Goal: Task Accomplishment & Management: Manage account settings

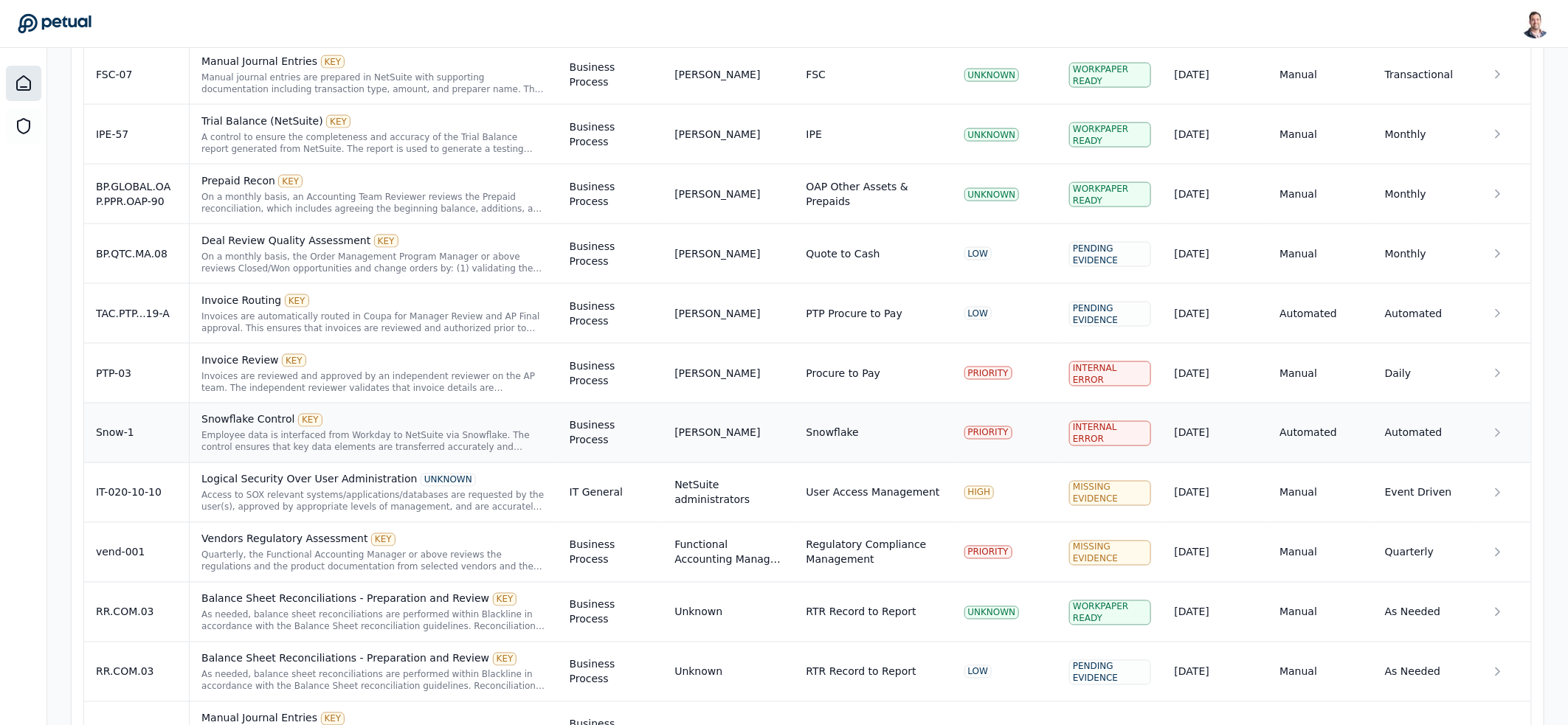
scroll to position [1140, 0]
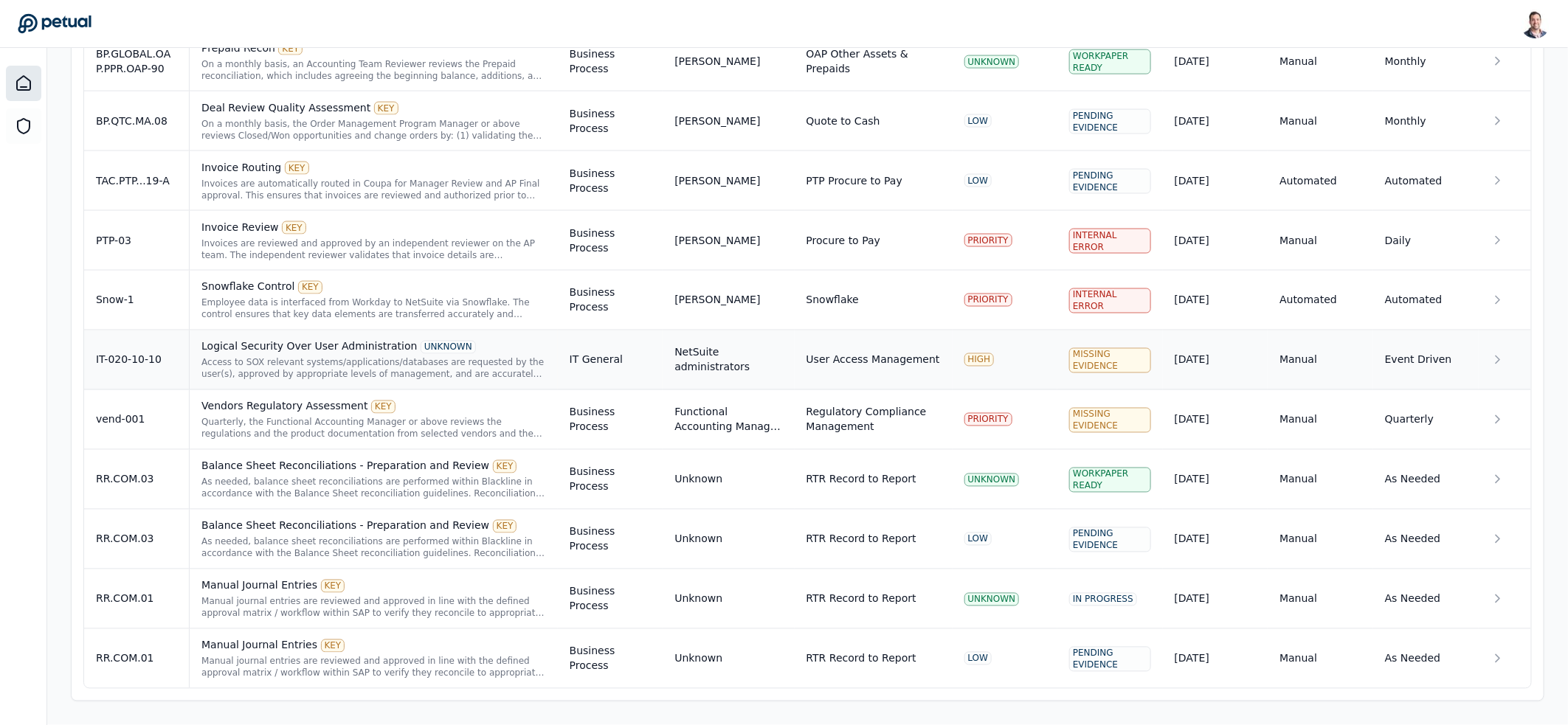
click at [310, 373] on div "Access to SOX relevant systems/applications/databases are requested by the user…" at bounding box center [374, 368] width 345 height 23
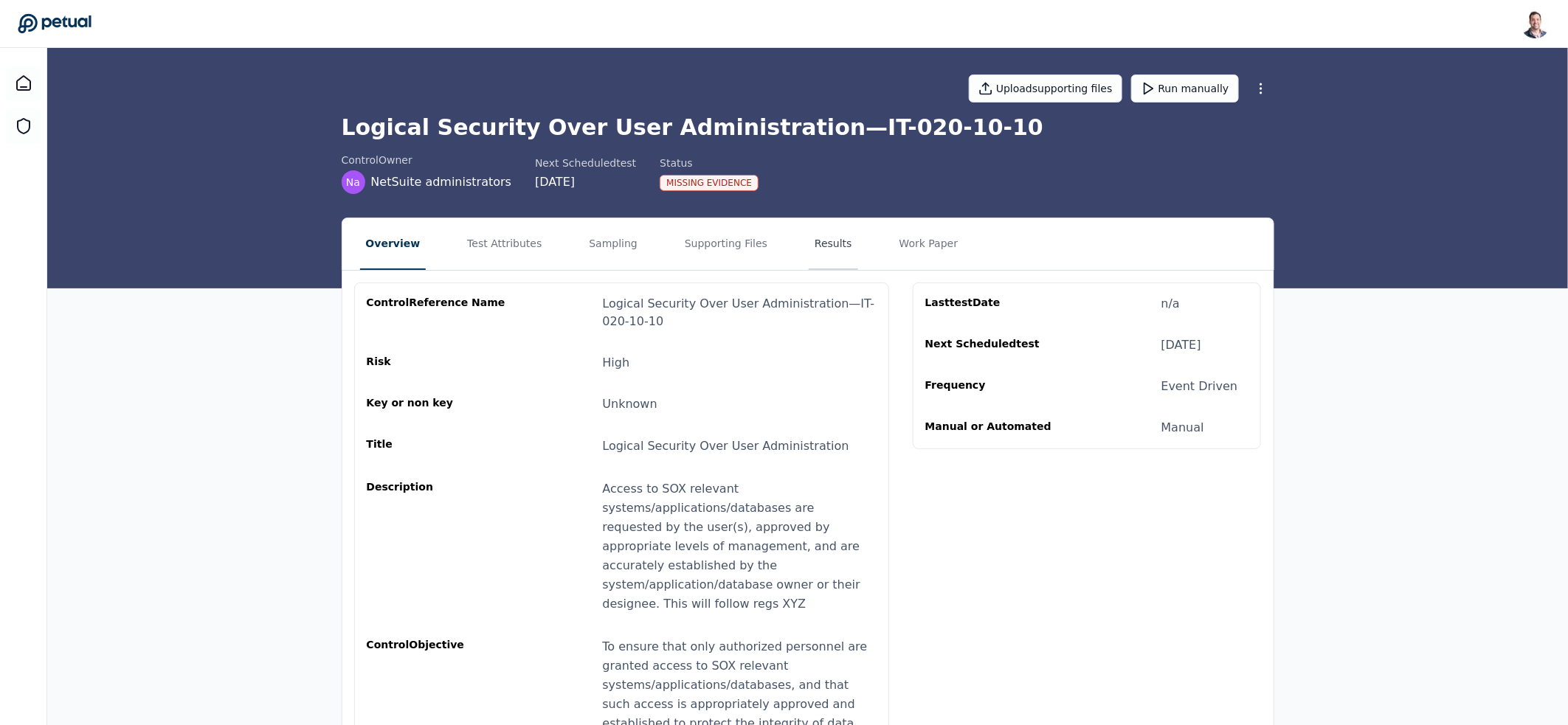
click at [821, 243] on button "Results" at bounding box center [833, 244] width 49 height 51
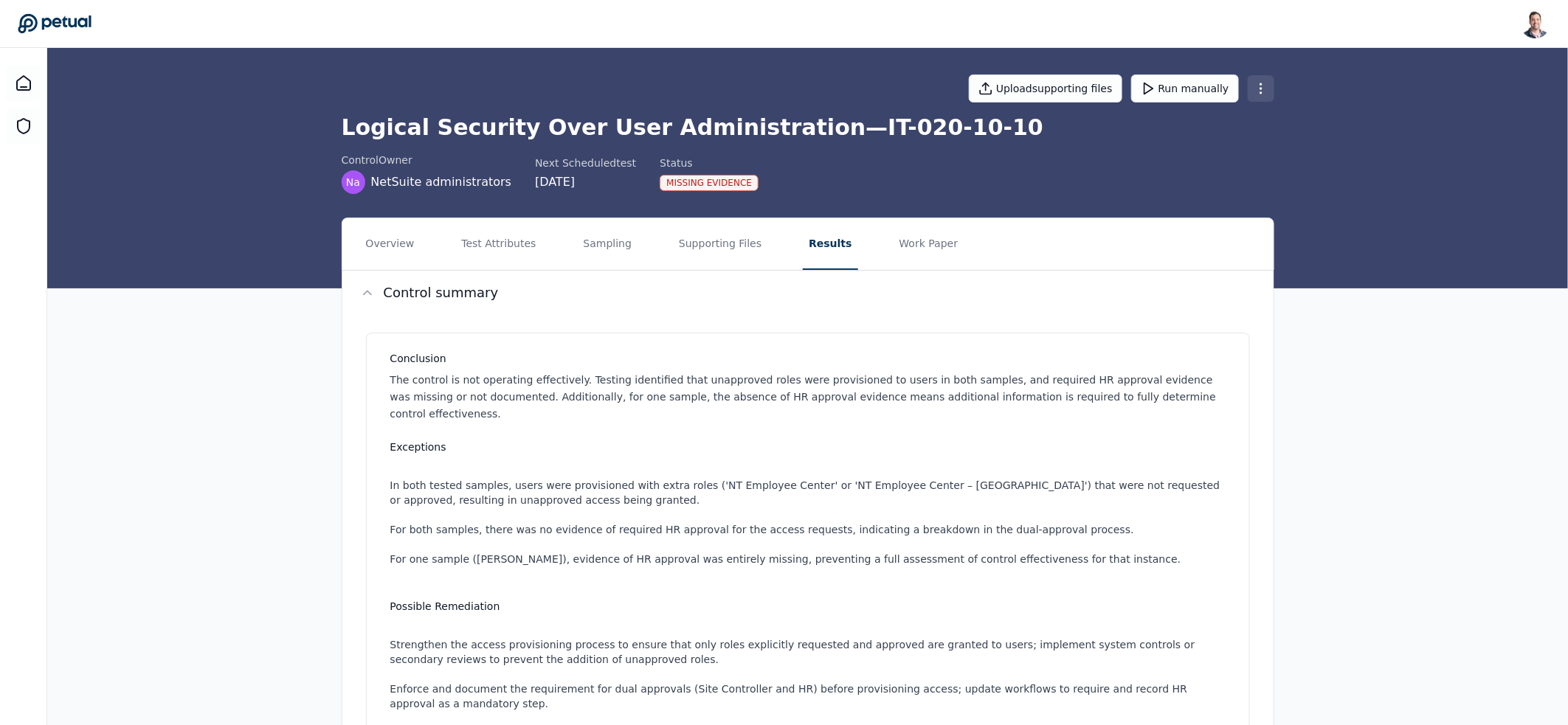
click at [1256, 87] on html "[PERSON_NAME] [EMAIL_ADDRESS] Sign out Upload supporting files Run manually Log…" at bounding box center [784, 665] width 1568 height 1331
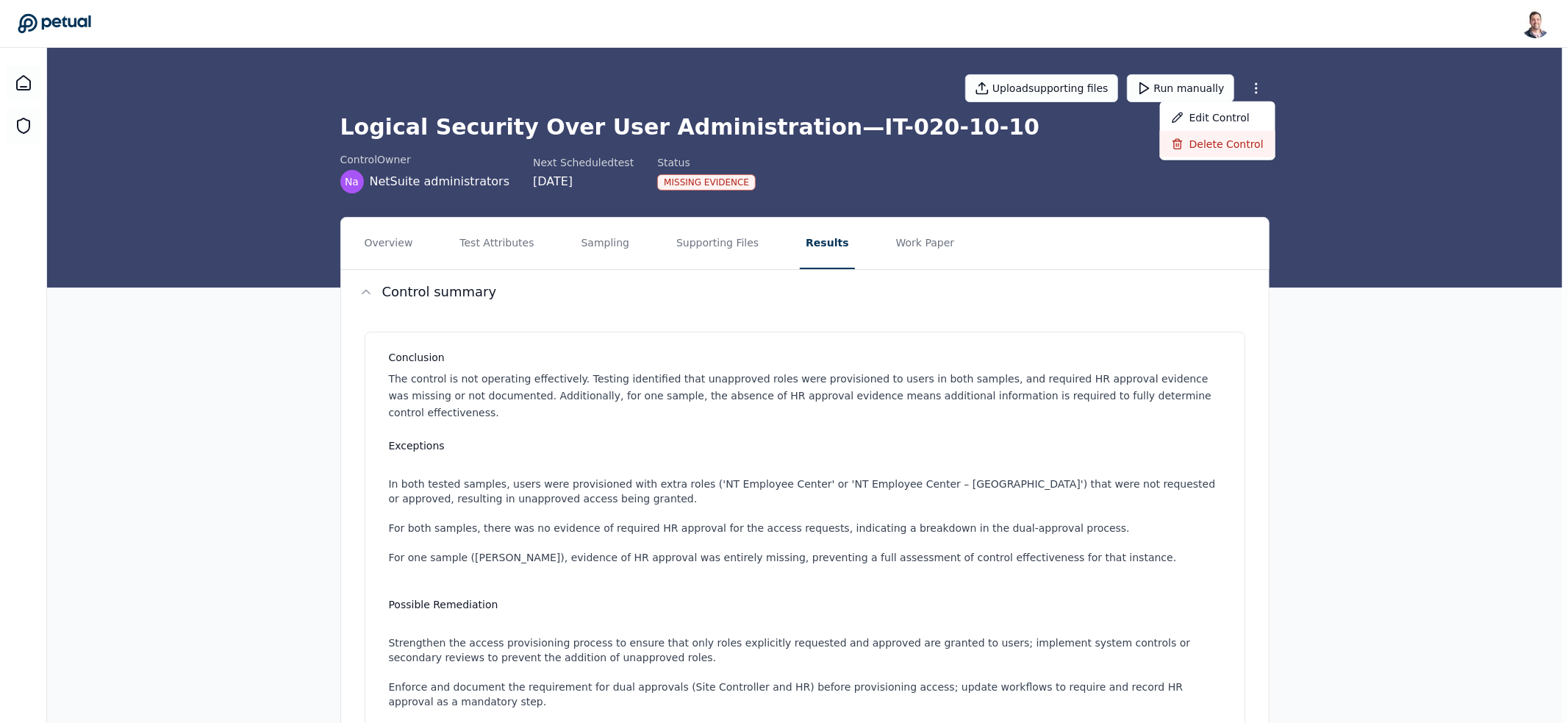
click at [1232, 144] on div "Delete control" at bounding box center [1217, 144] width 115 height 26
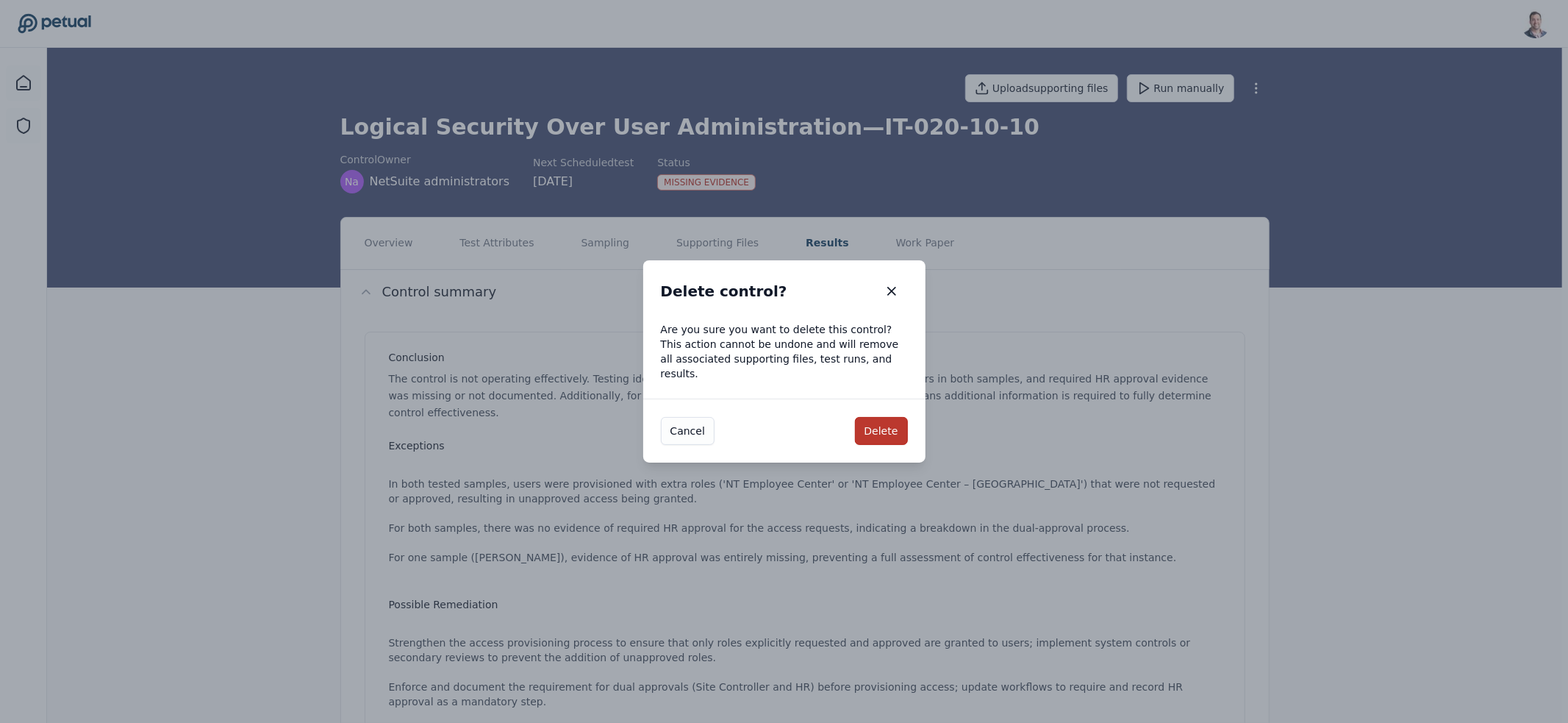
click at [871, 418] on button "Delete" at bounding box center [882, 430] width 53 height 28
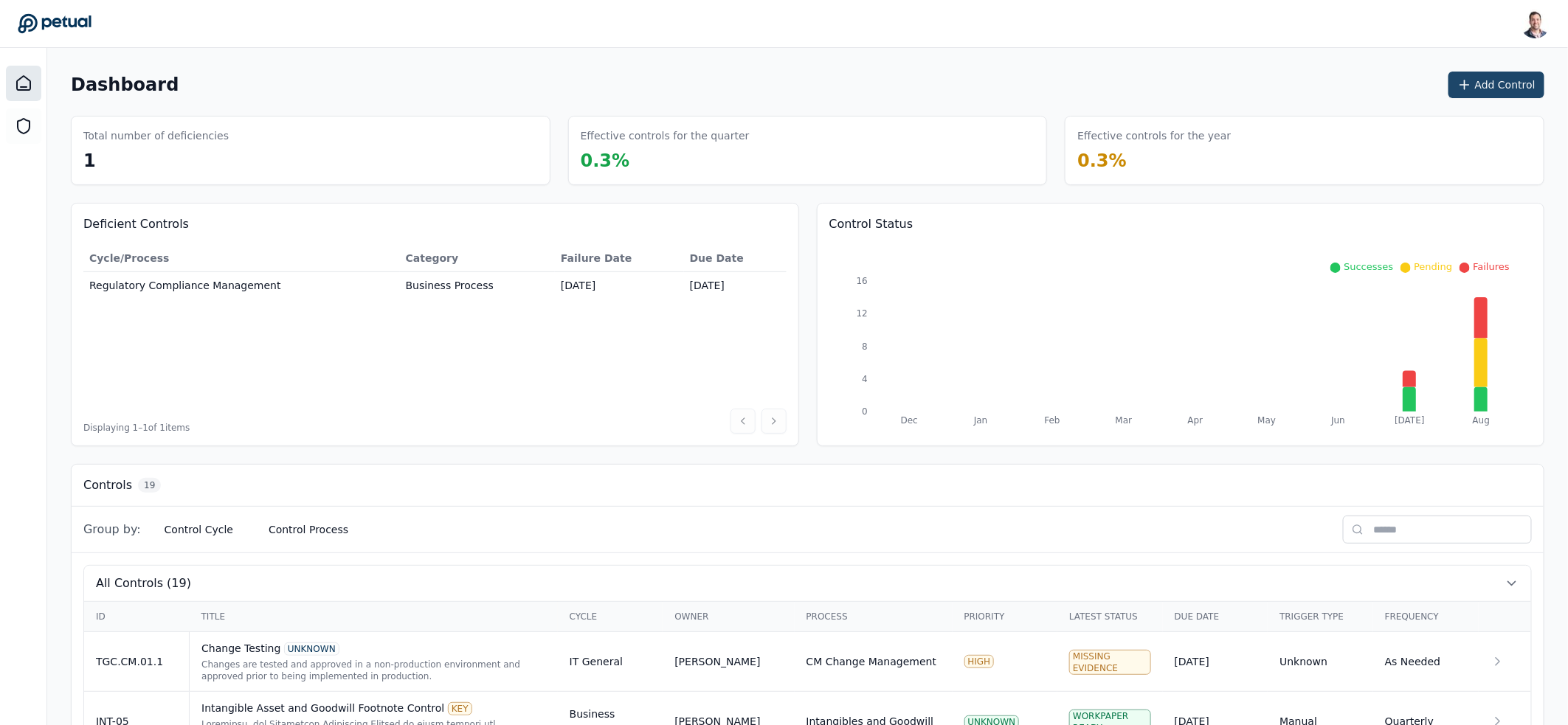
click at [1511, 88] on button "Add Control" at bounding box center [1496, 85] width 96 height 26
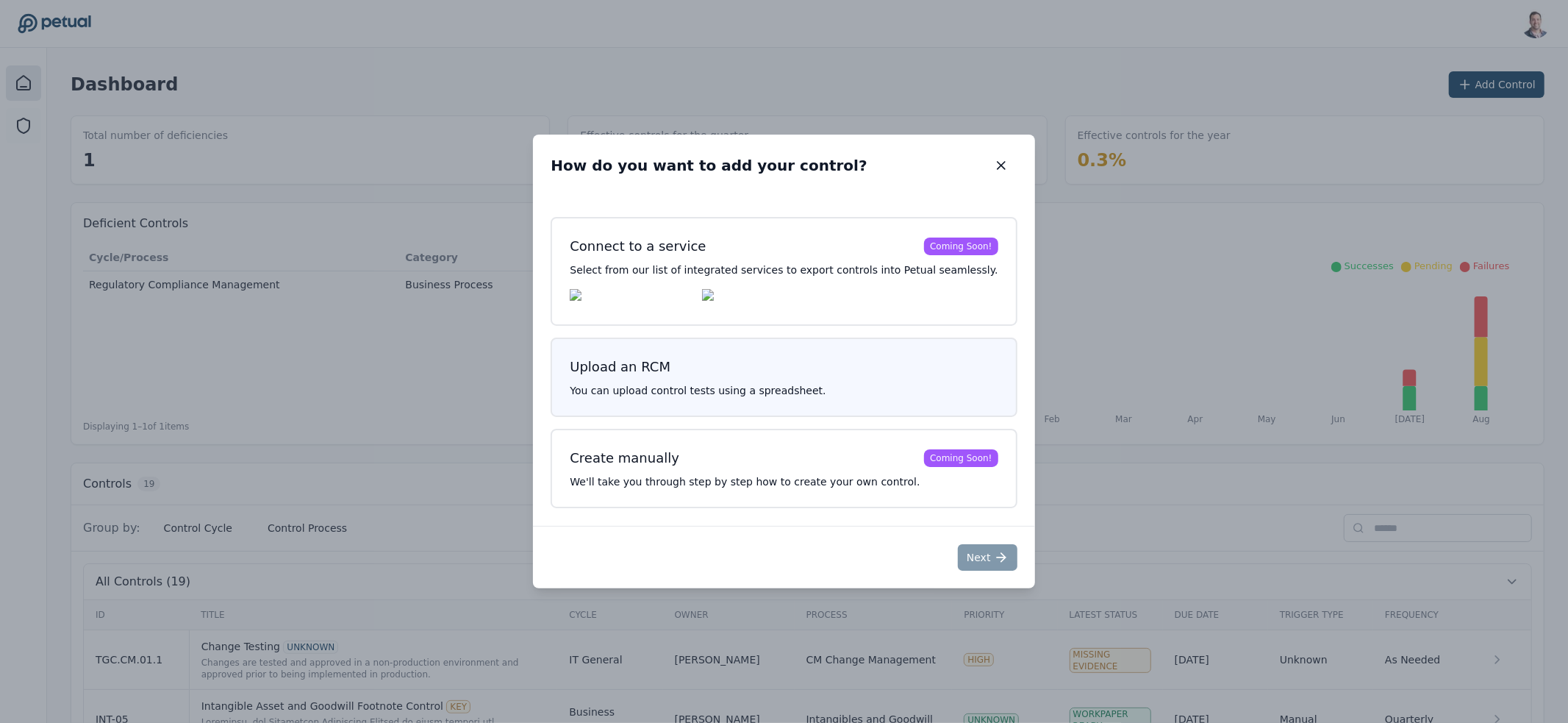
click at [758, 382] on div "Upload an RCM You can upload control tests using a spreadsheet." at bounding box center [784, 377] width 466 height 79
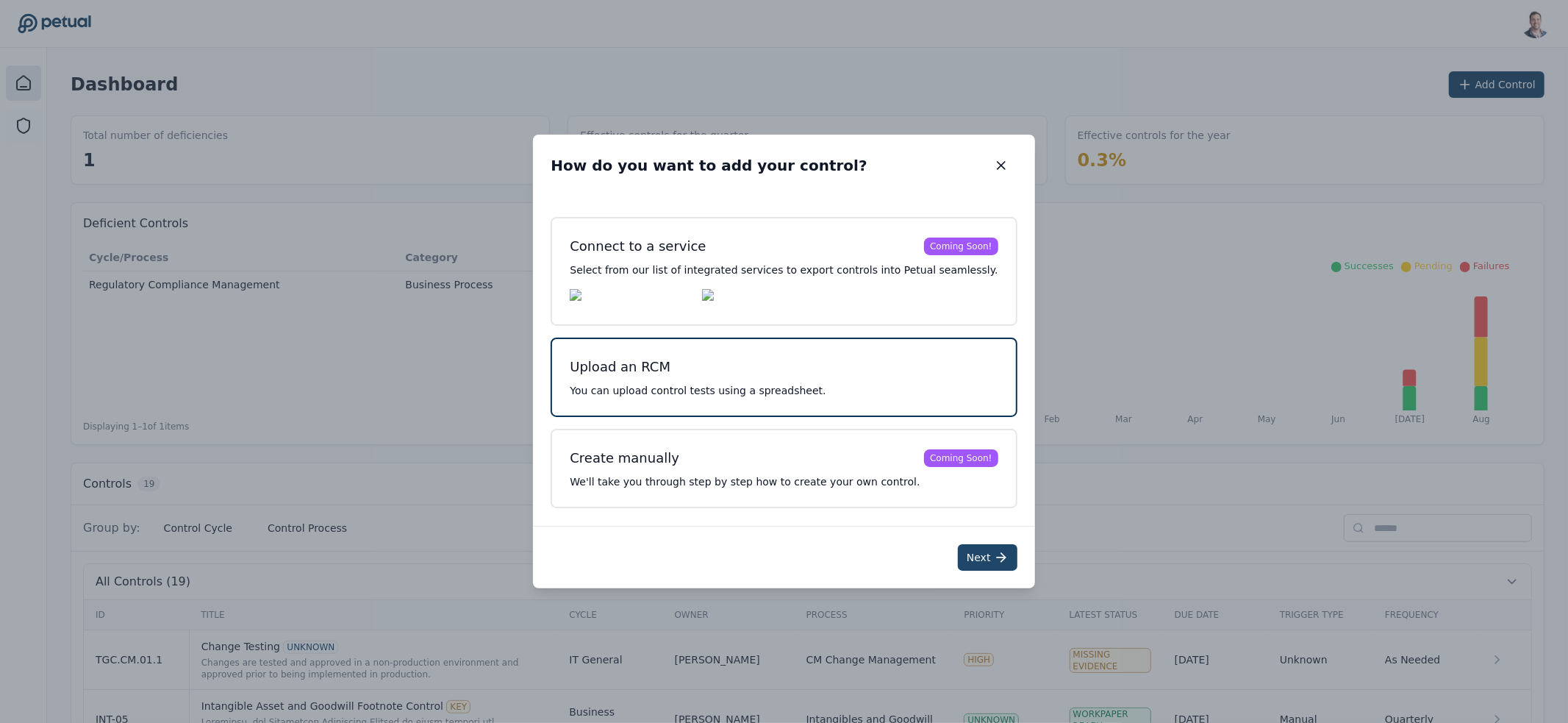
click at [971, 556] on button "Next" at bounding box center [987, 557] width 60 height 26
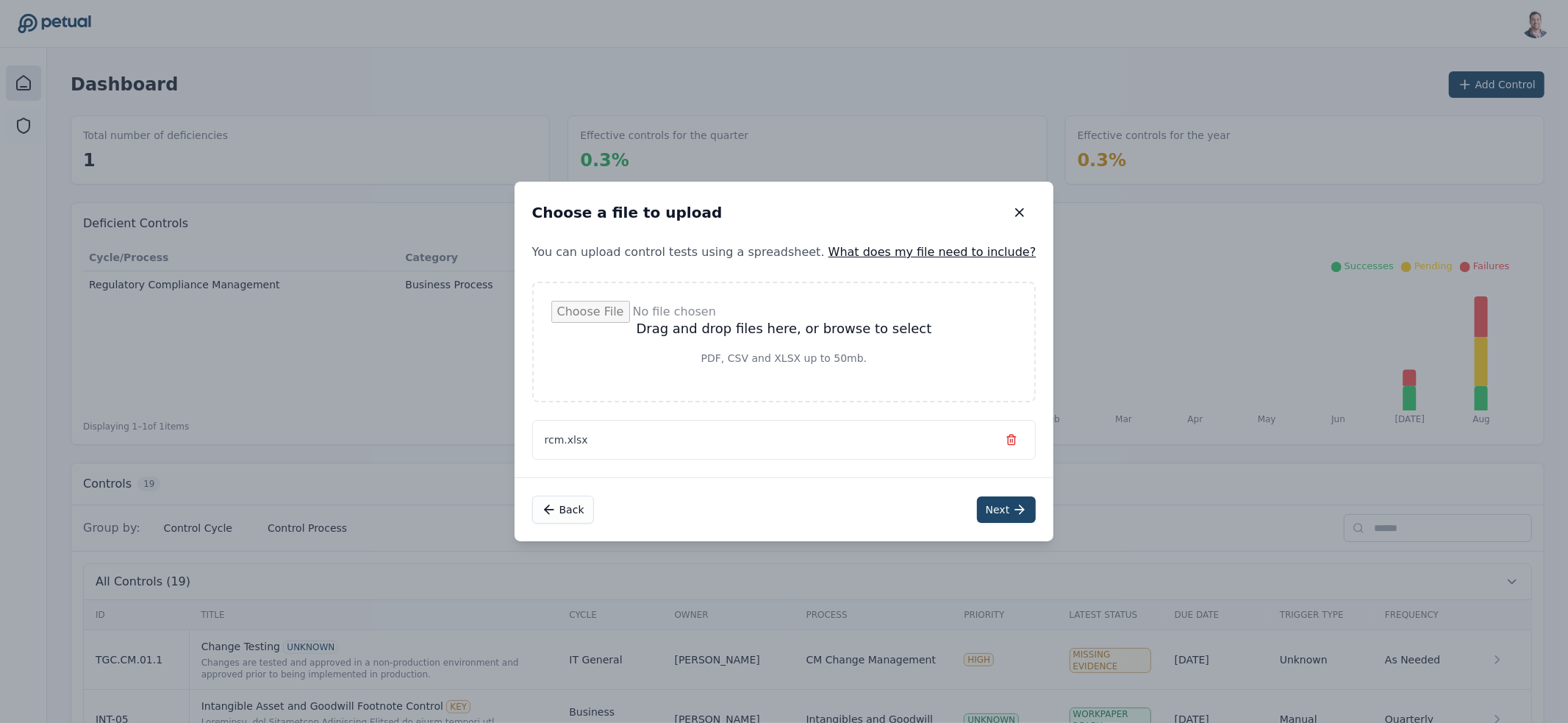
click at [977, 504] on button "Next" at bounding box center [1006, 509] width 60 height 26
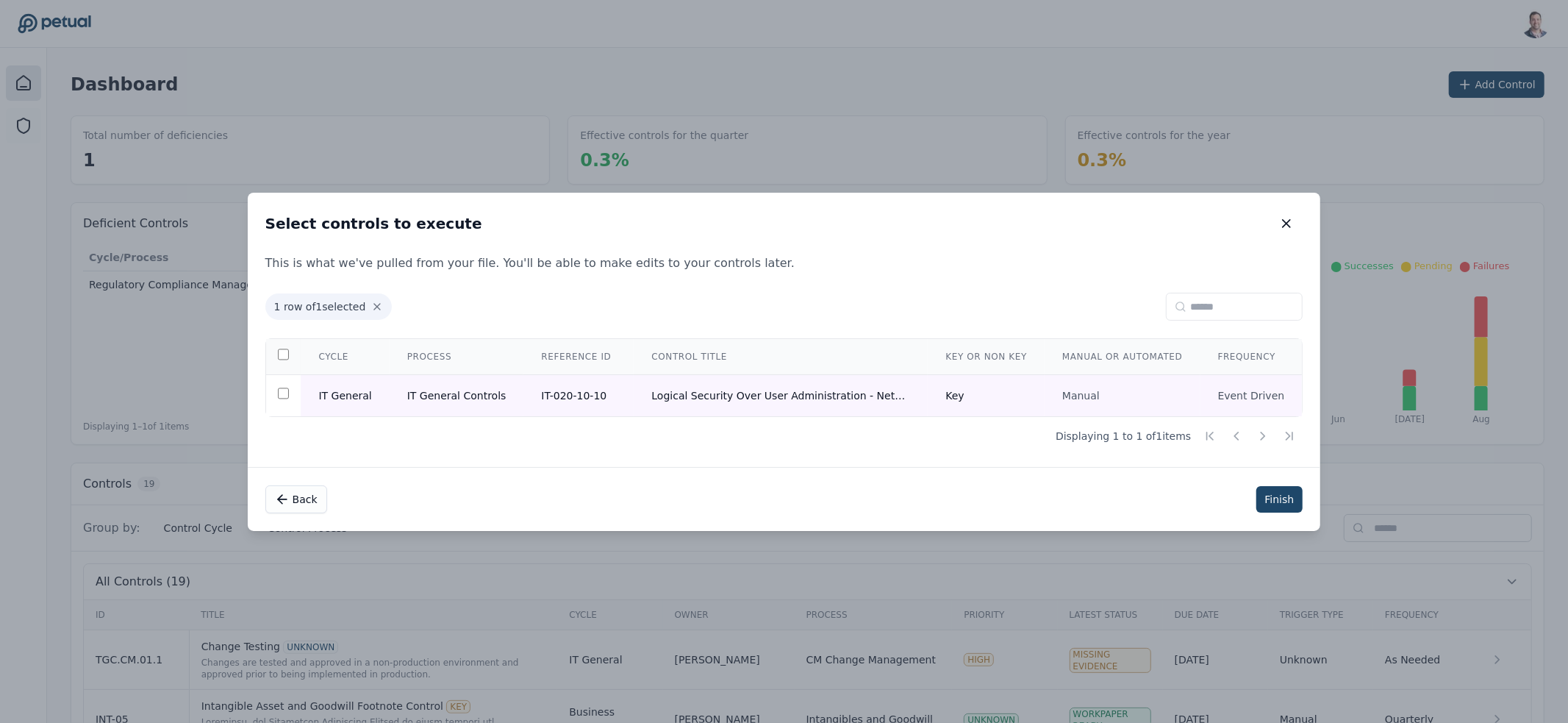
click at [1257, 500] on button "Finish" at bounding box center [1279, 499] width 47 height 26
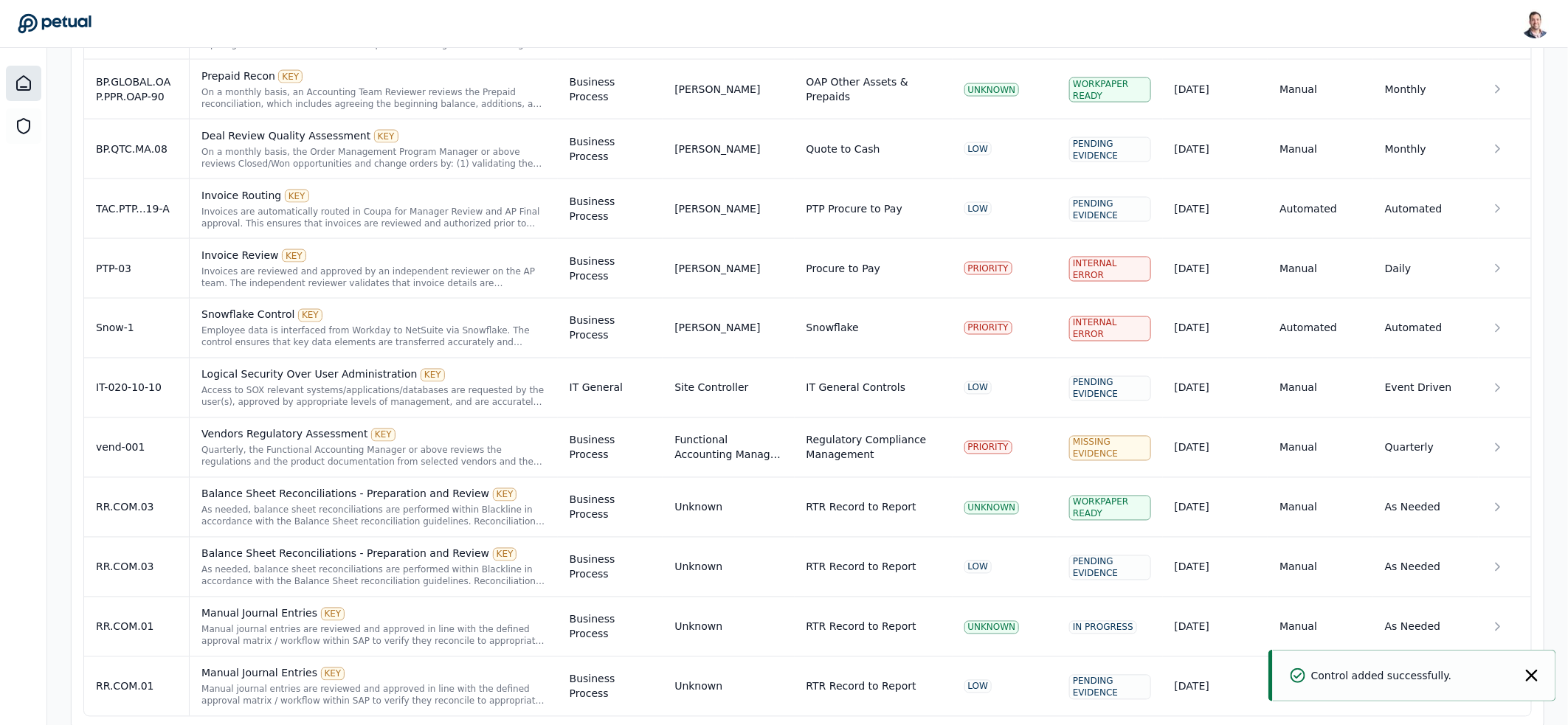
scroll to position [1140, 0]
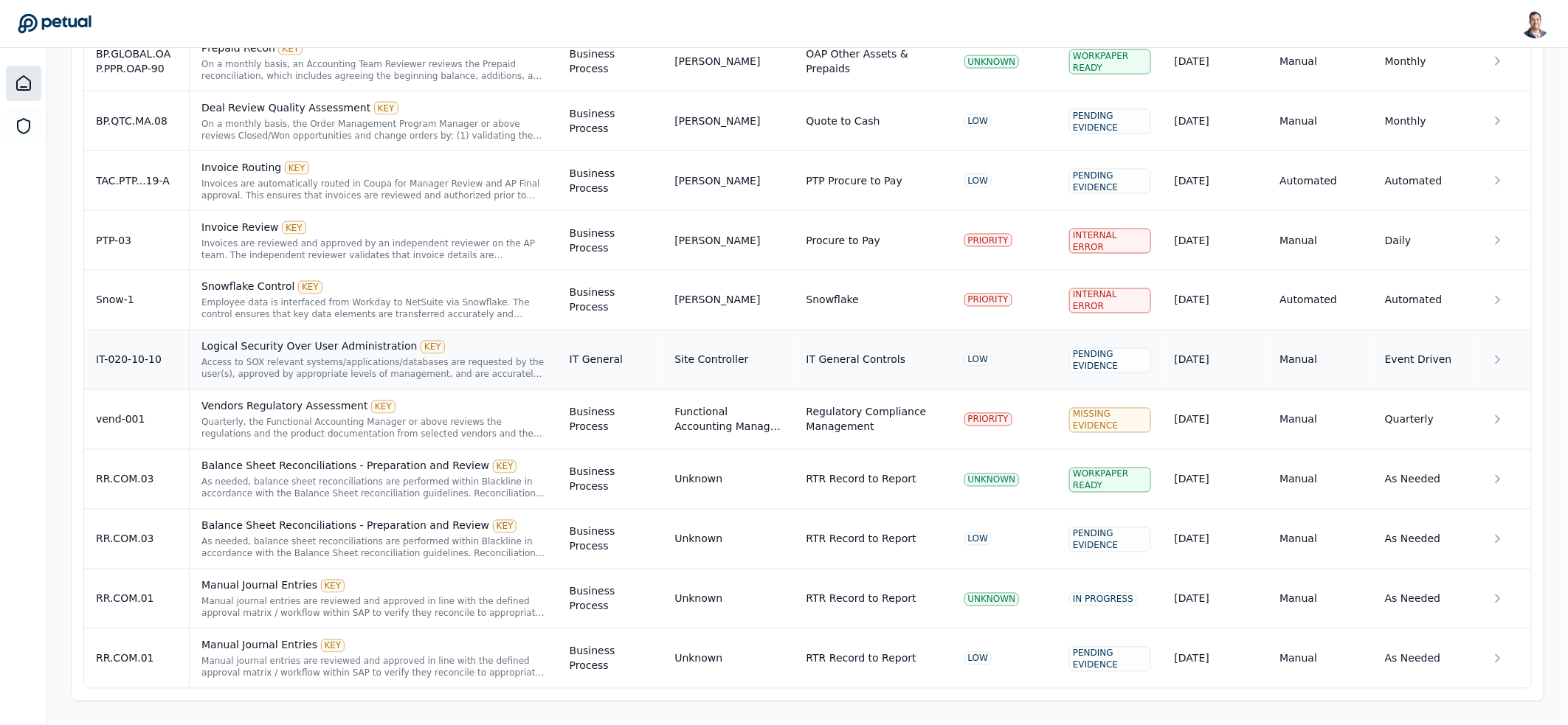
click at [321, 365] on div "Access to SOX relevant systems/applications/databases are requested by the user…" at bounding box center [374, 368] width 345 height 23
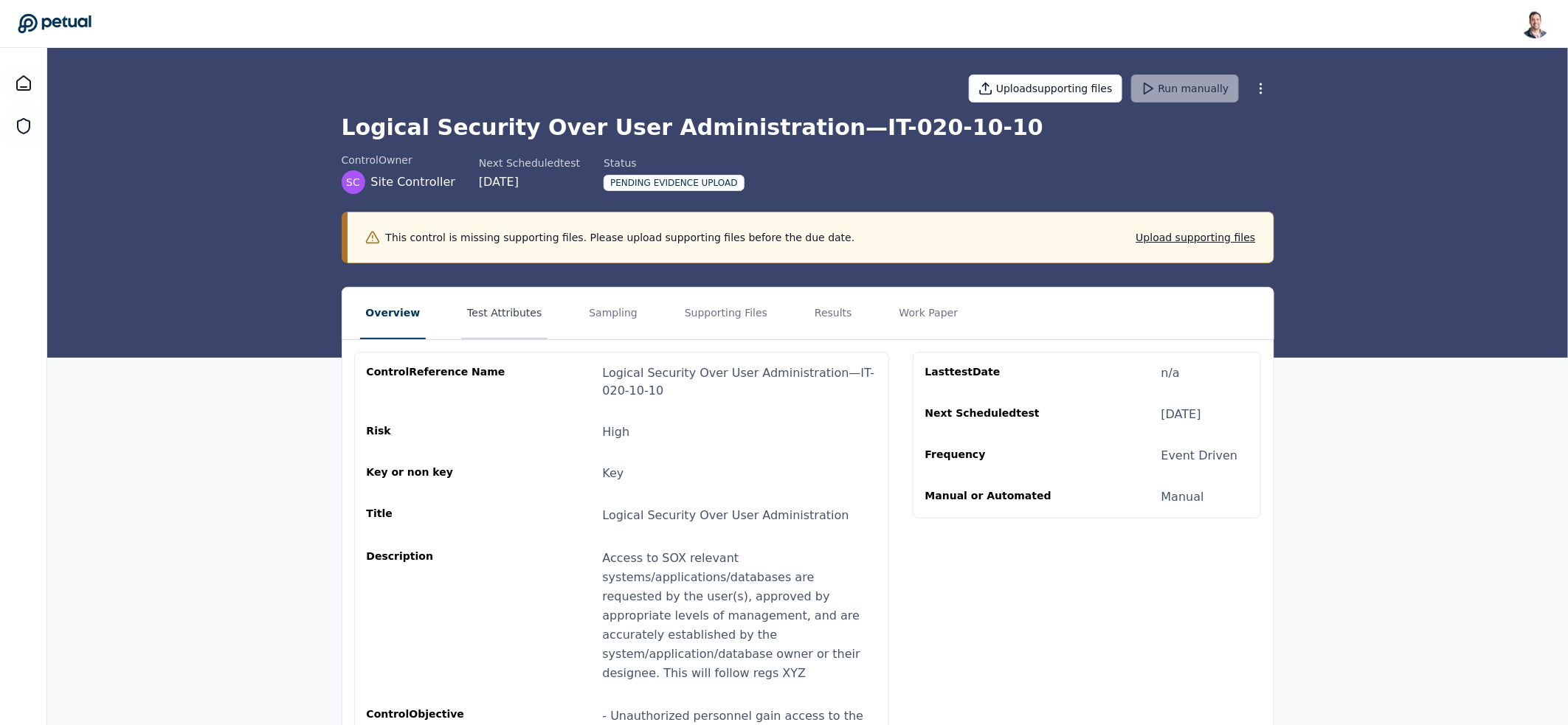
click at [501, 314] on button "Test Attributes" at bounding box center [505, 313] width 86 height 51
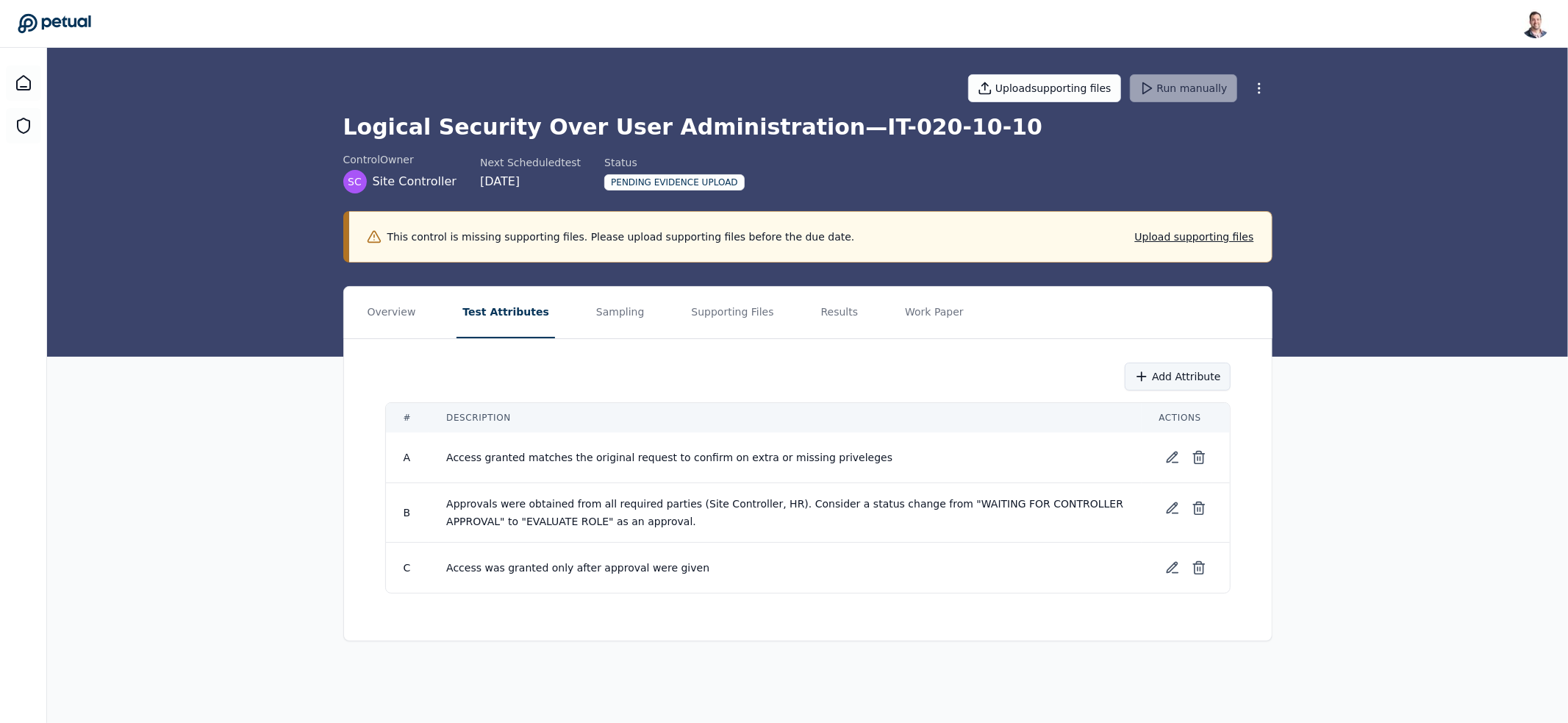
click at [1186, 375] on button "Add Attribute" at bounding box center [1177, 376] width 105 height 28
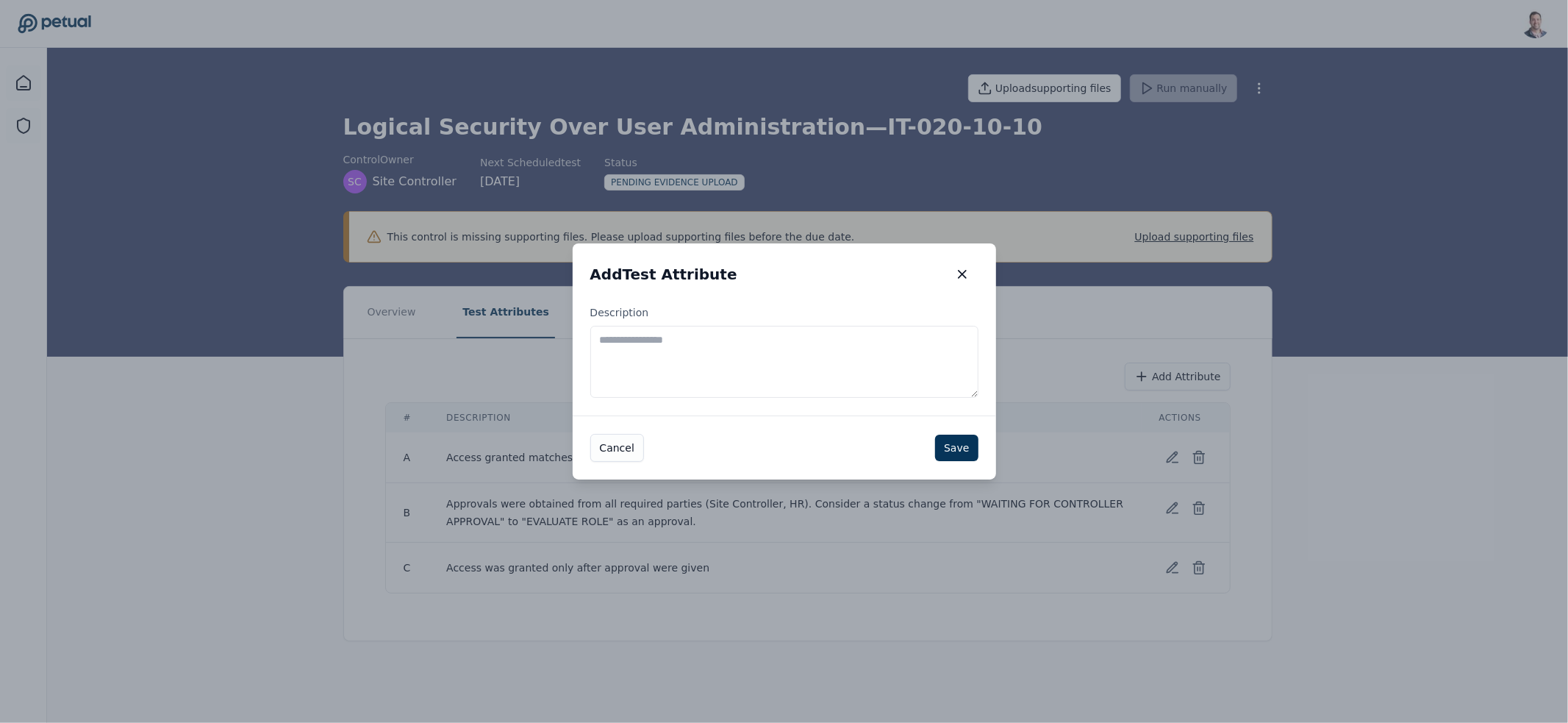
click at [741, 332] on textarea "Description" at bounding box center [784, 362] width 388 height 72
type textarea "**********"
click at [949, 461] on button "Save" at bounding box center [956, 448] width 43 height 26
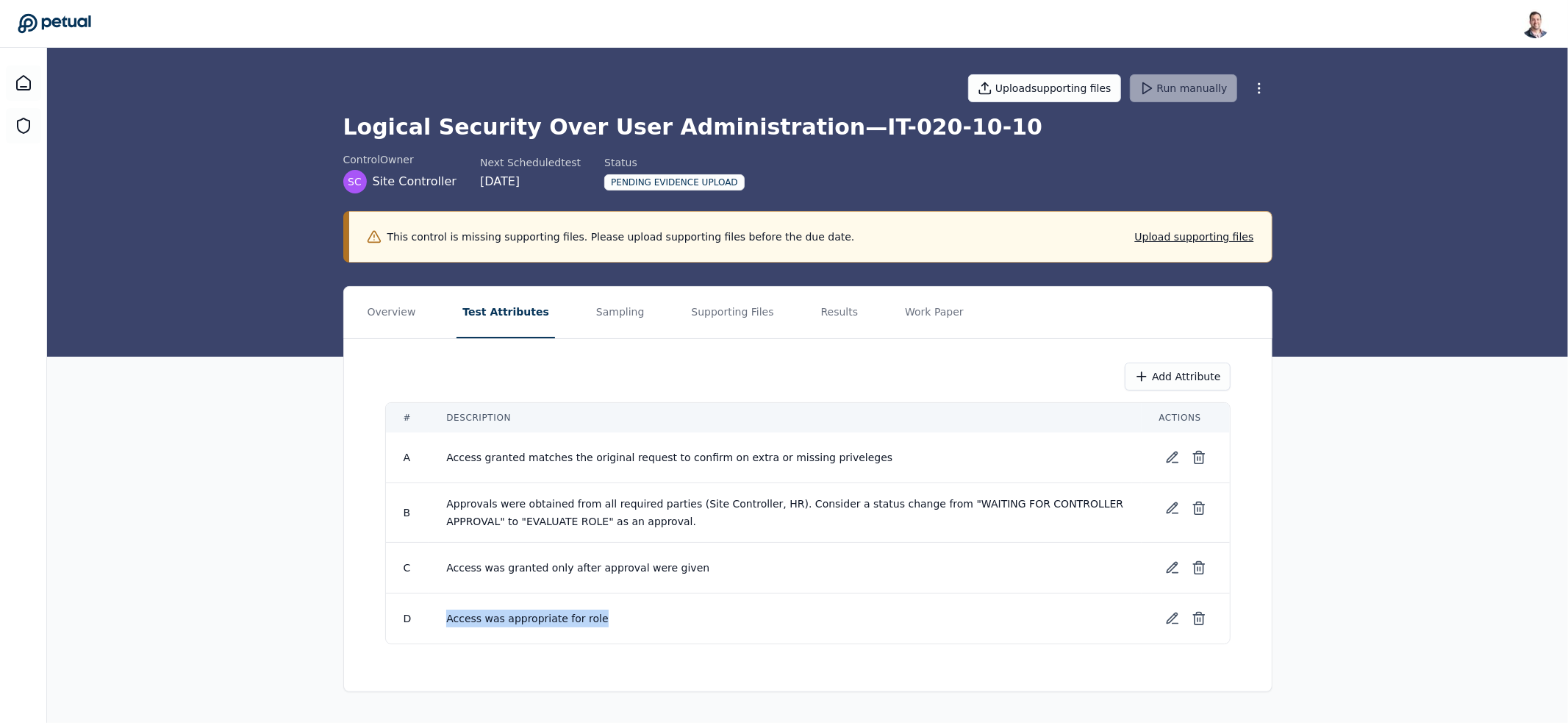
drag, startPoint x: 445, startPoint y: 622, endPoint x: 636, endPoint y: 636, distance: 191.5
click at [636, 636] on td "Access was appropriate for role" at bounding box center [784, 618] width 712 height 51
click at [629, 626] on td "Access was appropriate for role" at bounding box center [784, 618] width 712 height 51
click at [613, 317] on button "Sampling" at bounding box center [620, 312] width 60 height 51
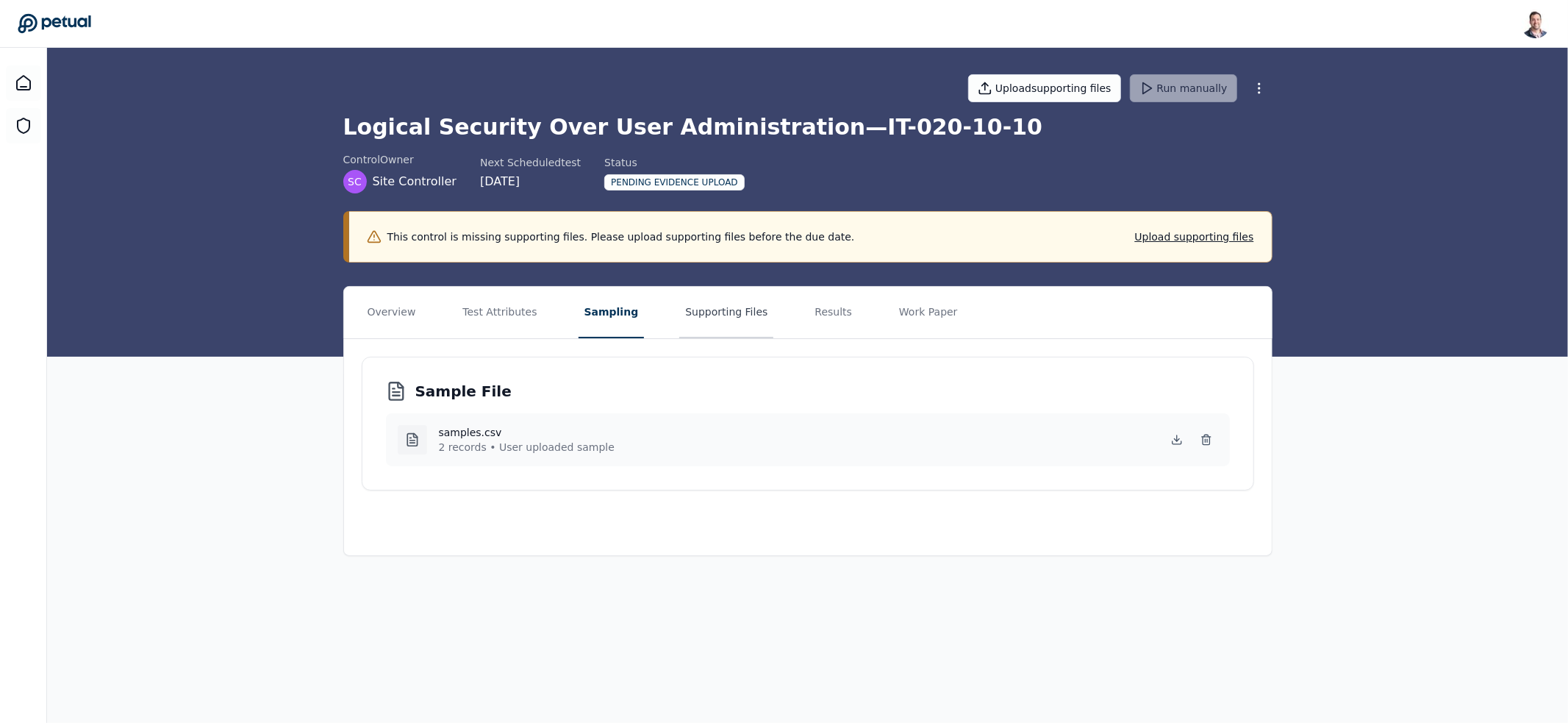
click at [699, 324] on button "Supporting Files" at bounding box center [726, 312] width 94 height 51
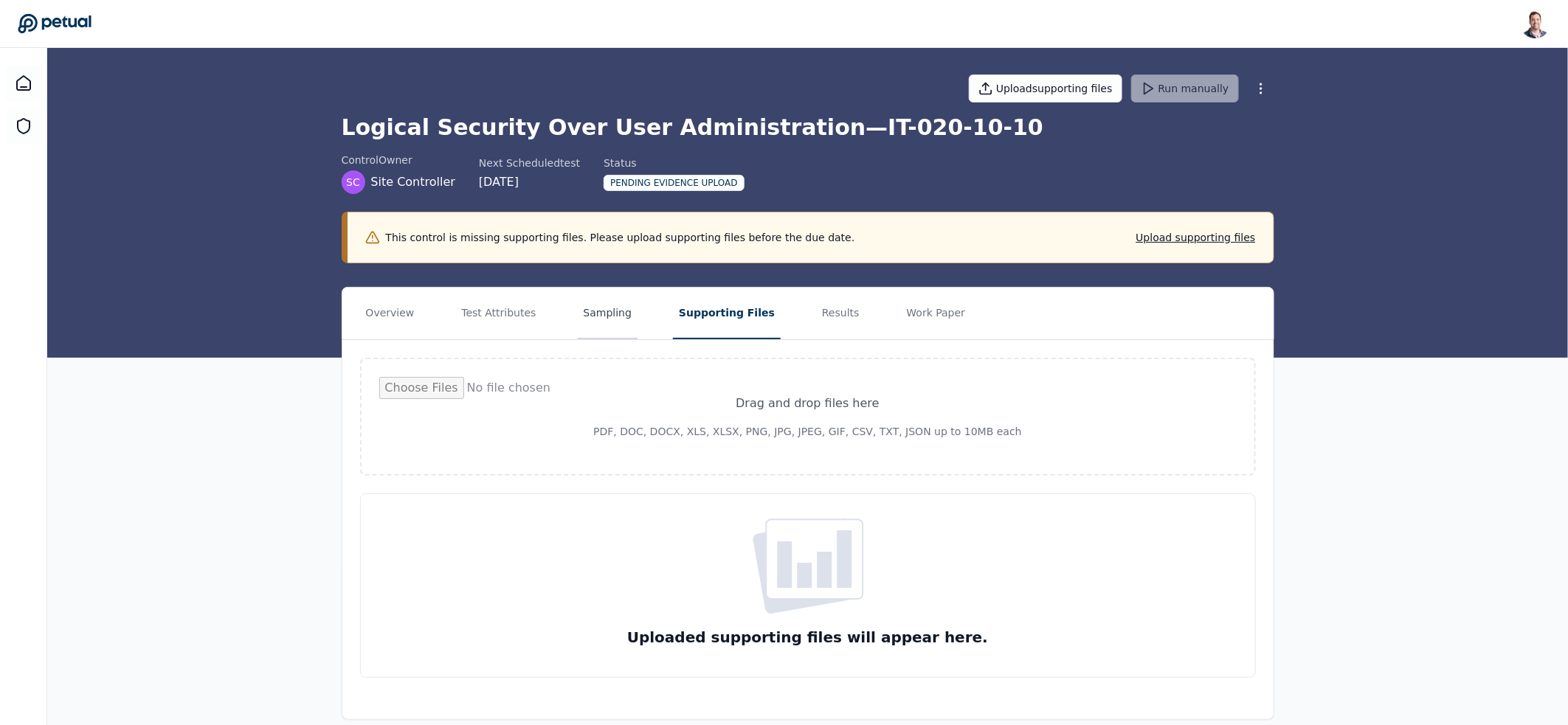
click at [608, 315] on button "Sampling" at bounding box center [608, 313] width 61 height 51
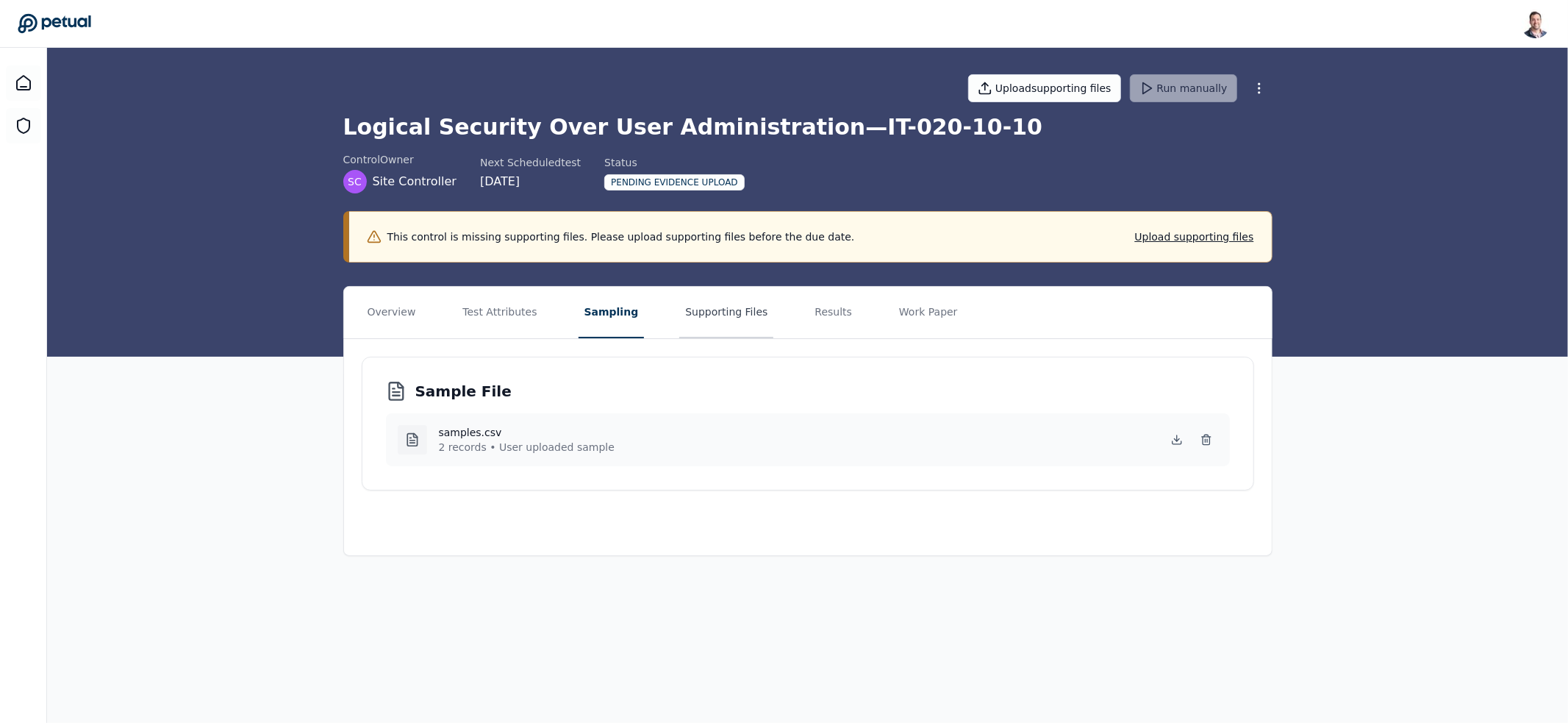
click at [695, 317] on button "Supporting Files" at bounding box center [726, 312] width 94 height 51
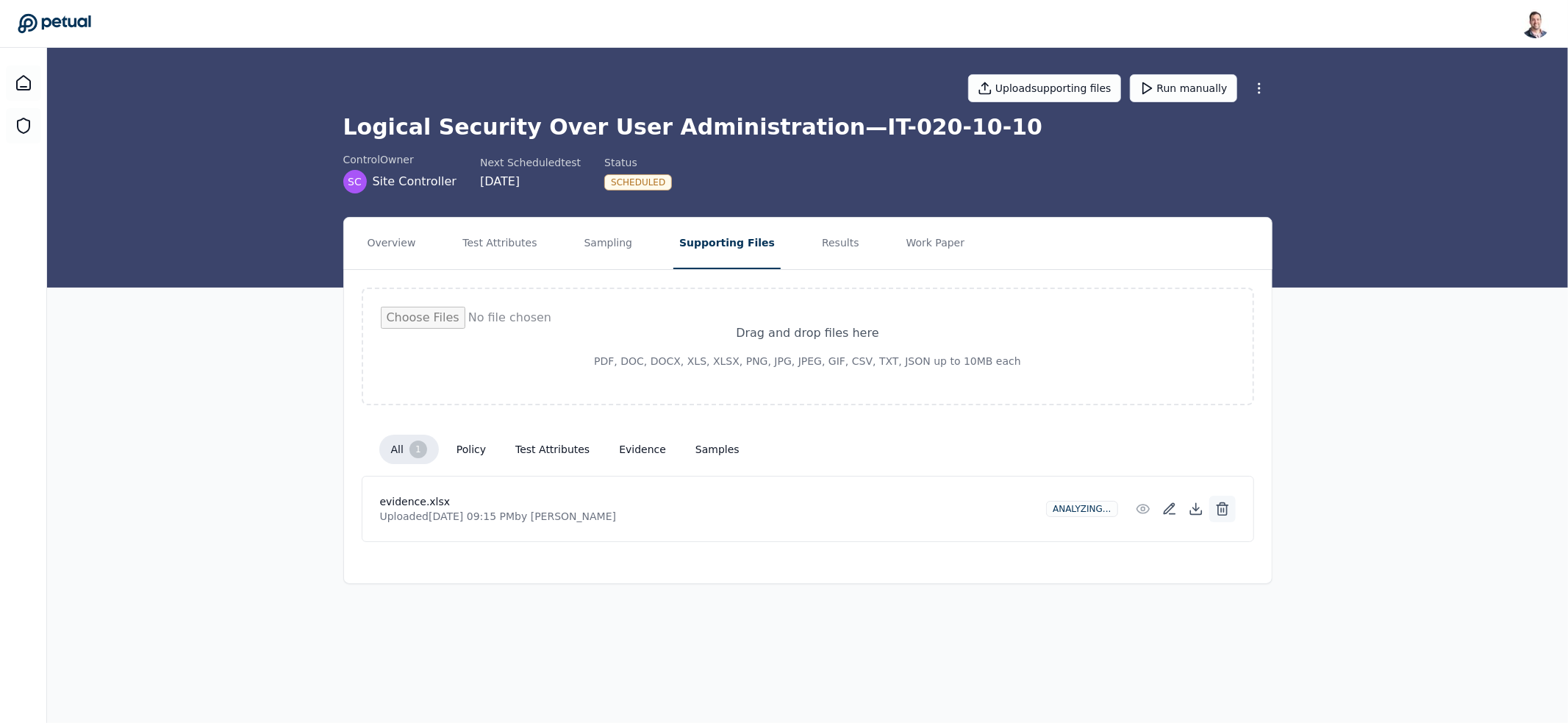
click at [1220, 506] on icon at bounding box center [1223, 509] width 15 height 15
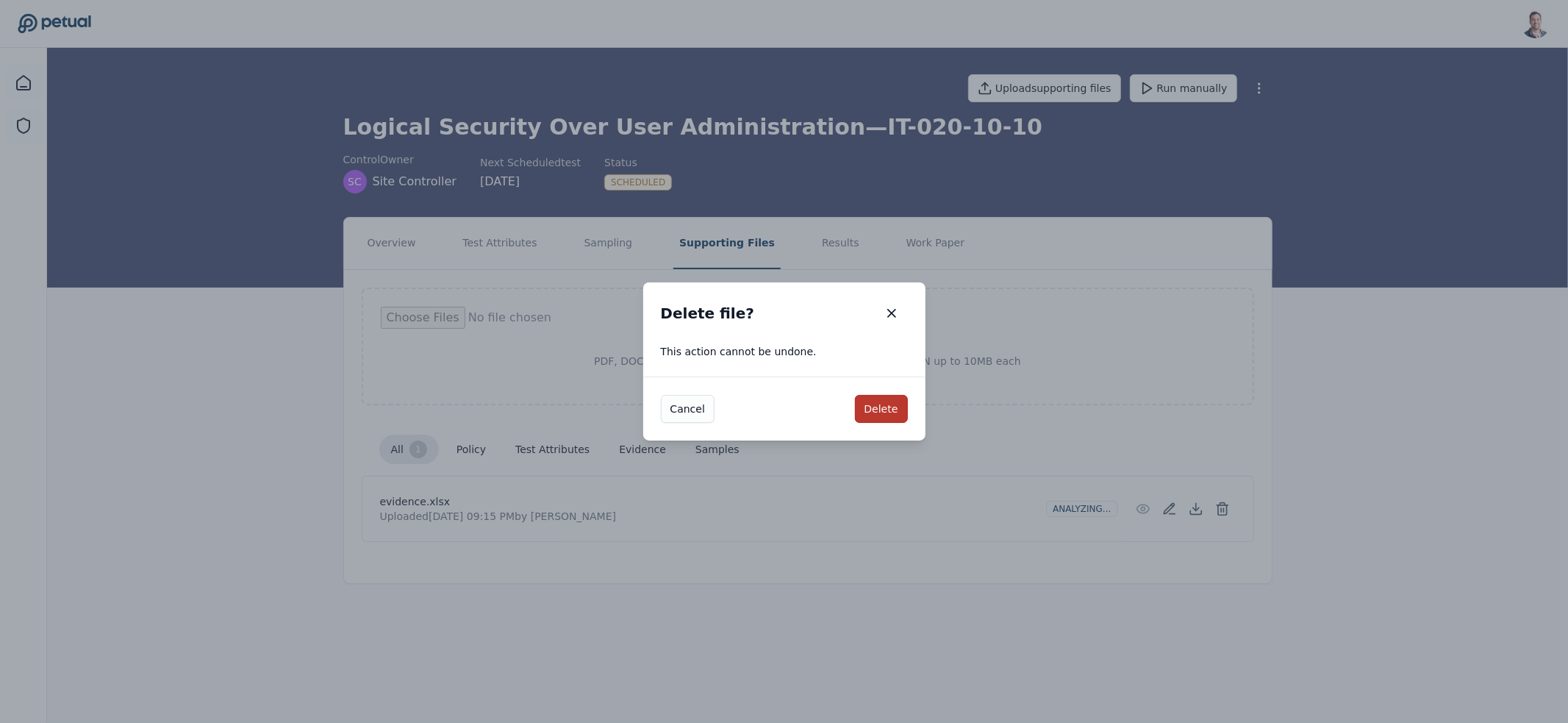
click at [904, 409] on button "Delete" at bounding box center [882, 409] width 53 height 28
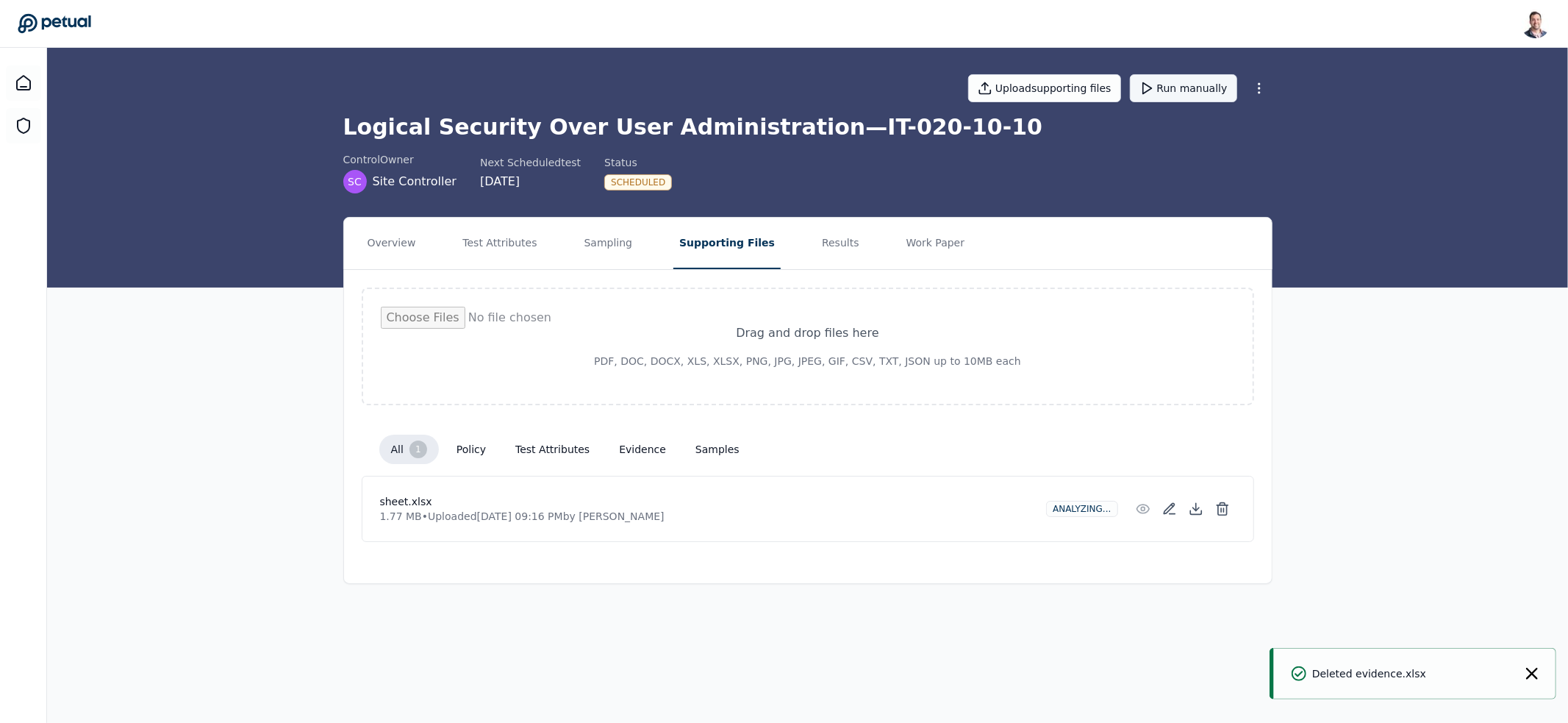
click at [1176, 93] on button "Run manually" at bounding box center [1183, 88] width 107 height 28
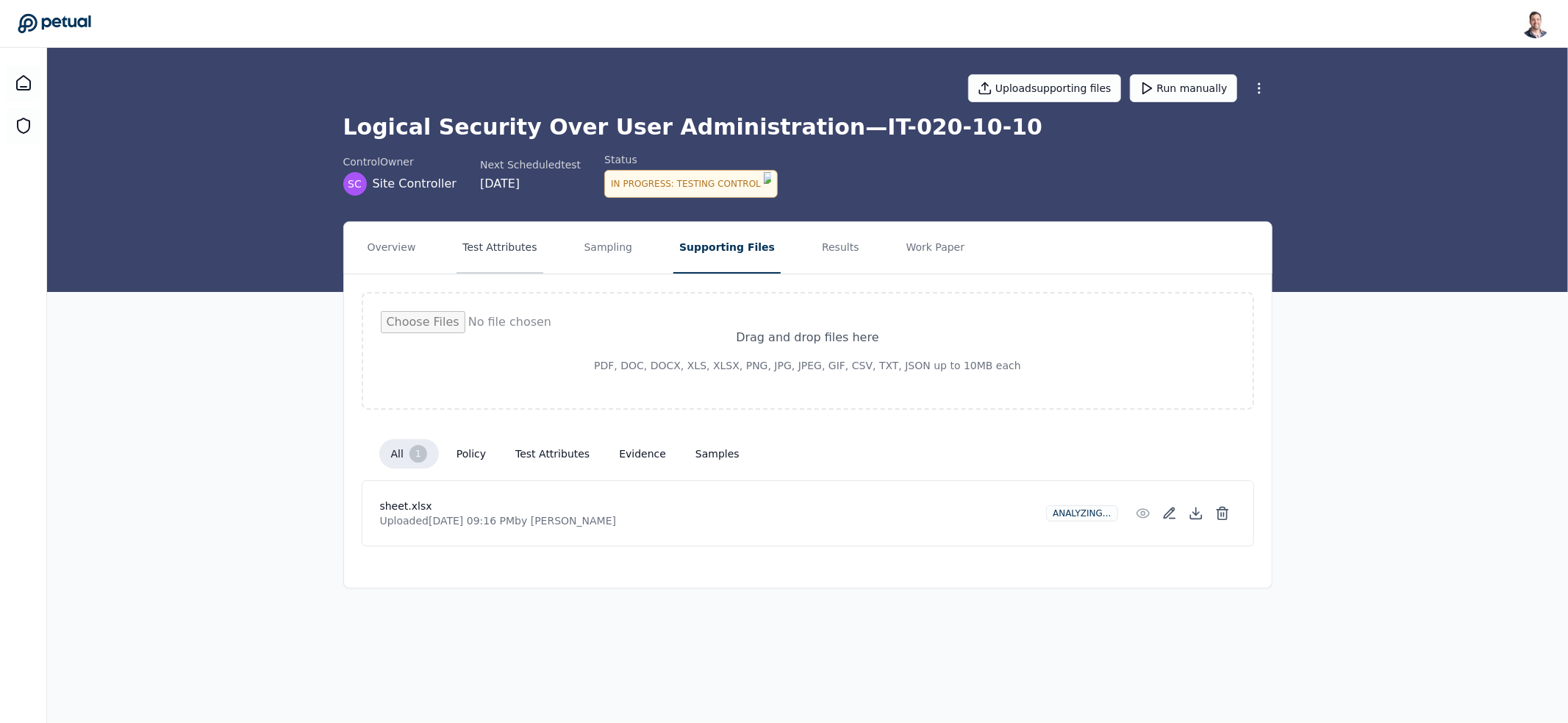
click at [487, 253] on button "Test Attributes" at bounding box center [500, 248] width 86 height 51
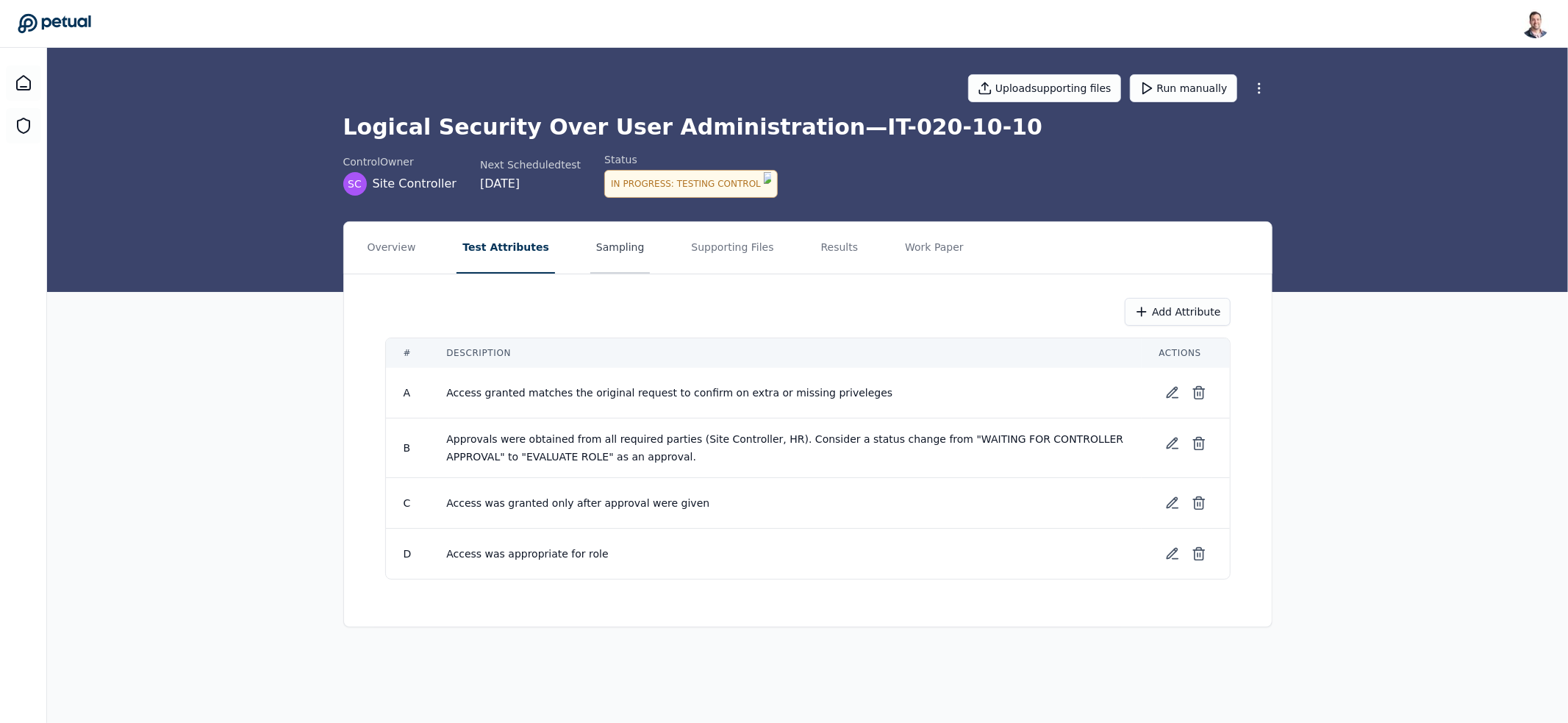
click at [598, 247] on button "Sampling" at bounding box center [620, 248] width 60 height 51
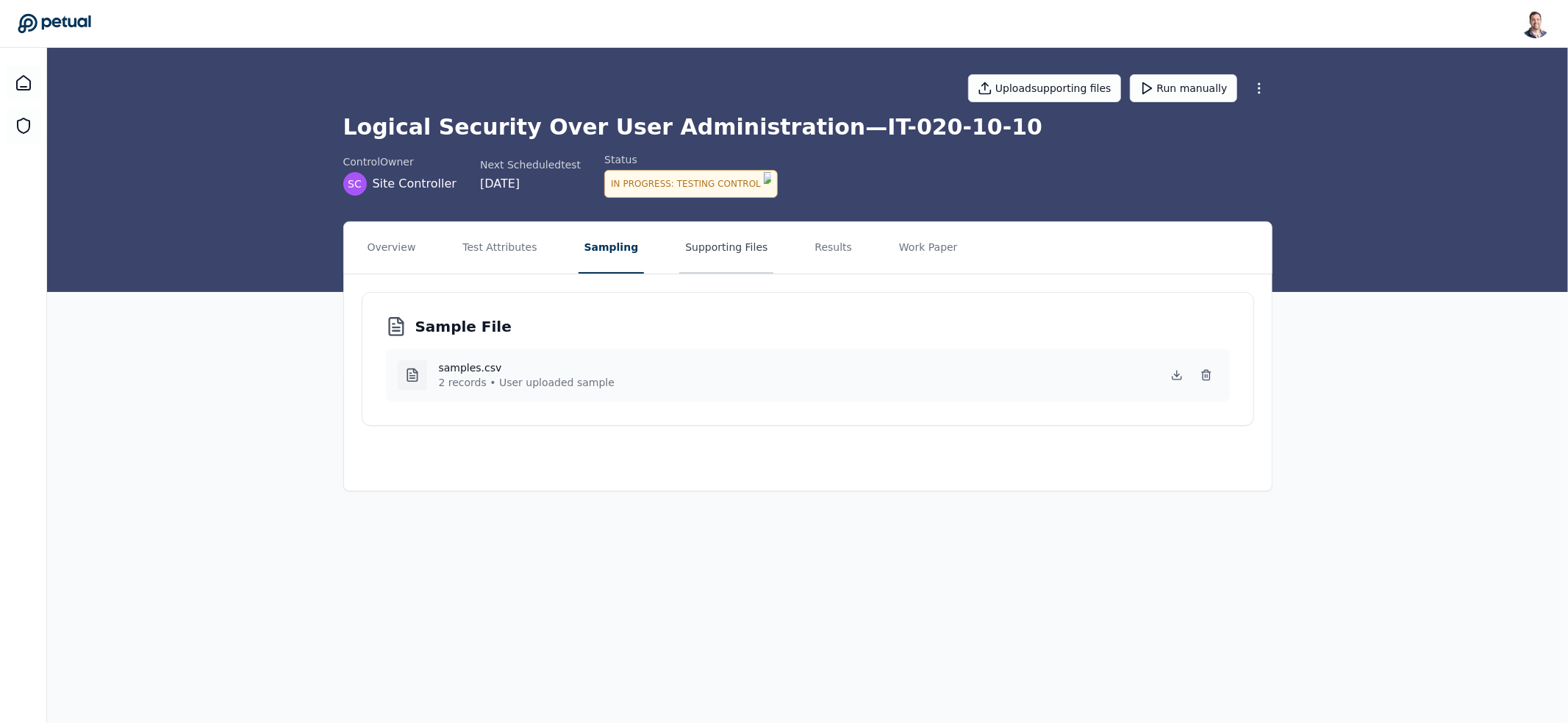
click at [717, 244] on button "Supporting Files" at bounding box center [726, 248] width 94 height 51
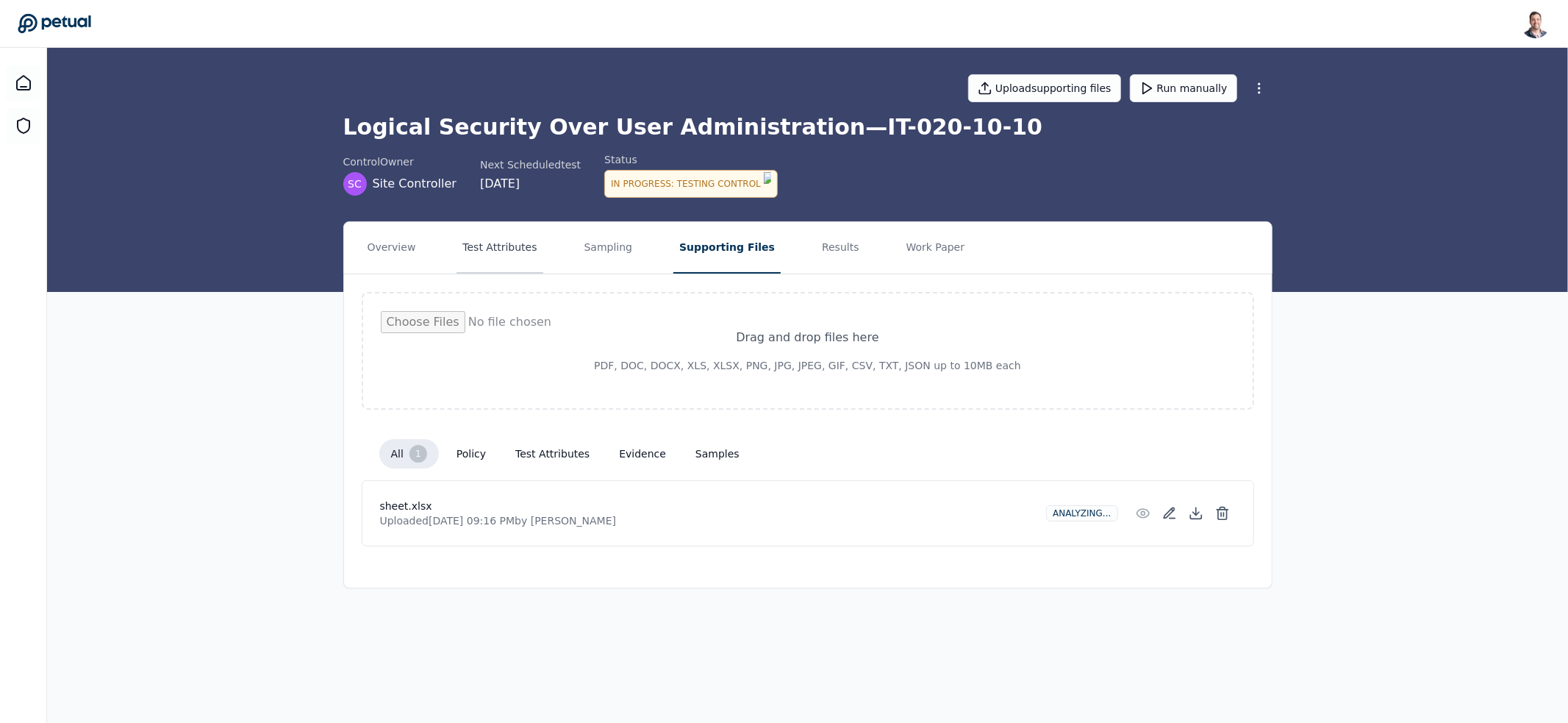
click at [507, 253] on button "Test Attributes" at bounding box center [500, 248] width 86 height 51
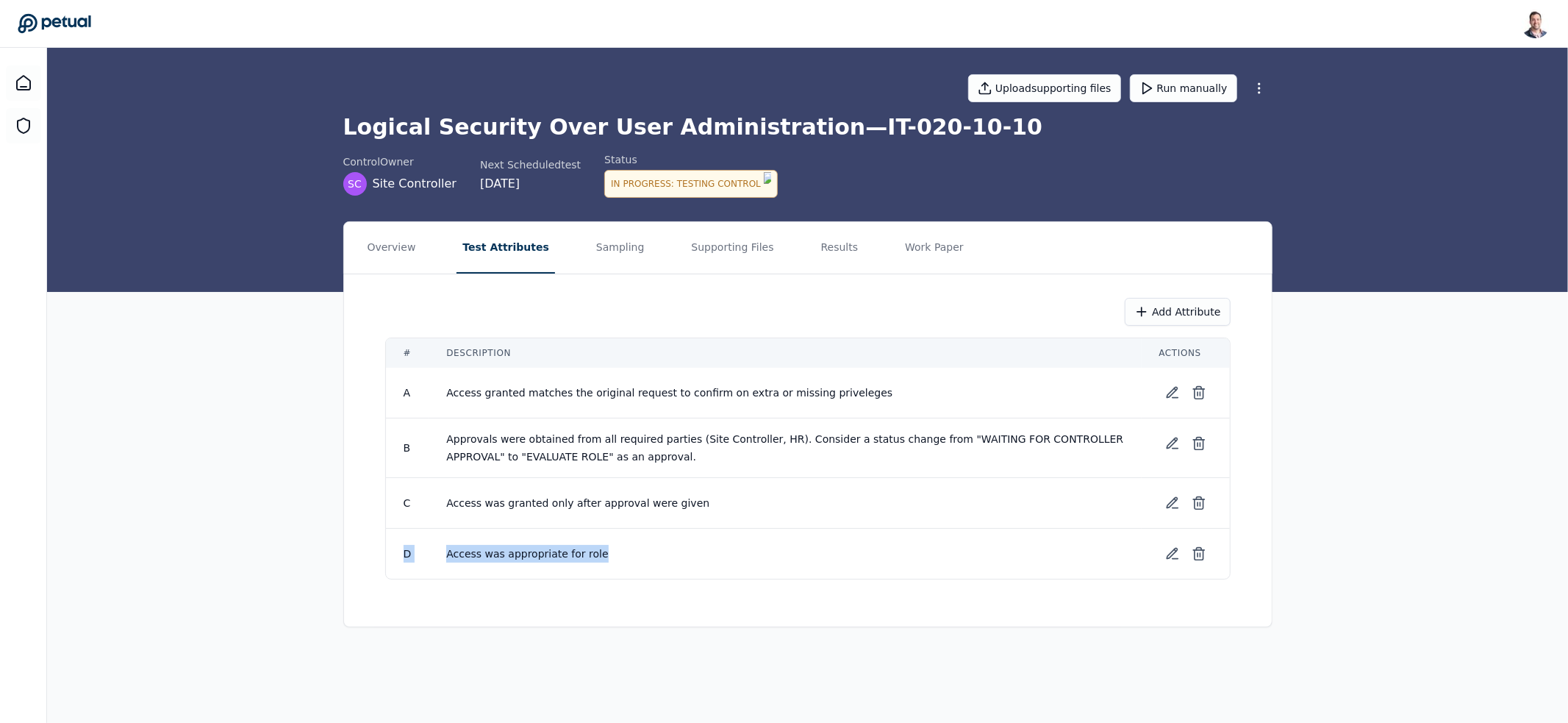
drag, startPoint x: 393, startPoint y: 543, endPoint x: 603, endPoint y: 557, distance: 210.5
click at [603, 557] on tr "D Access was appropriate for role" at bounding box center [808, 553] width 844 height 51
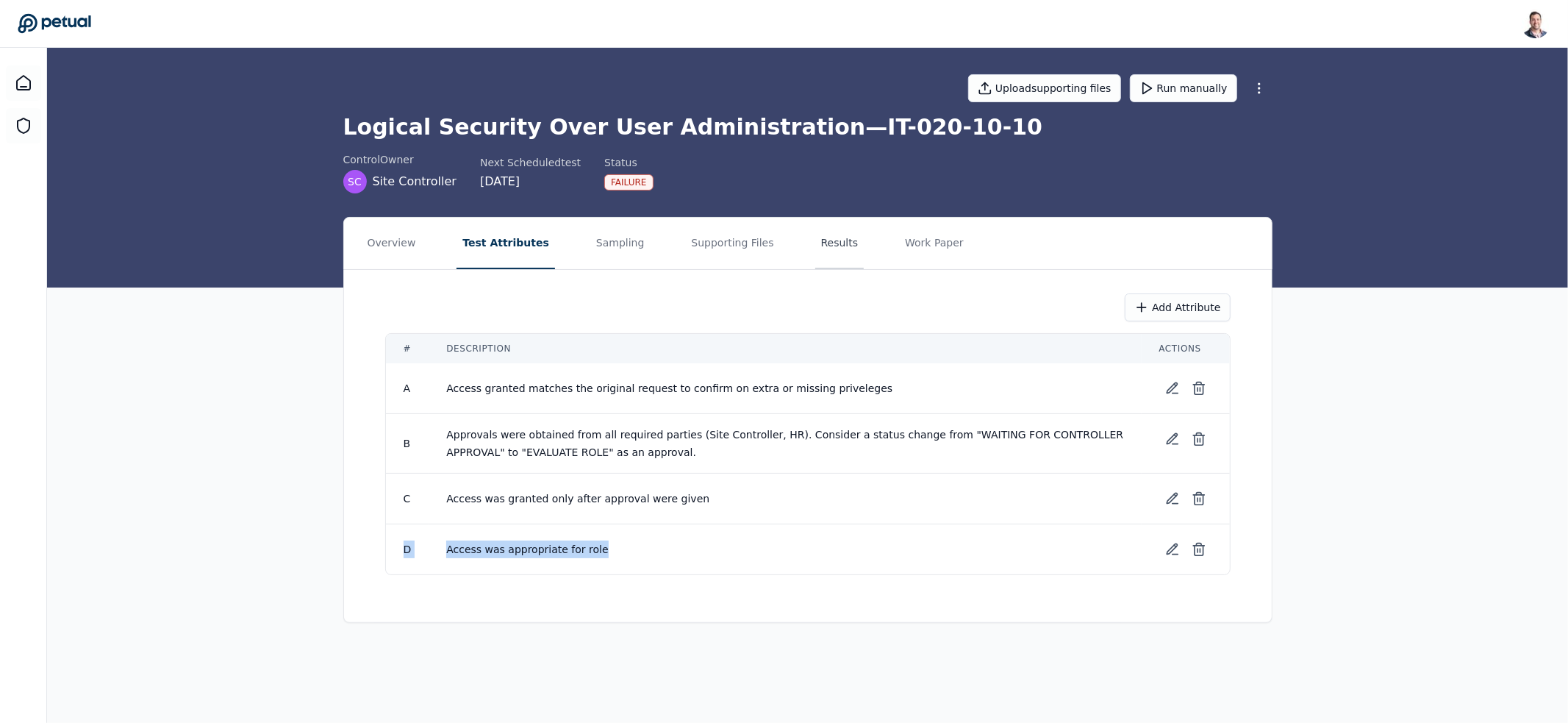
click at [815, 246] on button "Results" at bounding box center [839, 244] width 49 height 51
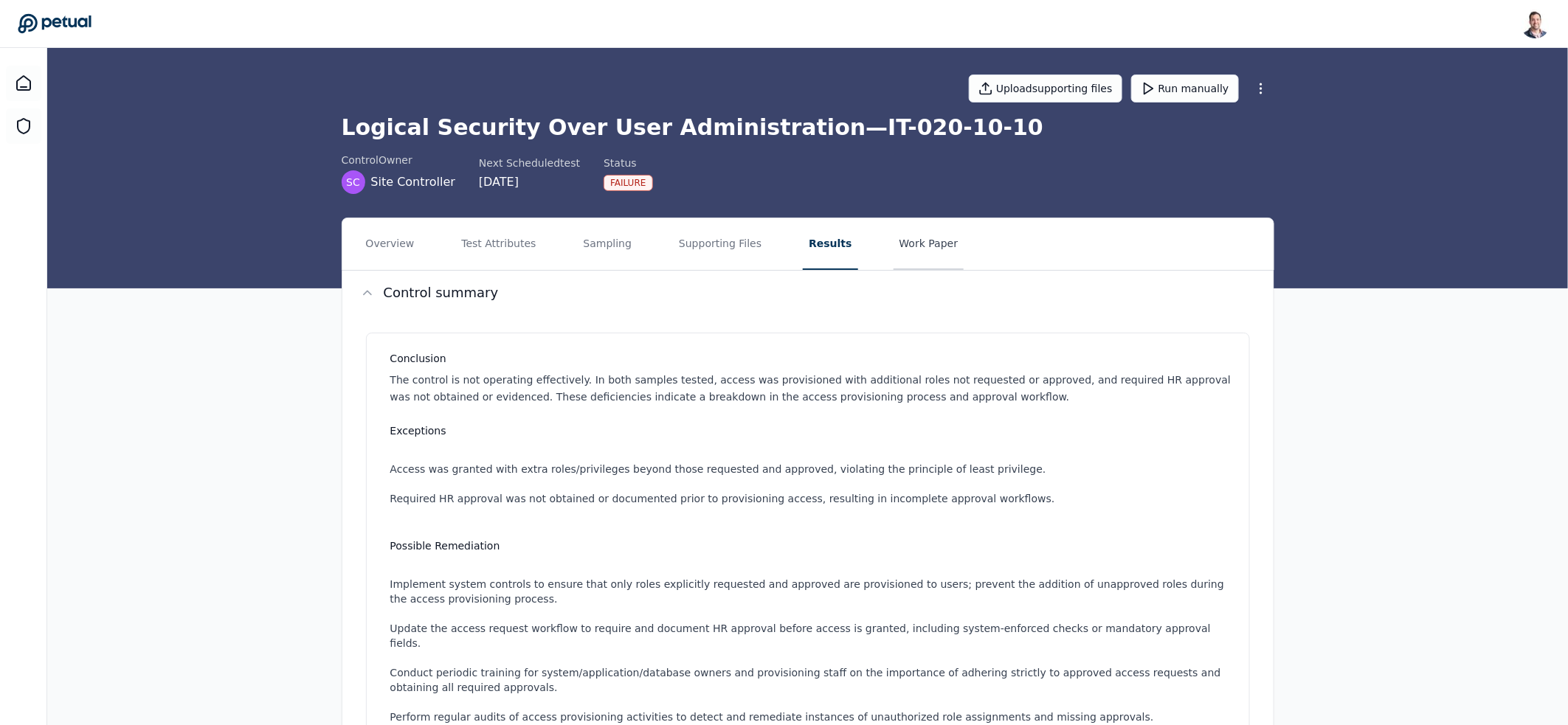
click at [896, 239] on button "Work Paper" at bounding box center [929, 244] width 71 height 51
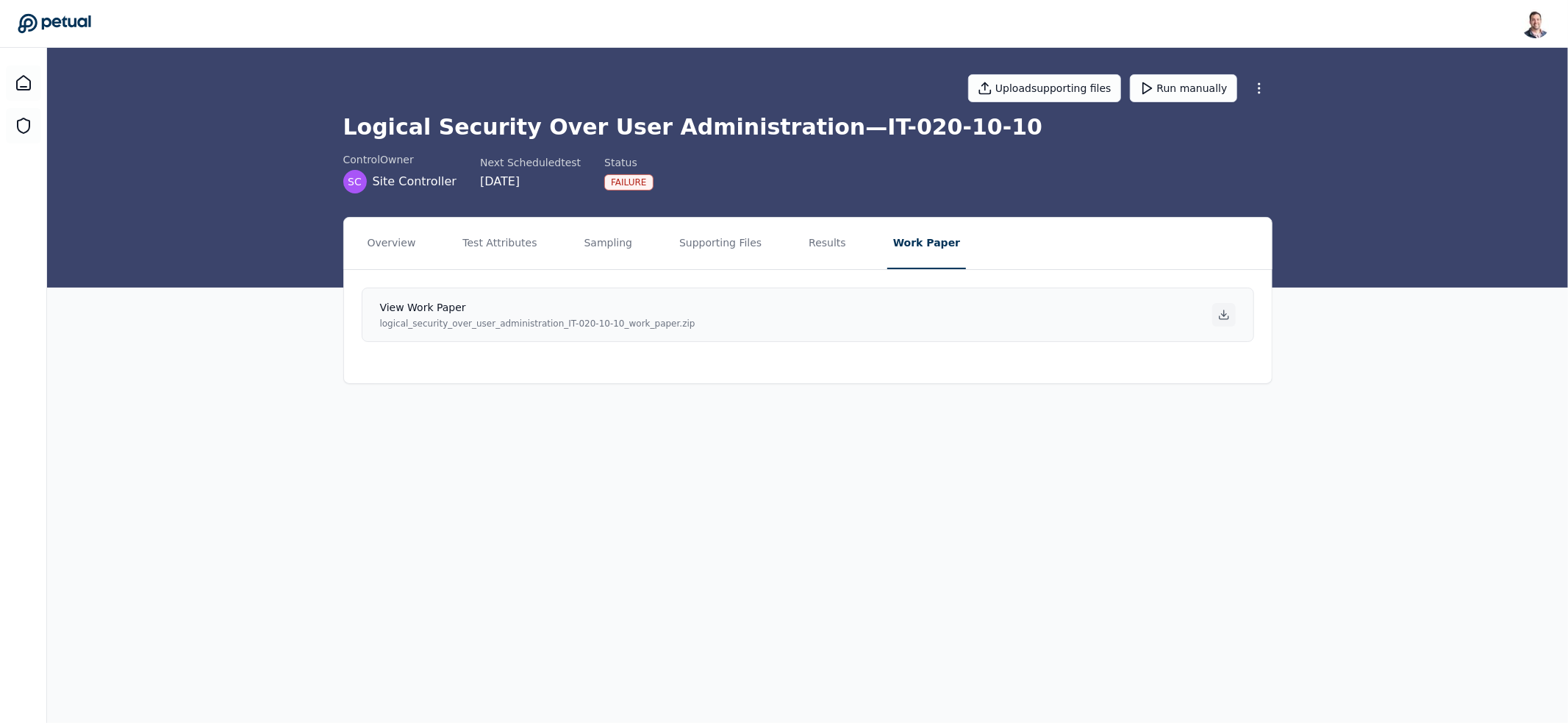
click at [1224, 315] on icon at bounding box center [1223, 315] width 5 height 2
click at [1094, 611] on main "Upload supporting files Run manually Logical Security Over User Administration …" at bounding box center [807, 385] width 1521 height 676
click at [816, 250] on button "Results" at bounding box center [827, 244] width 49 height 51
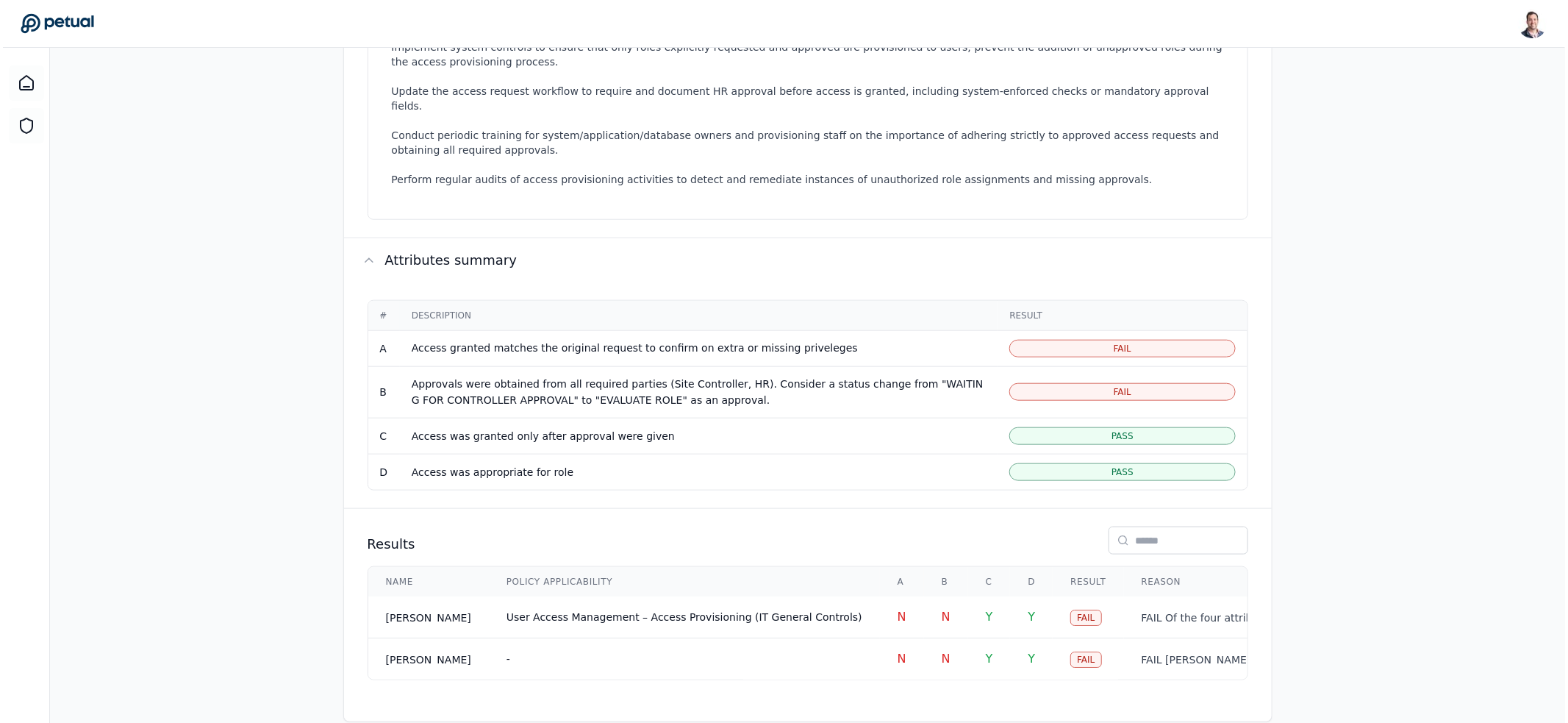
scroll to position [550, 0]
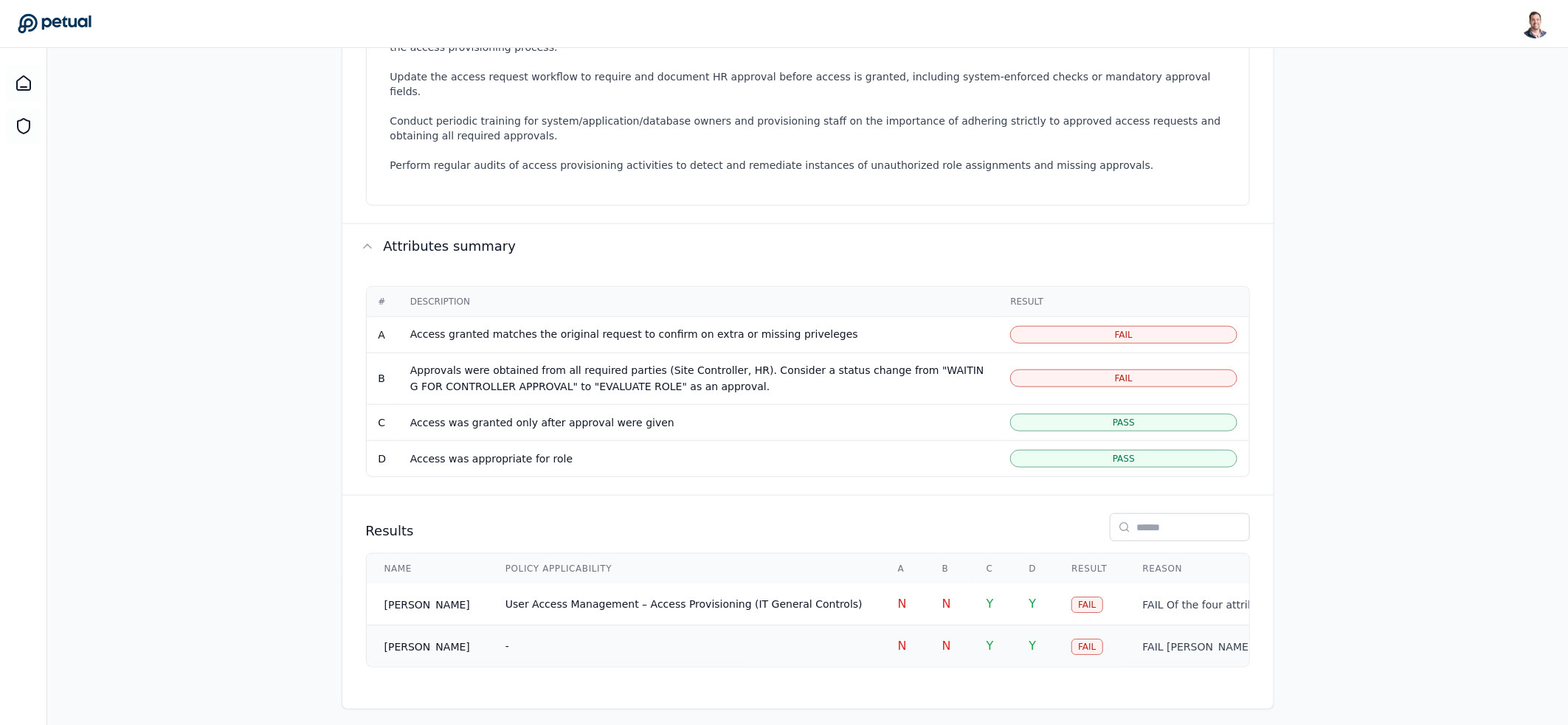
click at [796, 627] on td "-" at bounding box center [684, 646] width 393 height 42
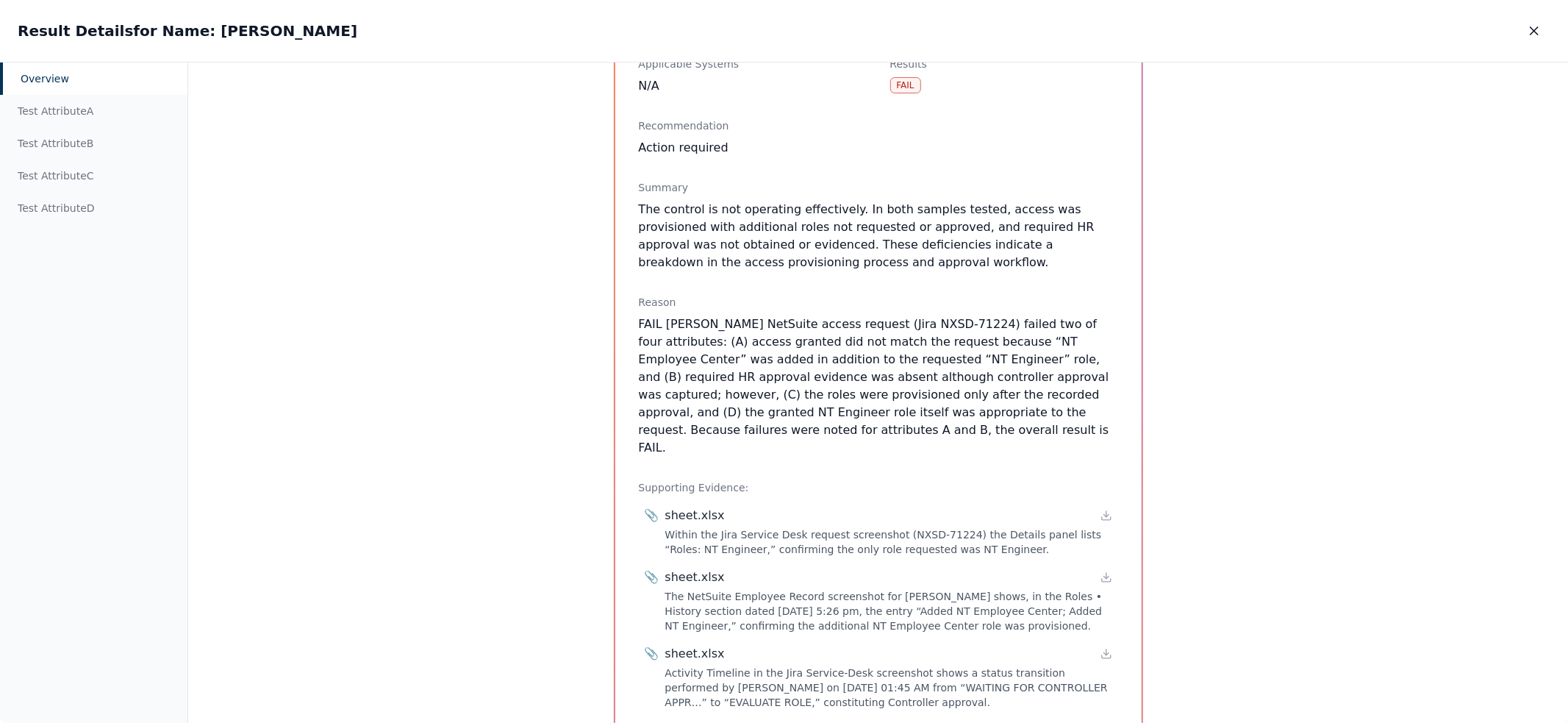
scroll to position [149, 0]
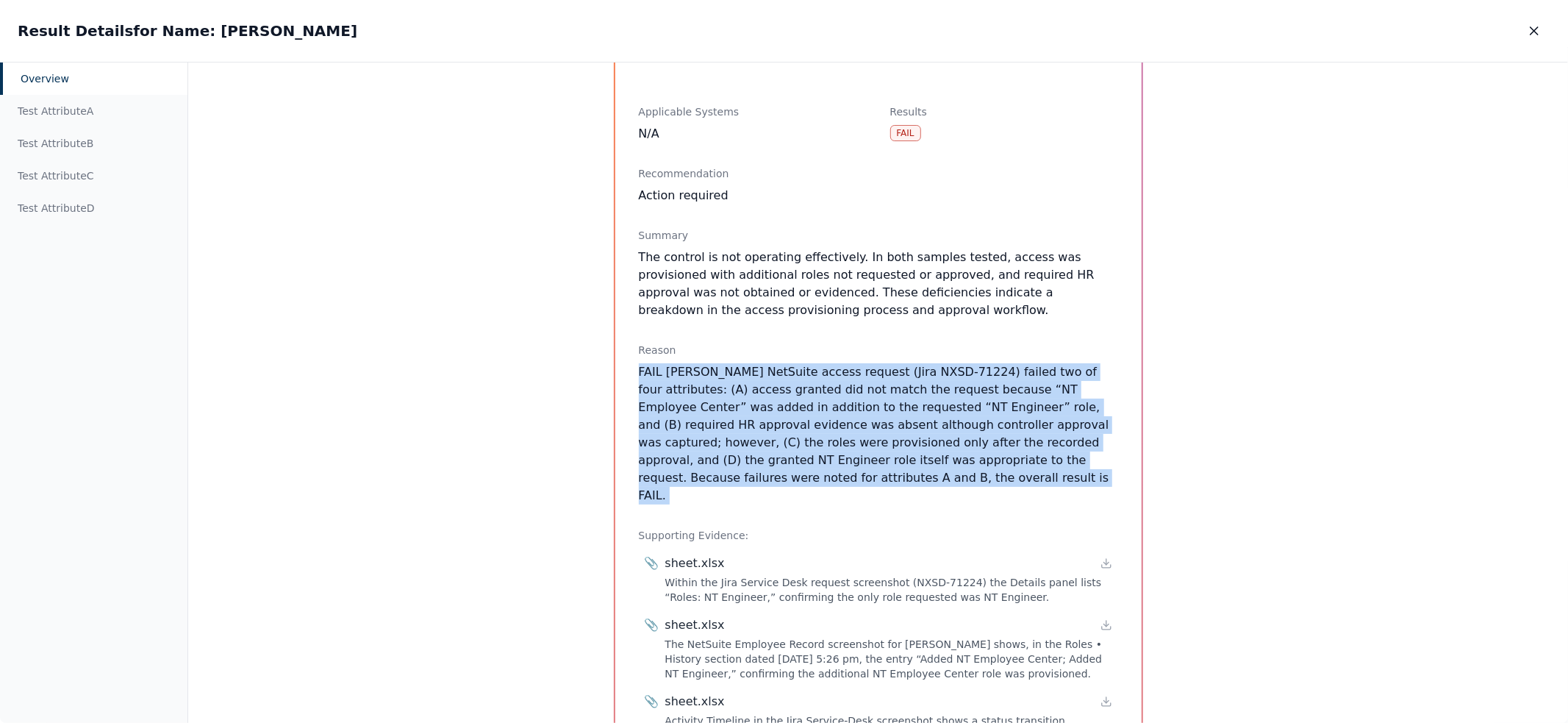
drag, startPoint x: 886, startPoint y: 483, endPoint x: 631, endPoint y: 375, distance: 276.9
click at [631, 375] on div "Overview Sample Name : [PERSON_NAME] Control Reference ID IT-020-10-10 Applicab…" at bounding box center [879, 726] width 526 height 1552
drag, startPoint x: 634, startPoint y: 372, endPoint x: 908, endPoint y: 486, distance: 296.8
click at [908, 486] on div "Overview Sample Name : [PERSON_NAME] Control Reference ID IT-020-10-10 Applicab…" at bounding box center [879, 726] width 526 height 1552
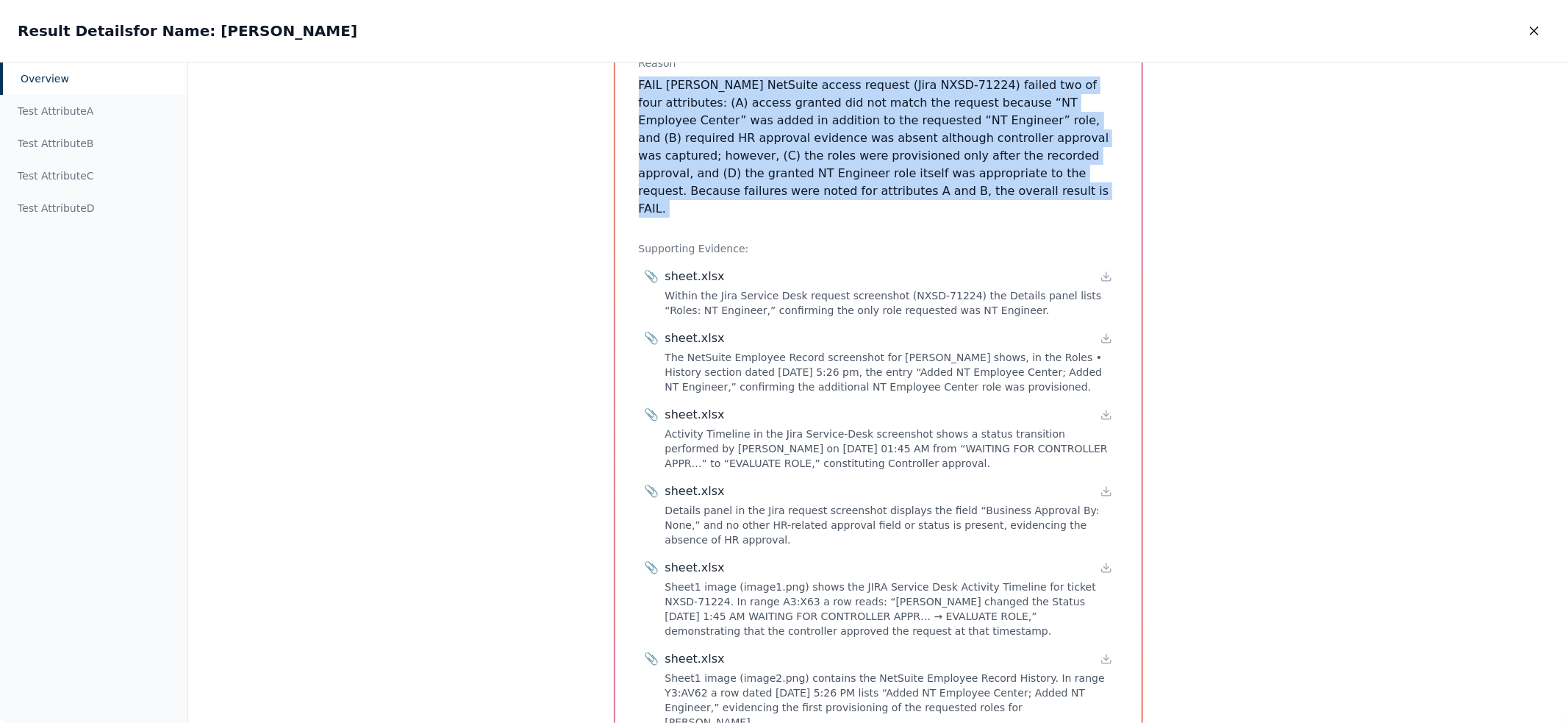
scroll to position [582, 0]
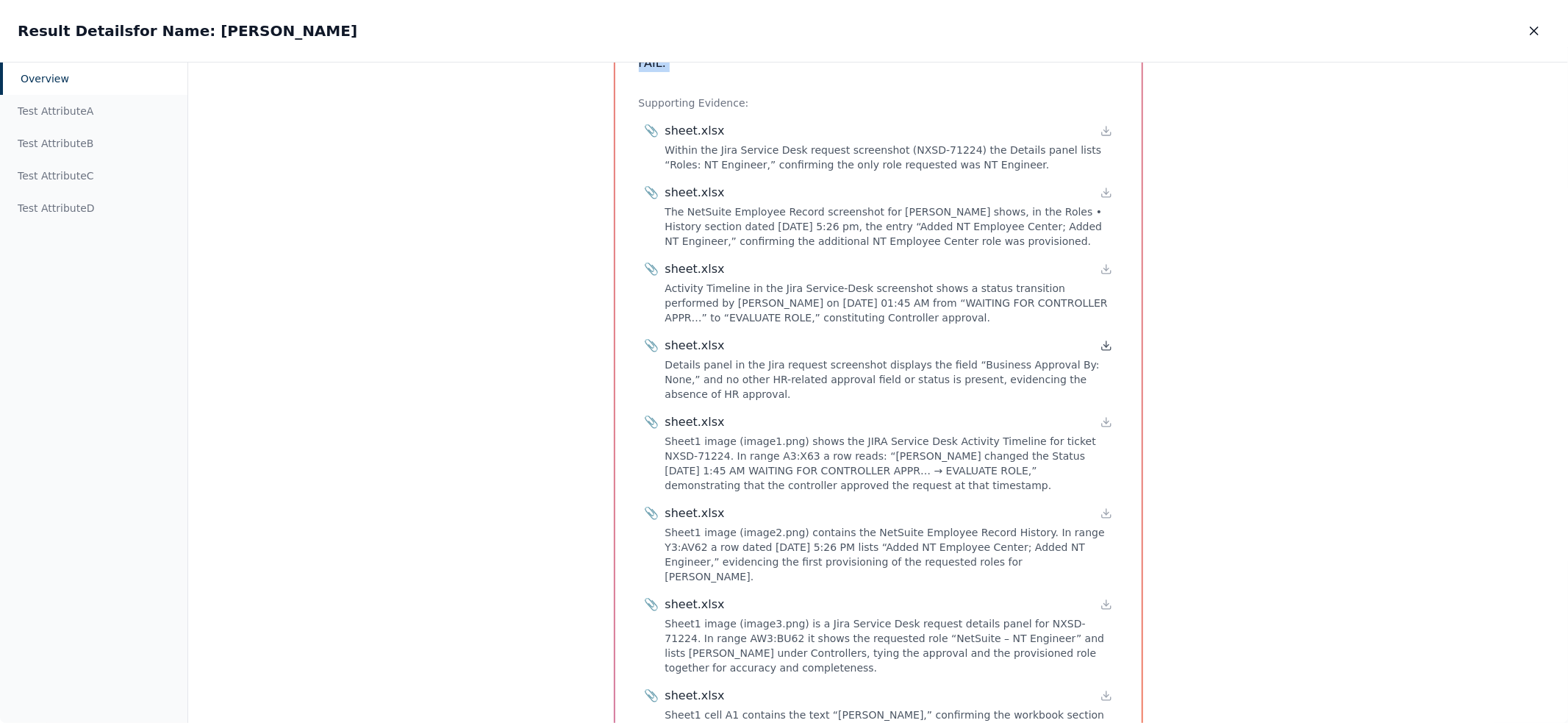
click at [1103, 345] on icon at bounding box center [1105, 346] width 5 height 2
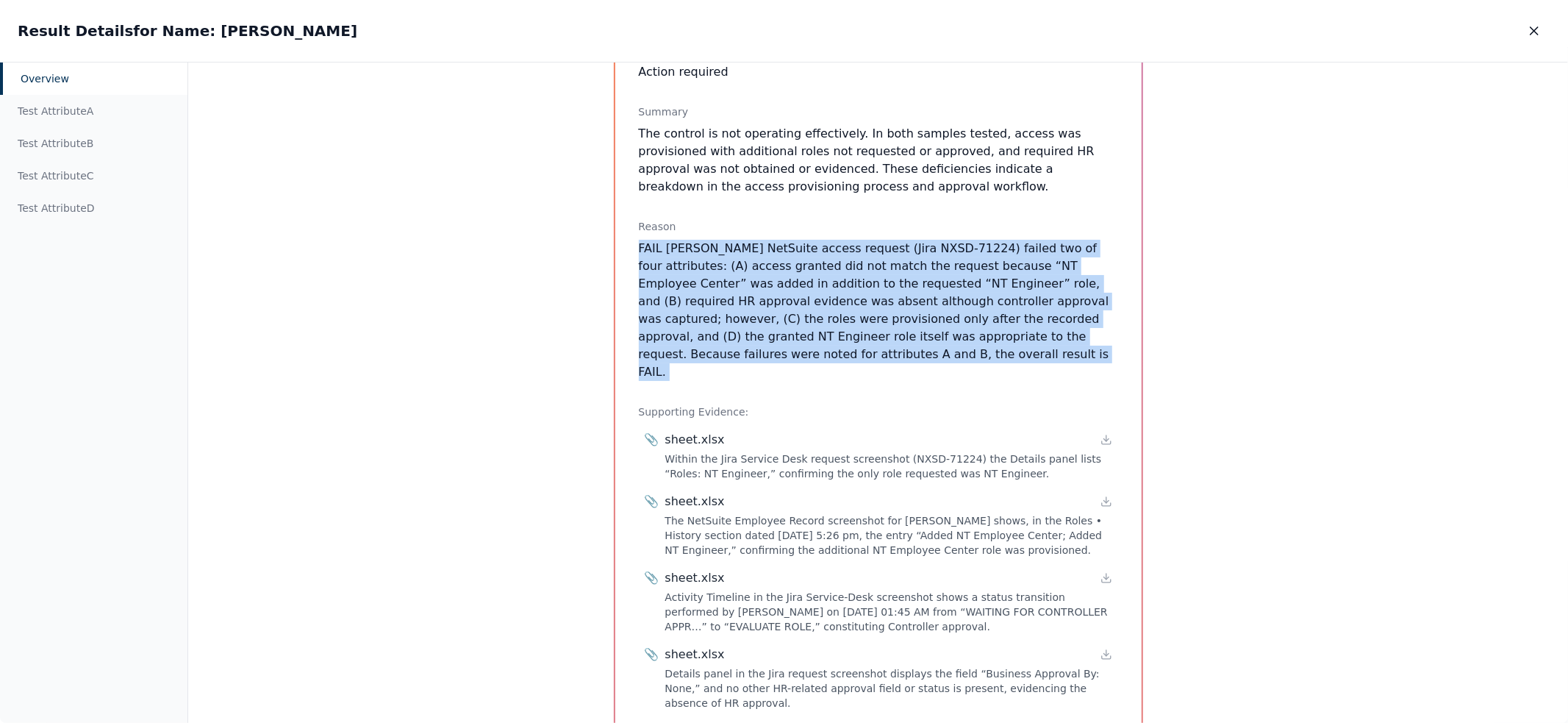
scroll to position [0, 0]
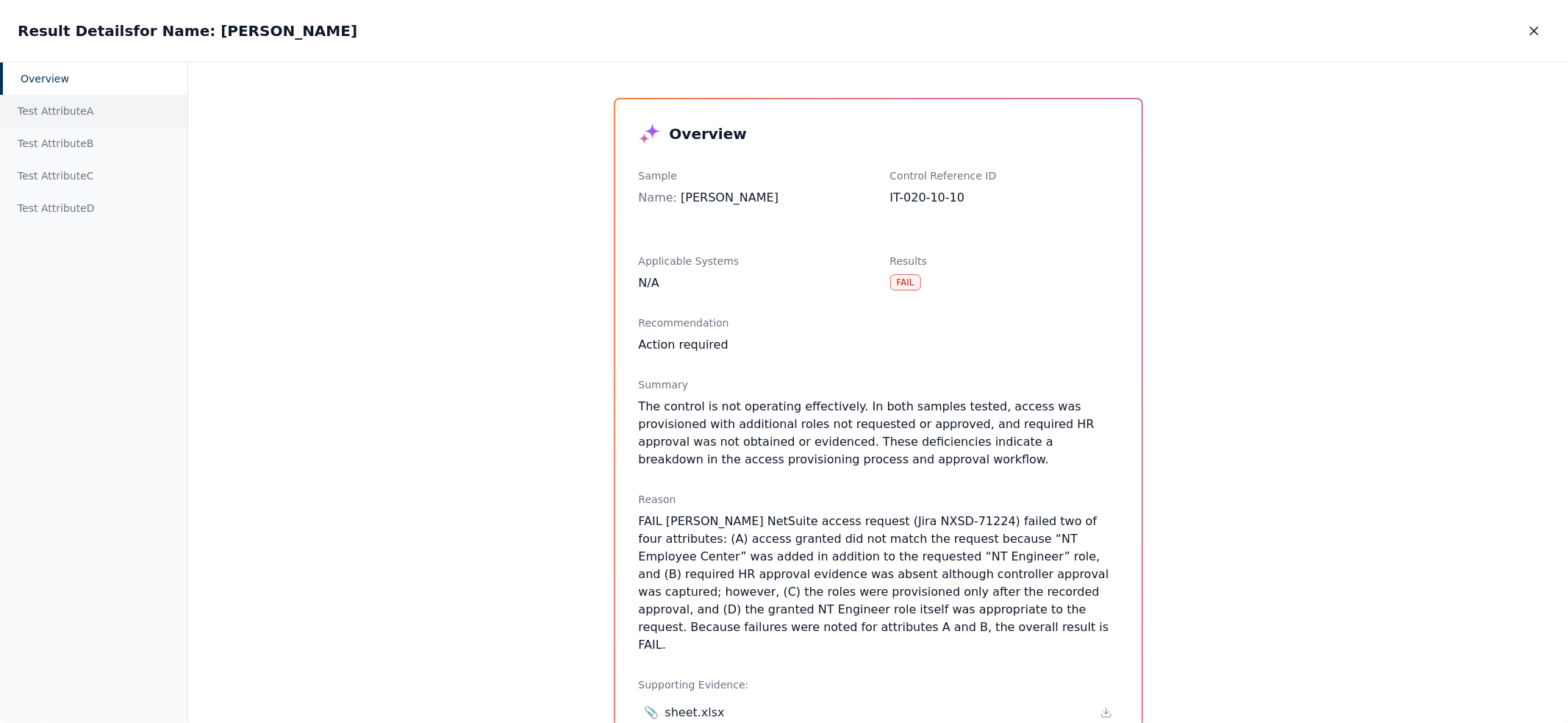
click at [40, 120] on div "Test Attribute A" at bounding box center [93, 111] width 188 height 32
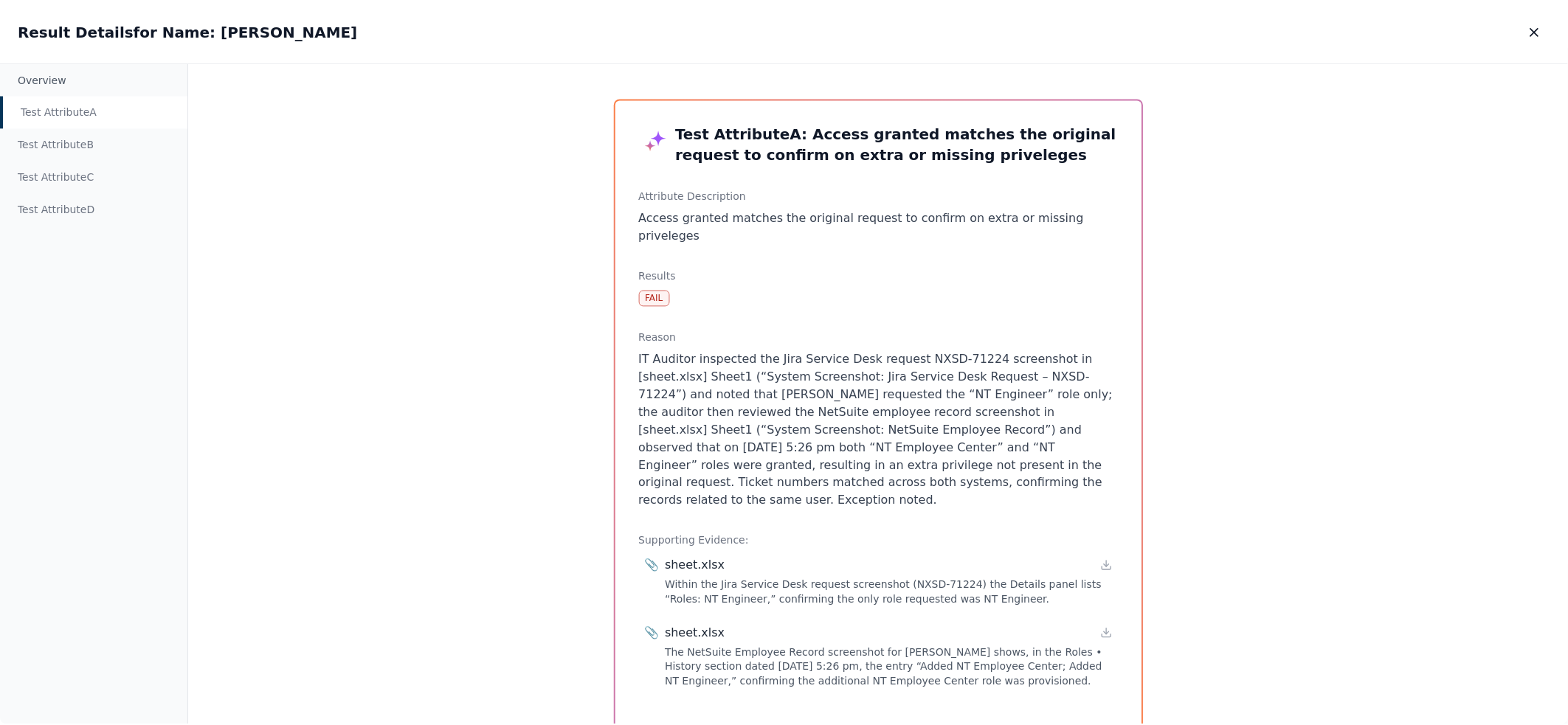
scroll to position [20, 0]
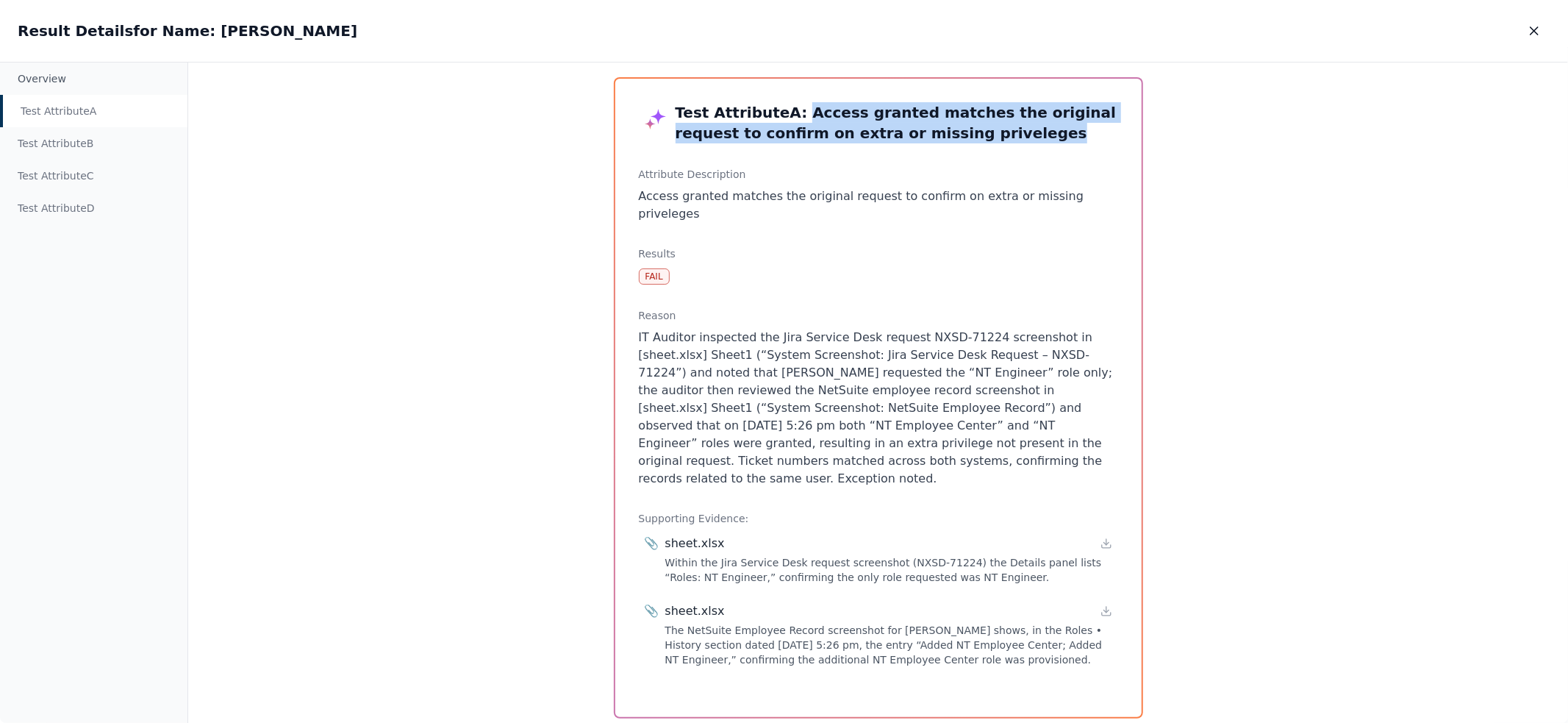
drag, startPoint x: 957, startPoint y: 139, endPoint x: 787, endPoint y: 112, distance: 172.1
click at [787, 112] on h3 "Test Attribute A : Access granted matches the original request to confirm on ex…" at bounding box center [879, 123] width 479 height 41
drag, startPoint x: 787, startPoint y: 112, endPoint x: 957, endPoint y: 133, distance: 171.3
click at [957, 133] on h3 "Test Attribute A : Access granted matches the original request to confirm on ex…" at bounding box center [879, 123] width 479 height 41
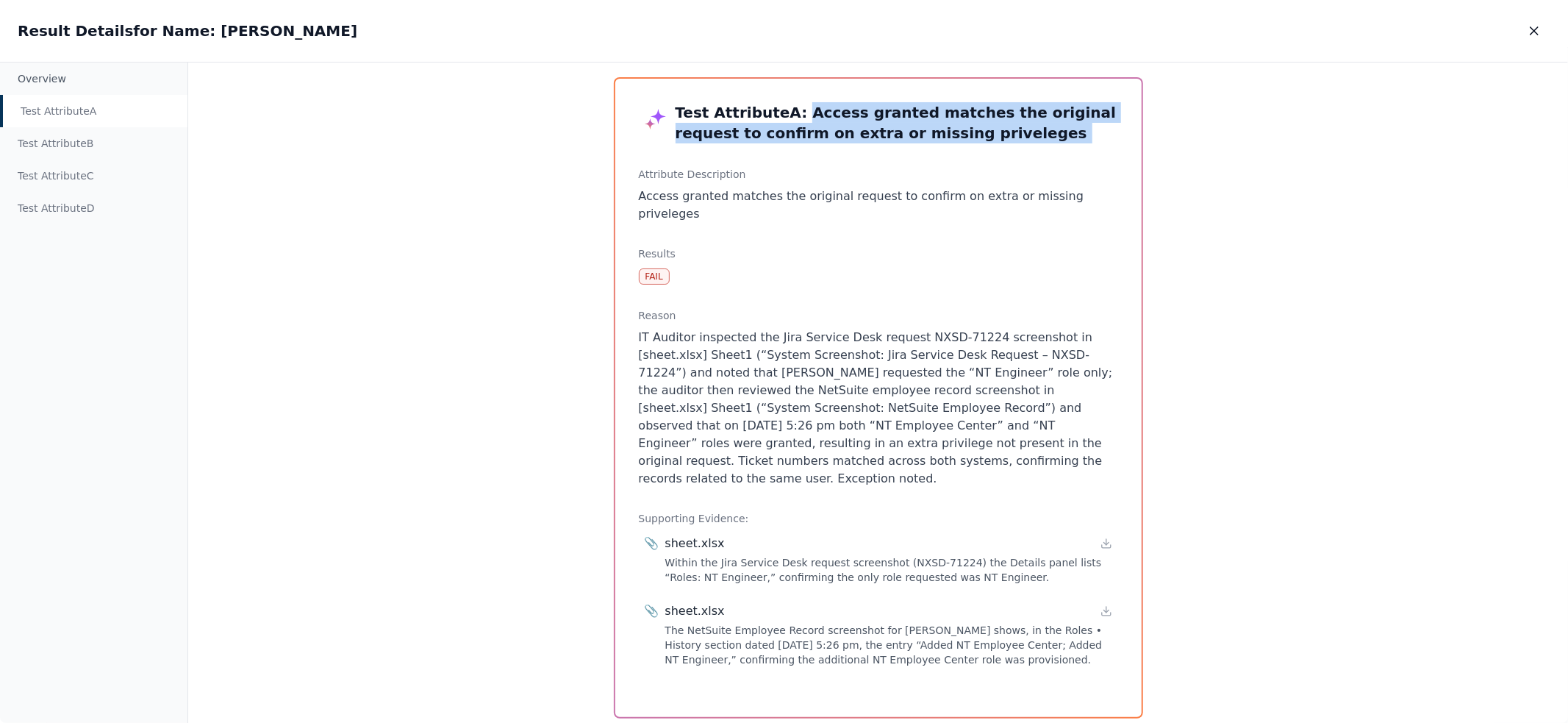
click at [784, 112] on h3 "Test Attribute A : Access granted matches the original request to confirm on ex…" at bounding box center [879, 123] width 479 height 41
drag, startPoint x: 784, startPoint y: 112, endPoint x: 974, endPoint y: 135, distance: 191.4
click at [974, 135] on h3 "Test Attribute A : Access granted matches the original request to confirm on ex…" at bounding box center [879, 123] width 479 height 41
drag, startPoint x: 739, startPoint y: 131, endPoint x: 937, endPoint y: 139, distance: 198.2
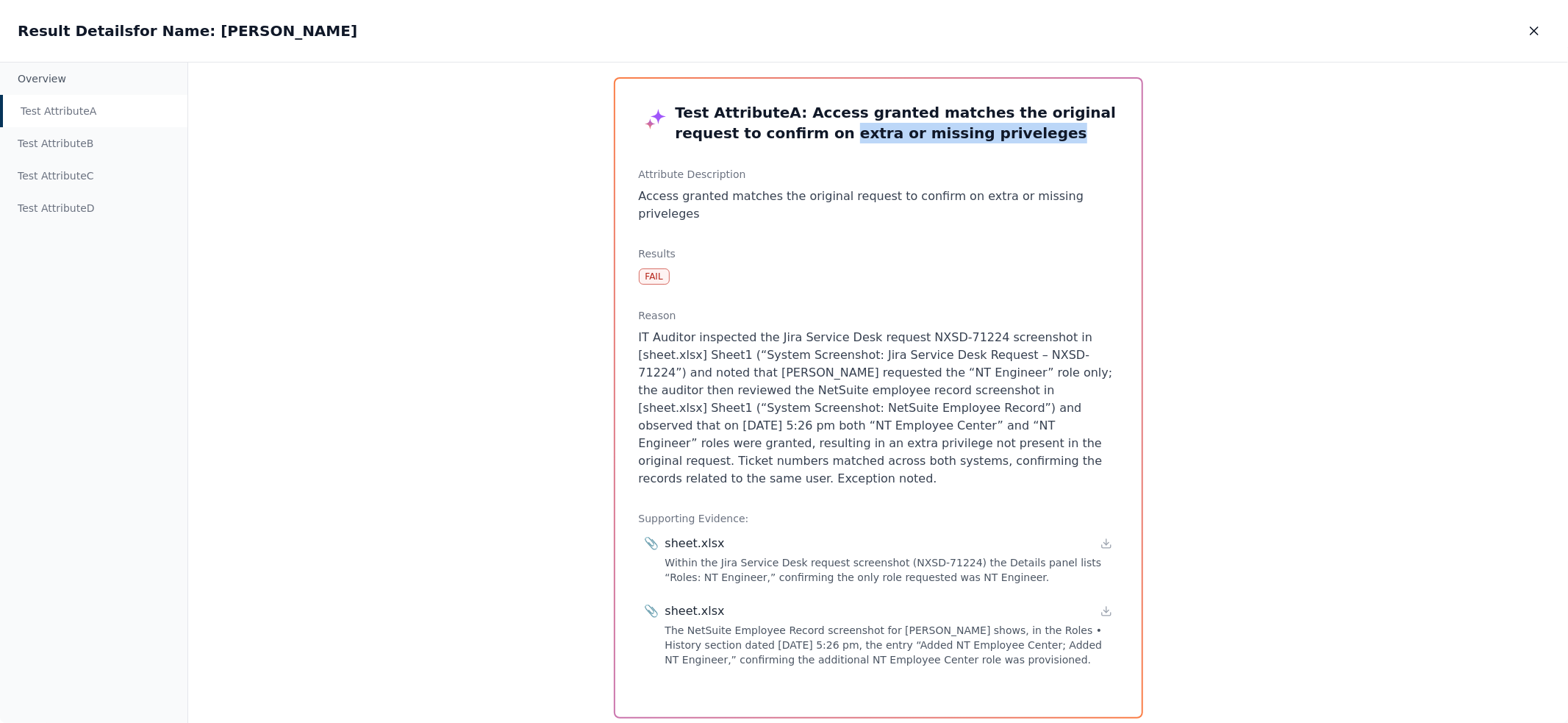
click at [935, 139] on h3 "Test Attribute A : Access granted matches the original request to confirm on ex…" at bounding box center [879, 123] width 479 height 41
drag, startPoint x: 634, startPoint y: 316, endPoint x: 688, endPoint y: 319, distance: 54.1
click at [688, 319] on div "Test Attribute A : Access granted matches the original request to confirm on ex…" at bounding box center [879, 397] width 526 height 639
click at [640, 329] on p "IT Auditor inspected the Jira Service Desk request NXSD-71224 screenshot in [sh…" at bounding box center [879, 408] width 479 height 159
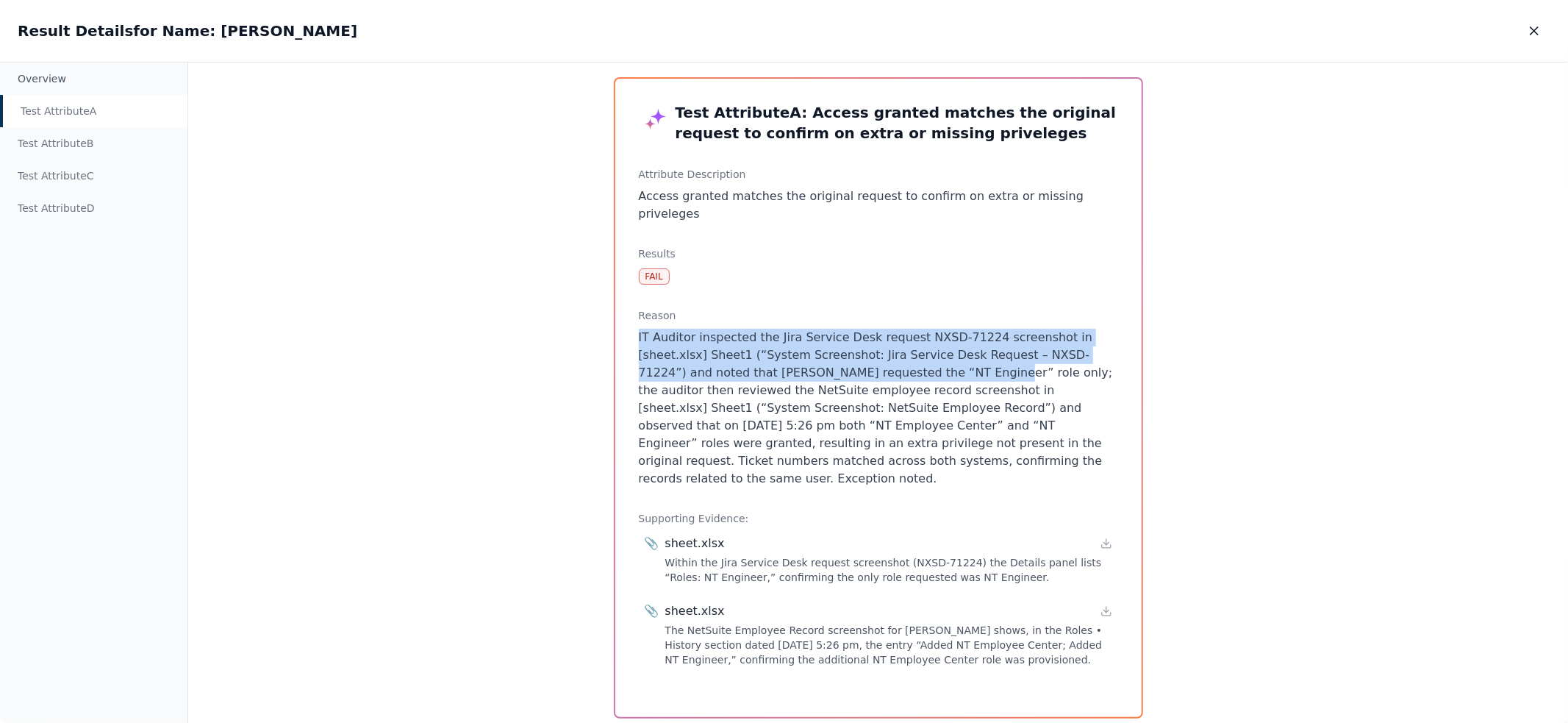
drag, startPoint x: 630, startPoint y: 320, endPoint x: 859, endPoint y: 355, distance: 231.7
click at [858, 355] on div "Test Attribute A : Access granted matches the original request to confirm on ex…" at bounding box center [879, 397] width 526 height 639
click at [860, 355] on p "IT Auditor inspected the Jira Service Desk request NXSD-71224 screenshot in [sh…" at bounding box center [879, 408] width 479 height 159
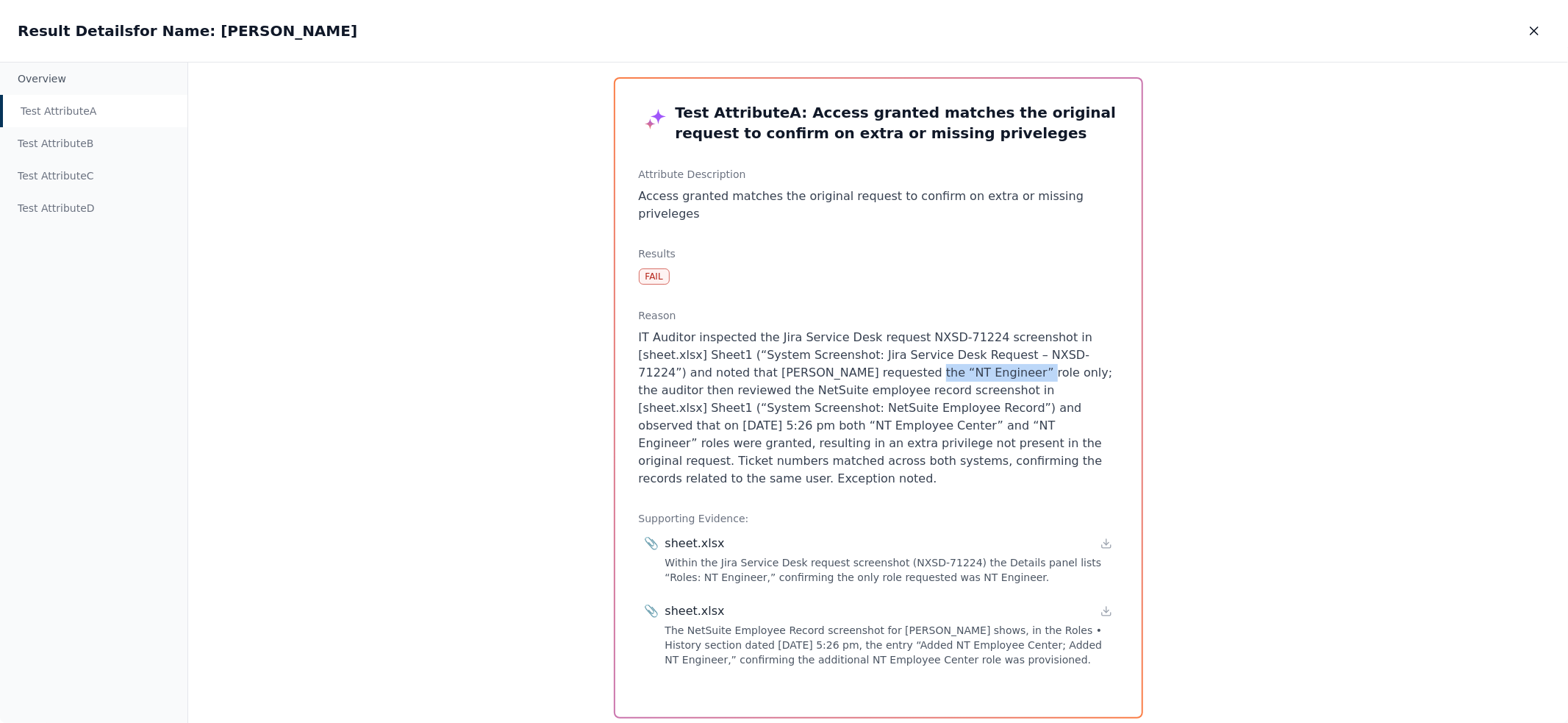
drag, startPoint x: 773, startPoint y: 350, endPoint x: 873, endPoint y: 355, distance: 100.1
click at [873, 355] on p "IT Auditor inspected the Jira Service Desk request NXSD-71224 screenshot in [sh…" at bounding box center [879, 408] width 479 height 159
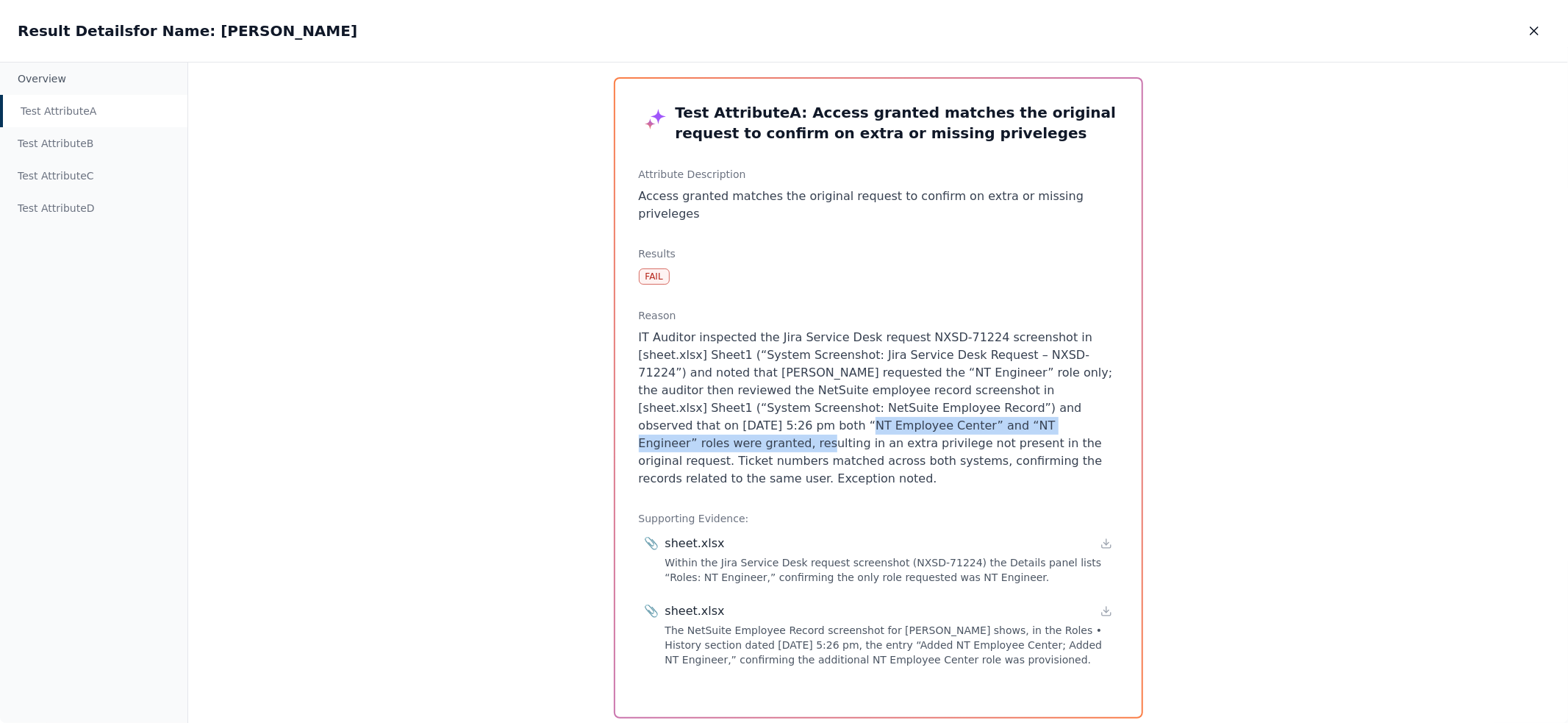
drag, startPoint x: 1038, startPoint y: 390, endPoint x: 946, endPoint y: 406, distance: 93.4
click at [946, 406] on p "IT Auditor inspected the Jira Service Desk request NXSD-71224 screenshot in [sh…" at bounding box center [879, 408] width 479 height 159
click at [1103, 543] on icon at bounding box center [1105, 544] width 5 height 2
click at [1102, 605] on icon at bounding box center [1106, 611] width 12 height 12
click at [1169, 420] on div "Test Attribute A : Access granted matches the original request to confirm on ex…" at bounding box center [878, 393] width 1380 height 661
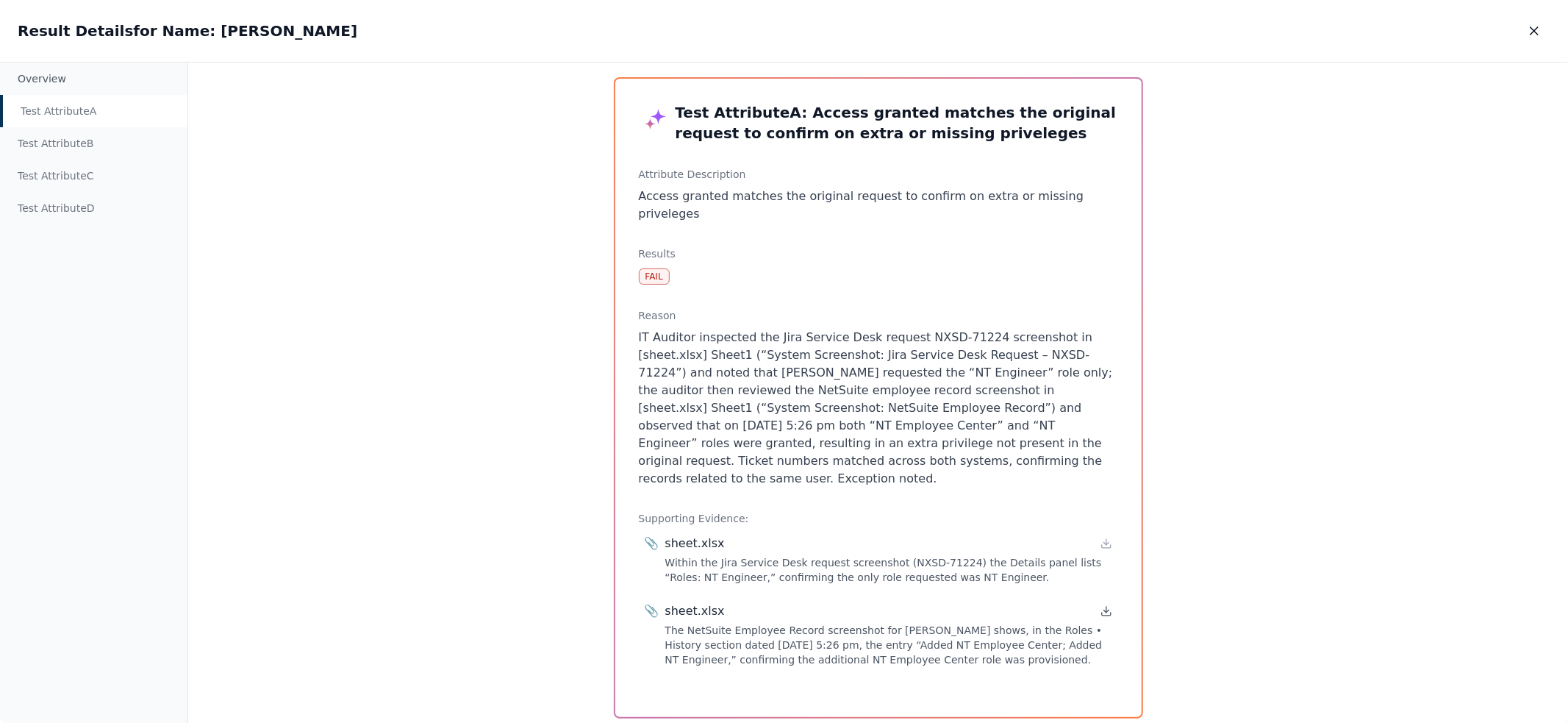
click at [1104, 605] on icon at bounding box center [1106, 611] width 12 height 12
click at [1540, 26] on icon "button" at bounding box center [1534, 31] width 15 height 15
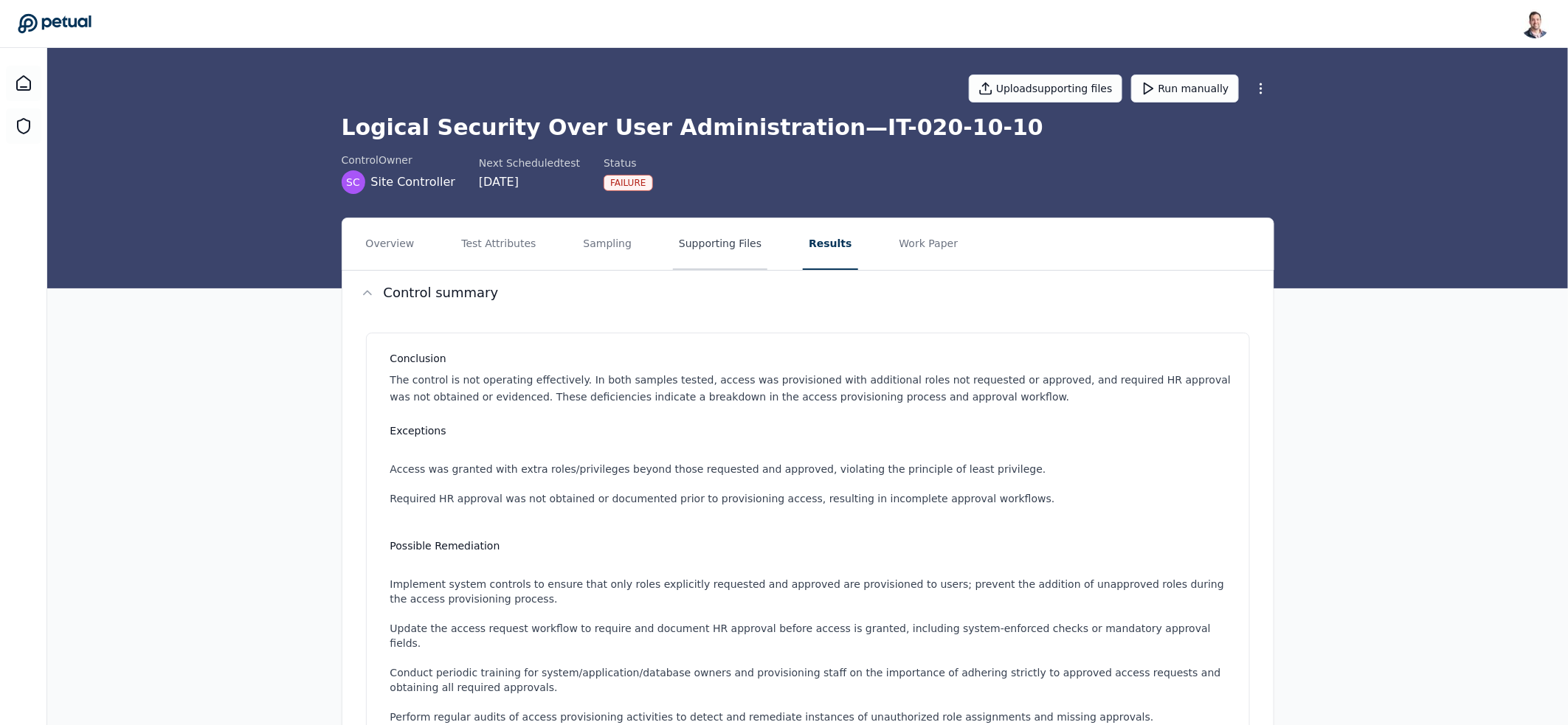
click at [717, 222] on button "Supporting Files" at bounding box center [720, 244] width 95 height 51
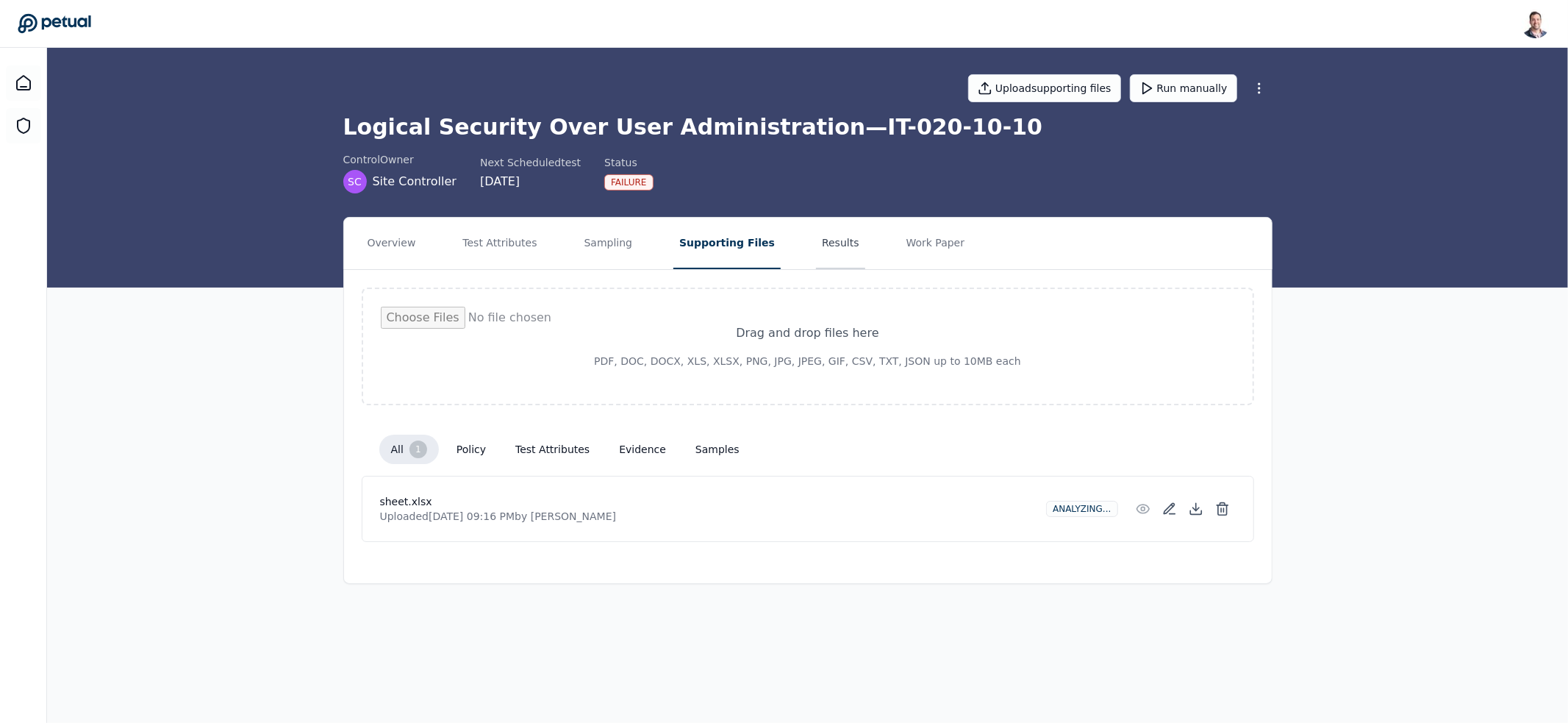
click at [817, 237] on button "Results" at bounding box center [840, 244] width 49 height 51
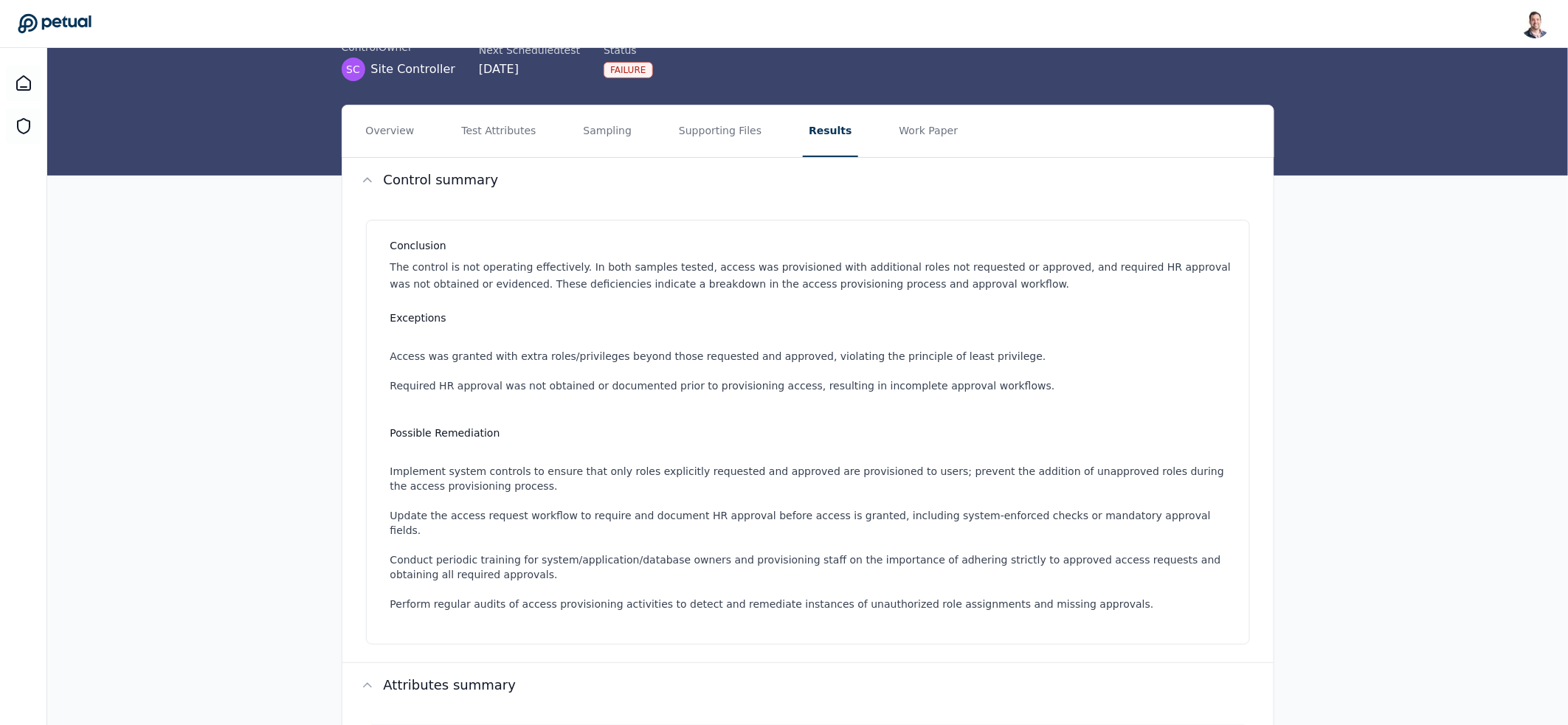
scroll to position [552, 0]
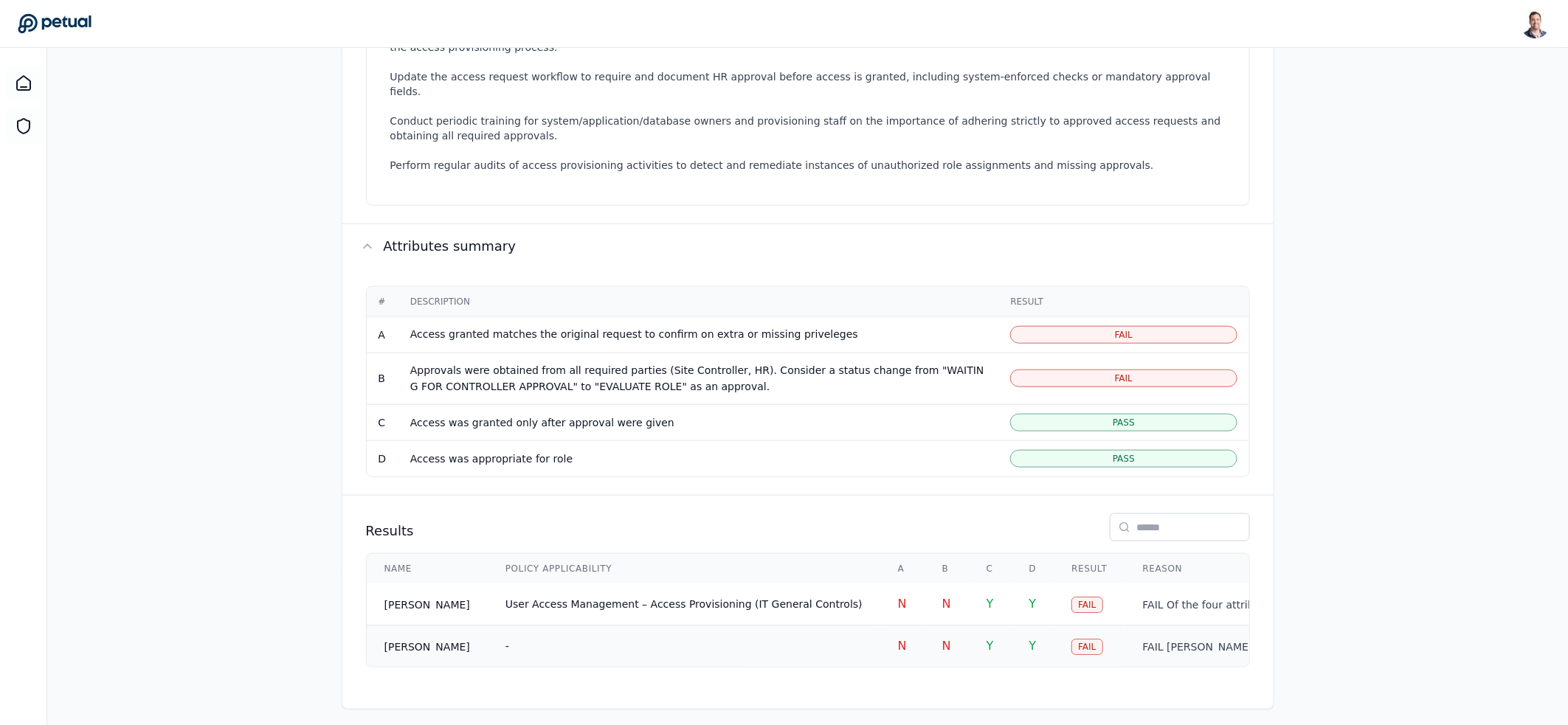
click at [667, 631] on td "-" at bounding box center [684, 646] width 393 height 42
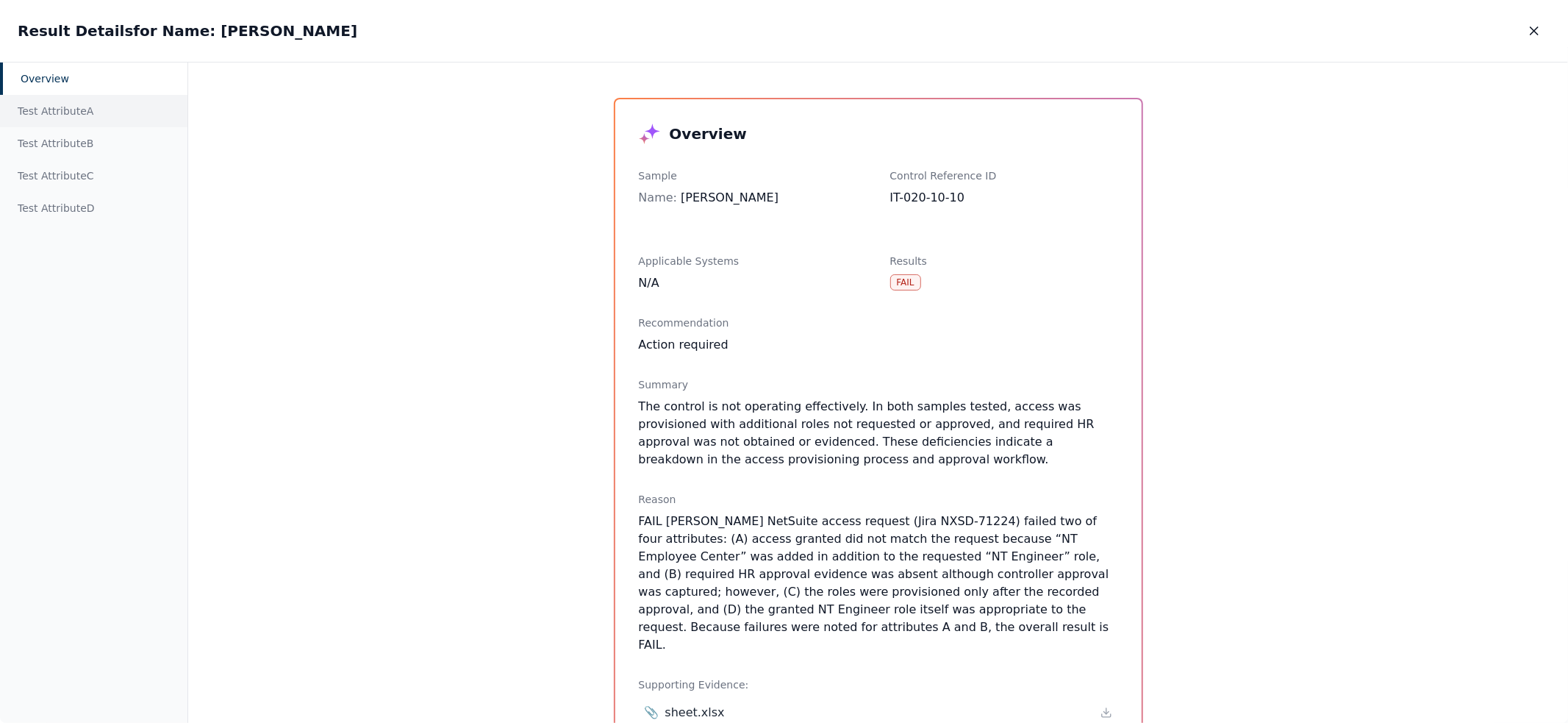
click at [54, 114] on div "Test Attribute A" at bounding box center [93, 111] width 188 height 32
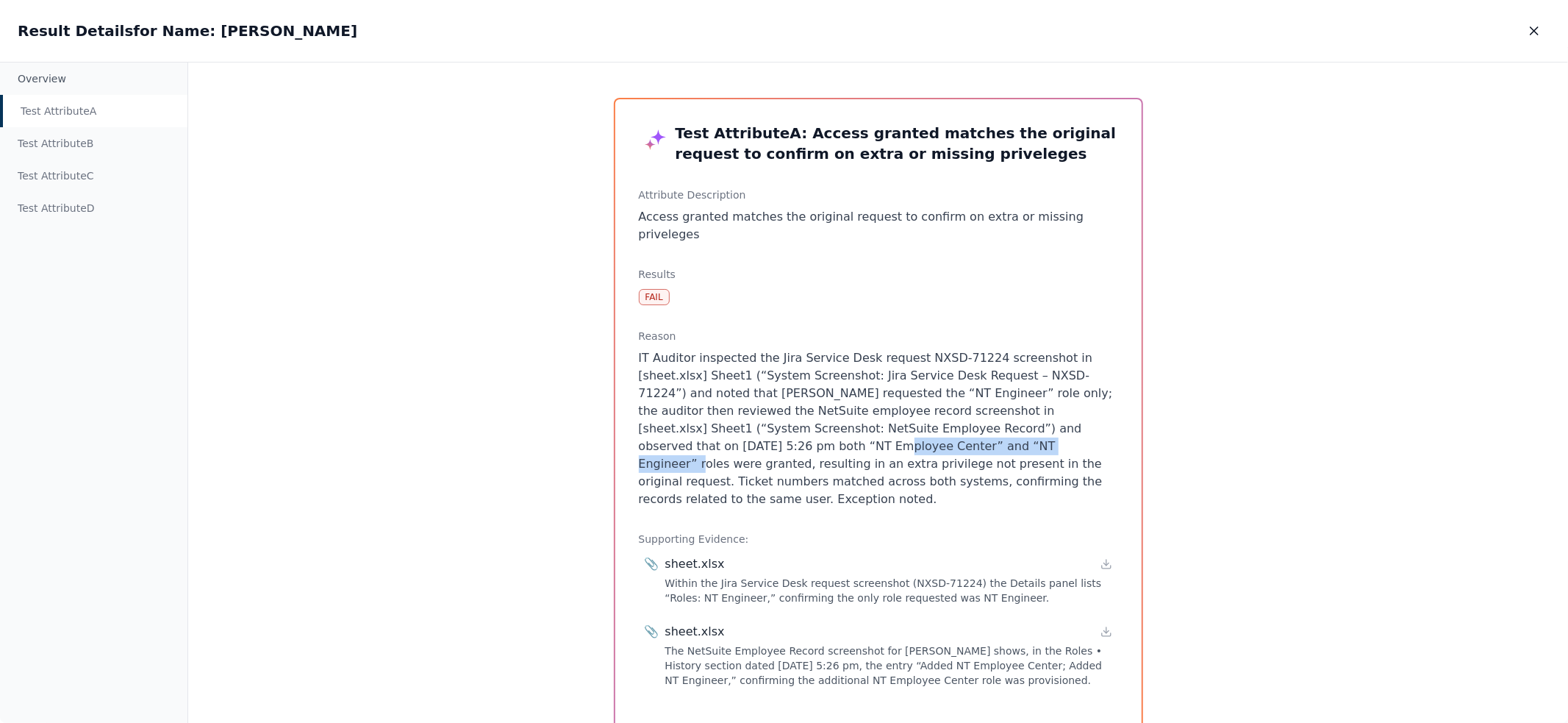
drag, startPoint x: 833, startPoint y: 433, endPoint x: 634, endPoint y: 432, distance: 199.0
click at [639, 432] on p "IT Auditor inspected the Jira Service Desk request NXSD-71224 screenshot in [sh…" at bounding box center [879, 428] width 479 height 159
drag, startPoint x: 1044, startPoint y: 416, endPoint x: 817, endPoint y: 433, distance: 227.6
click at [817, 433] on p "IT Auditor inspected the Jira Service Desk request NXSD-71224 screenshot in [sh…" at bounding box center [879, 428] width 479 height 159
click at [1534, 36] on icon "button" at bounding box center [1534, 31] width 15 height 15
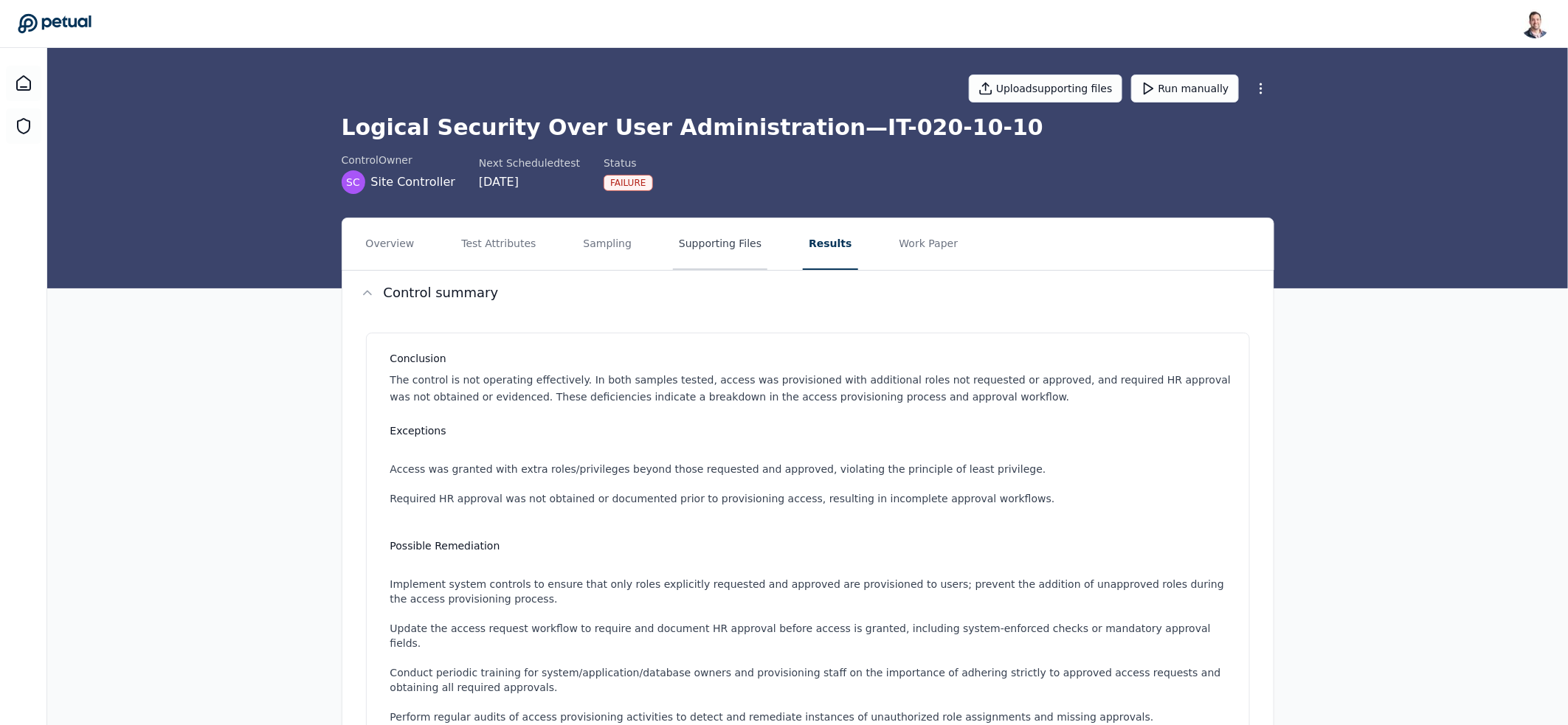
click at [708, 253] on button "Supporting Files" at bounding box center [720, 244] width 95 height 51
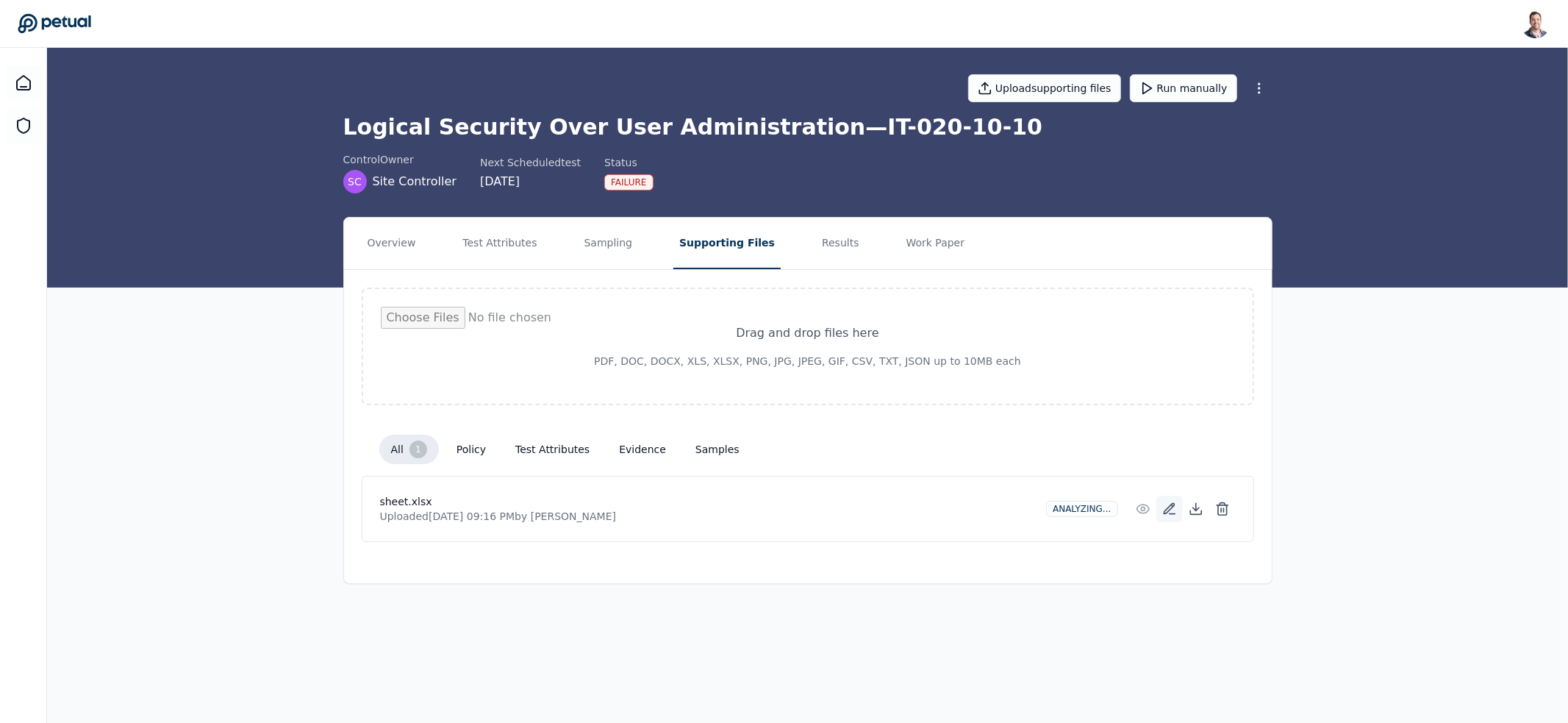
click at [1164, 507] on icon at bounding box center [1169, 509] width 15 height 15
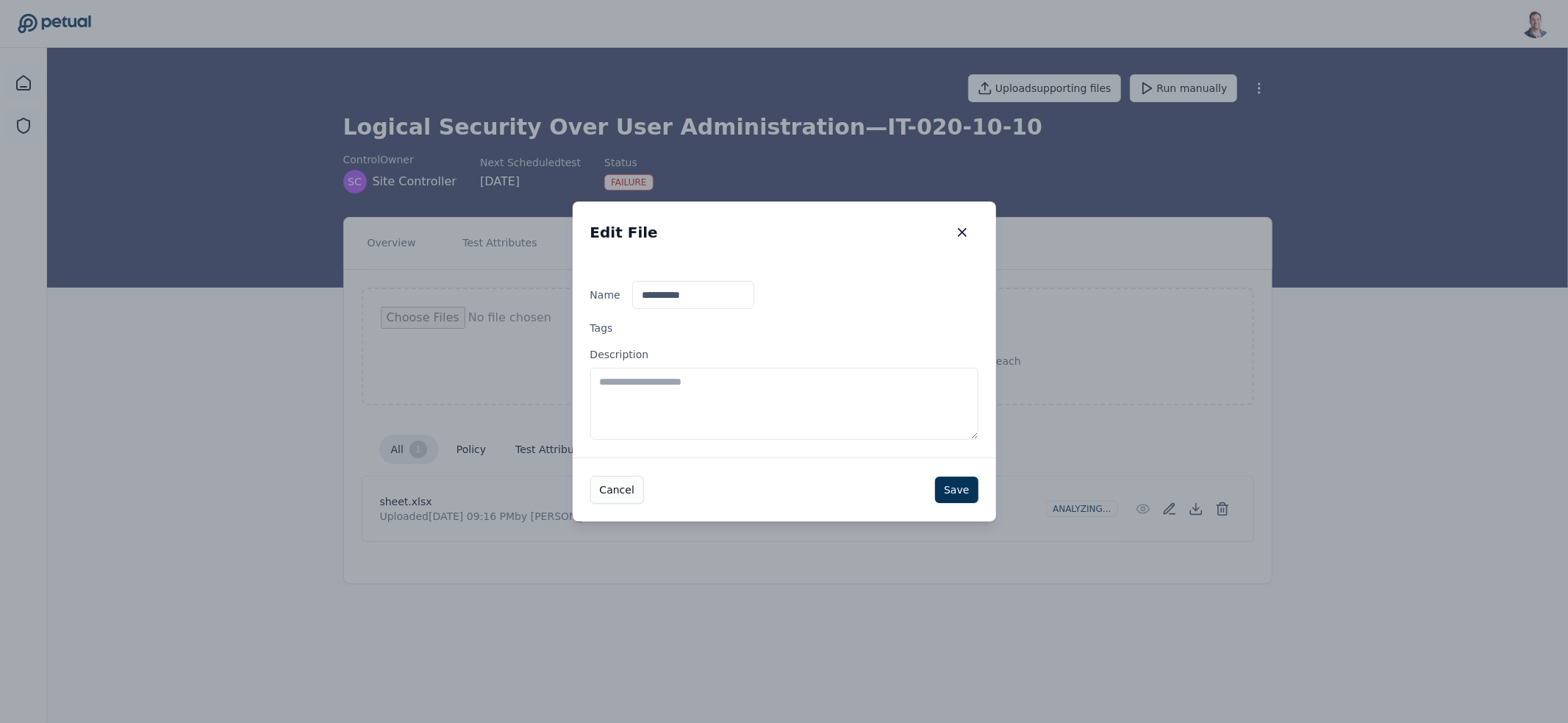
click at [840, 408] on textarea "Description" at bounding box center [784, 404] width 388 height 72
type textarea "*"
type textarea "**********"
click at [952, 495] on button "Save" at bounding box center [956, 489] width 43 height 26
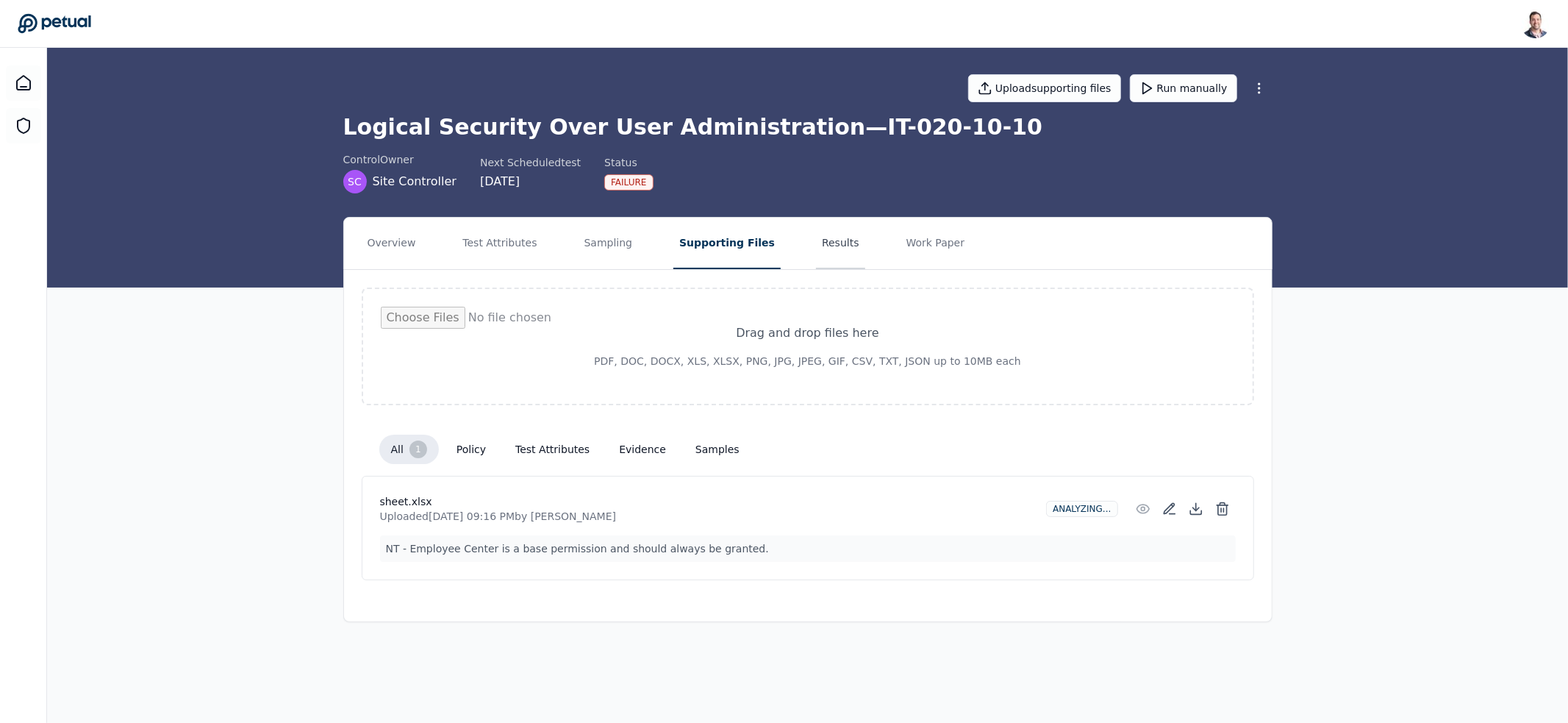
click at [816, 236] on button "Results" at bounding box center [840, 244] width 49 height 51
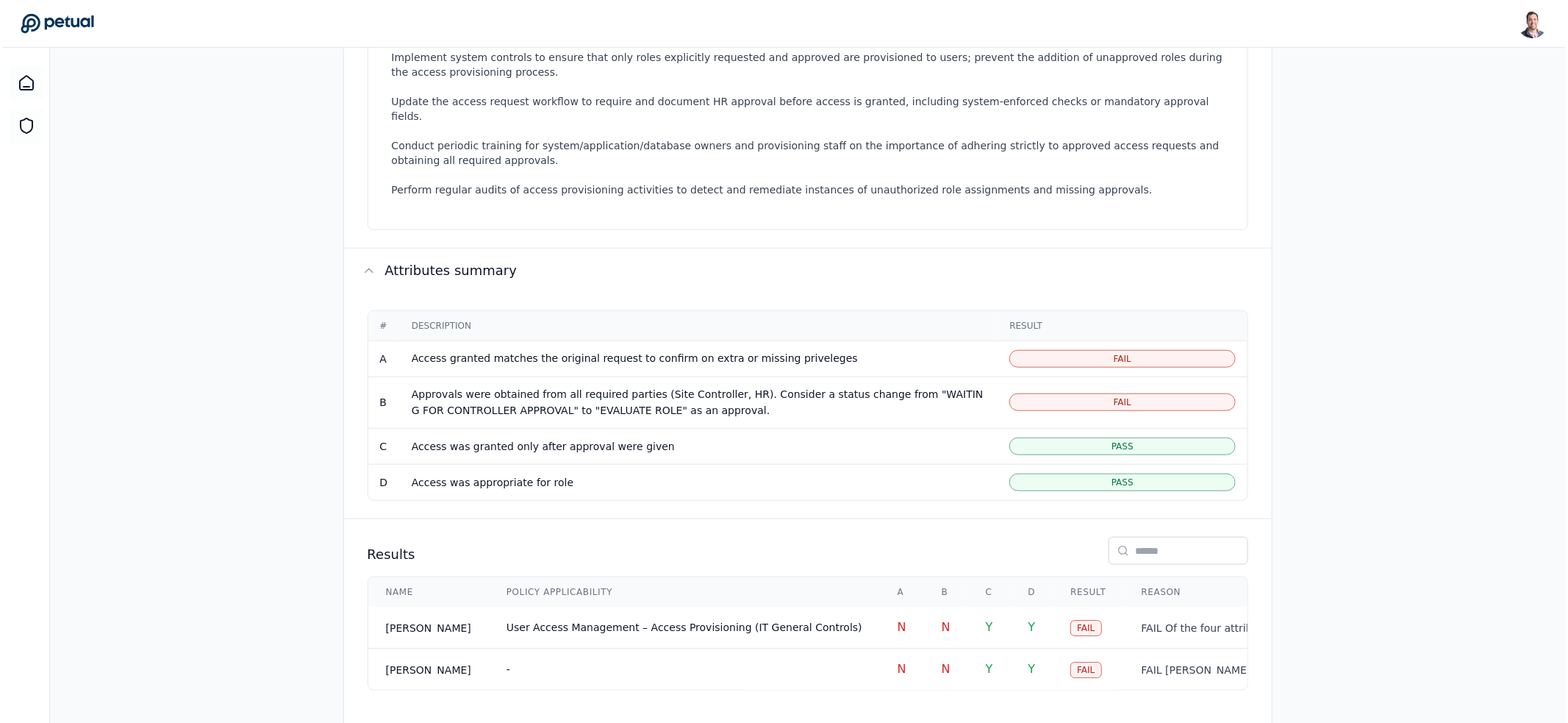
scroll to position [550, 0]
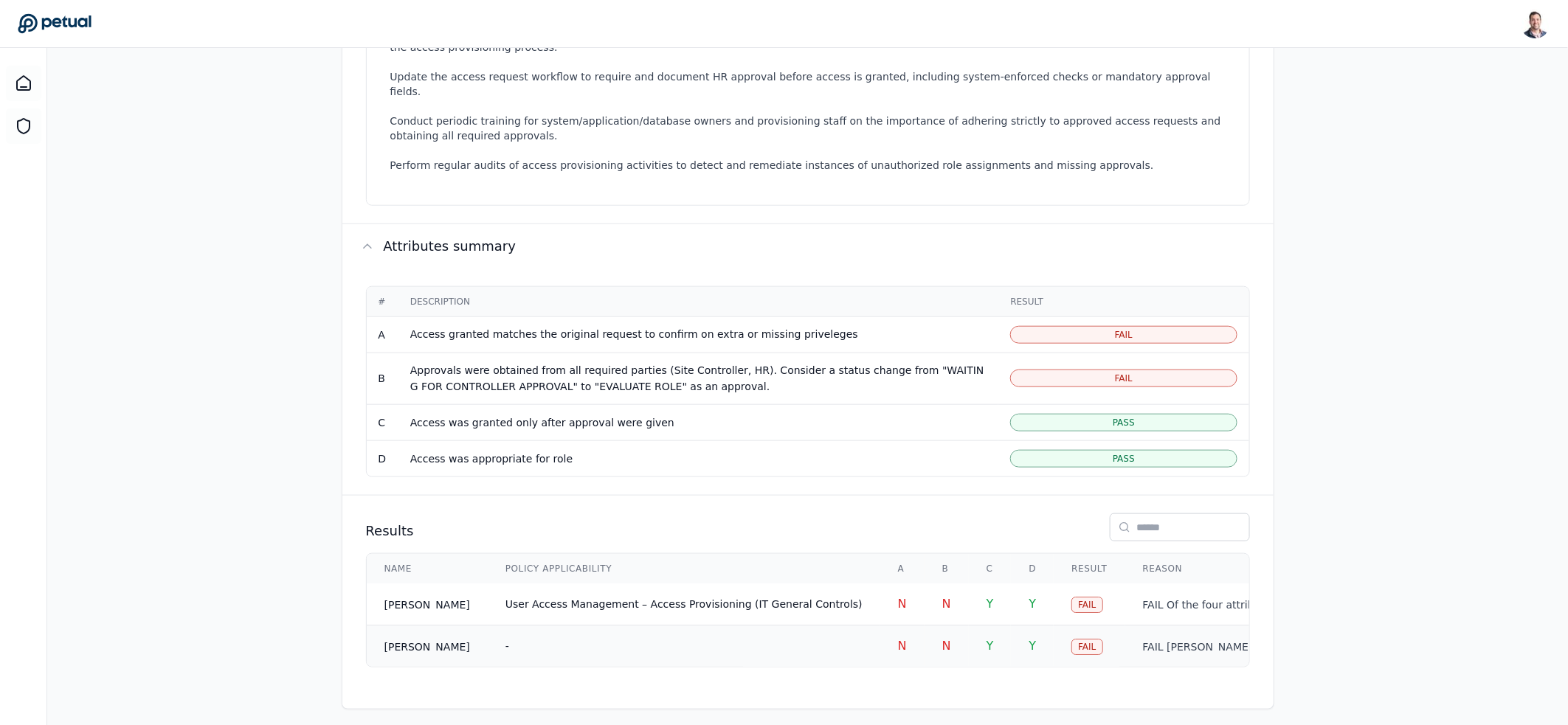
click at [722, 634] on td "-" at bounding box center [684, 646] width 393 height 42
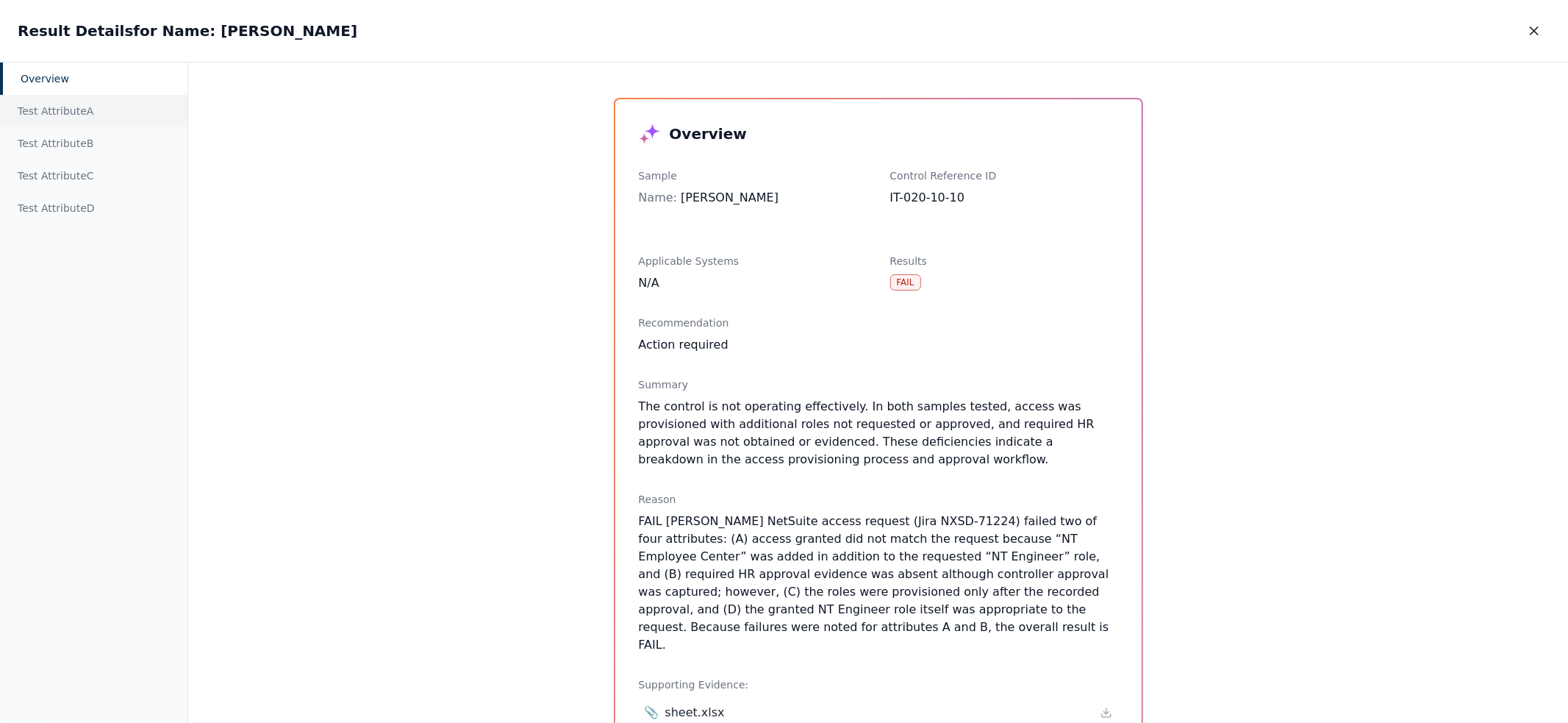
click at [57, 106] on div "Test Attribute A" at bounding box center [93, 111] width 188 height 32
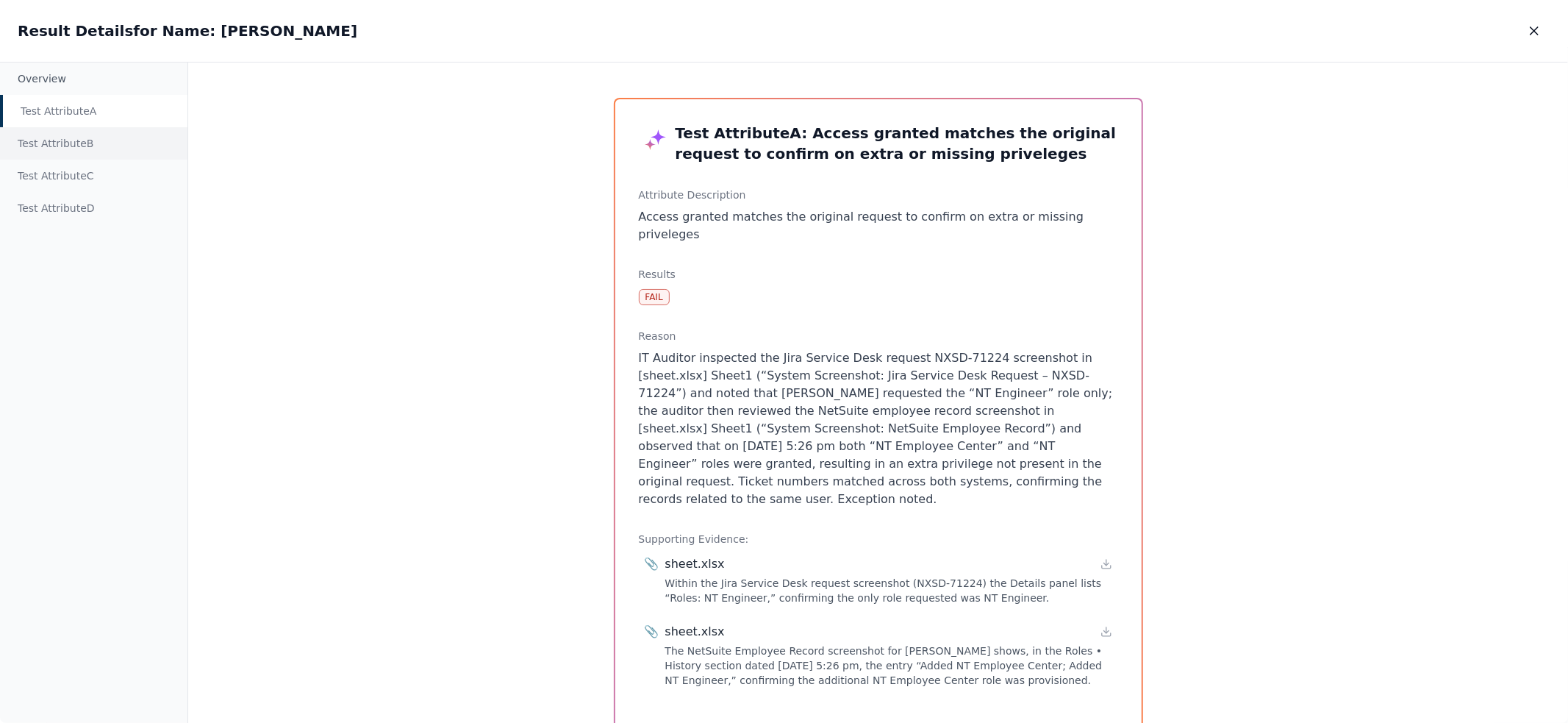
click at [123, 138] on div "Test Attribute B" at bounding box center [93, 143] width 188 height 32
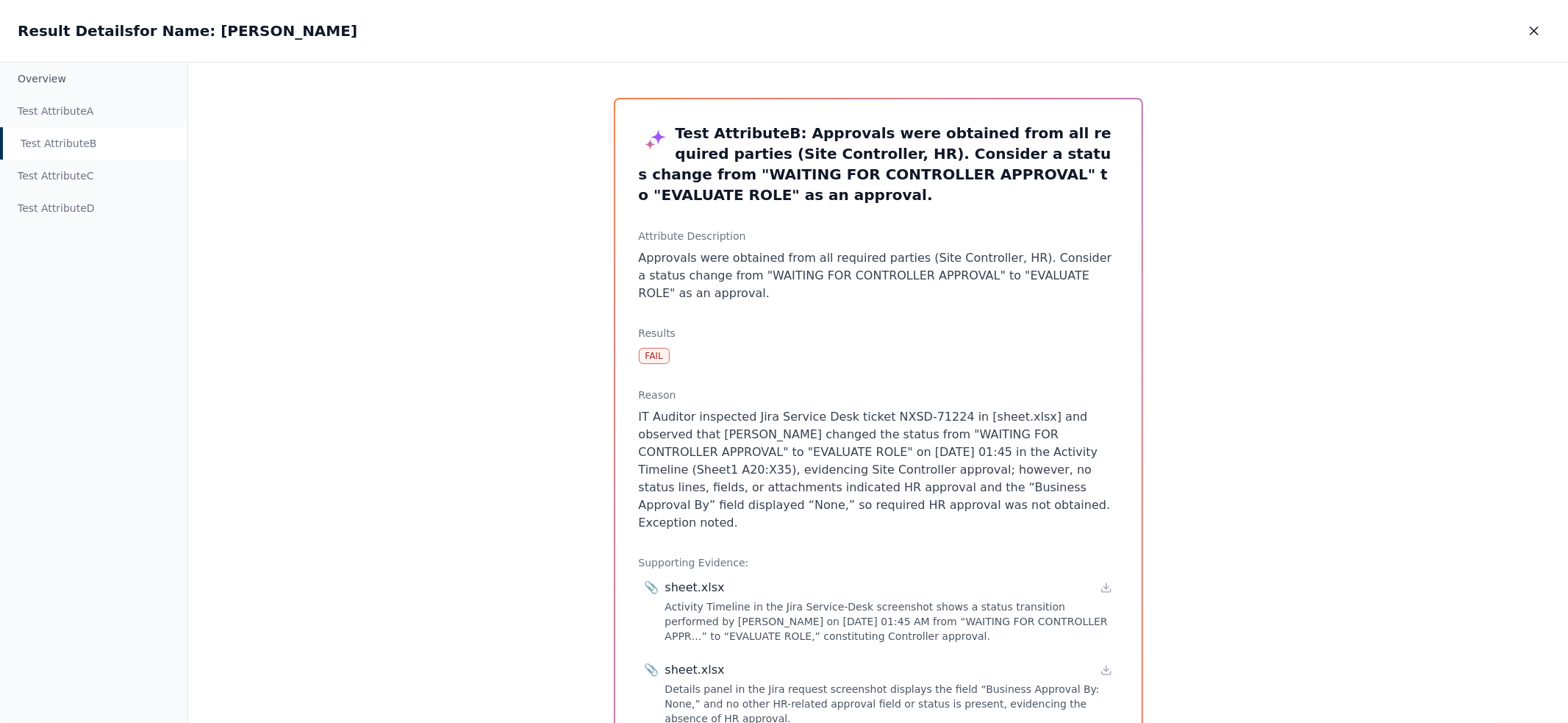
drag, startPoint x: 1042, startPoint y: 492, endPoint x: 635, endPoint y: 391, distance: 419.3
click at [639, 408] on p "IT Auditor inspected Jira Service Desk ticket NXSD-71224 in [sheet.xlsx] and ob…" at bounding box center [879, 470] width 479 height 124
click at [724, 275] on p "Approvals were obtained from all required parties (Site Controller, HR). Consid…" at bounding box center [879, 276] width 479 height 53
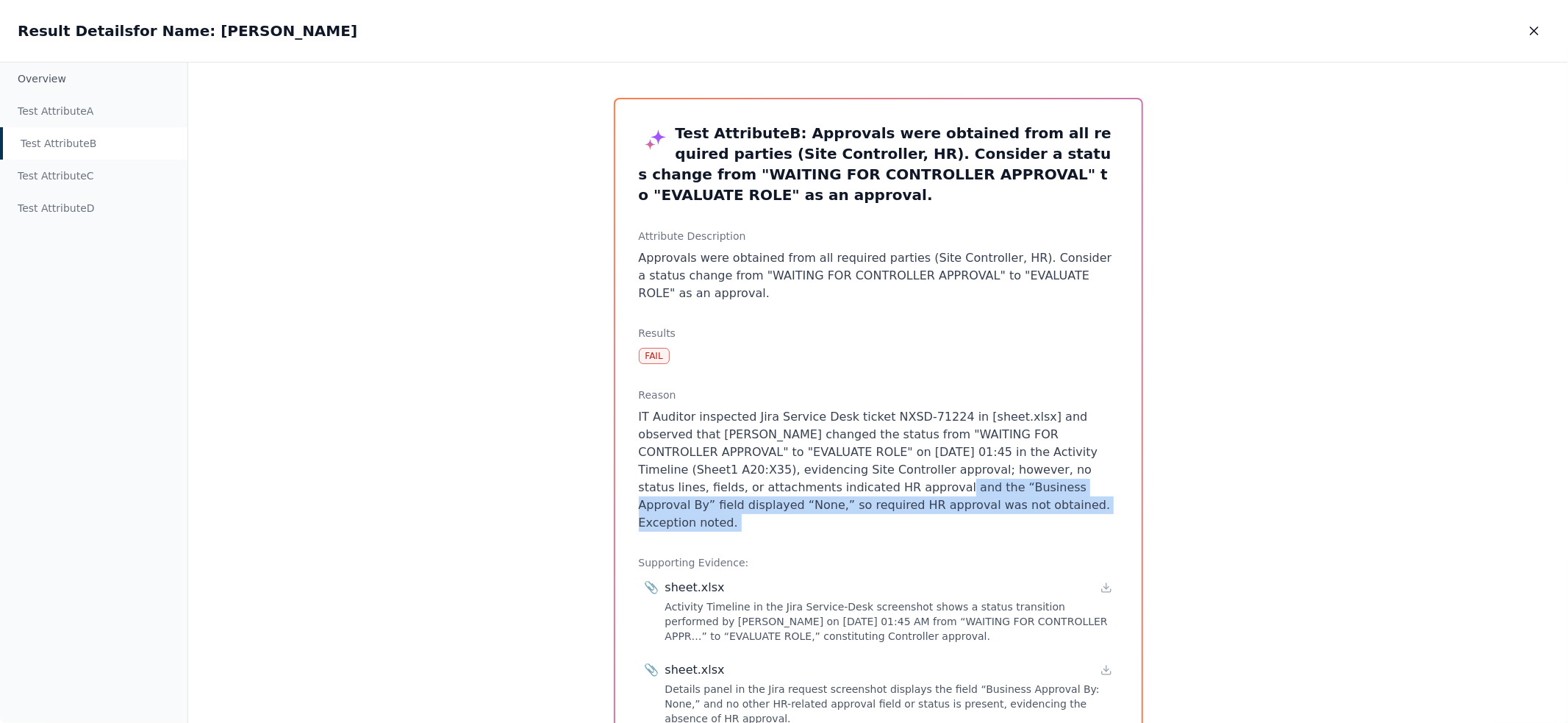
drag, startPoint x: 1033, startPoint y: 495, endPoint x: 741, endPoint y: 465, distance: 293.5
click at [741, 466] on div "Test Attribute B : Approvals were obtained from all required parties (Site Cont…" at bounding box center [879, 437] width 526 height 676
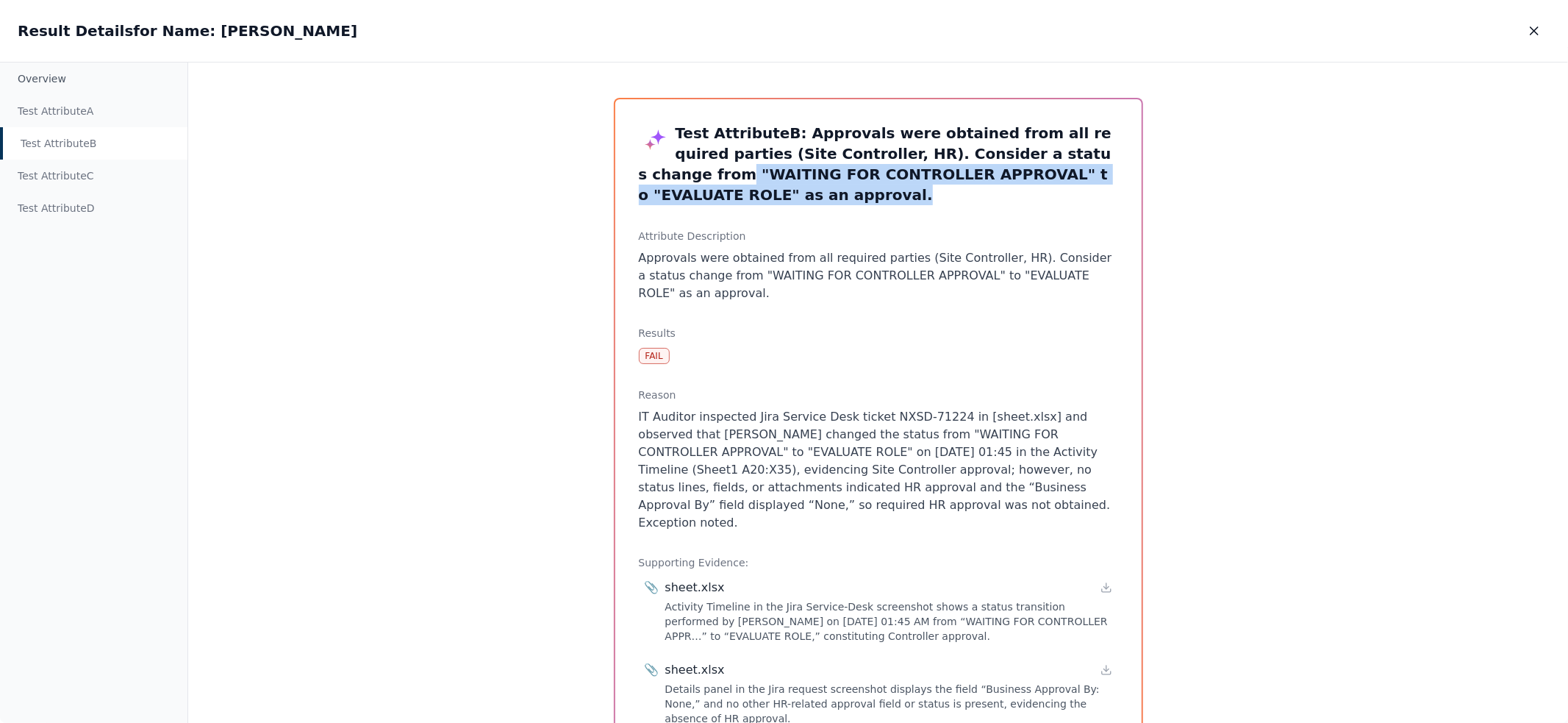
drag, startPoint x: 1032, startPoint y: 149, endPoint x: 1119, endPoint y: 178, distance: 91.7
click at [1119, 178] on div "Test Attribute B : Approvals were obtained from all required parties (Site Cont…" at bounding box center [879, 437] width 526 height 676
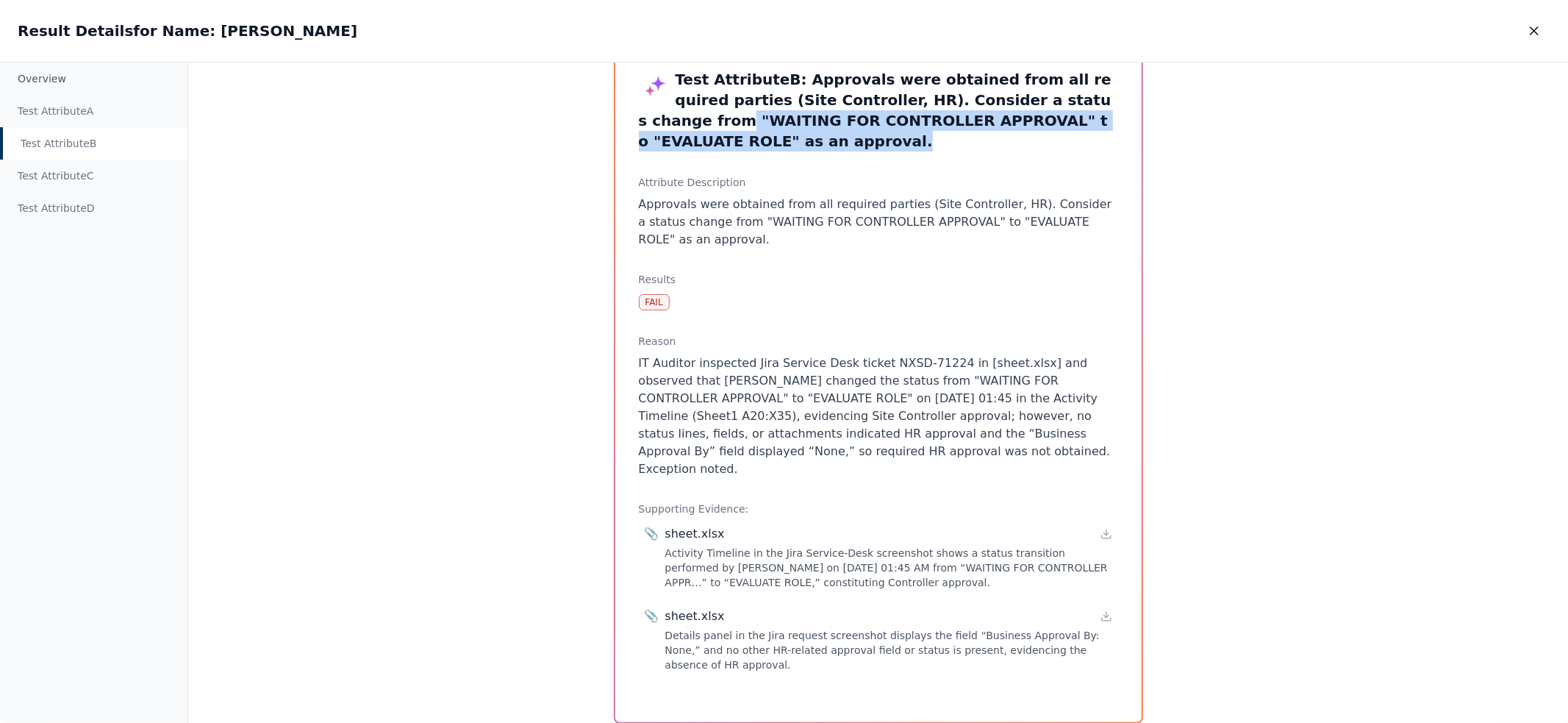
scroll to position [56, 0]
click at [1102, 608] on icon at bounding box center [1106, 614] width 12 height 12
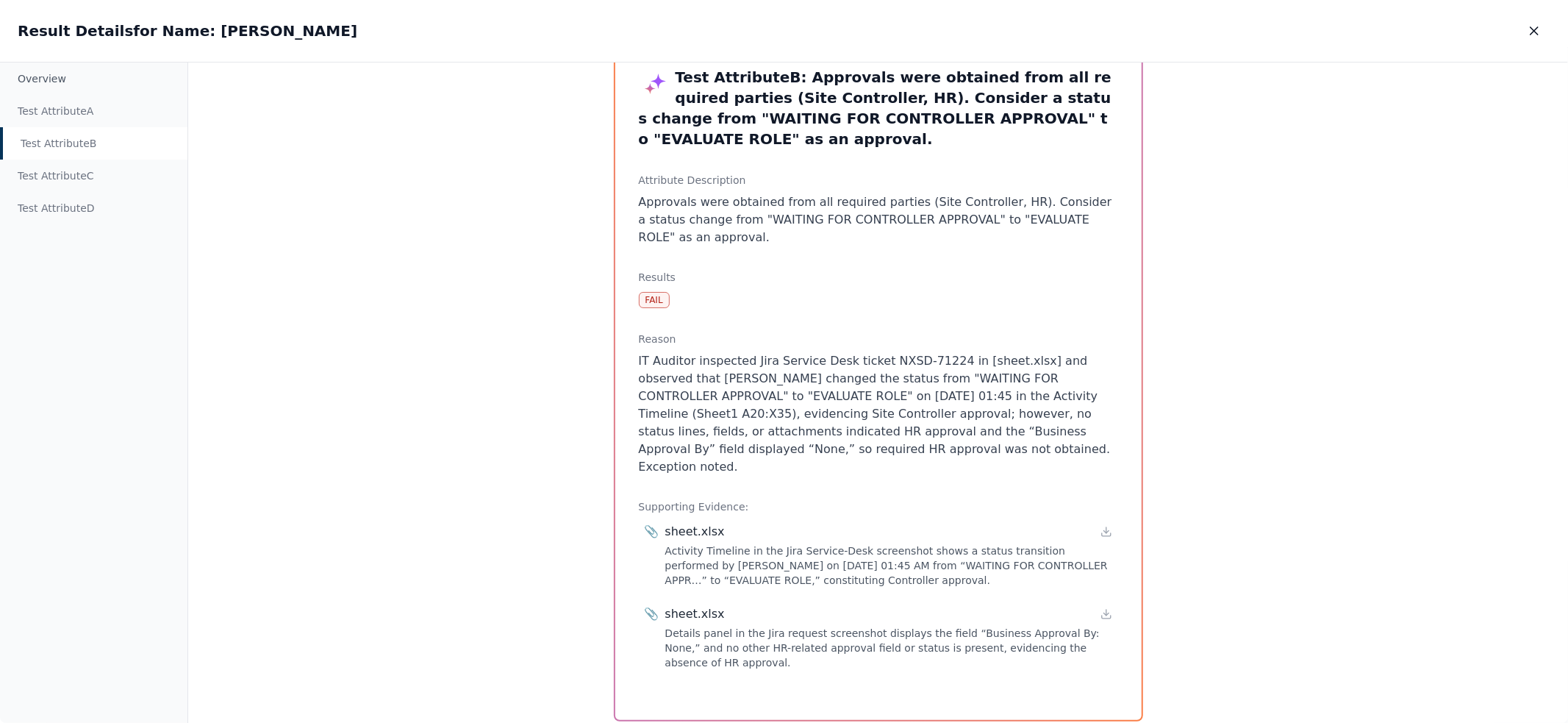
click at [775, 352] on p "IT Auditor inspected Jira Service Desk ticket NXSD-71224 in [sheet.xlsx] and ob…" at bounding box center [879, 414] width 479 height 124
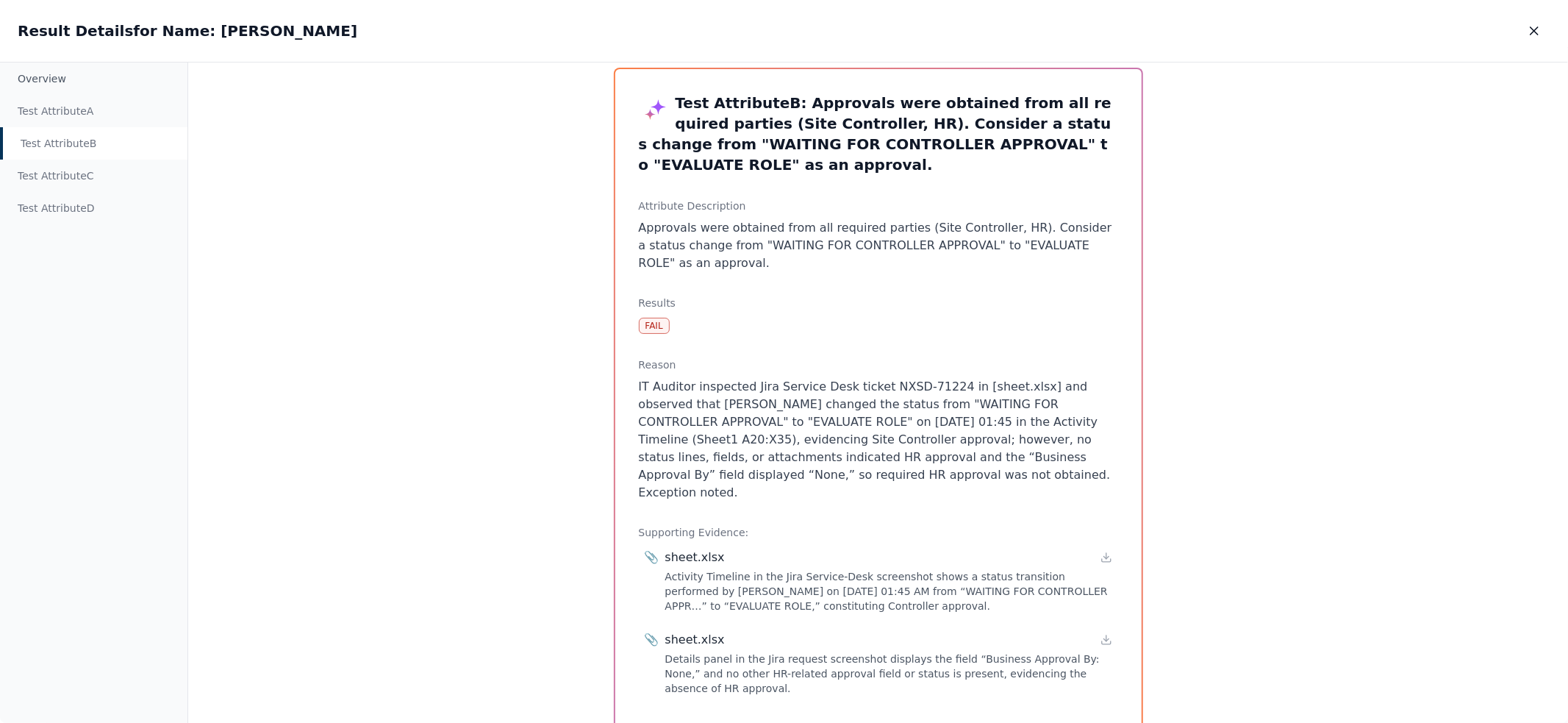
scroll to position [0, 0]
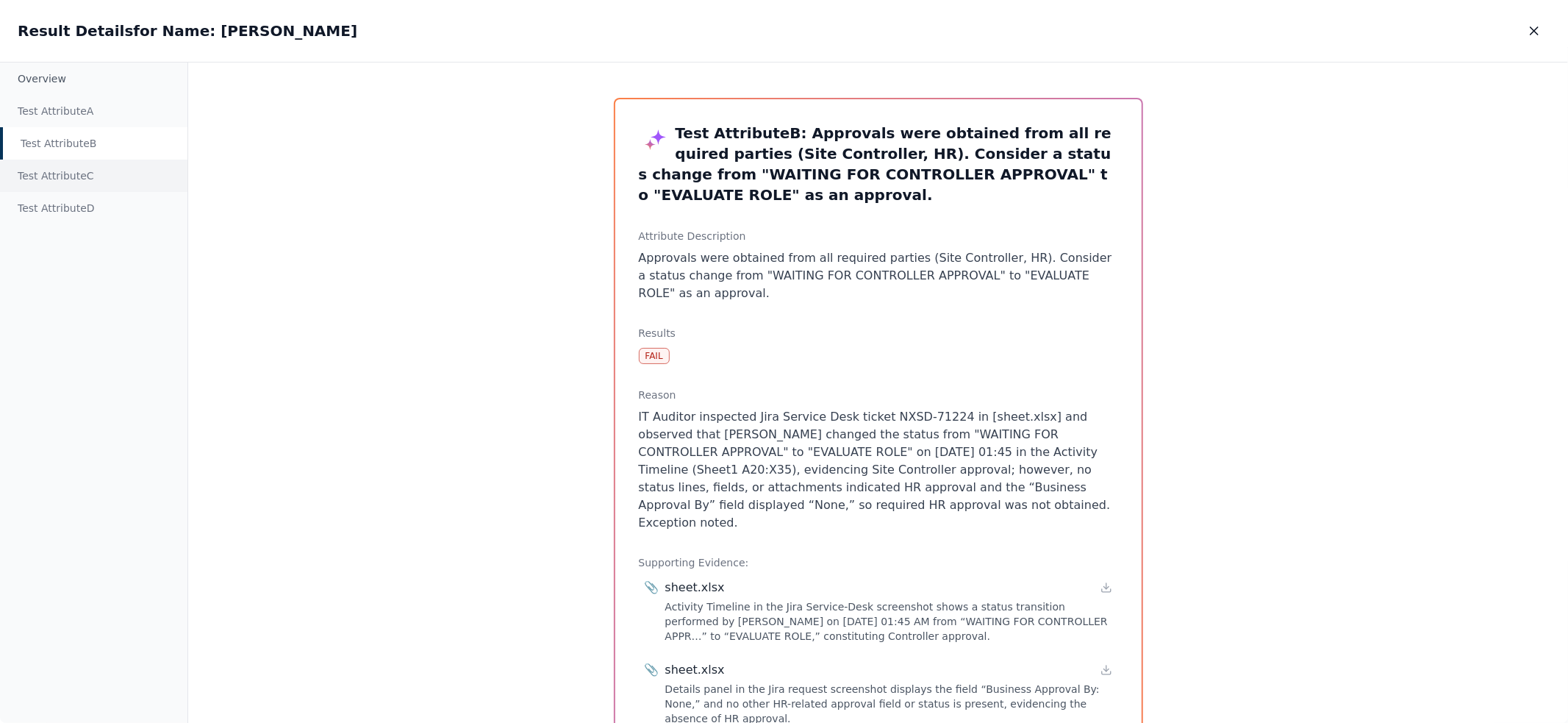
click at [88, 170] on div "Test Attribute C" at bounding box center [93, 176] width 188 height 32
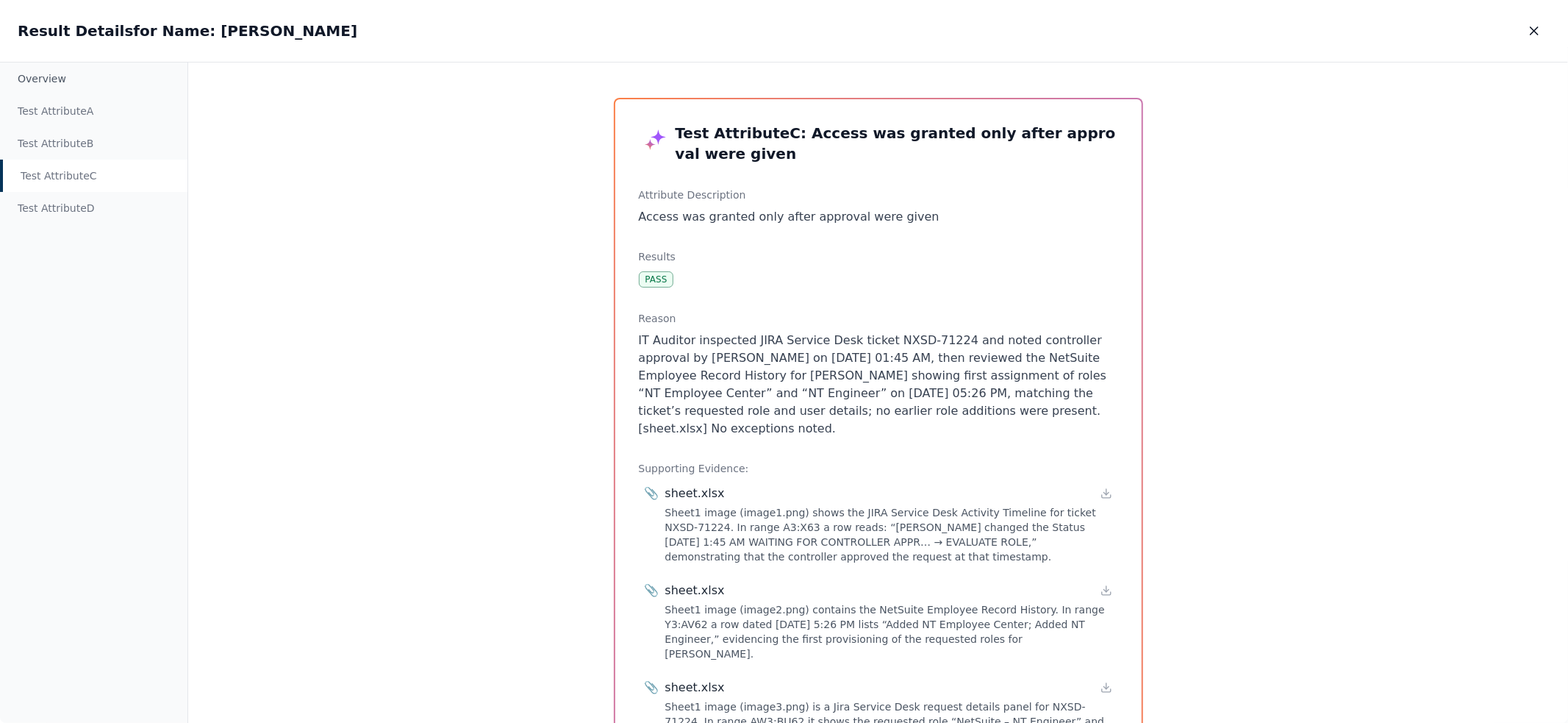
drag, startPoint x: 847, startPoint y: 430, endPoint x: 750, endPoint y: 351, distance: 125.1
click at [750, 351] on p "IT Auditor inspected JIRA Service Desk ticket NXSD-71224 and noted controller a…" at bounding box center [879, 384] width 479 height 106
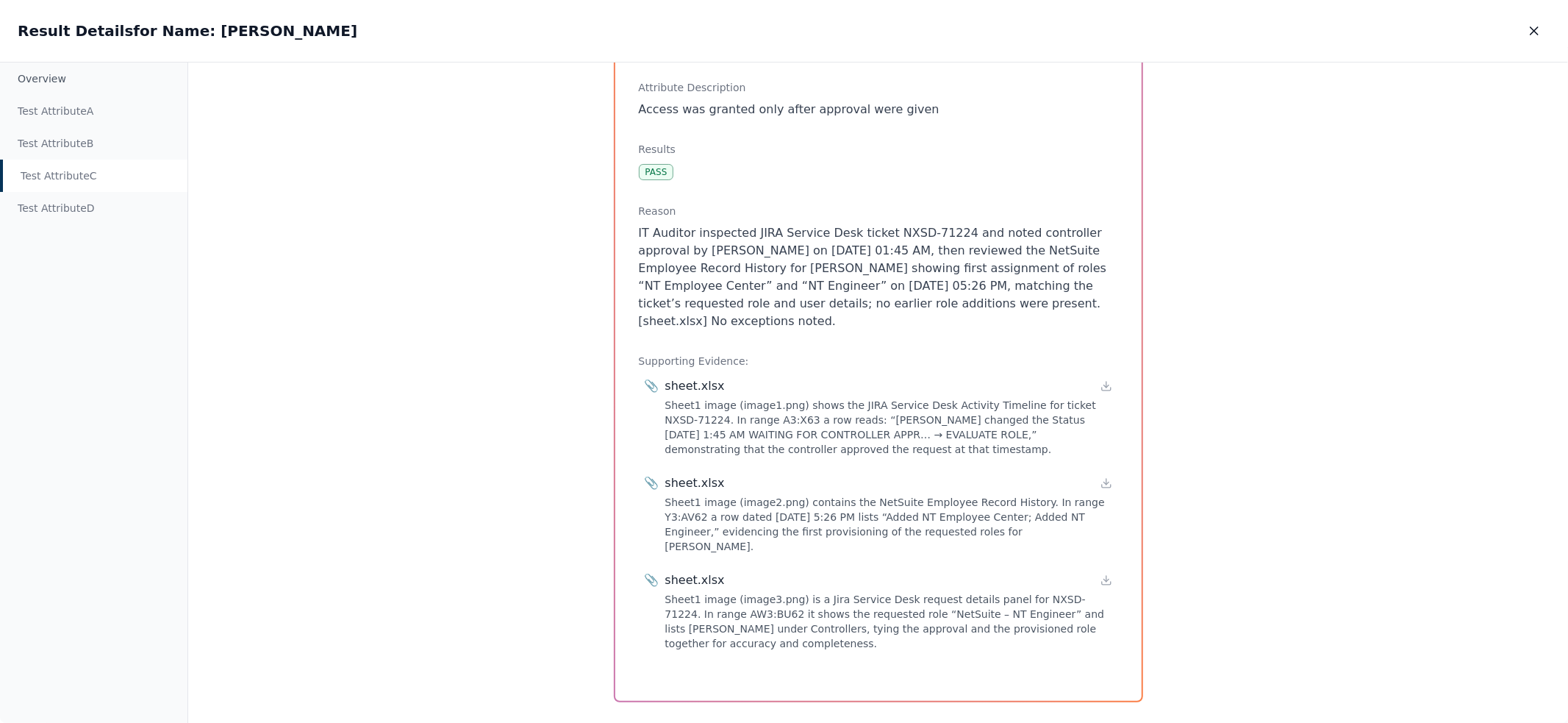
scroll to position [112, 0]
click at [1108, 384] on icon at bounding box center [1106, 381] width 12 height 12
click at [1111, 478] on div "📎 sheet.xlsx Sheet1 image (image2.png) contains the NetSuite Employee Record Hi…" at bounding box center [879, 508] width 473 height 85
click at [1101, 479] on icon at bounding box center [1106, 478] width 12 height 12
click at [1111, 563] on div "📎 sheet.xlsx Sheet1 image (image3.png) is a Jira Service Desk request details p…" at bounding box center [879, 605] width 473 height 85
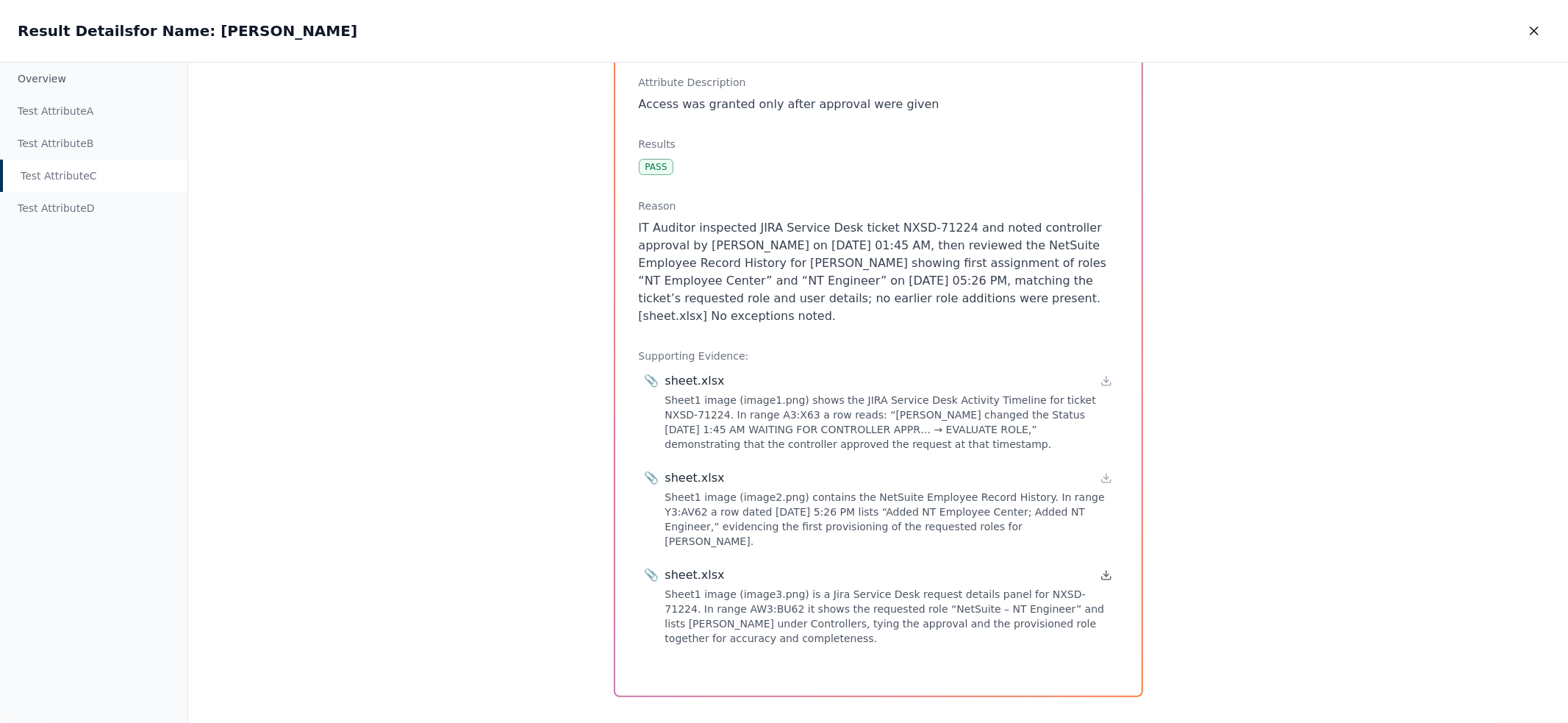
click at [1105, 569] on icon at bounding box center [1106, 575] width 12 height 12
click at [790, 264] on p "IT Auditor inspected JIRA Service Desk ticket NXSD-71224 and noted controller a…" at bounding box center [879, 272] width 479 height 106
click at [87, 214] on div "Test Attribute D" at bounding box center [93, 208] width 188 height 32
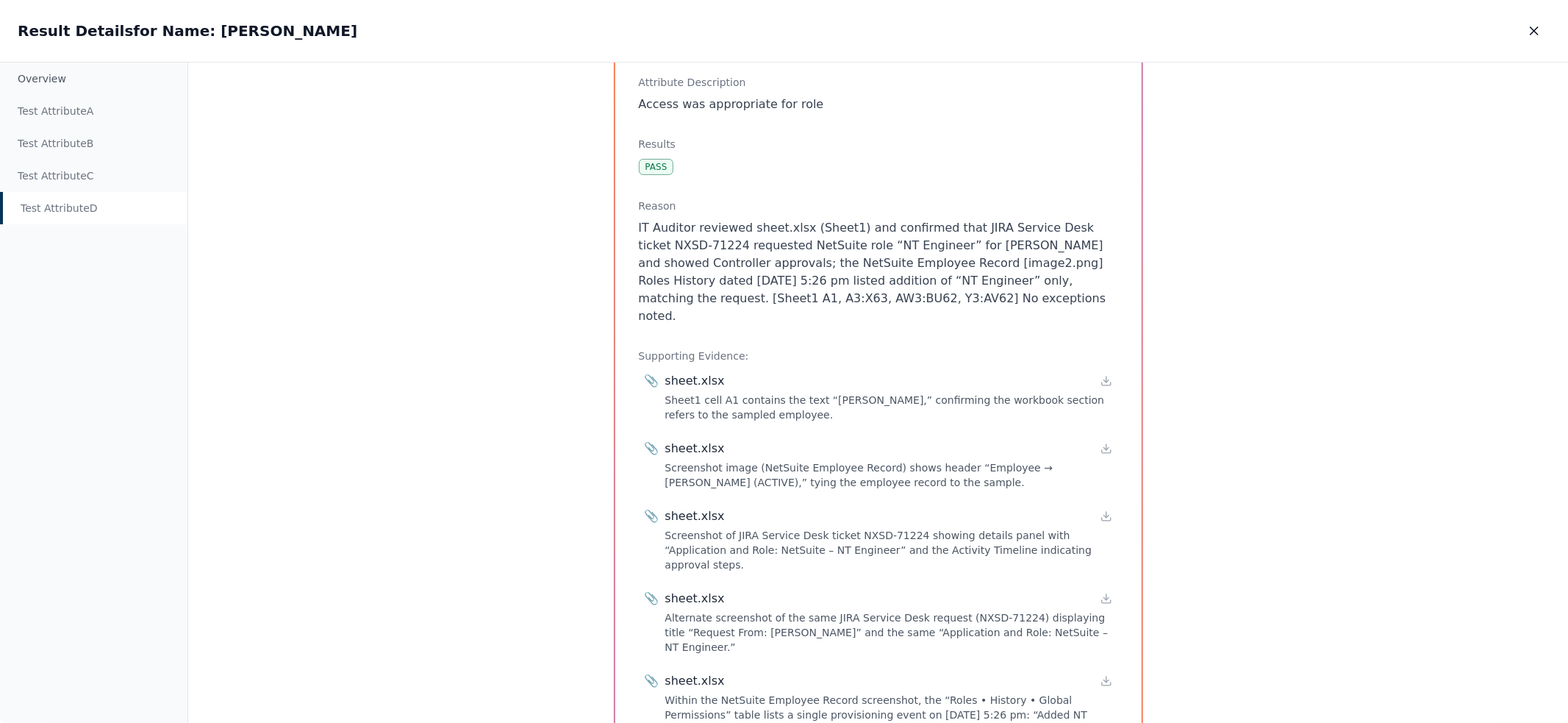
drag, startPoint x: 974, startPoint y: 300, endPoint x: 851, endPoint y: 244, distance: 135.1
click at [851, 244] on p "IT Auditor reviewed sheet.xlsx (Sheet1) and confirmed that JIRA Service Desk ti…" at bounding box center [879, 272] width 479 height 106
click at [851, 244] on p "IT Auditor reviewed sheet.xlsx (Sheet1) and confirmed that JIRA Service Desk ti…" at bounding box center [879, 272] width 479 height 106
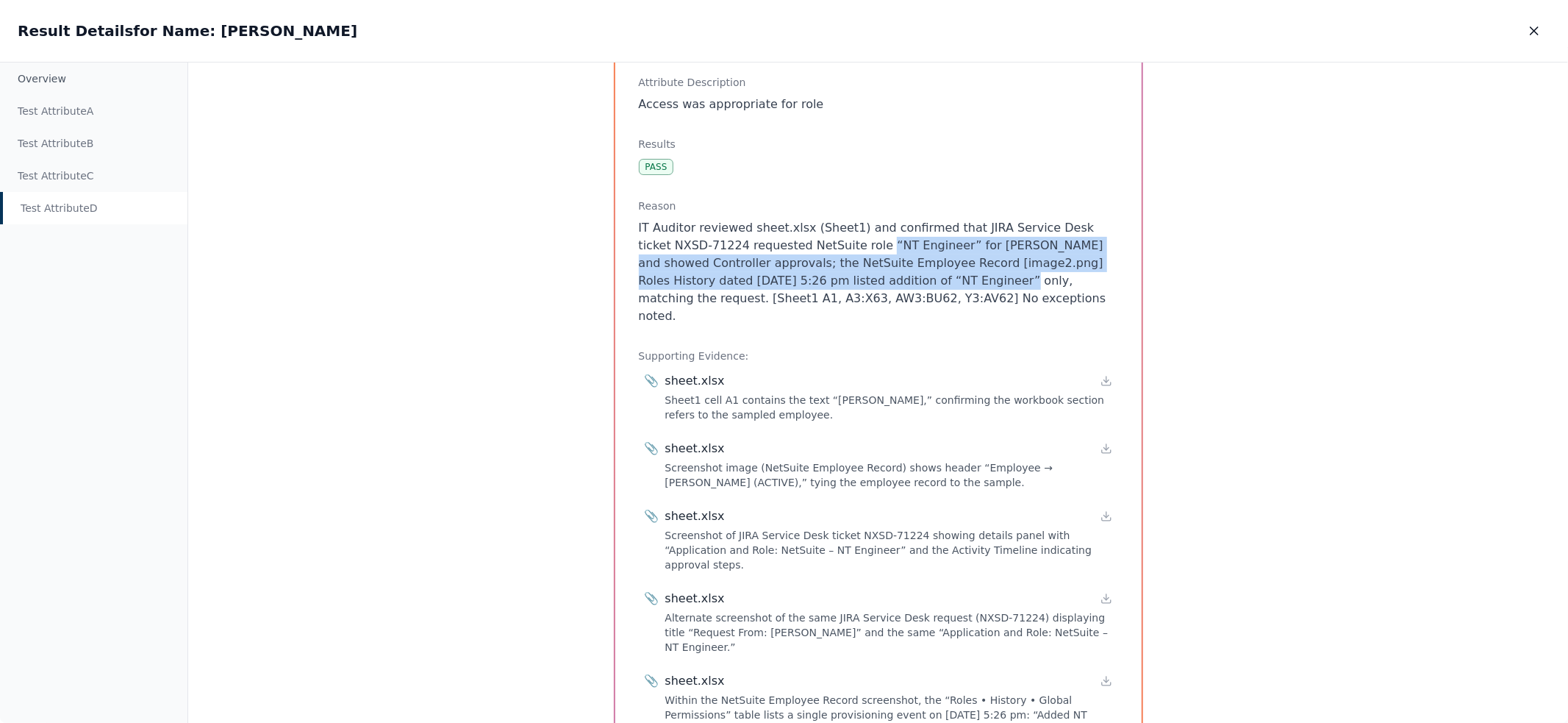
drag, startPoint x: 837, startPoint y: 244, endPoint x: 900, endPoint y: 277, distance: 71.1
click at [900, 277] on p "IT Auditor reviewed sheet.xlsx (Sheet1) and confirmed that JIRA Service Desk ti…" at bounding box center [879, 272] width 479 height 106
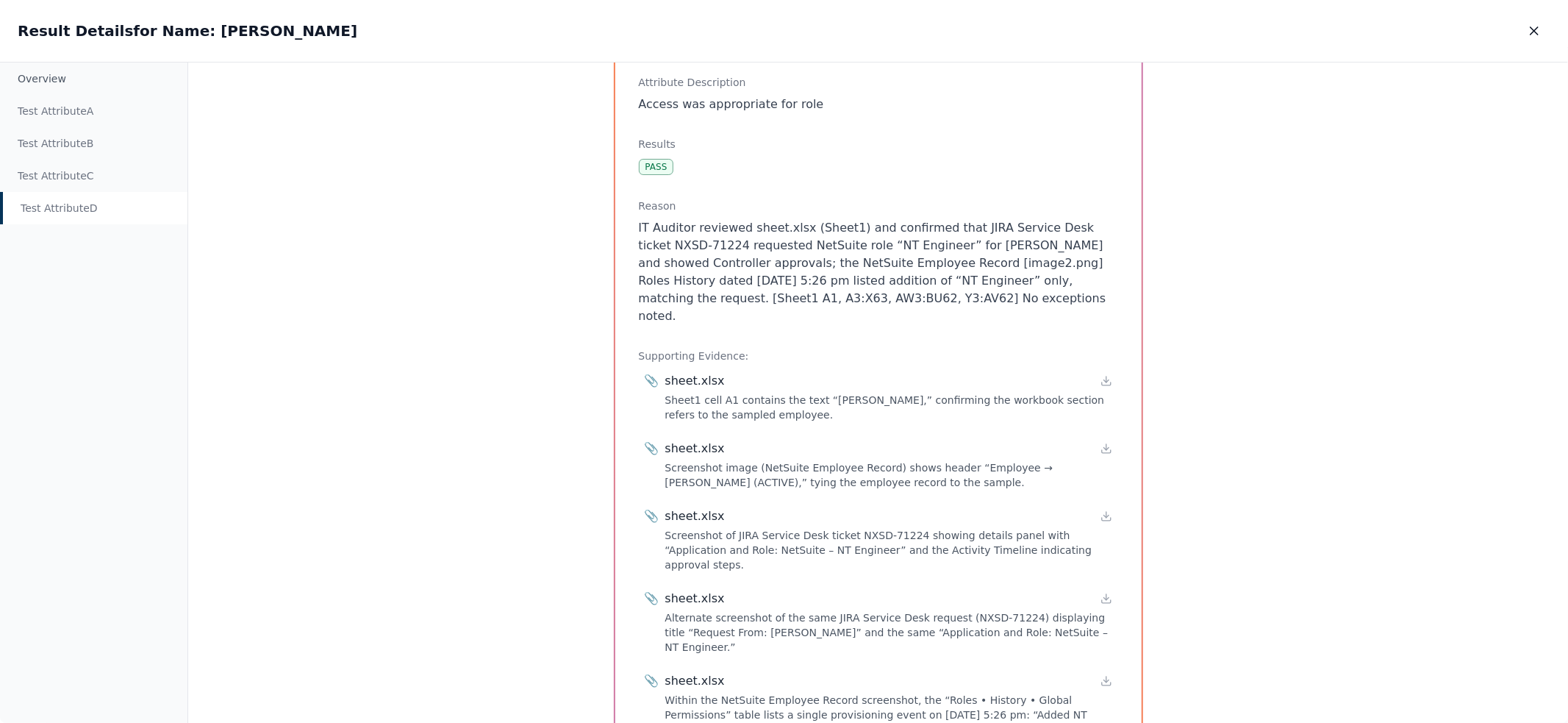
click at [906, 283] on p "IT Auditor reviewed sheet.xlsx (Sheet1) and confirmed that JIRA Service Desk ti…" at bounding box center [879, 272] width 479 height 106
drag, startPoint x: 894, startPoint y: 283, endPoint x: 845, endPoint y: 278, distance: 49.3
click at [845, 278] on p "IT Auditor reviewed sheet.xlsx (Sheet1) and confirmed that JIRA Service Desk ti…" at bounding box center [879, 272] width 479 height 106
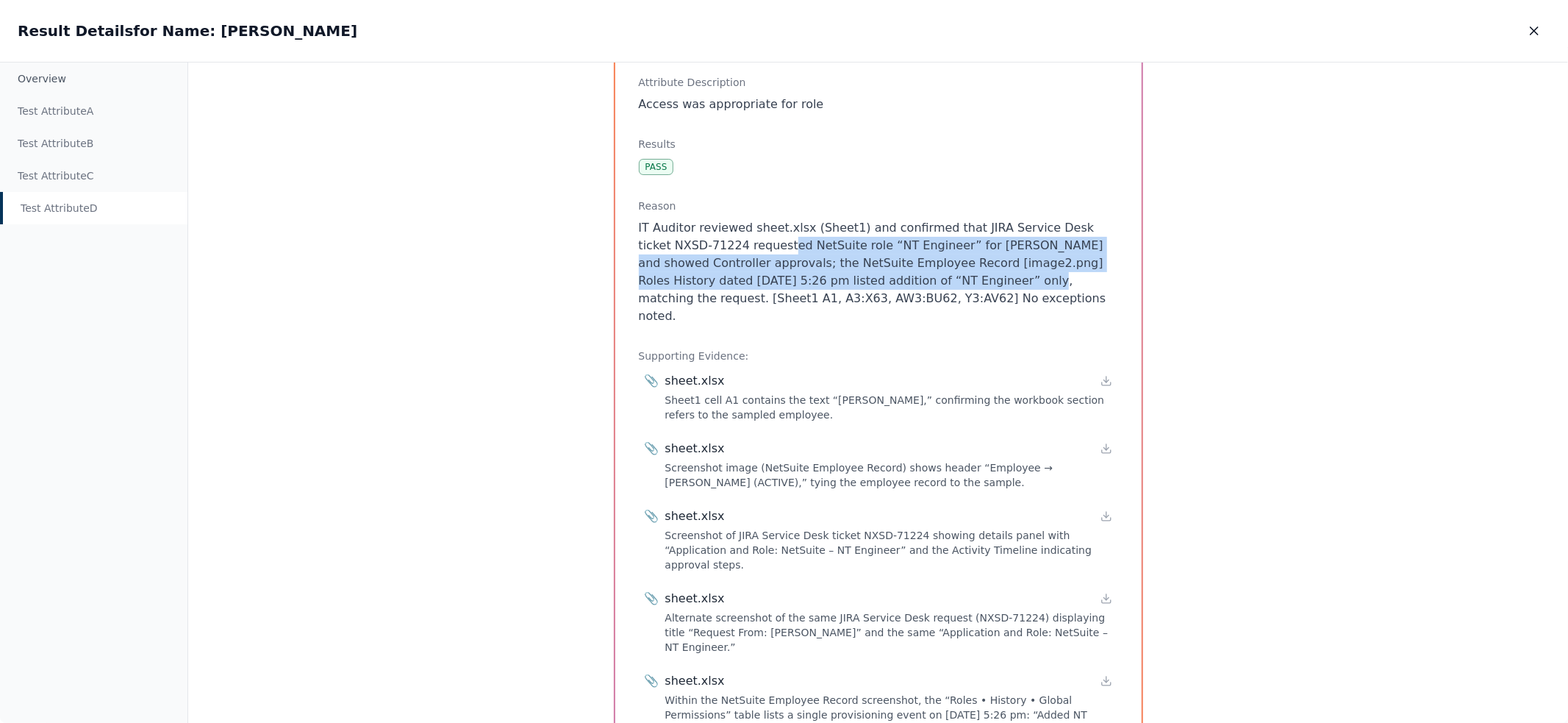
drag, startPoint x: 783, startPoint y: 261, endPoint x: 925, endPoint y: 274, distance: 142.6
click at [925, 274] on p "IT Auditor reviewed sheet.xlsx (Sheet1) and confirmed that JIRA Service Desk ti…" at bounding box center [879, 272] width 479 height 106
click at [925, 274] on p "IT Auditor reviewed sheet.xlsx (Sheet1) and confirmed that JIRA Service Desk ti…" at bounding box center [879, 272] width 479 height 106
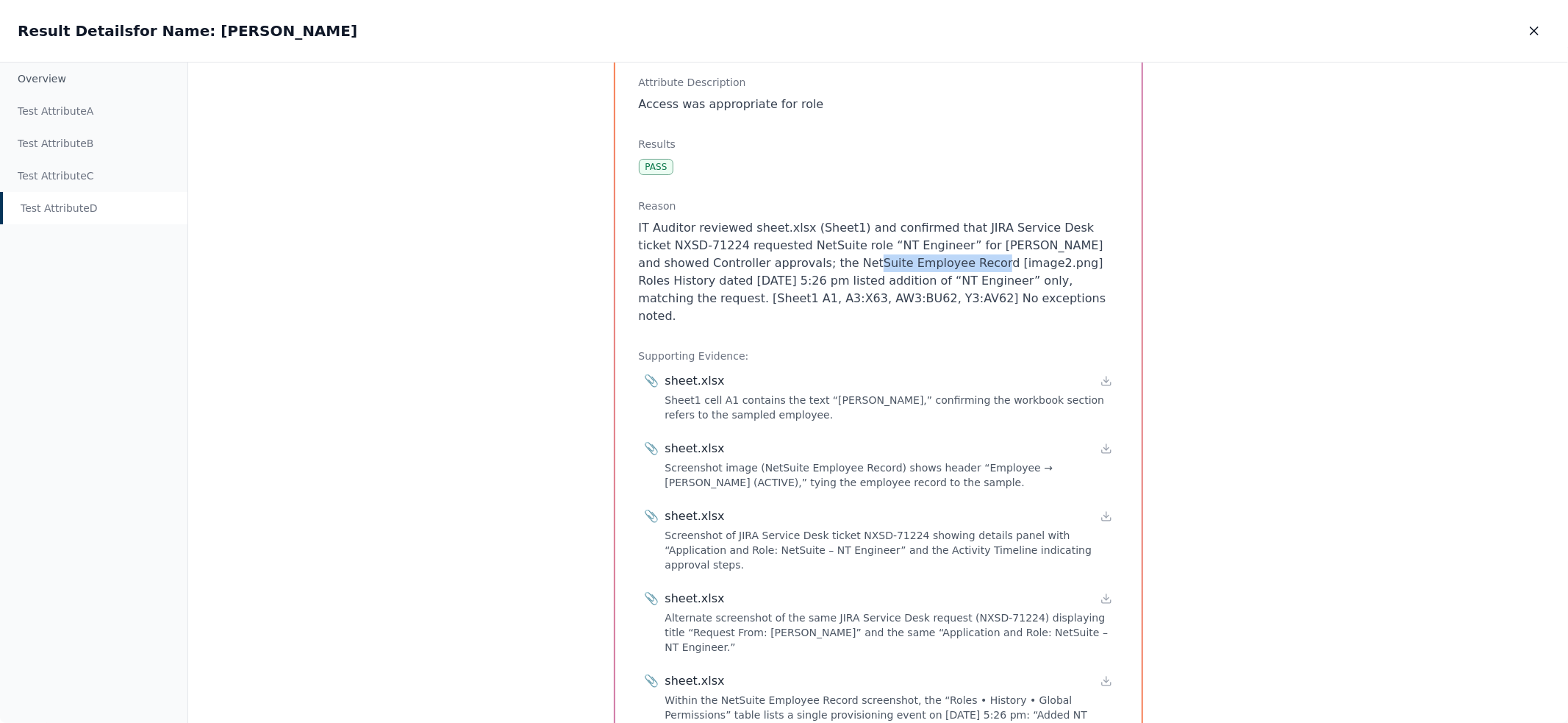
drag, startPoint x: 897, startPoint y: 265, endPoint x: 796, endPoint y: 264, distance: 101.0
click at [796, 264] on p "IT Auditor reviewed sheet.xlsx (Sheet1) and confirmed that JIRA Service Desk ti…" at bounding box center [879, 272] width 479 height 106
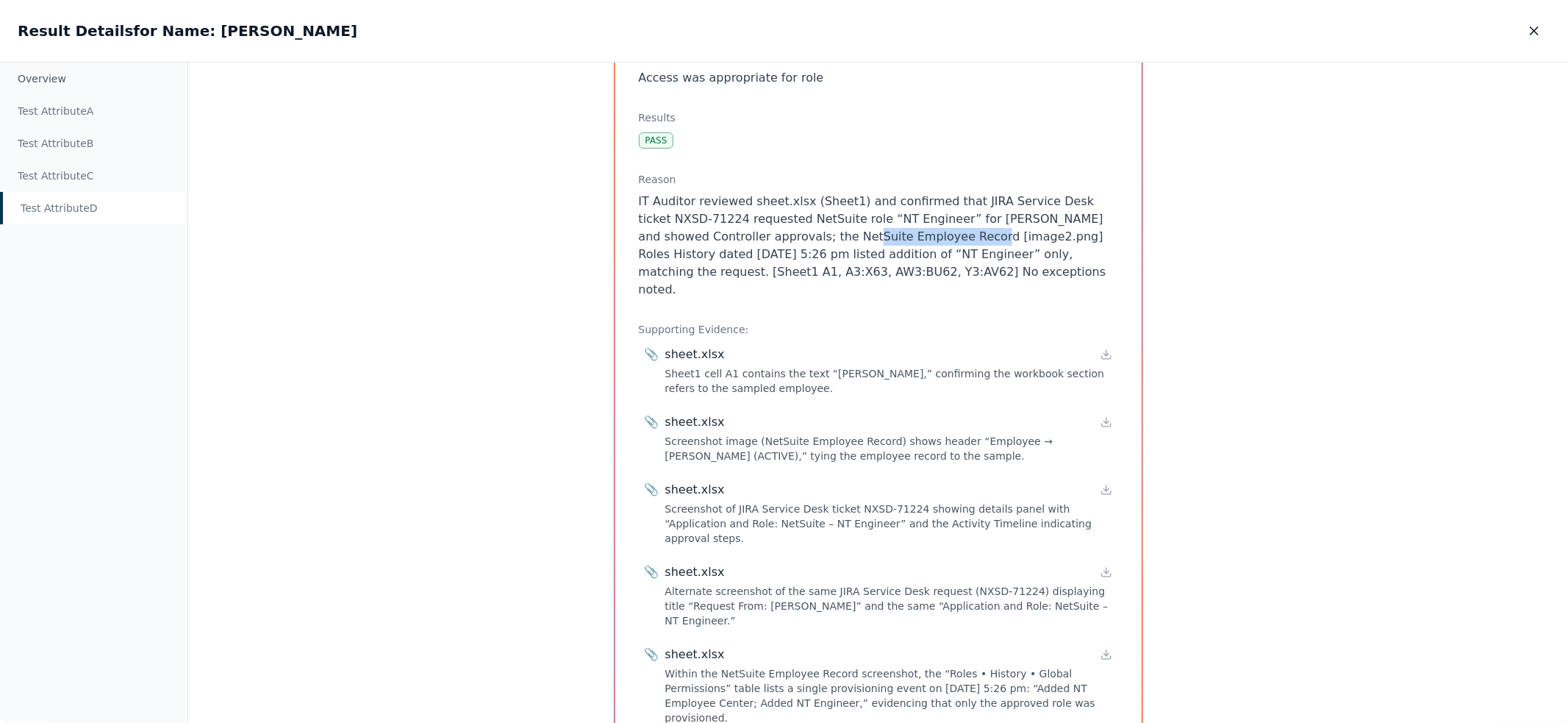
scroll to position [150, 0]
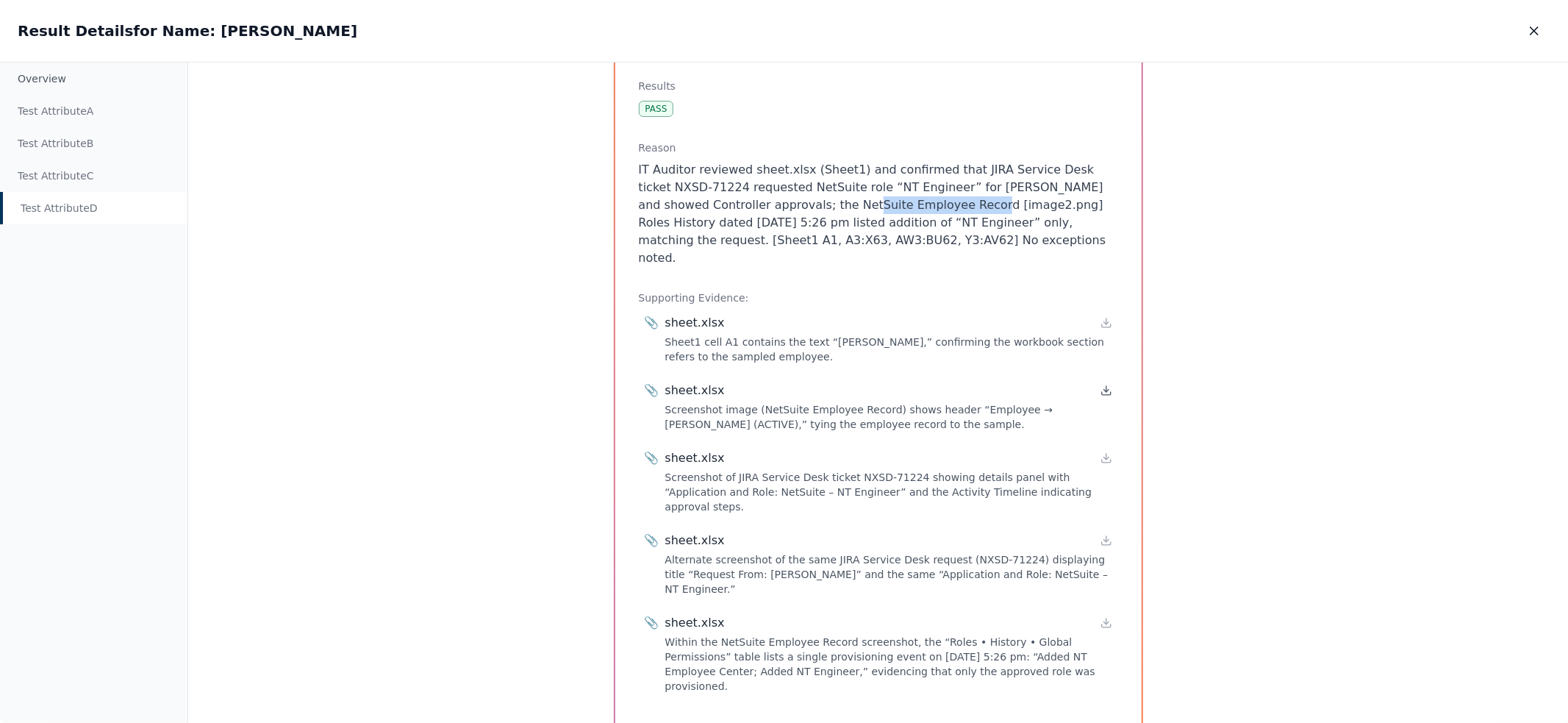
click at [1103, 390] on icon at bounding box center [1105, 391] width 5 height 2
click at [1108, 449] on div "sheet.xlsx" at bounding box center [888, 458] width 447 height 17
click at [1108, 452] on icon at bounding box center [1106, 458] width 12 height 12
click at [1100, 535] on icon at bounding box center [1106, 541] width 12 height 12
click at [1113, 576] on div "📎 sheet.xlsx Sheet1 cell A1 contains the text “[PERSON_NAME],” confirming the w…" at bounding box center [879, 504] width 479 height 385
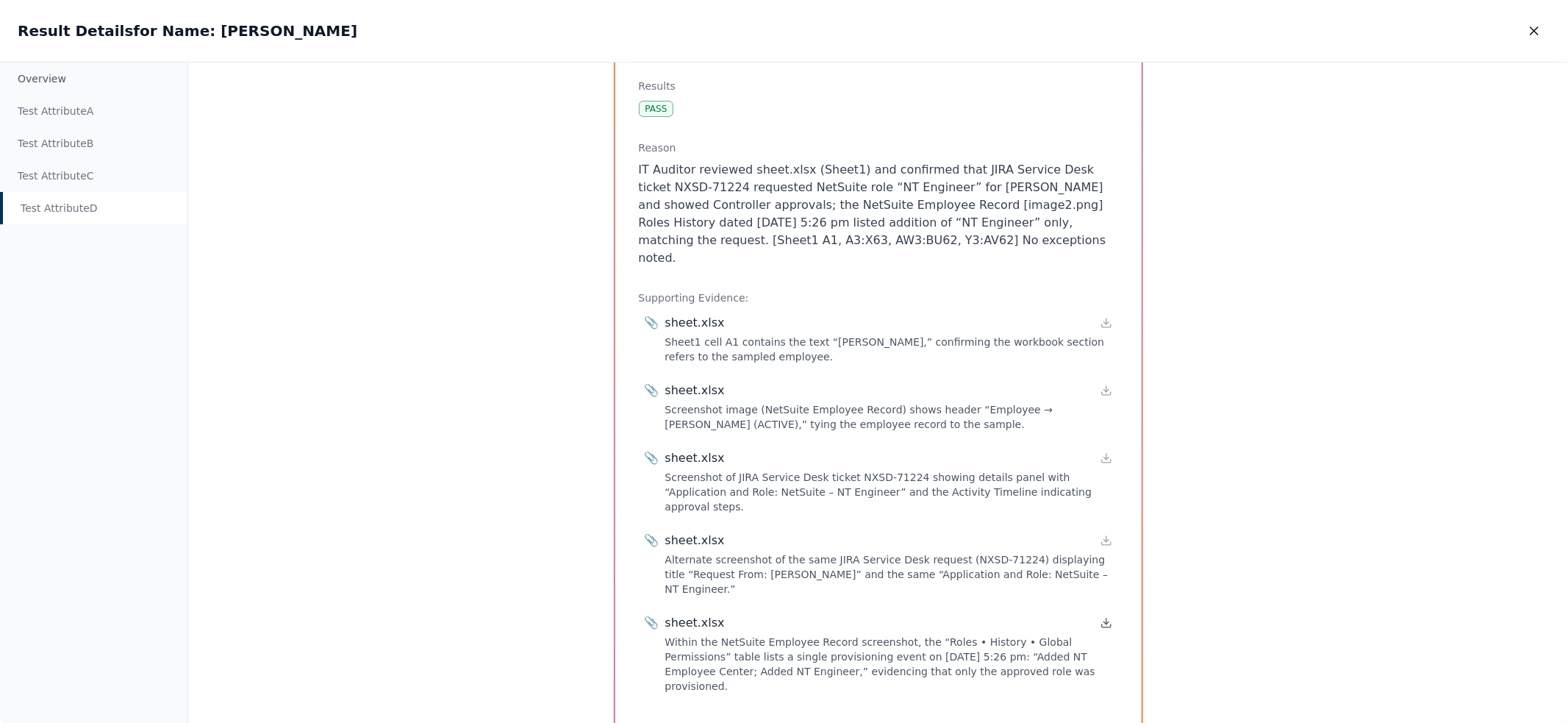
click at [1105, 617] on icon at bounding box center [1106, 623] width 12 height 12
click at [1105, 317] on icon at bounding box center [1106, 323] width 12 height 12
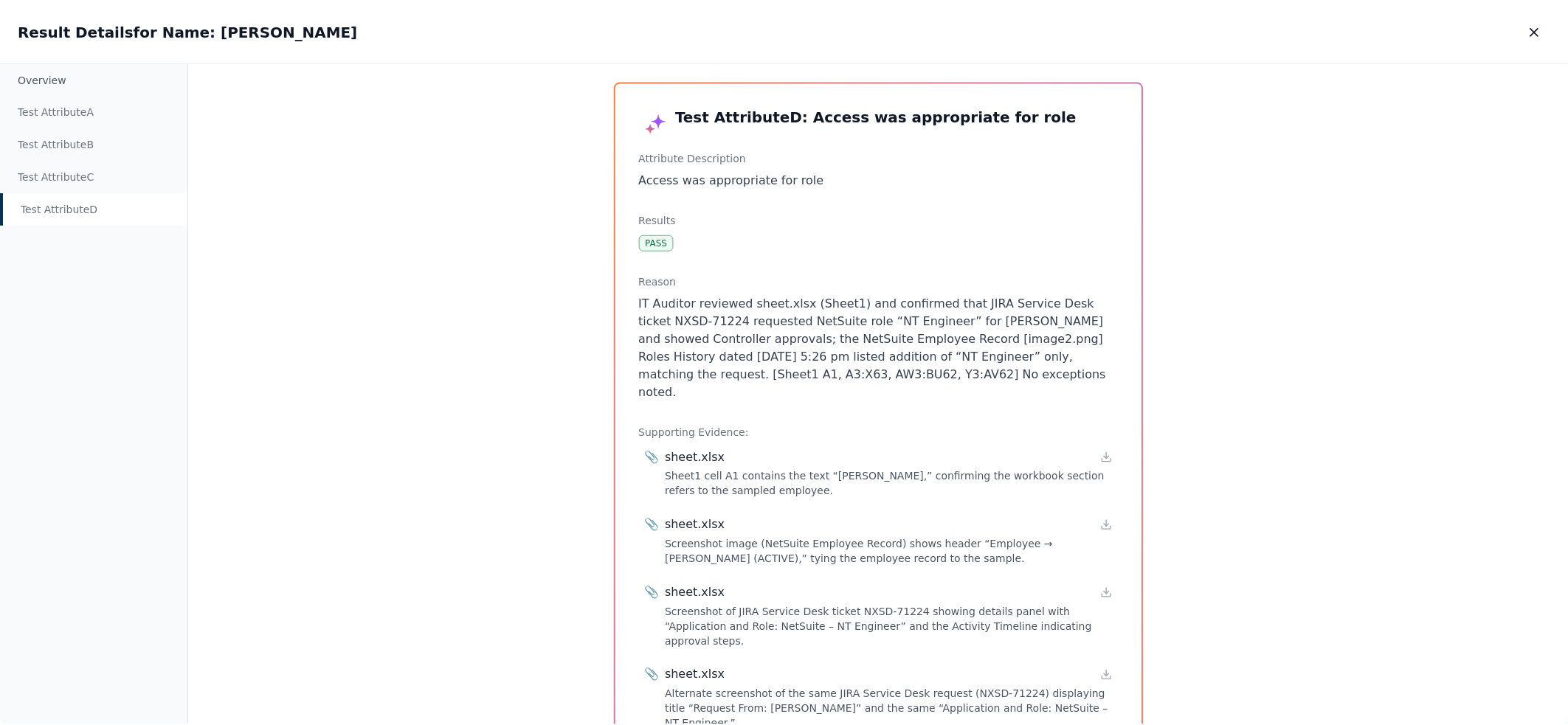
scroll to position [0, 0]
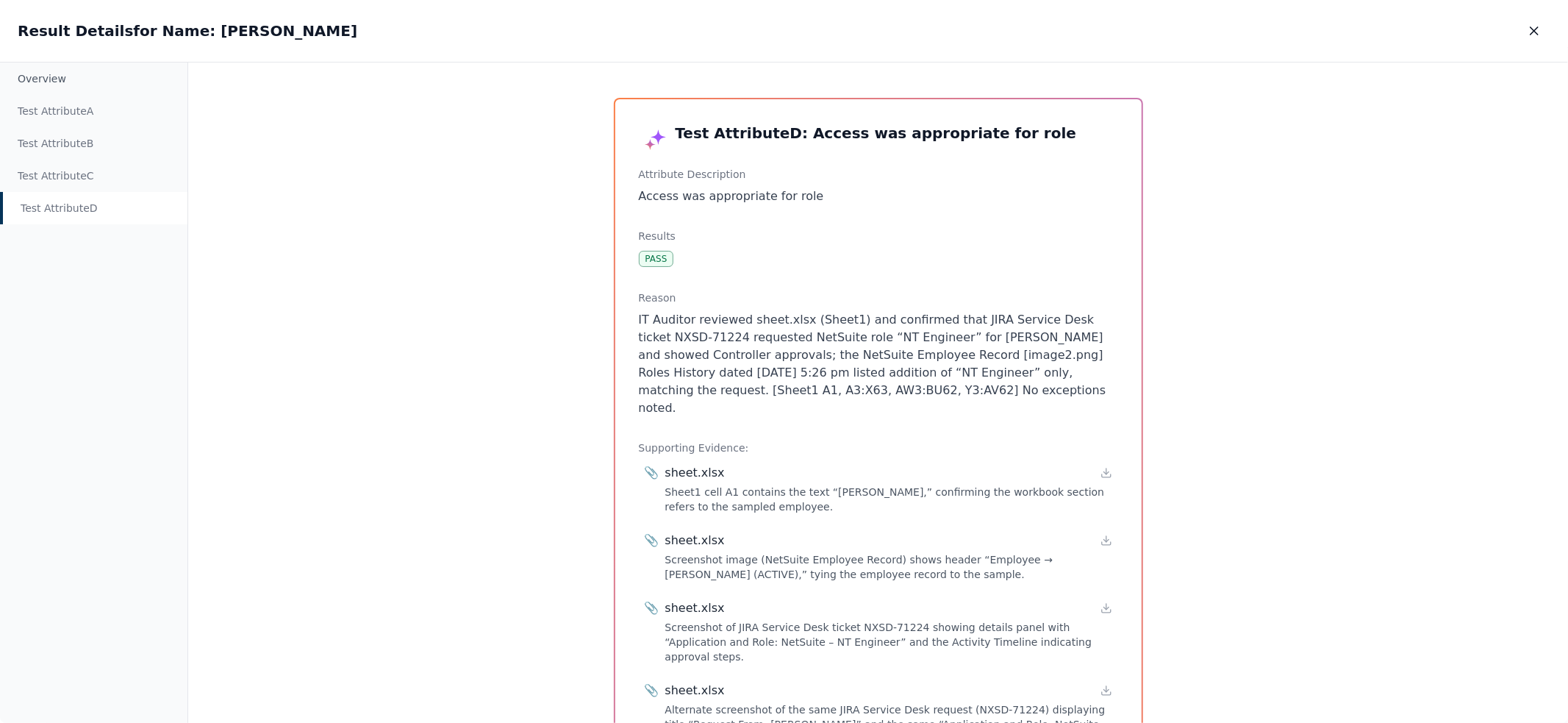
drag, startPoint x: 987, startPoint y: 398, endPoint x: 870, endPoint y: 293, distance: 157.2
click at [873, 296] on div "Reason IT Auditor reviewed sheet.xlsx (Sheet1) and confirmed that JIRA Service …" at bounding box center [879, 354] width 479 height 127
click at [1536, 27] on icon "button" at bounding box center [1534, 31] width 15 height 15
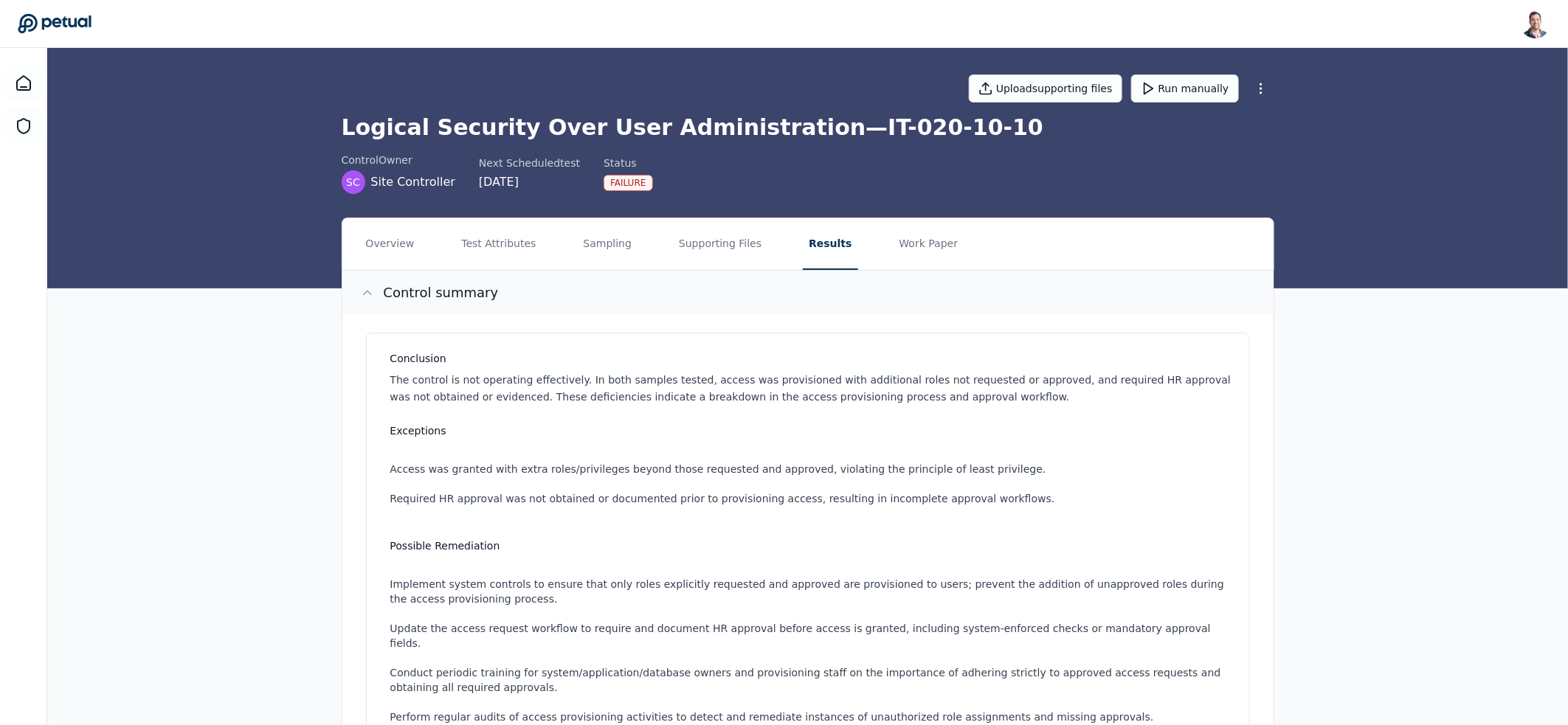
click at [366, 287] on icon at bounding box center [368, 293] width 15 height 15
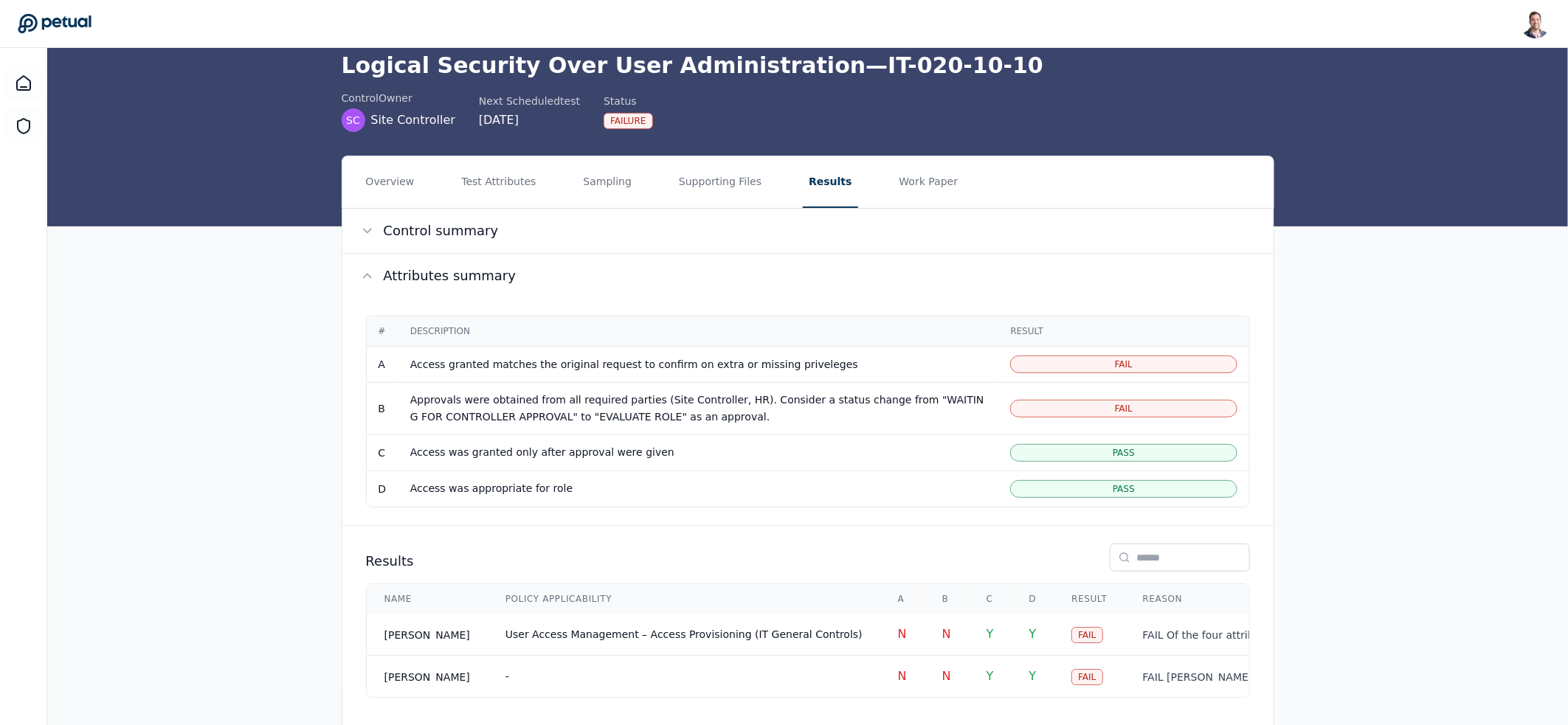
scroll to position [107, 0]
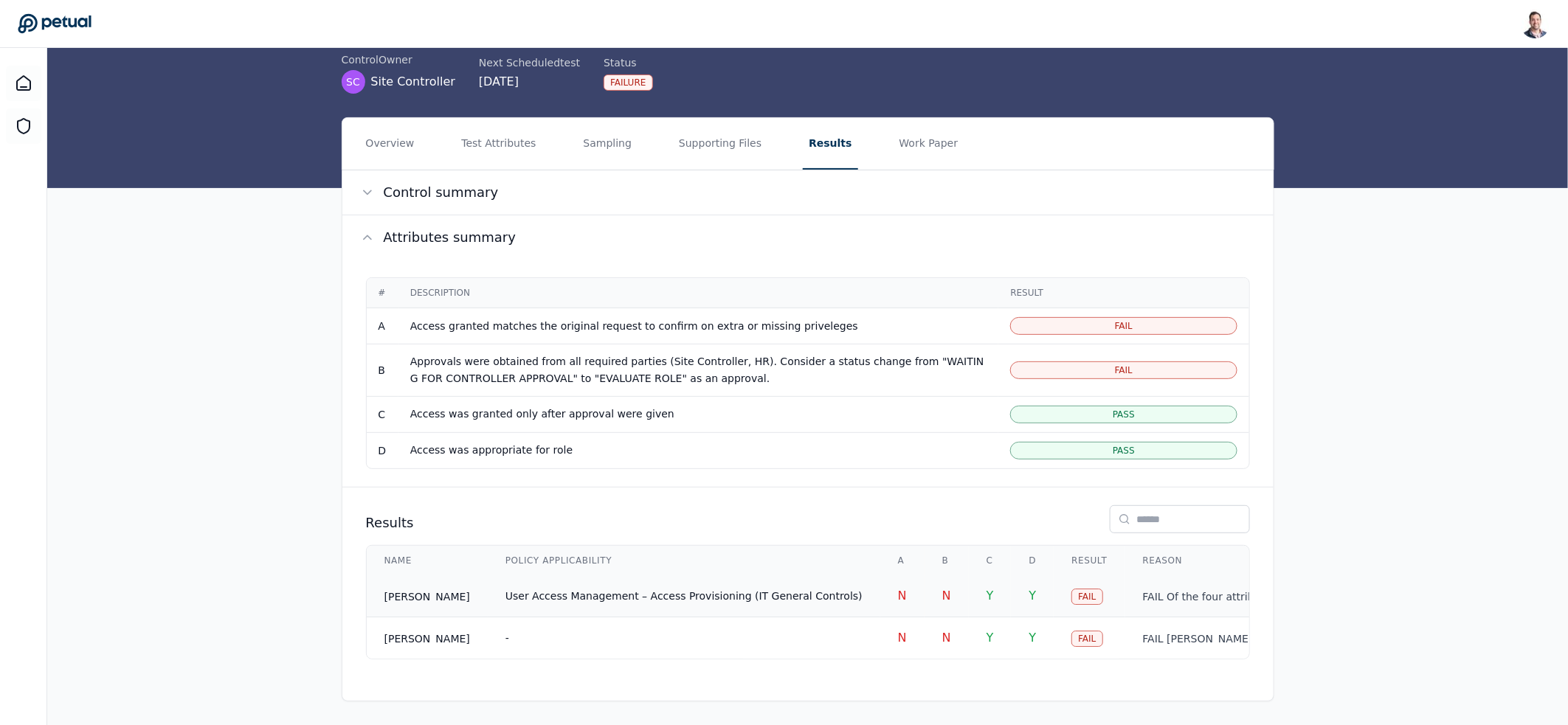
click at [799, 590] on span "User Access Management – Access Provisioning (IT General Controls)" at bounding box center [684, 596] width 357 height 12
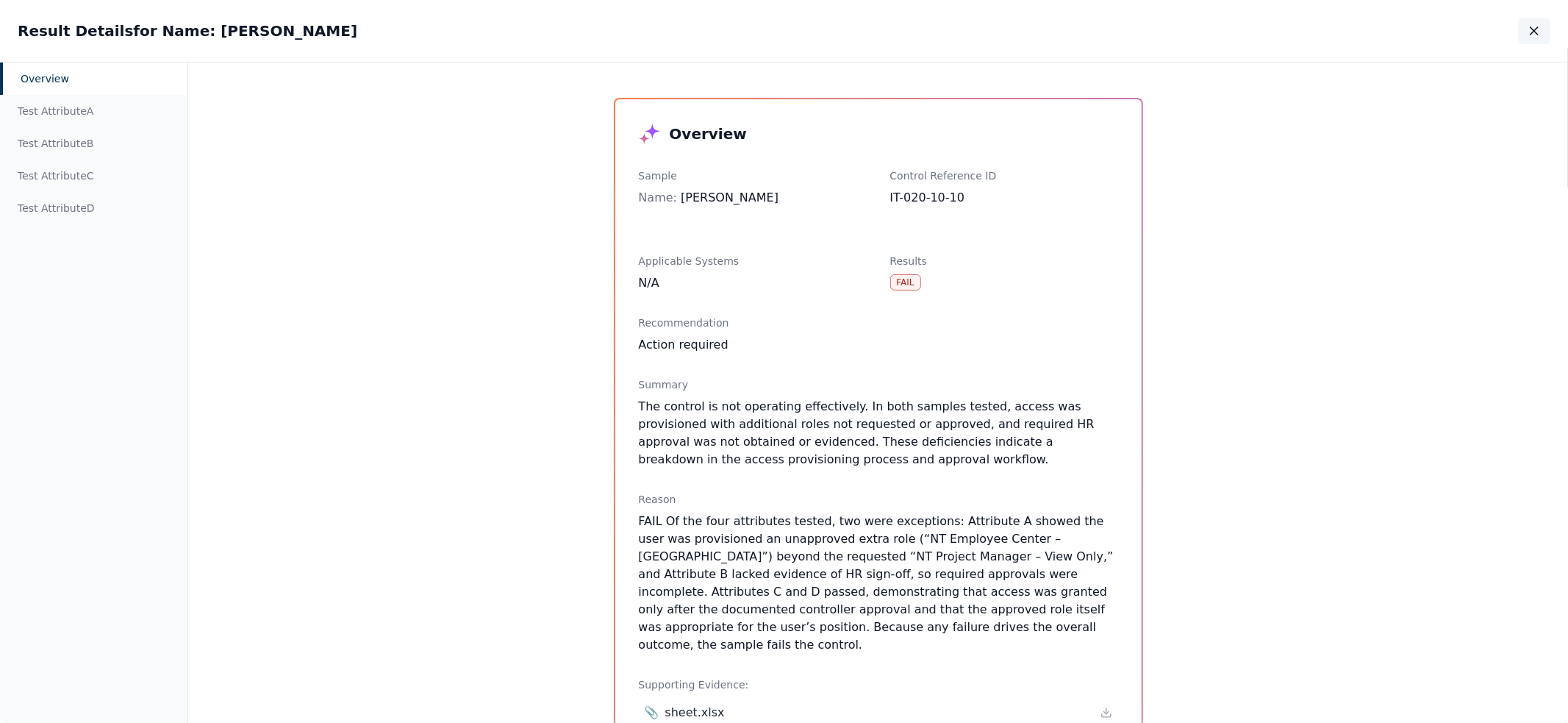
click at [1534, 27] on icon "button" at bounding box center [1534, 31] width 15 height 15
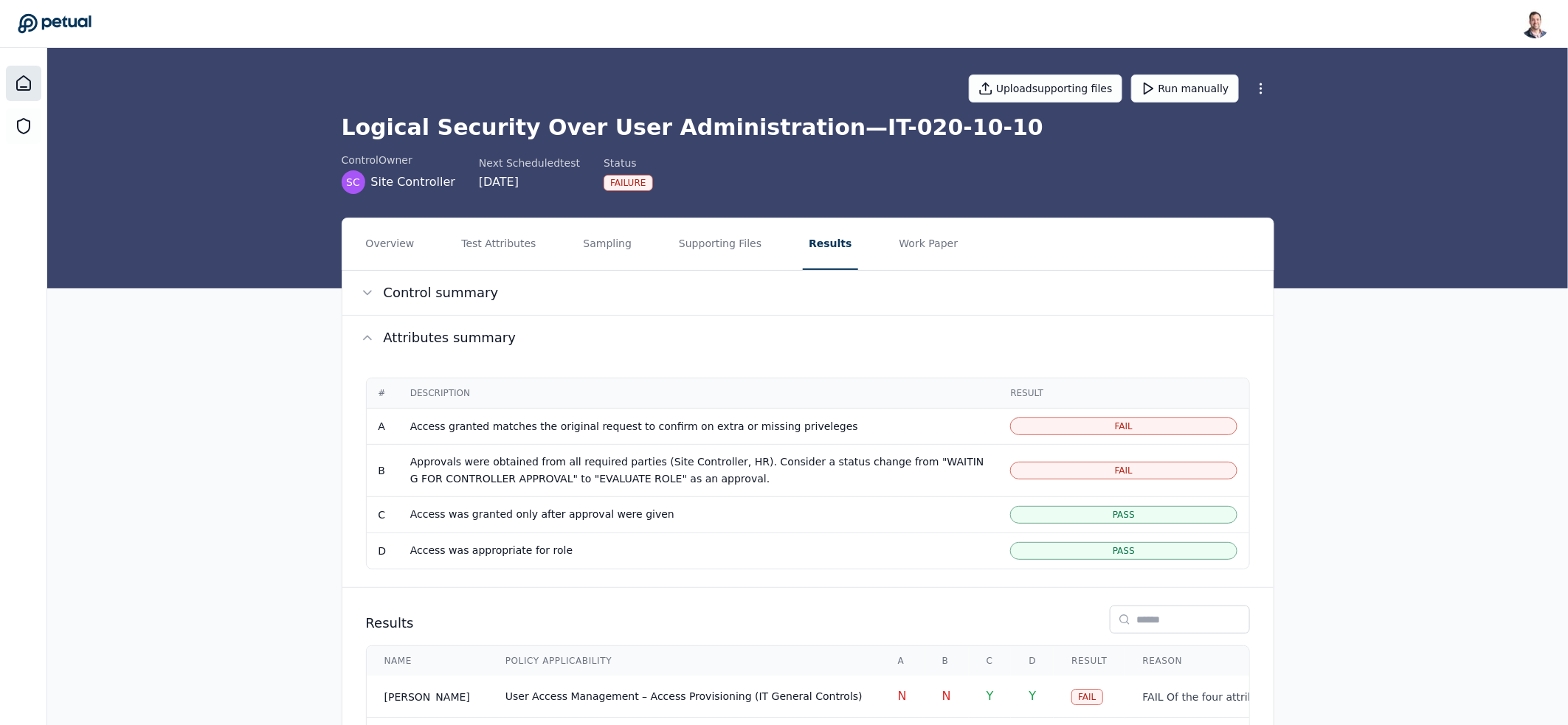
click at [17, 86] on icon at bounding box center [23, 83] width 17 height 17
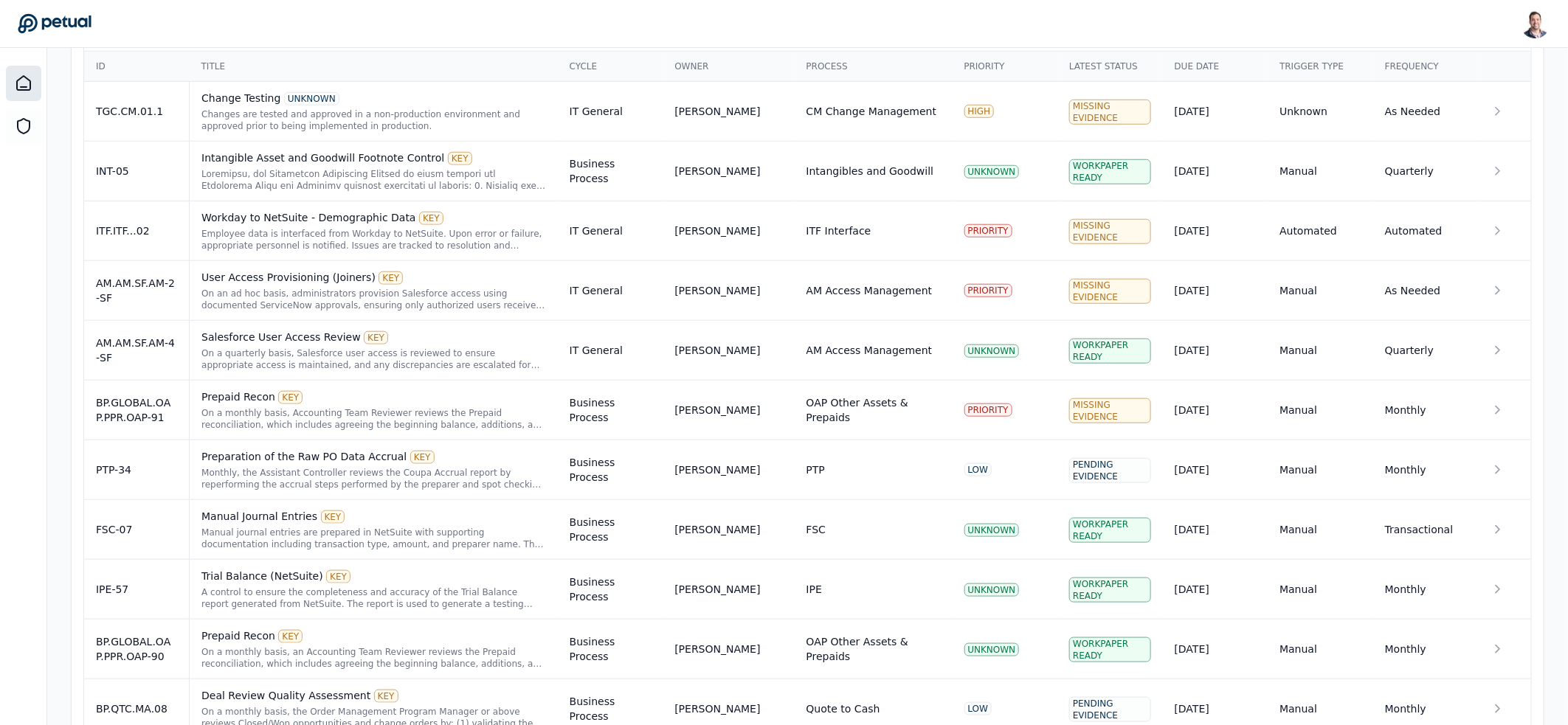
scroll to position [640, 0]
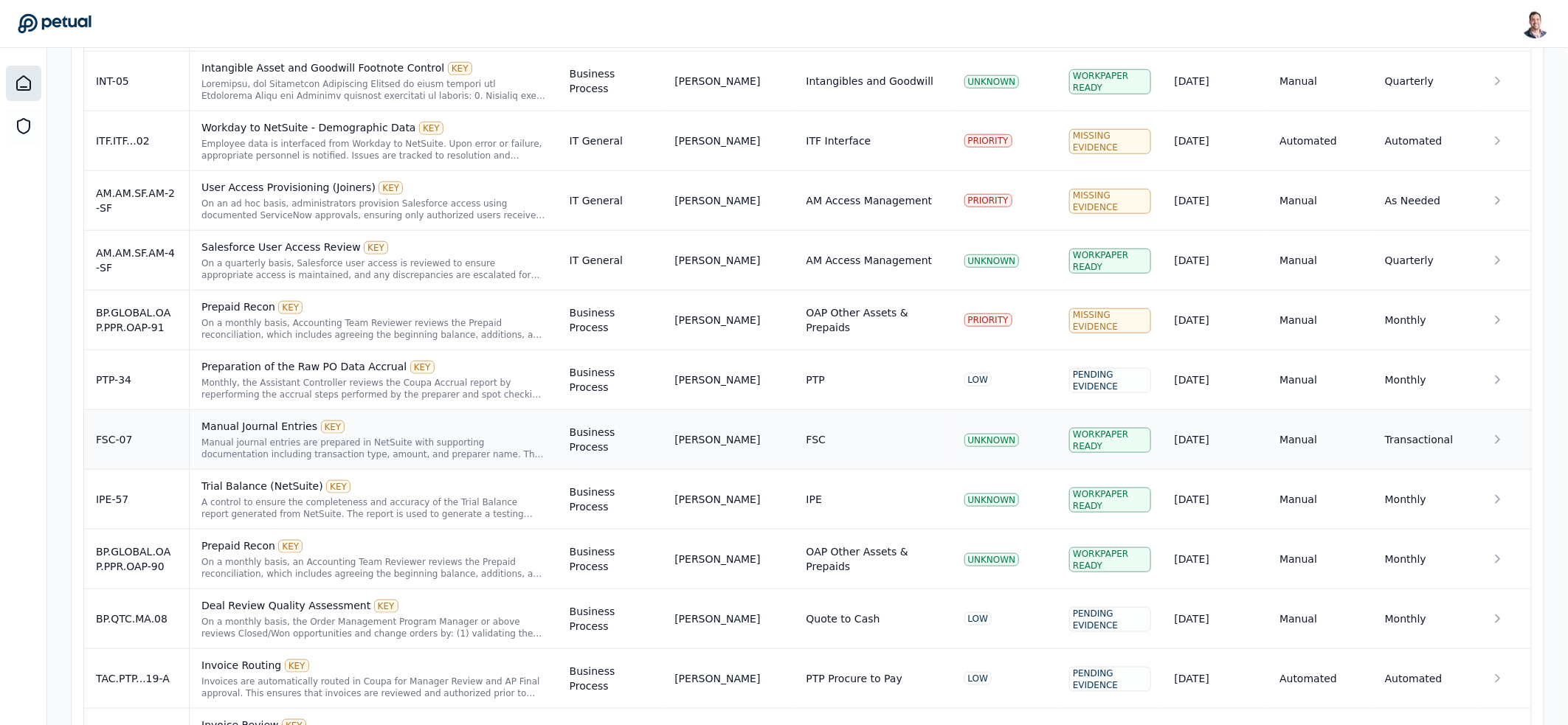
click at [437, 446] on div "Manual journal entries are prepared in NetSuite with supporting documentation i…" at bounding box center [374, 448] width 345 height 23
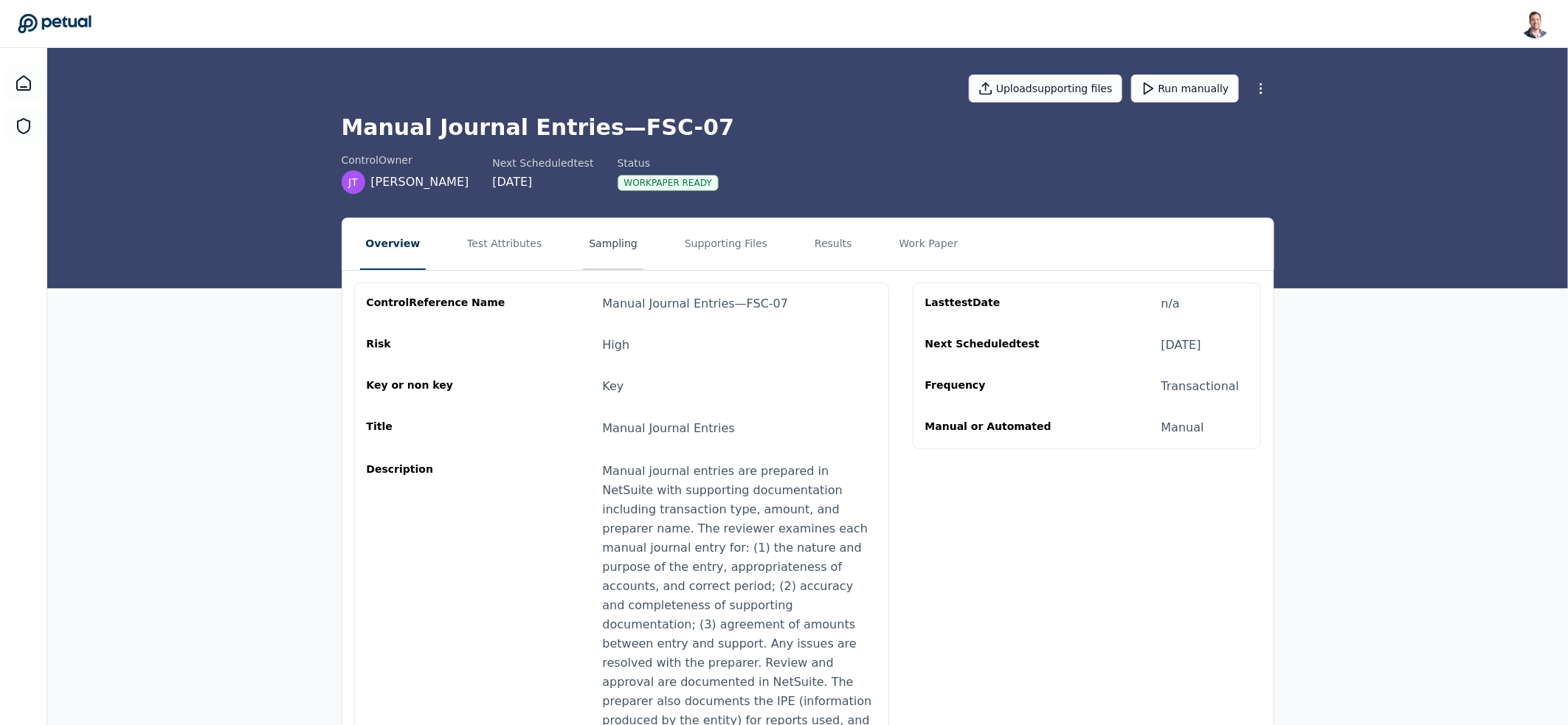
click at [601, 240] on button "Sampling" at bounding box center [613, 244] width 61 height 51
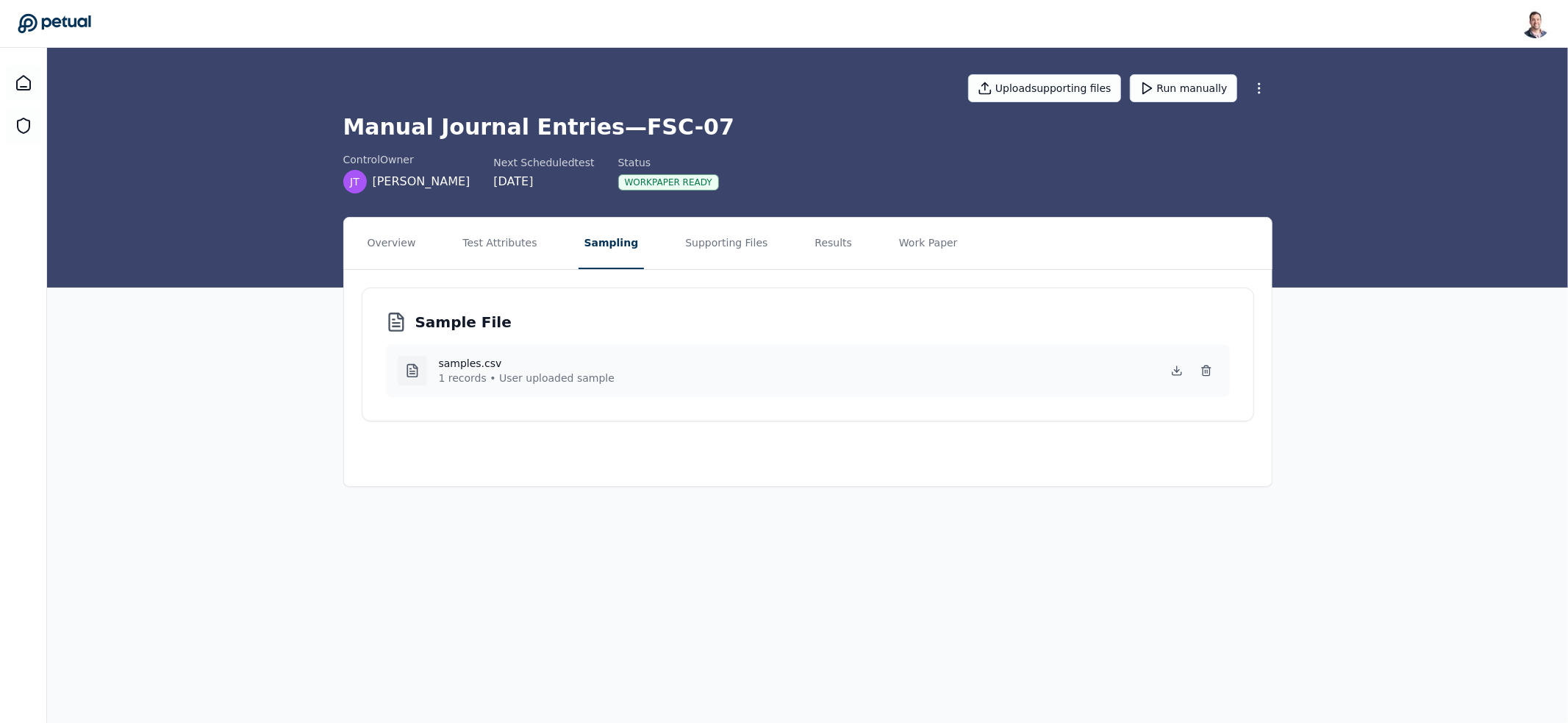
drag, startPoint x: 357, startPoint y: 319, endPoint x: 356, endPoint y: 311, distance: 8.1
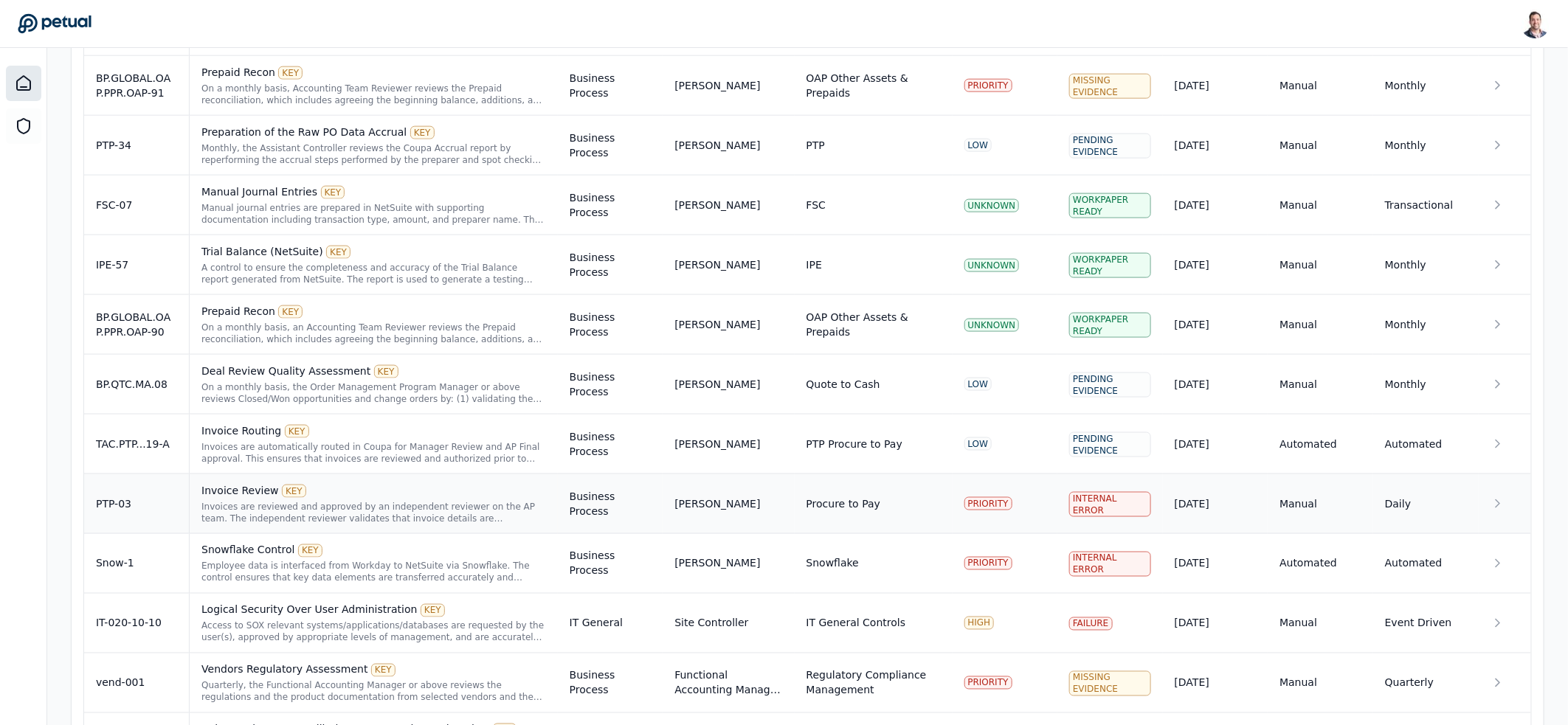
scroll to position [881, 0]
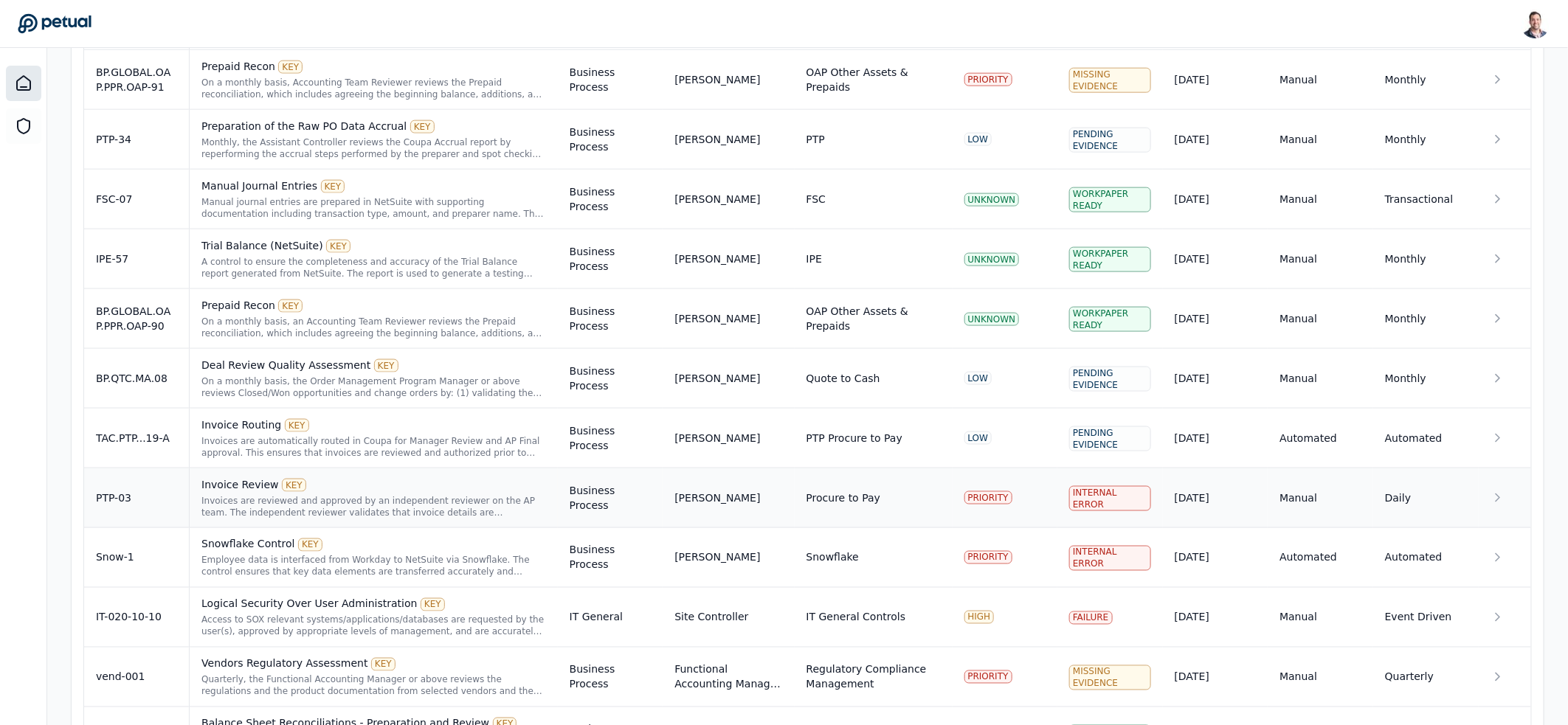
click at [454, 507] on div "Invoices are reviewed and approved by an independent reviewer on the AP team. T…" at bounding box center [374, 507] width 345 height 23
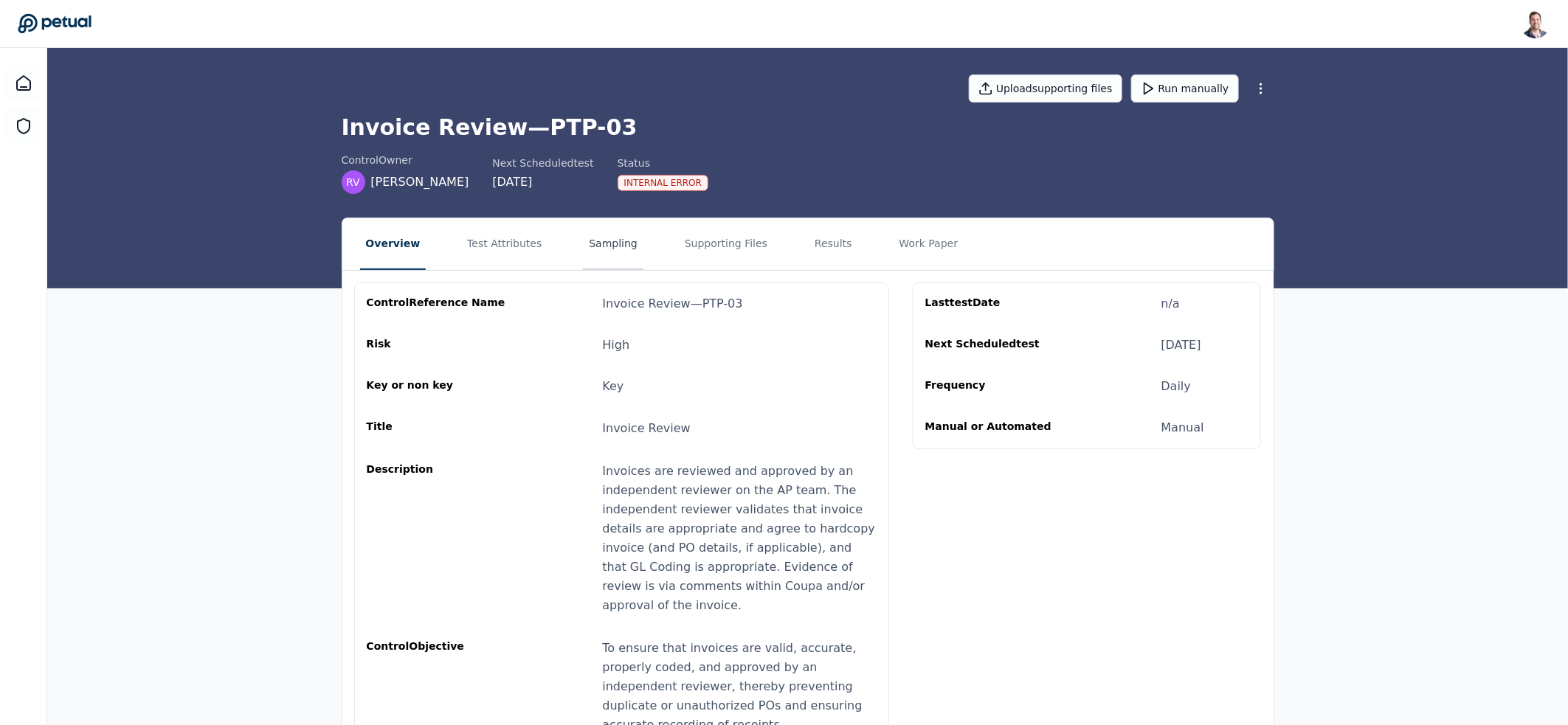
click at [583, 240] on button "Sampling" at bounding box center [613, 244] width 61 height 51
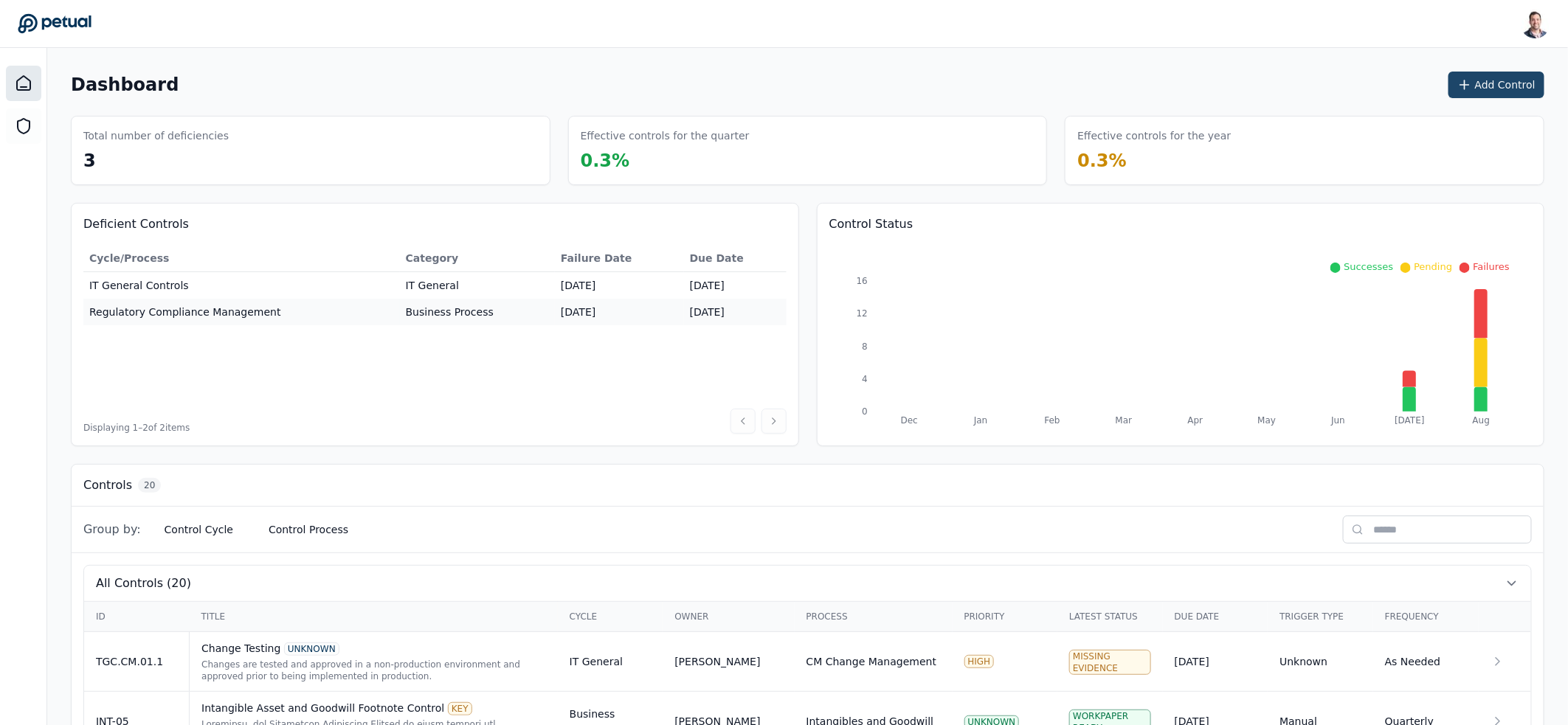
click at [1492, 77] on button "Add Control" at bounding box center [1496, 85] width 96 height 26
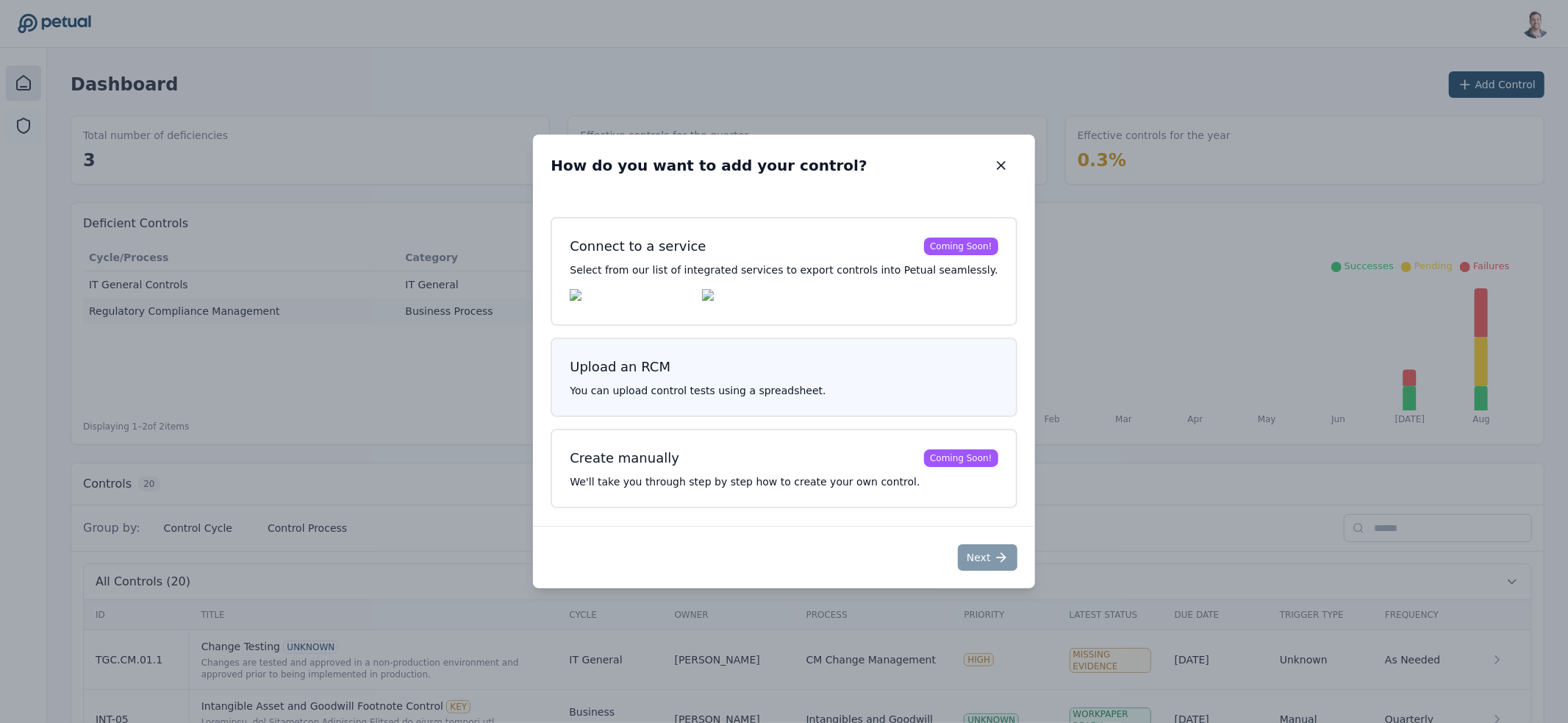
click at [670, 406] on div "Upload an RCM You can upload control tests using a spreadsheet." at bounding box center [784, 377] width 466 height 79
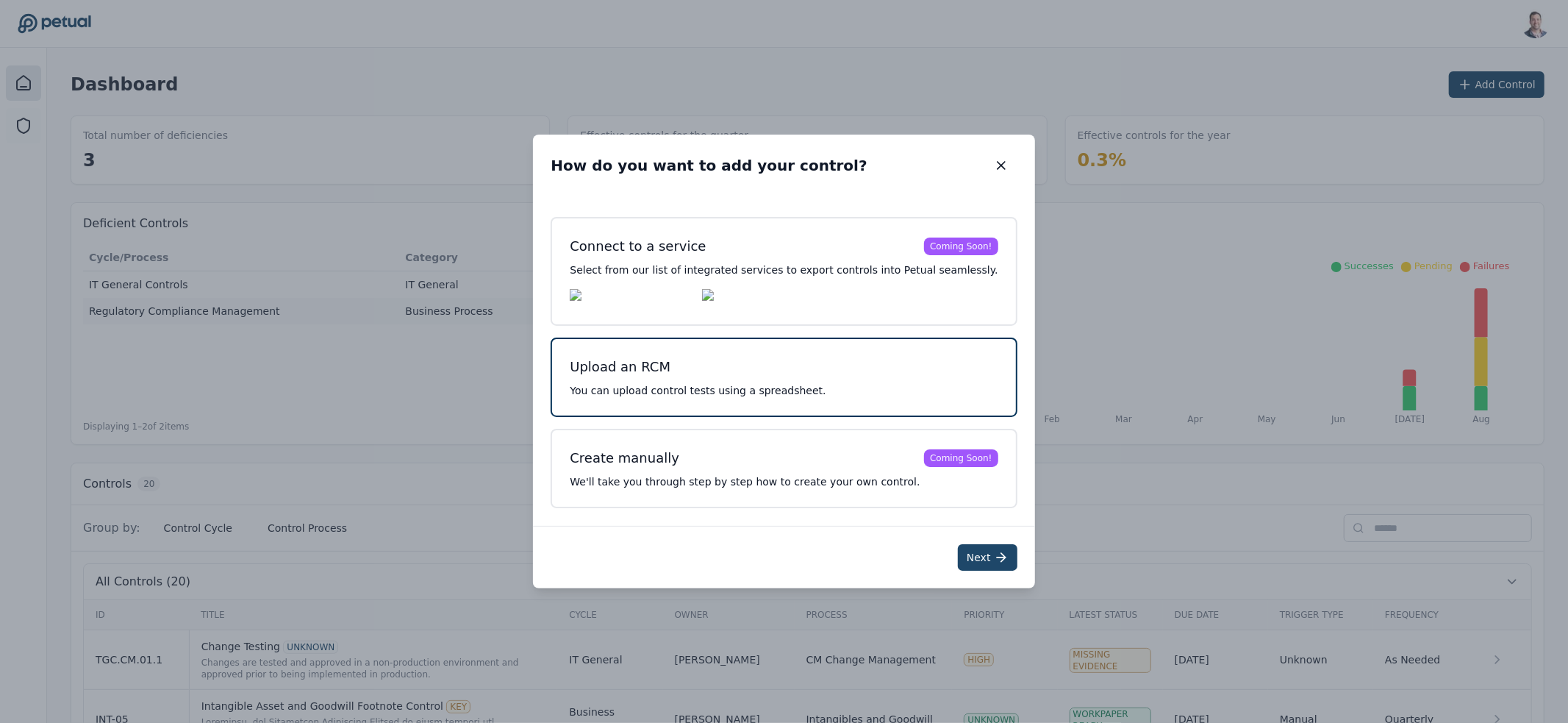
click at [958, 550] on button "Next" at bounding box center [987, 557] width 60 height 26
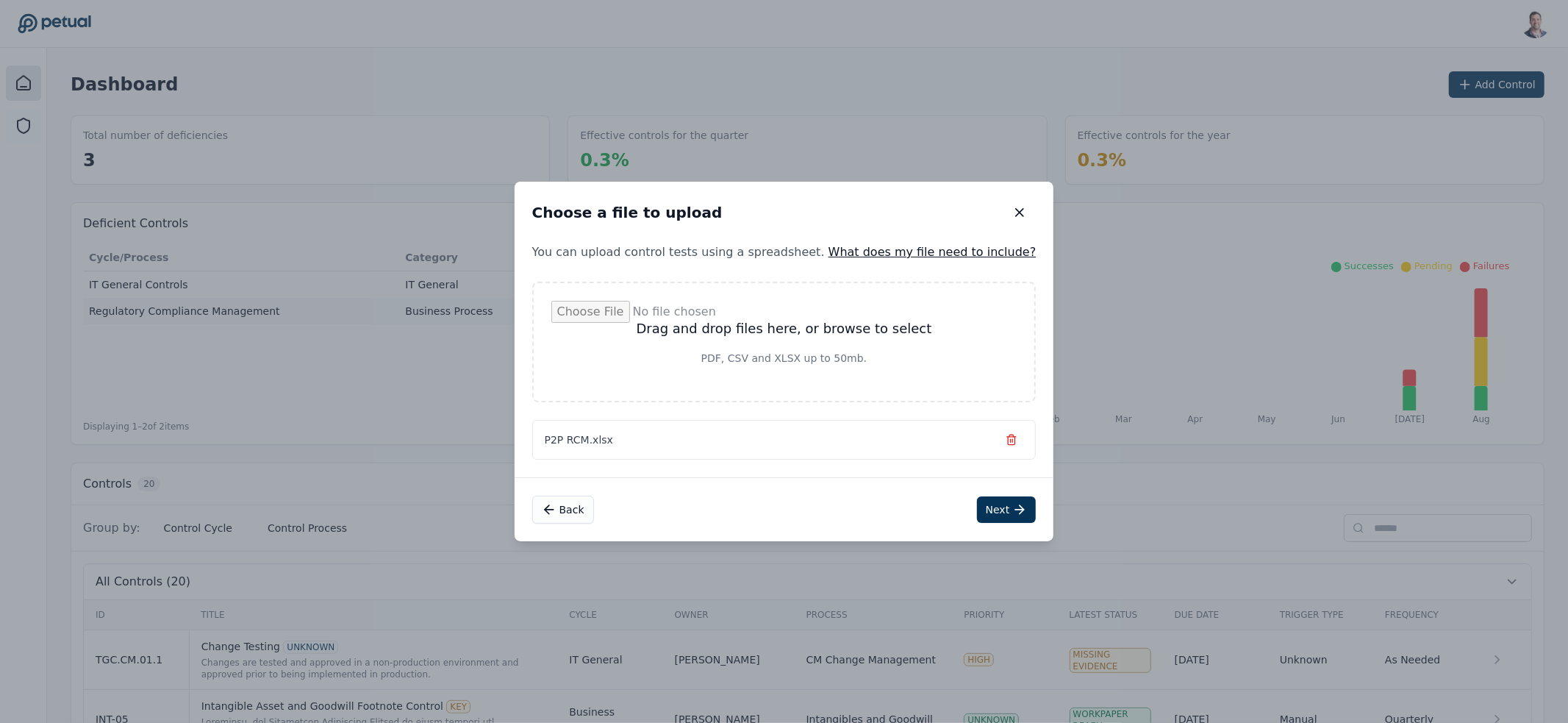
click at [987, 494] on div "Back Next" at bounding box center [784, 509] width 539 height 64
click at [992, 516] on button "Next" at bounding box center [1006, 509] width 60 height 26
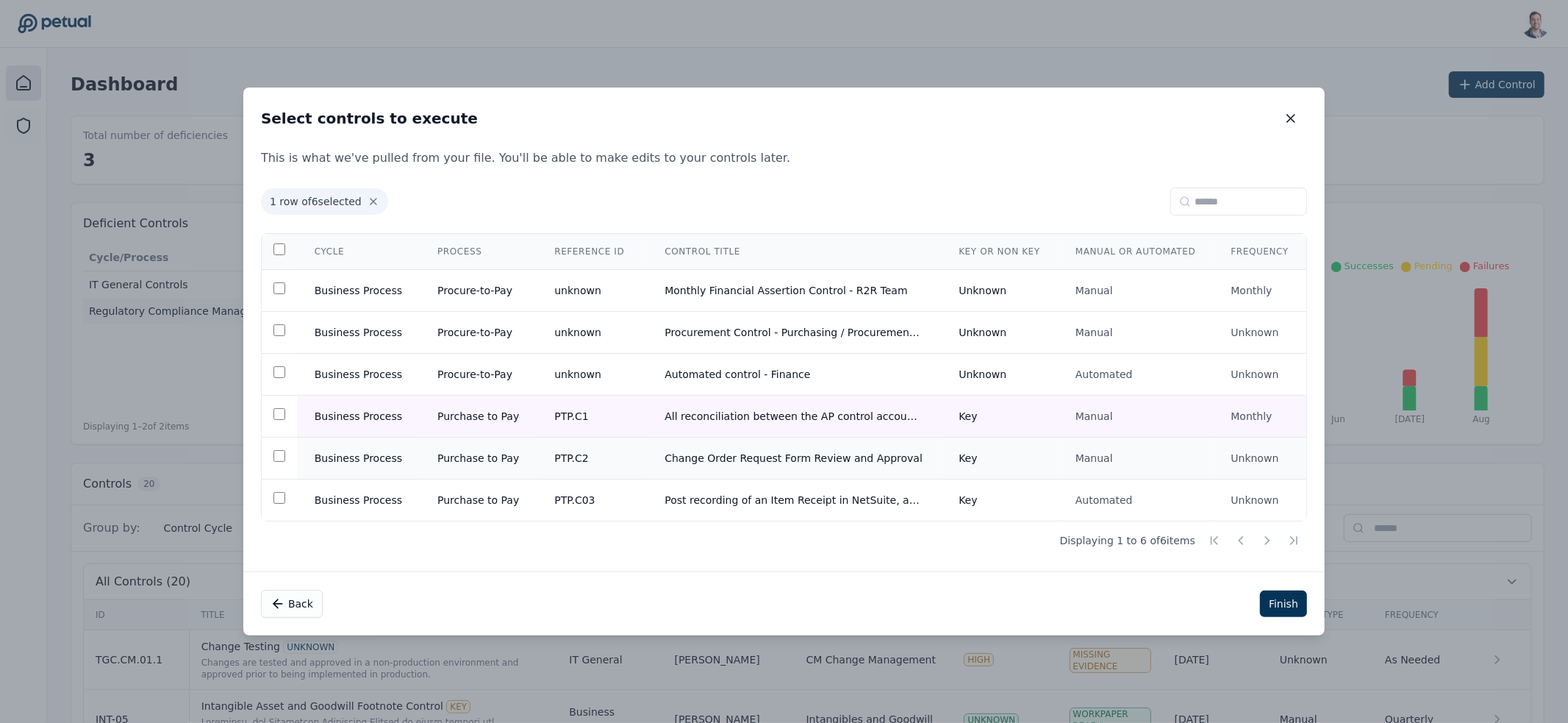
click at [278, 460] on td at bounding box center [279, 458] width 35 height 42
click at [280, 484] on td at bounding box center [279, 501] width 35 height 42
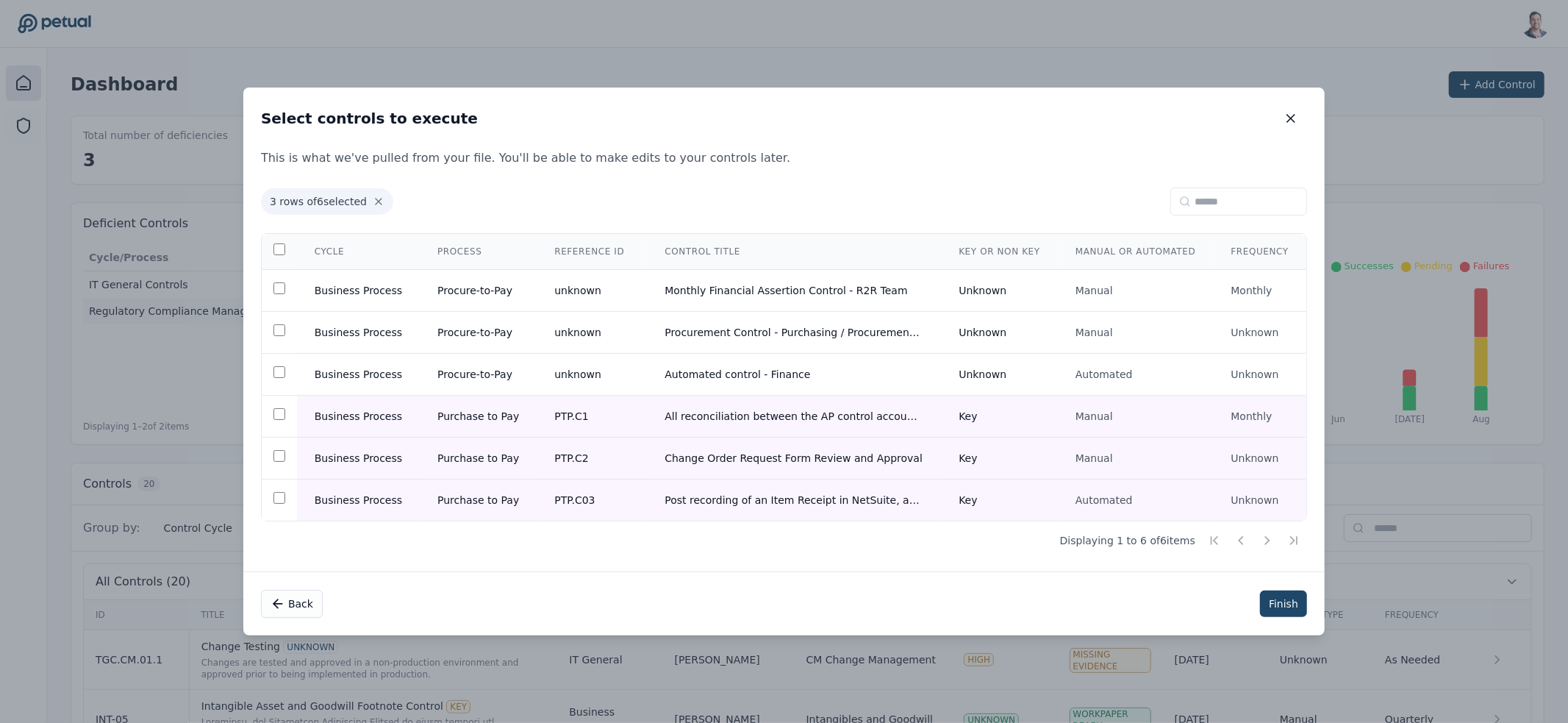
click at [1277, 611] on button "Finish" at bounding box center [1283, 603] width 47 height 26
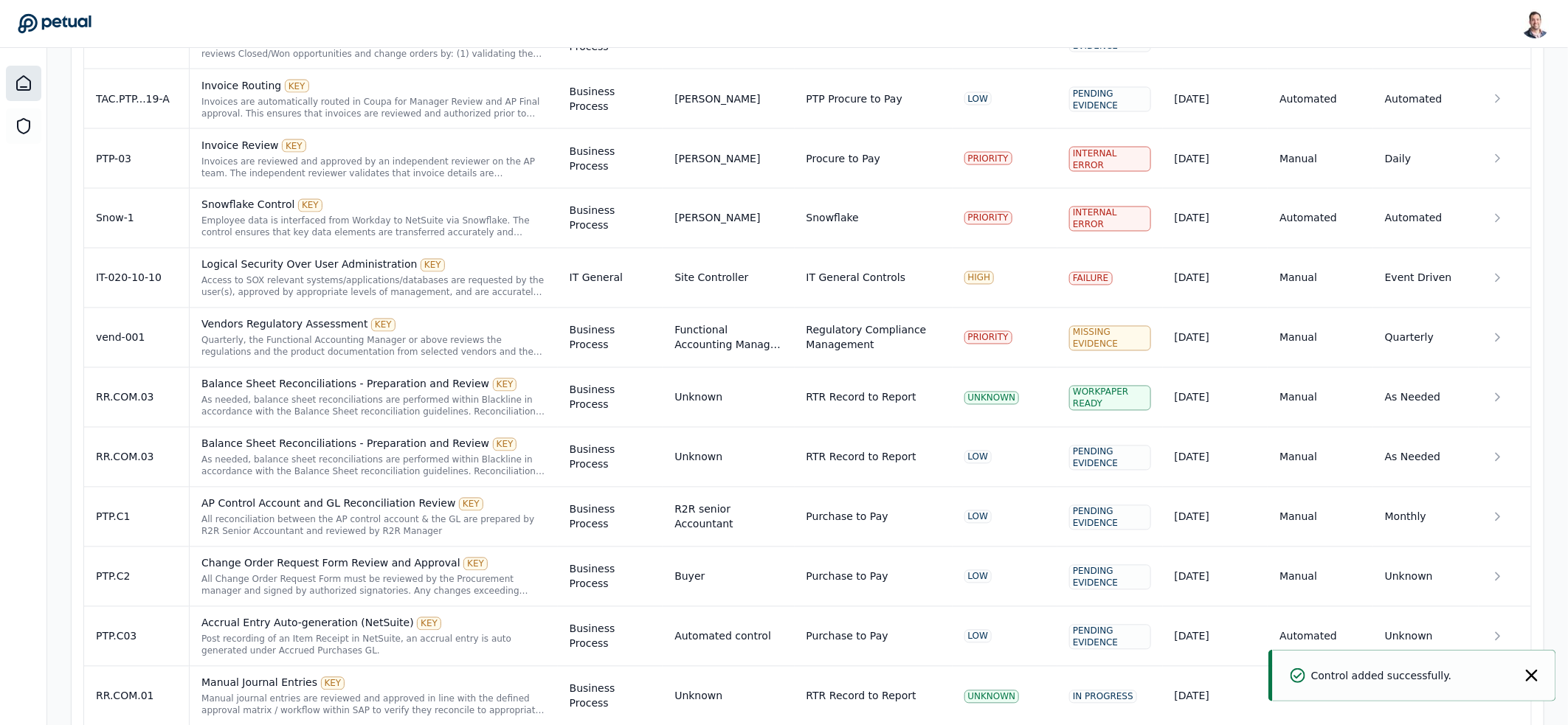
scroll to position [1320, 0]
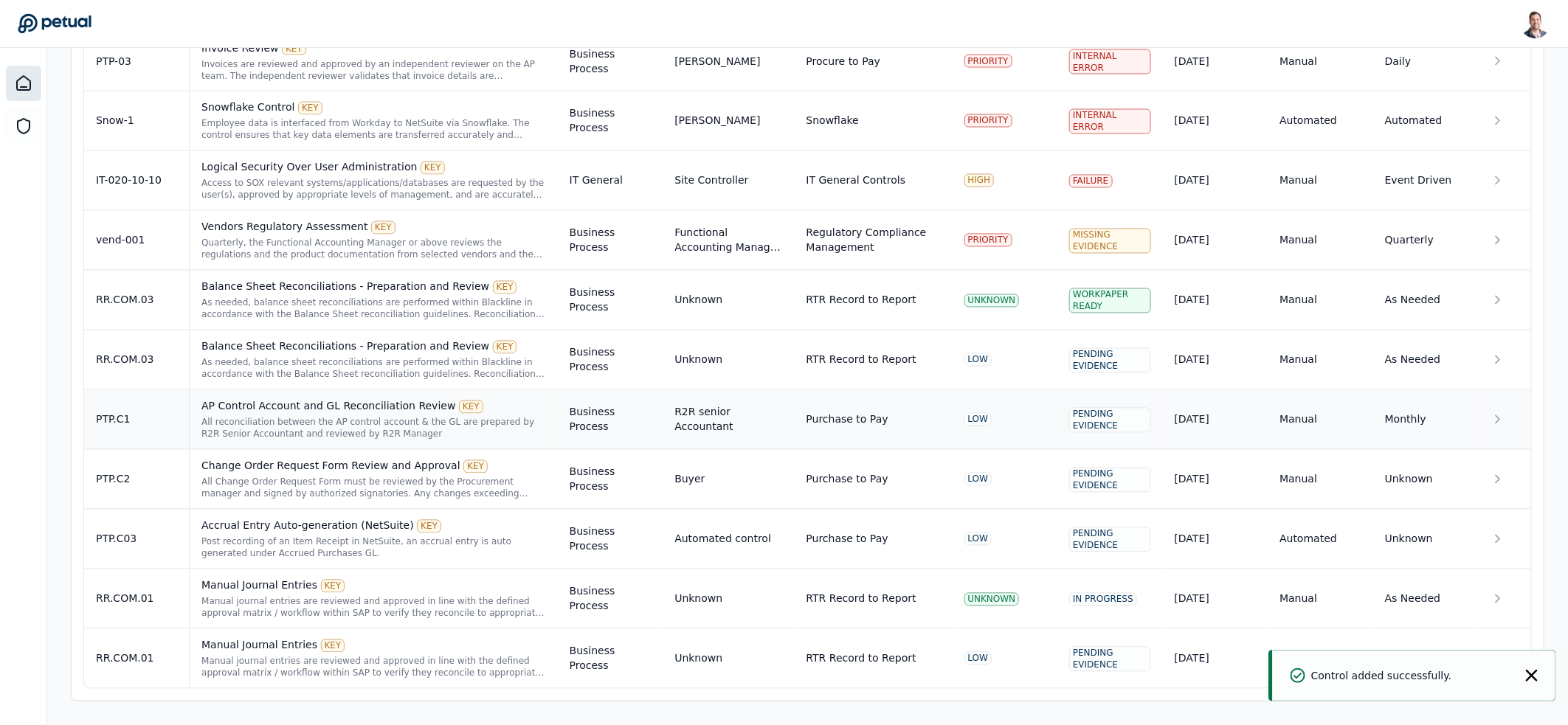
click at [293, 407] on div "AP Control Account and GL Reconciliation Review KEY" at bounding box center [374, 407] width 345 height 15
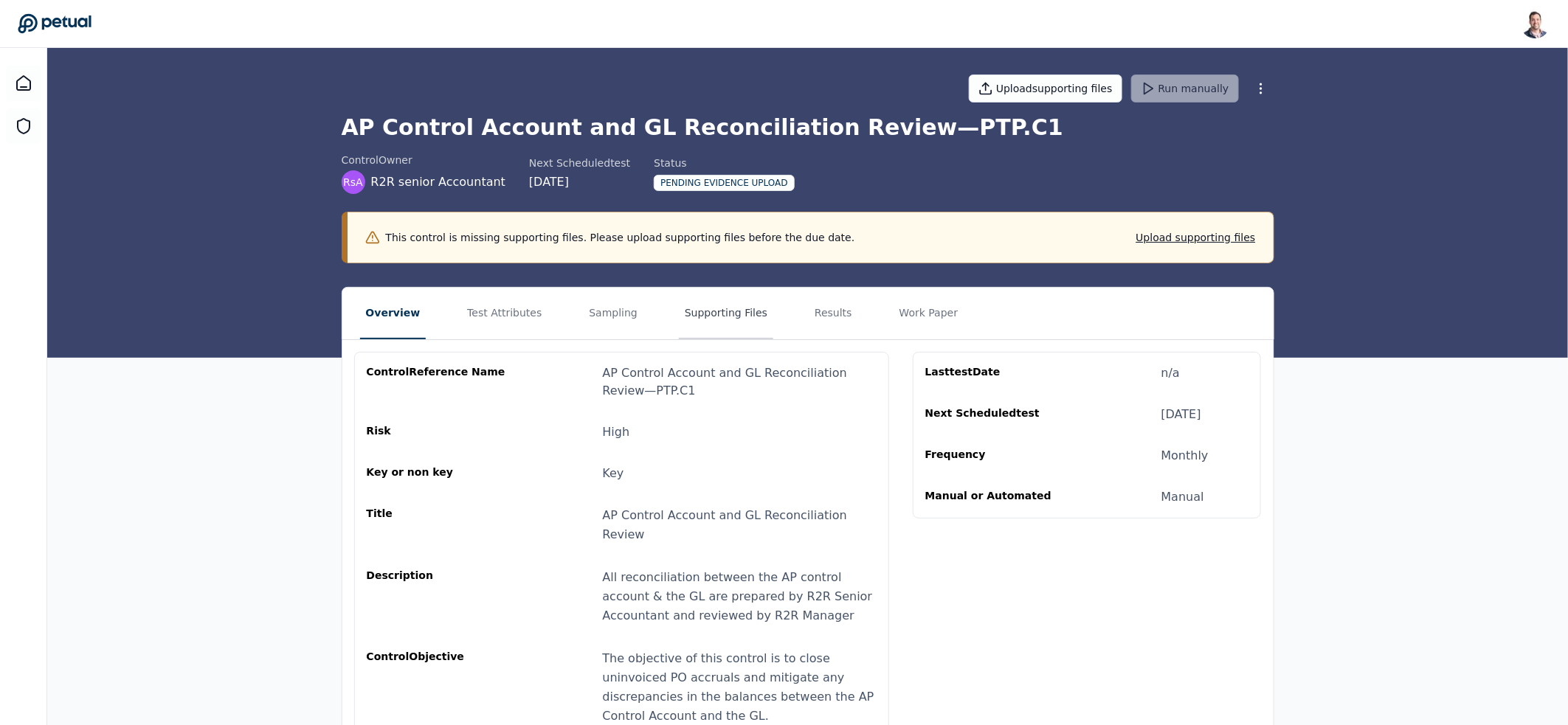
click at [710, 319] on button "Supporting Files" at bounding box center [725, 313] width 95 height 51
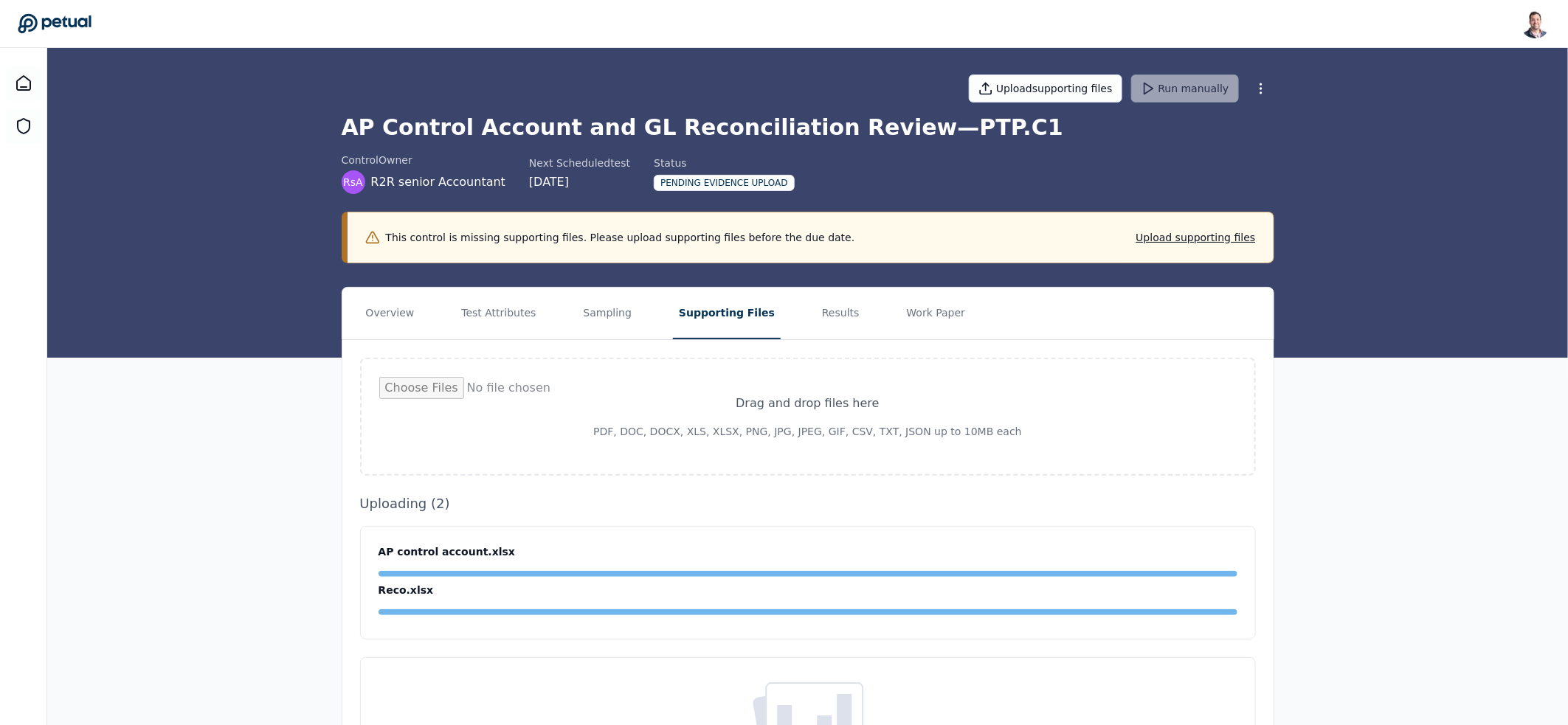
drag, startPoint x: 253, startPoint y: 671, endPoint x: 202, endPoint y: 689, distance: 54.1
click at [204, 692] on div "Overview Test Attributes Sampling Supporting Files Results Work Paper Drag and …" at bounding box center [807, 584] width 1521 height 596
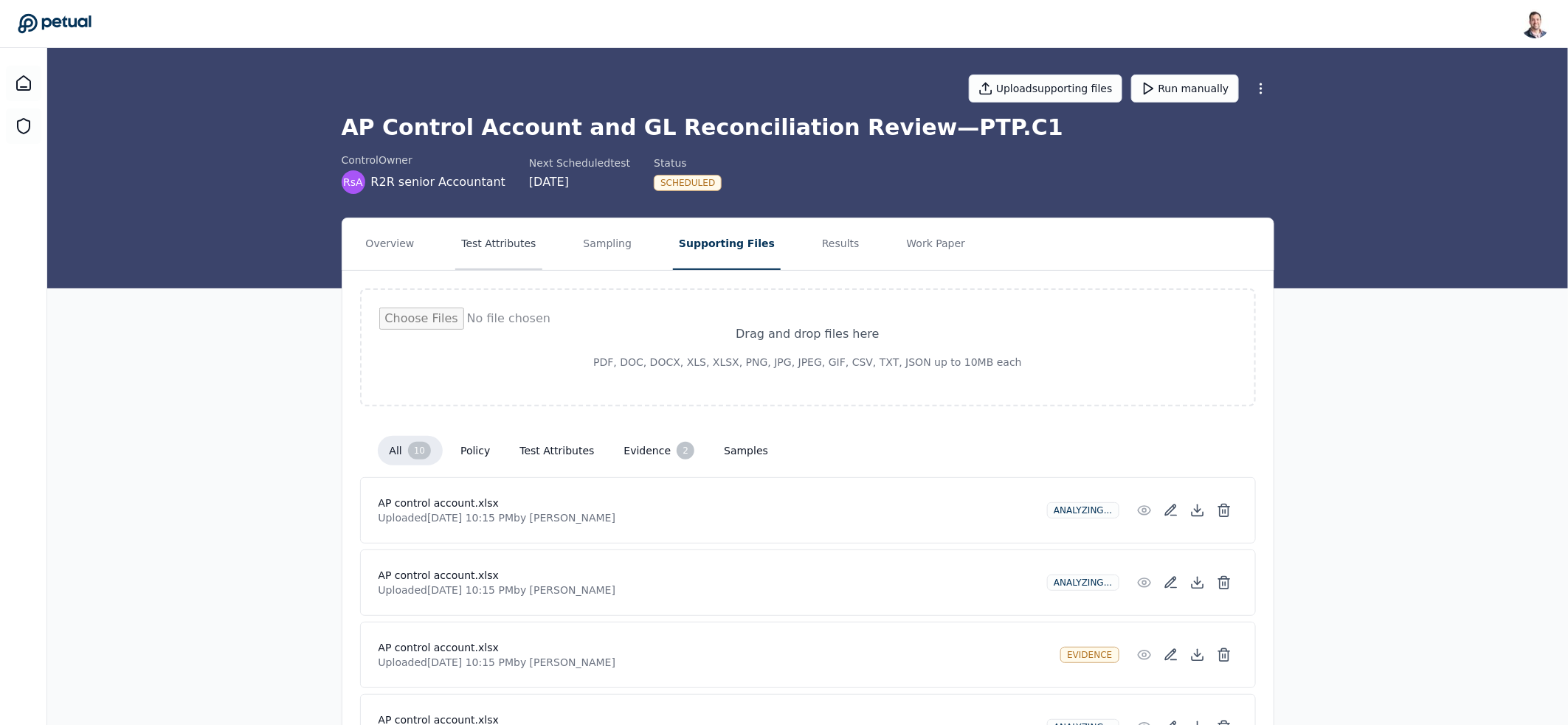
click at [525, 249] on button "Test Attributes" at bounding box center [498, 244] width 86 height 51
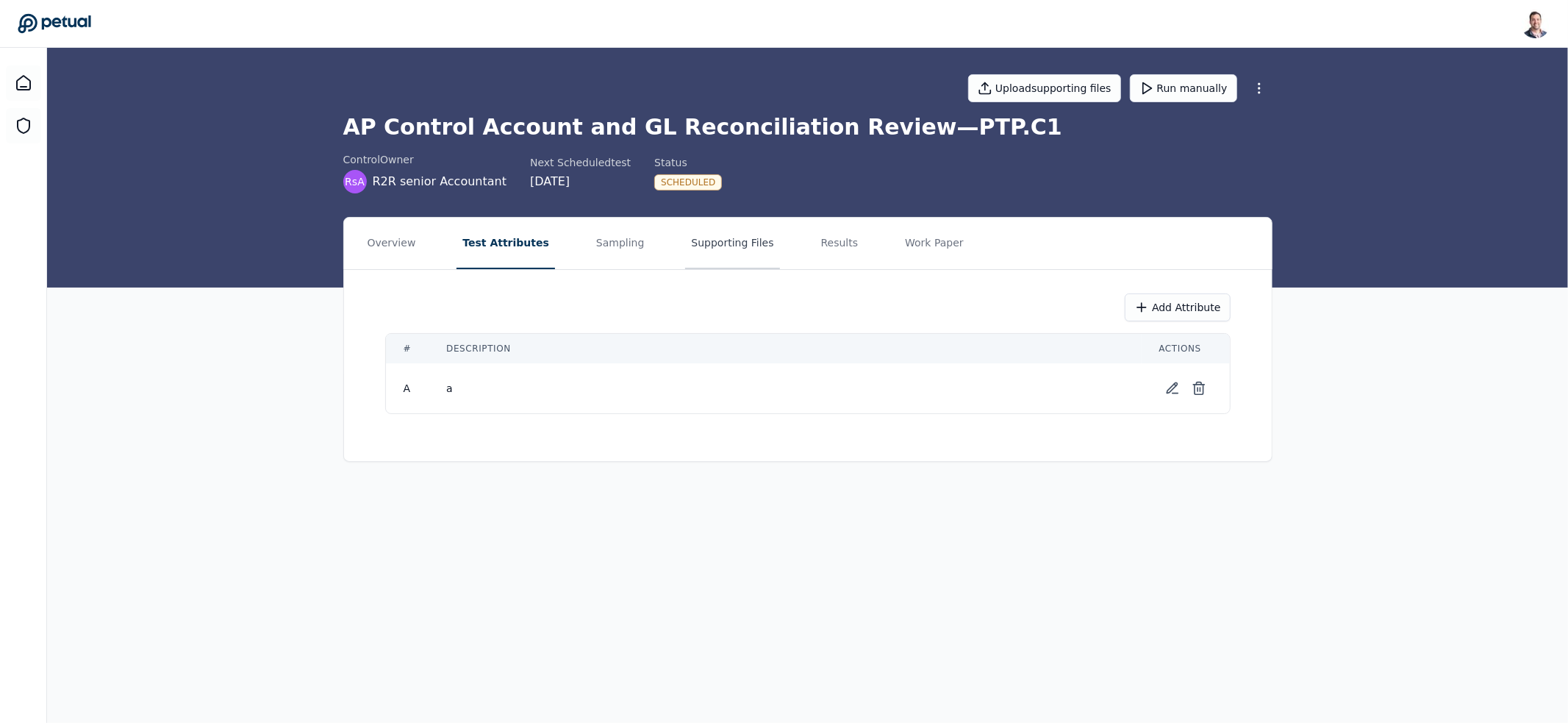
click at [712, 250] on button "Supporting Files" at bounding box center [732, 244] width 94 height 51
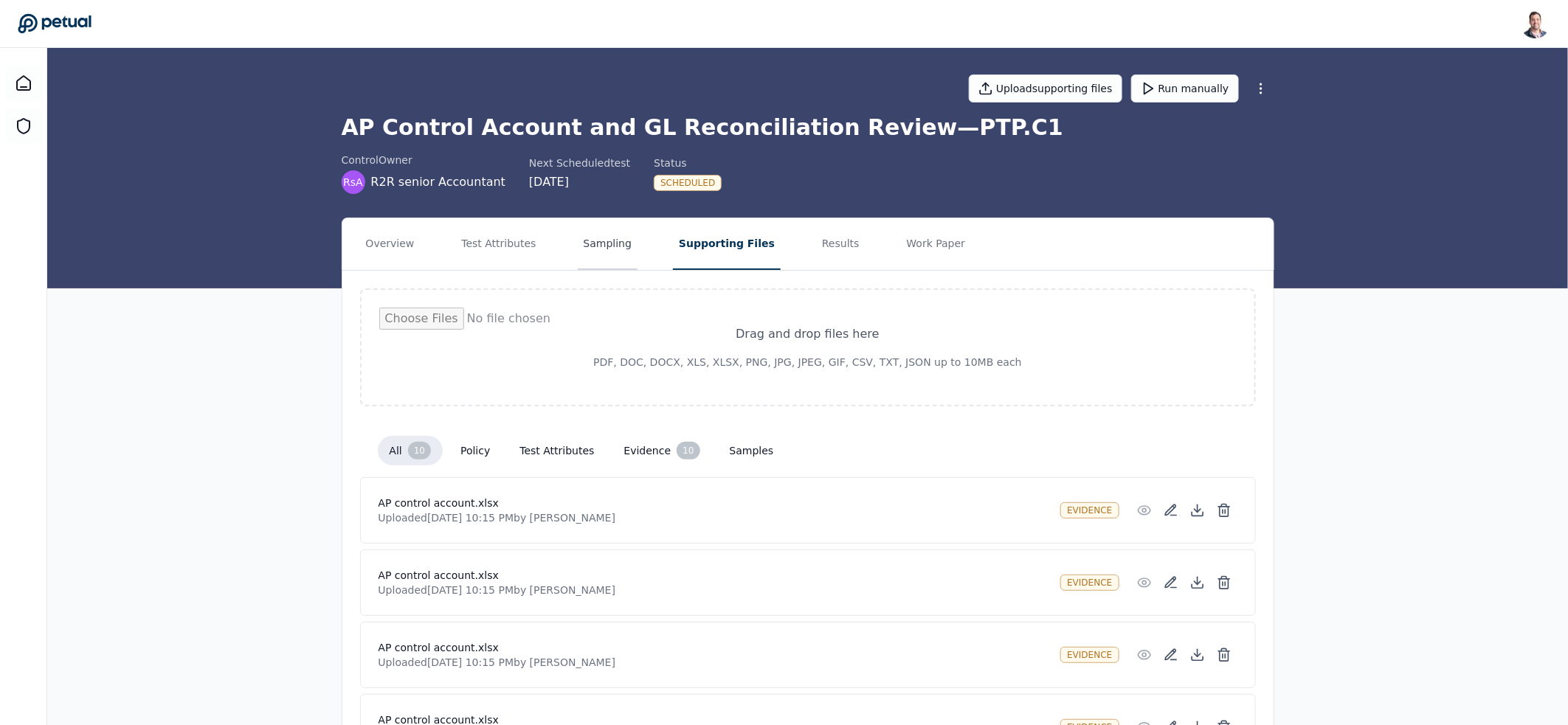
click at [589, 236] on button "Sampling" at bounding box center [608, 244] width 61 height 51
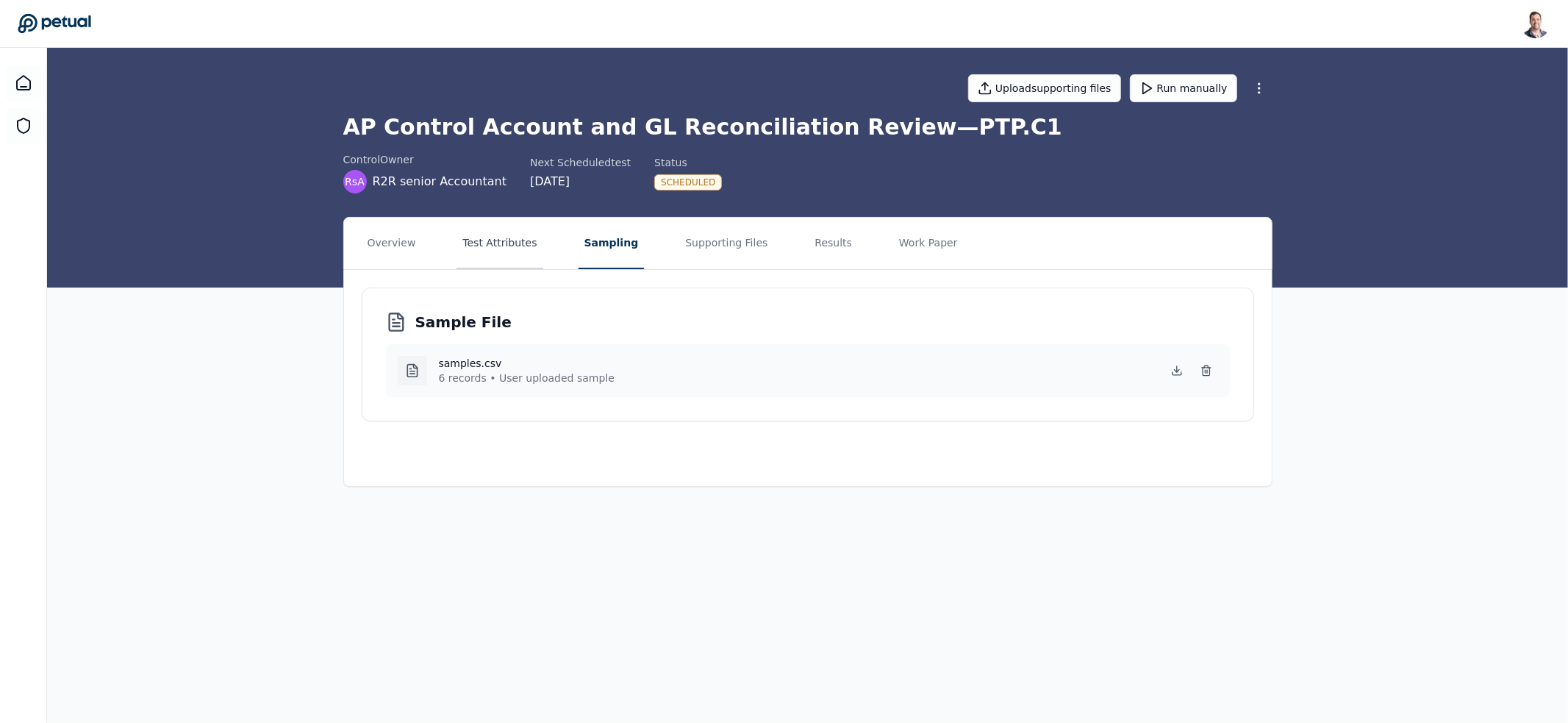
click at [519, 240] on button "Test Attributes" at bounding box center [500, 244] width 86 height 51
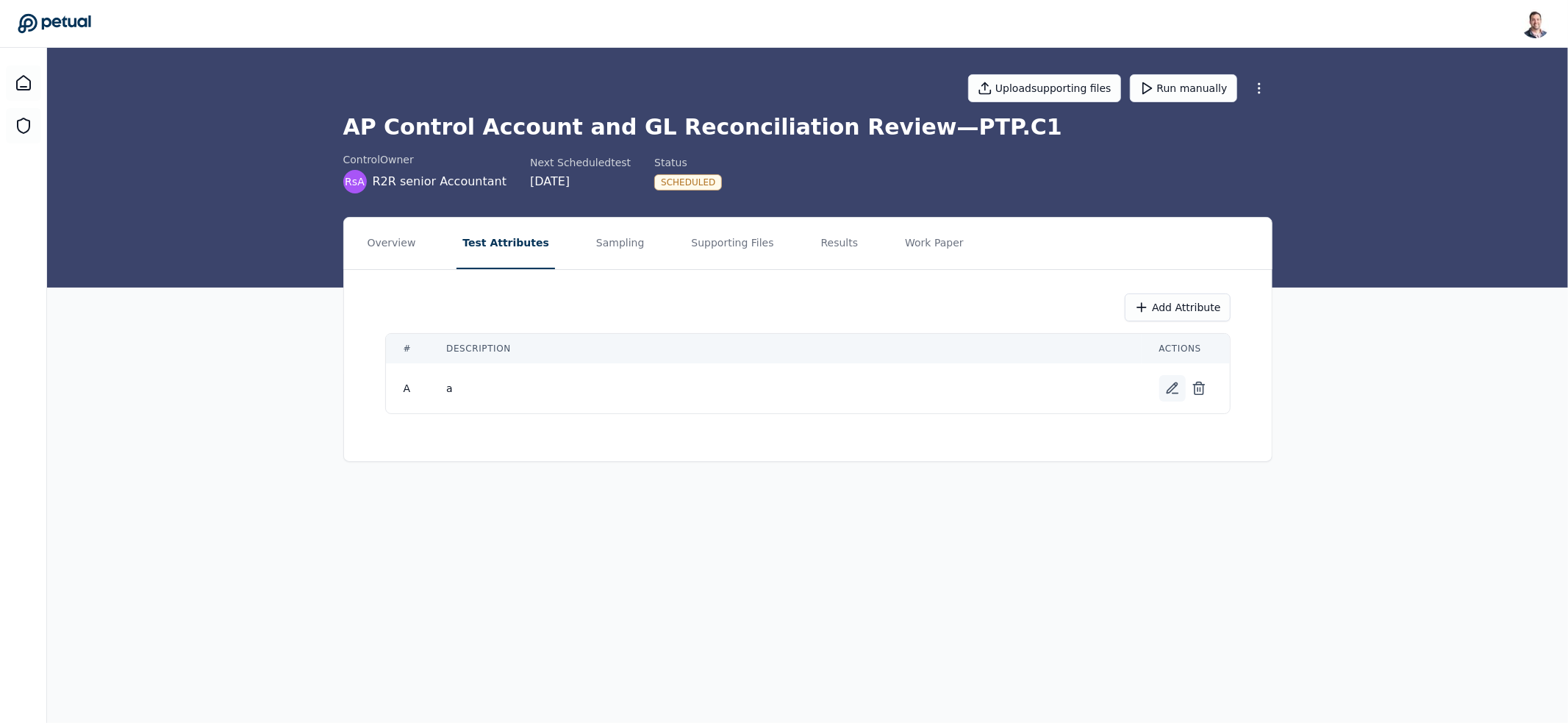
click at [1172, 388] on icon at bounding box center [1172, 388] width 11 height 11
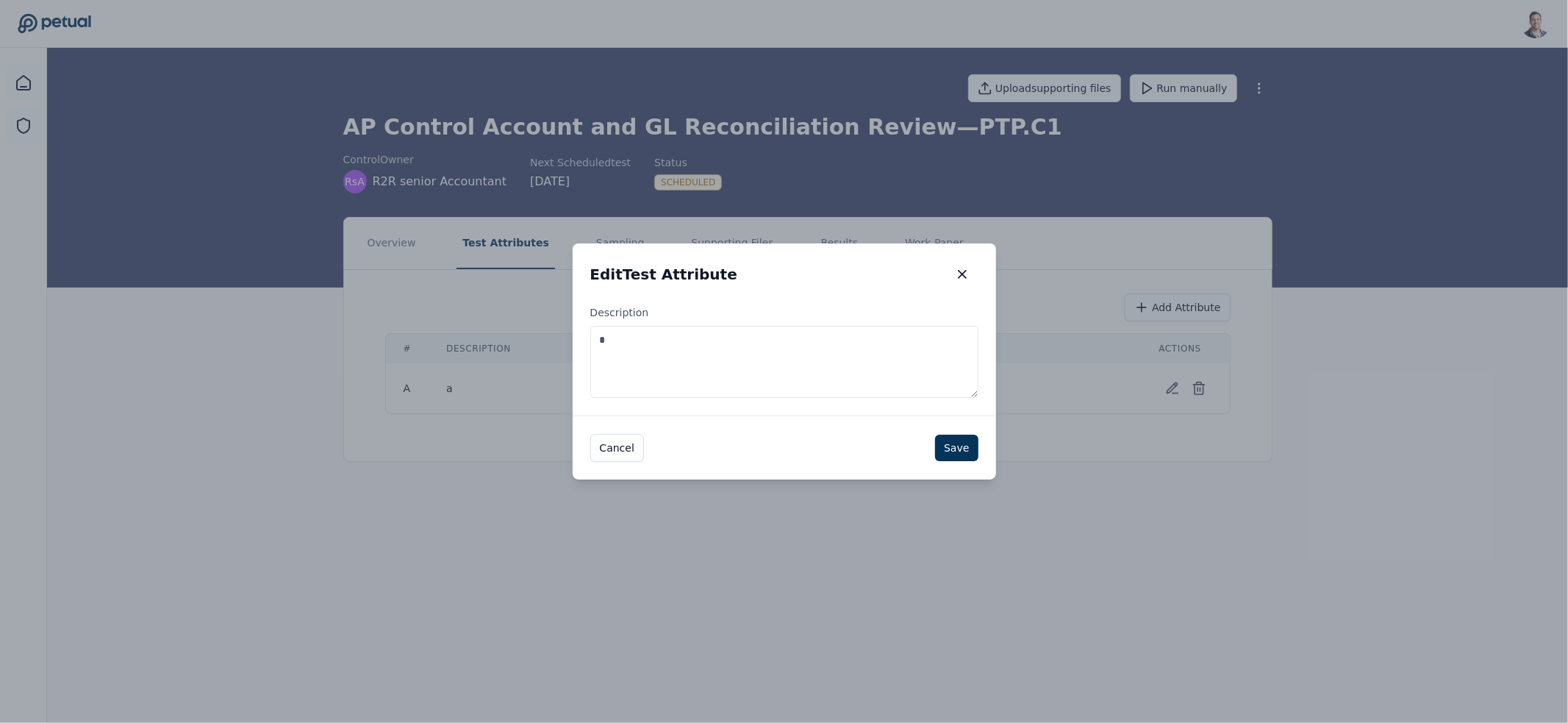
click at [692, 363] on textarea "*" at bounding box center [784, 362] width 388 height 72
paste textarea "**********"
type textarea "**********"
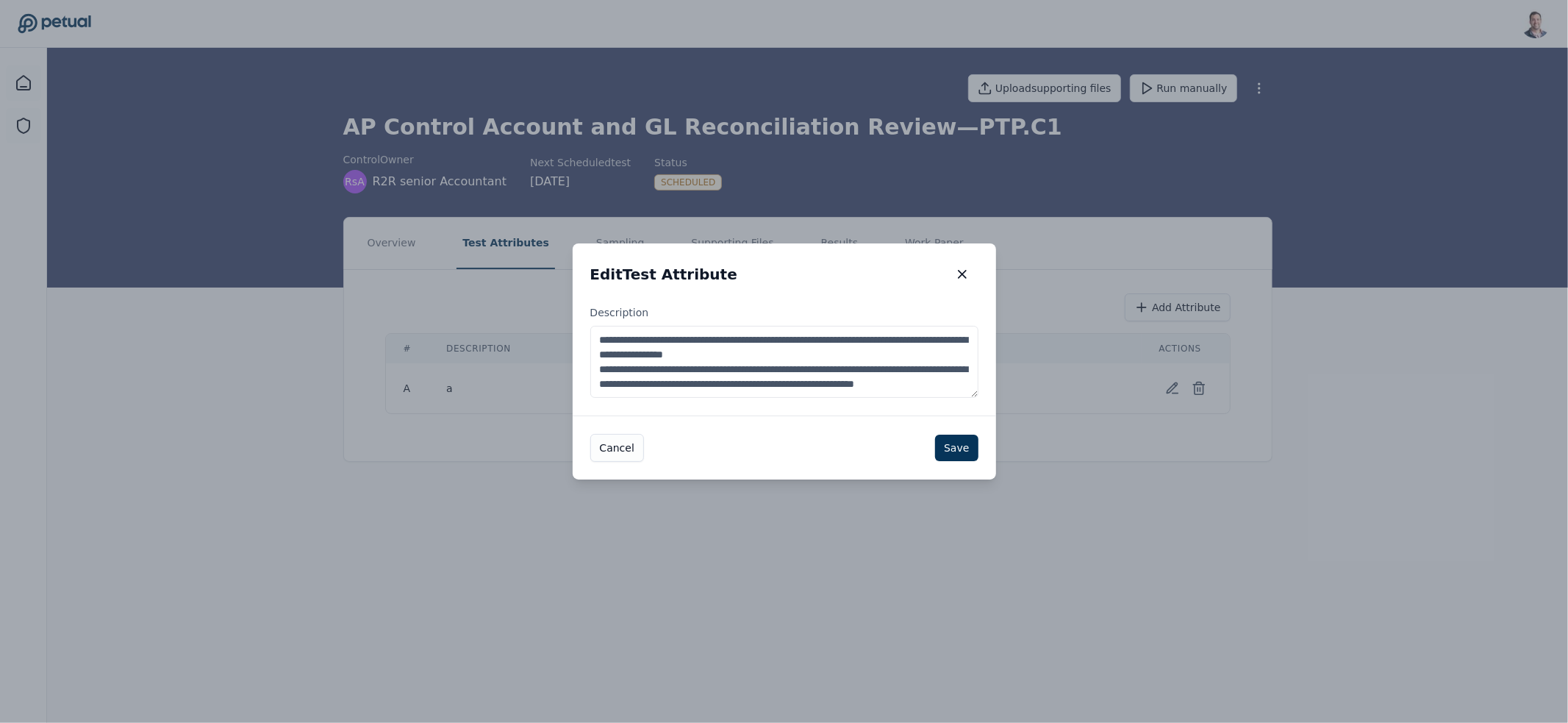
scroll to position [8, 0]
click at [645, 352] on textarea "**********" at bounding box center [784, 362] width 388 height 72
drag, startPoint x: 784, startPoint y: 391, endPoint x: 543, endPoint y: 356, distance: 243.5
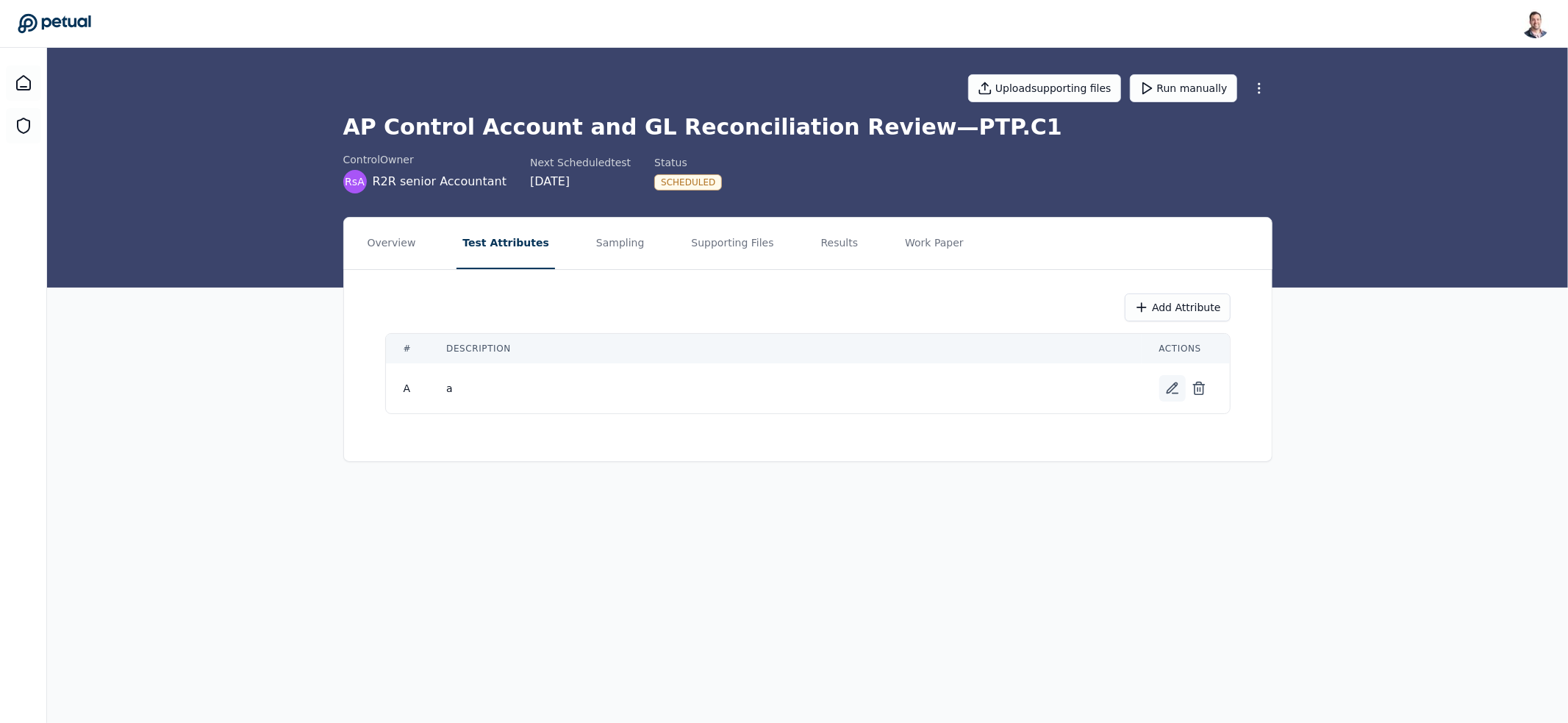
click at [1175, 391] on icon at bounding box center [1172, 388] width 15 height 15
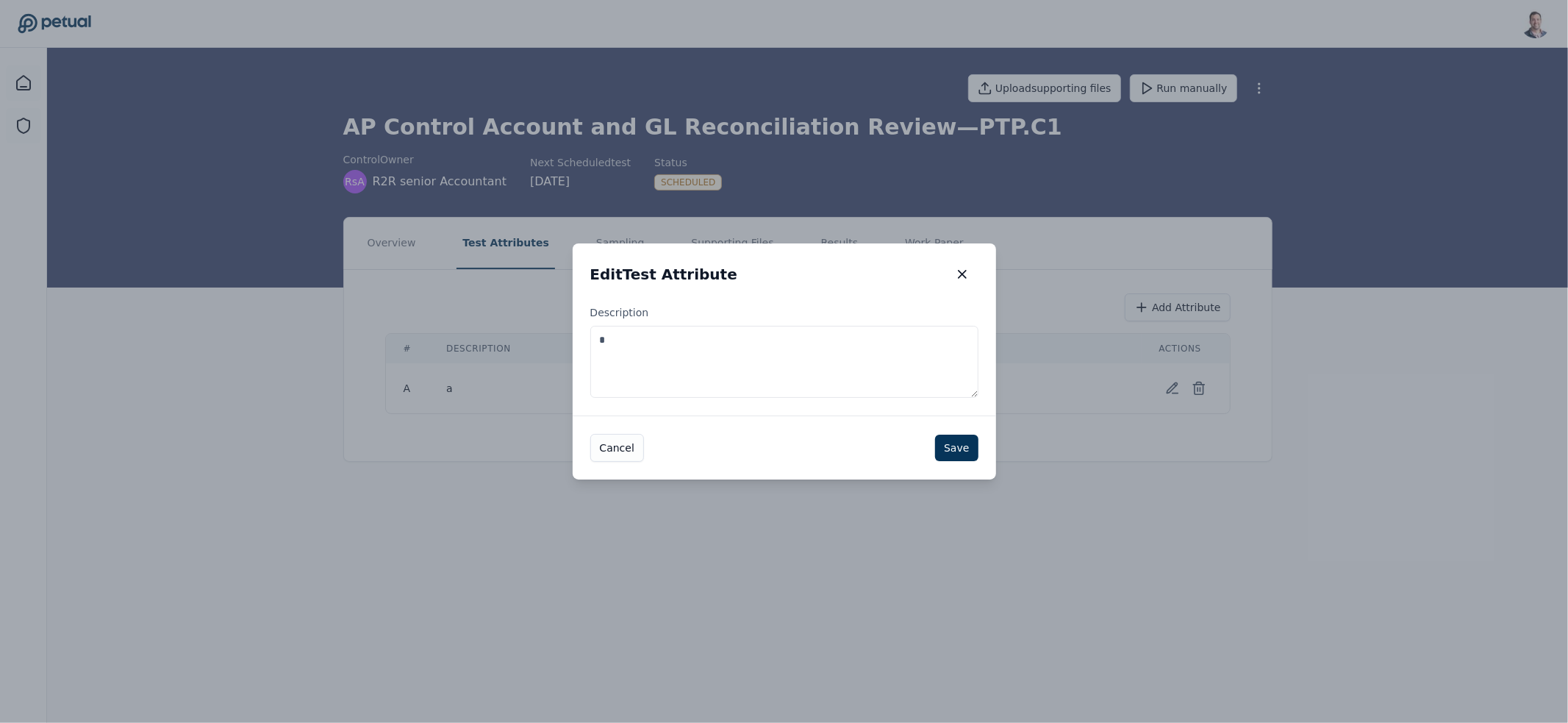
click at [770, 362] on textarea "*" at bounding box center [784, 362] width 388 height 72
paste textarea "**********"
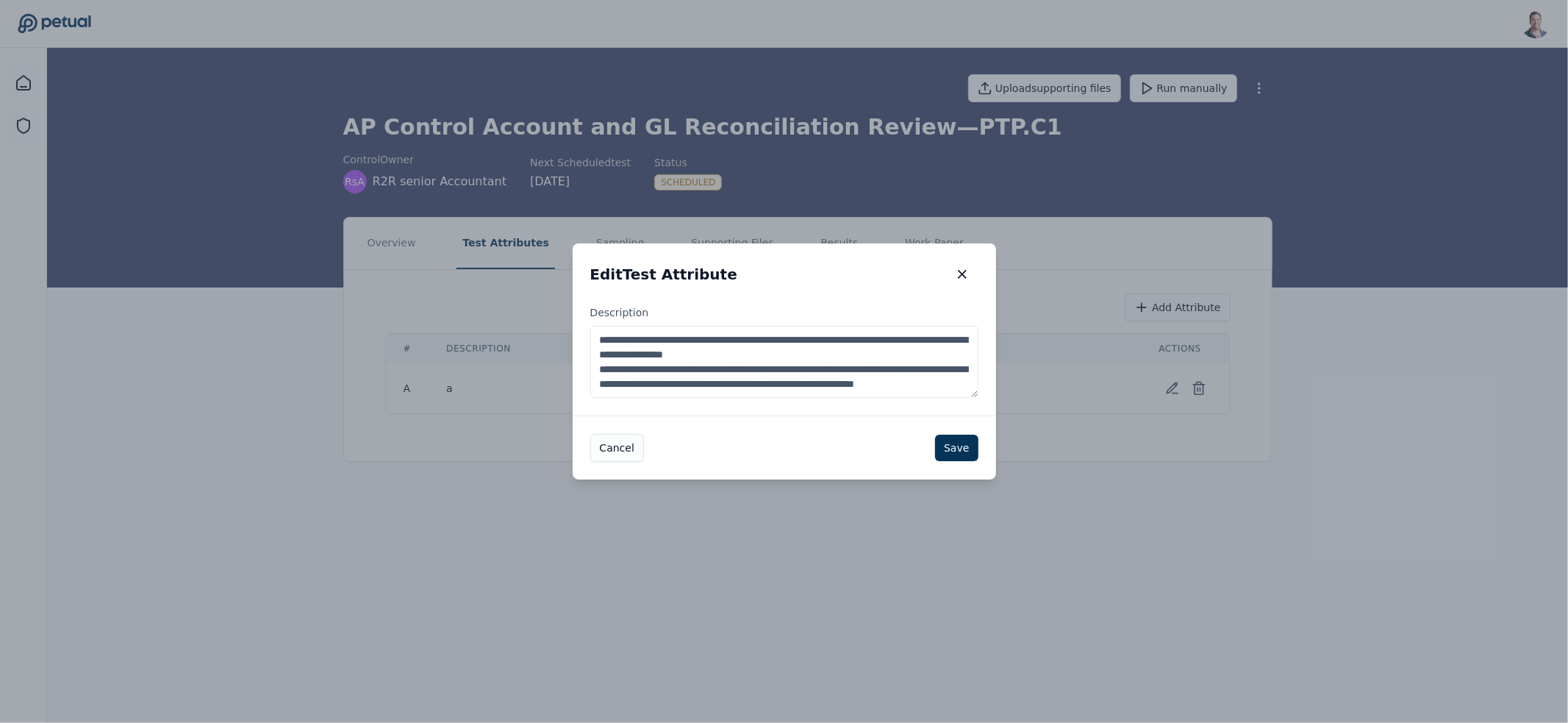
drag, startPoint x: 734, startPoint y: 388, endPoint x: 599, endPoint y: 357, distance: 138.5
click at [599, 357] on textarea "**********" at bounding box center [784, 362] width 388 height 72
type textarea "**********"
click at [958, 449] on button "Save" at bounding box center [956, 448] width 43 height 26
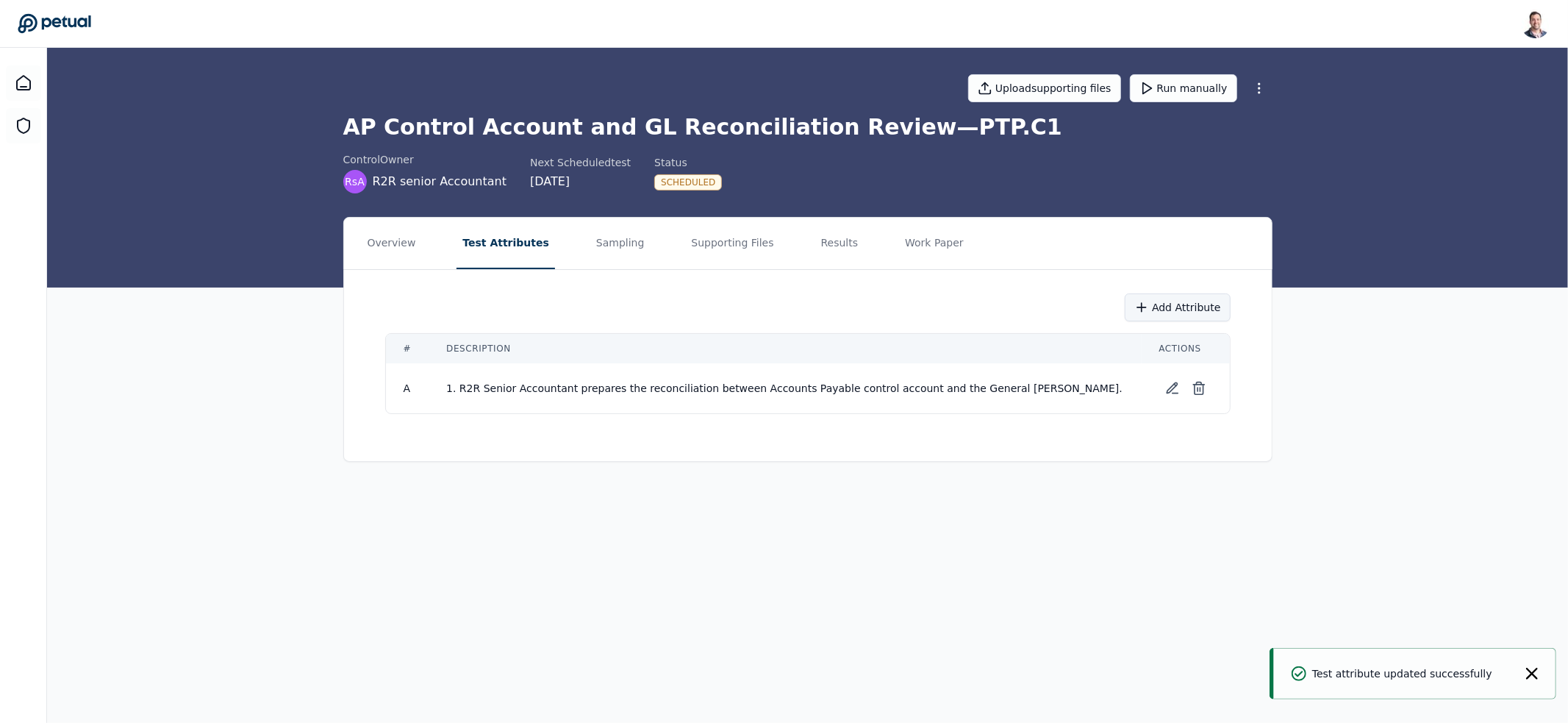
click at [1172, 308] on button "Add Attribute" at bounding box center [1177, 307] width 105 height 28
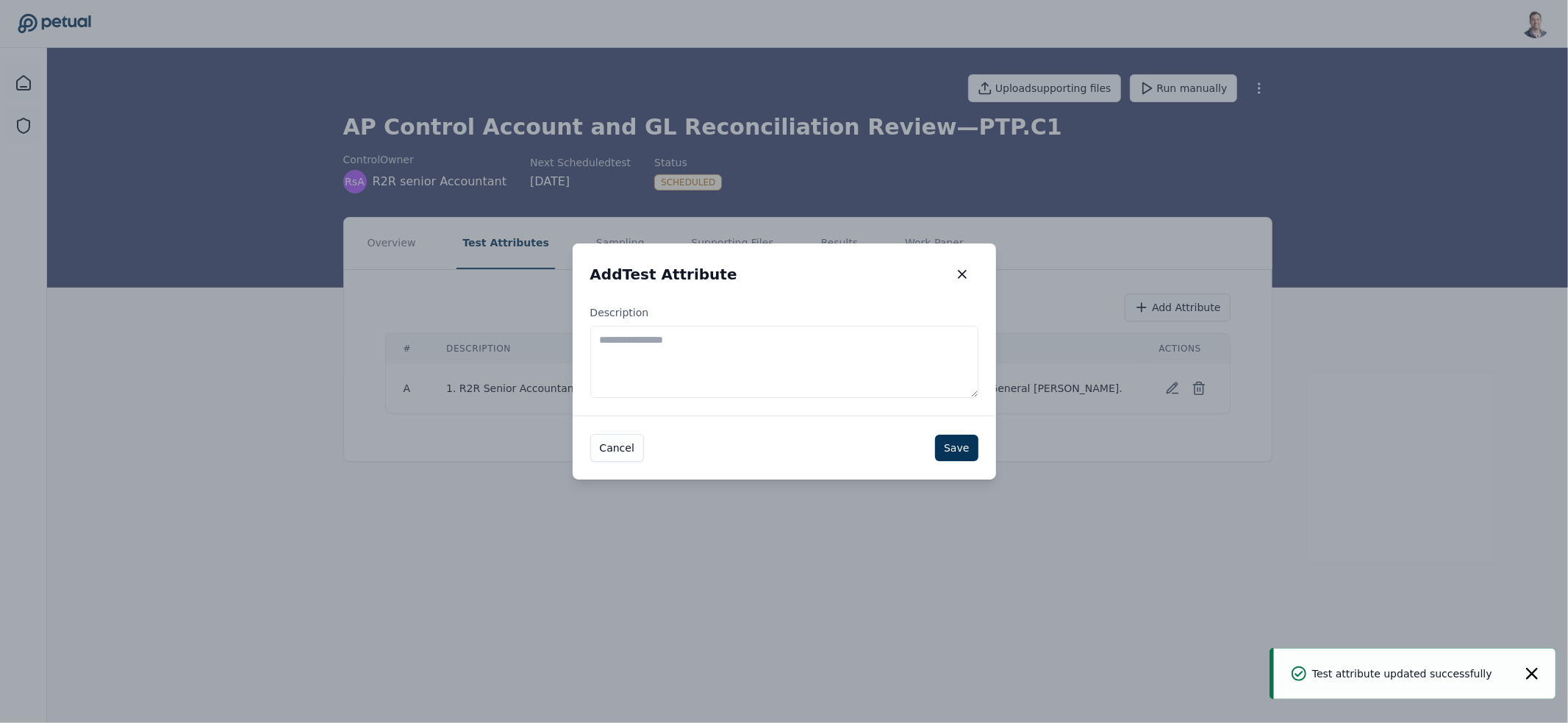
click at [681, 363] on textarea "Description" at bounding box center [784, 362] width 388 height 72
paste textarea "**********"
type textarea "**********"
click at [946, 445] on button "Save" at bounding box center [956, 448] width 43 height 26
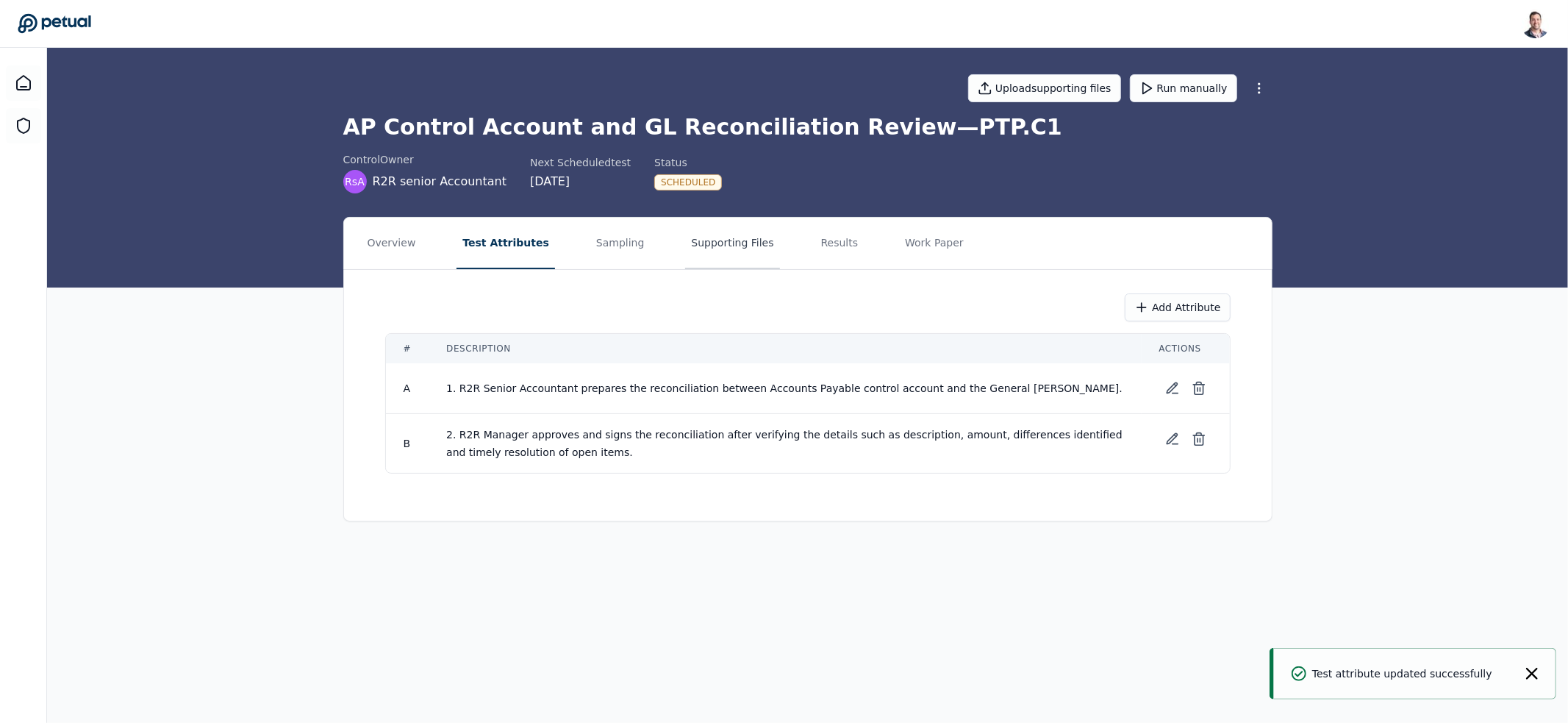
click at [685, 253] on button "Supporting Files" at bounding box center [732, 244] width 94 height 51
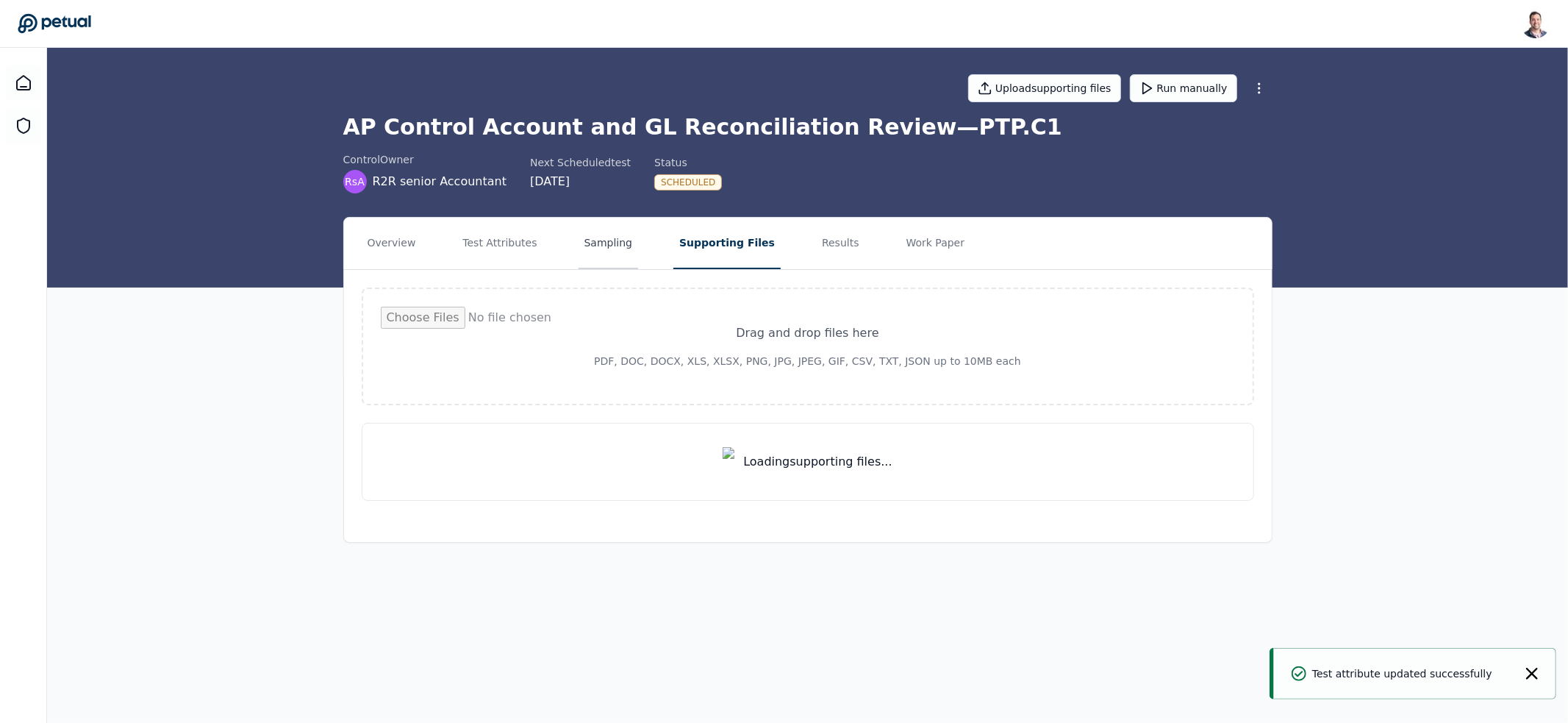
click at [608, 240] on button "Sampling" at bounding box center [609, 244] width 60 height 51
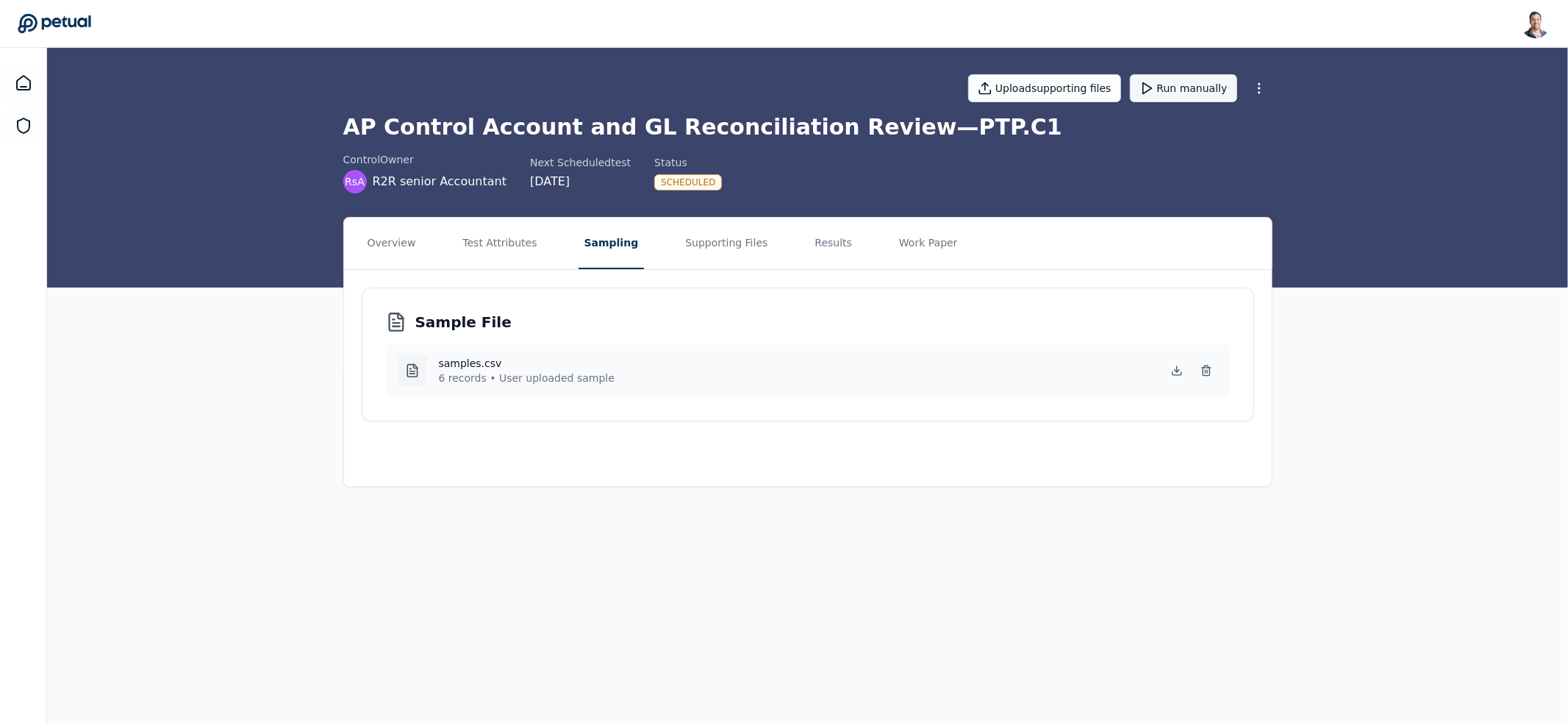
click at [1166, 78] on button "Run manually" at bounding box center [1183, 88] width 107 height 28
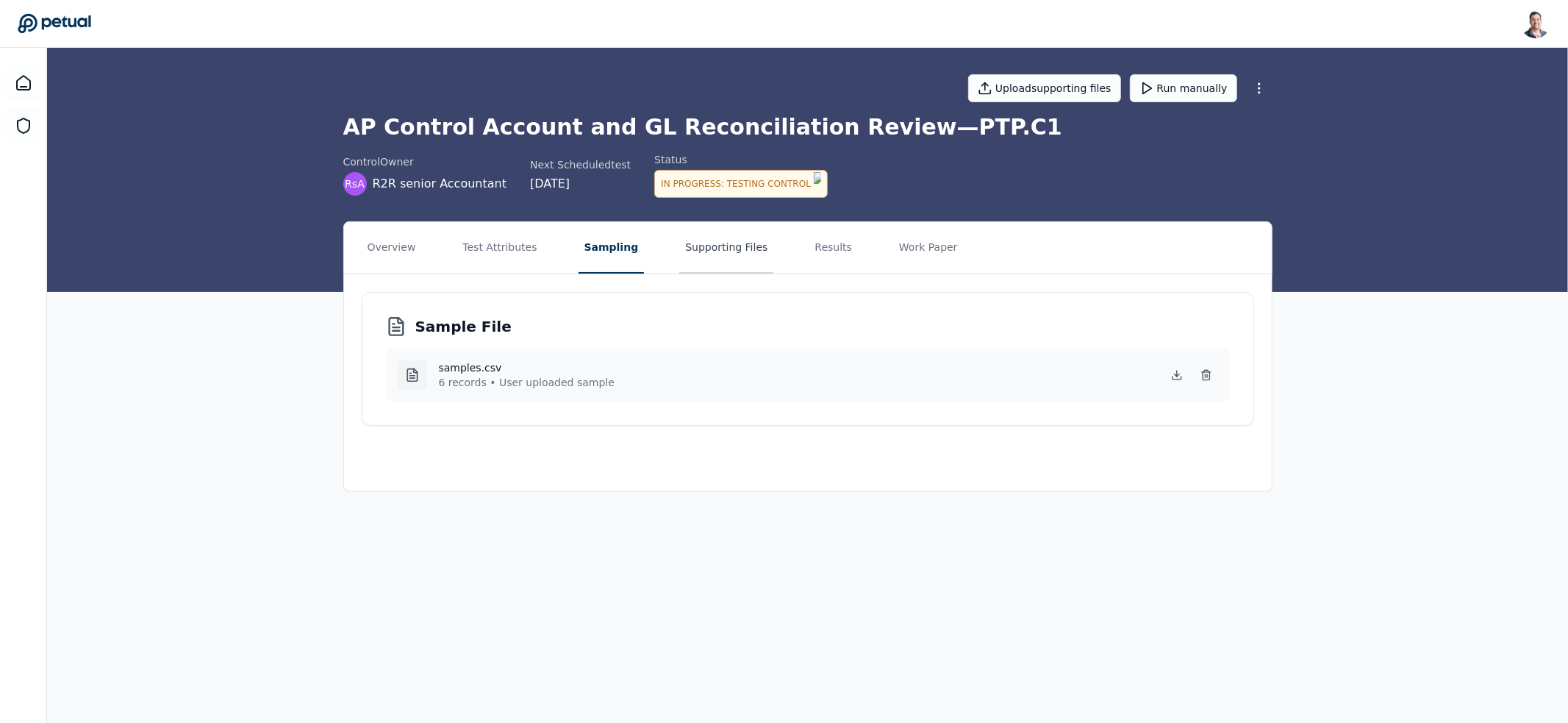
click at [745, 247] on button "Supporting Files" at bounding box center [726, 248] width 94 height 51
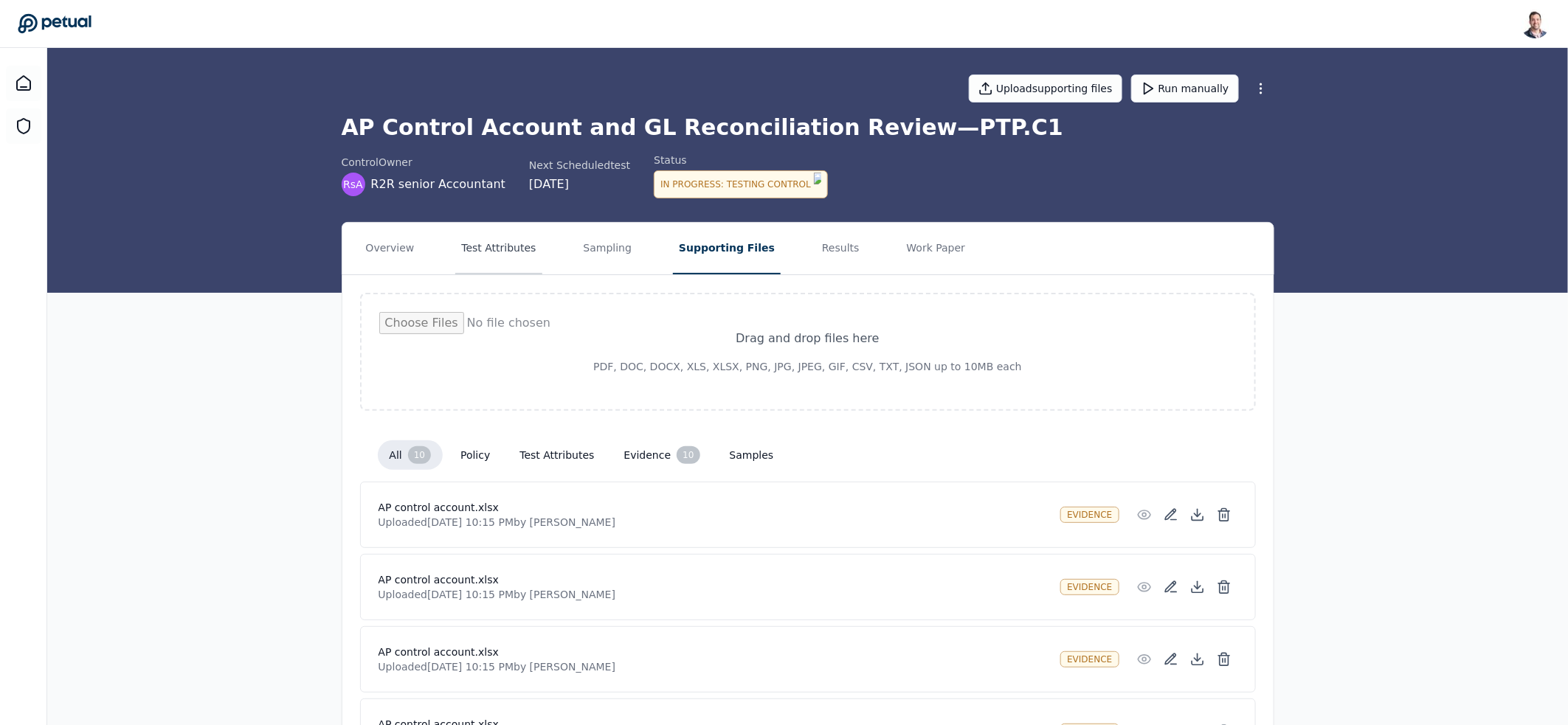
click at [517, 243] on button "Test Attributes" at bounding box center [498, 249] width 86 height 51
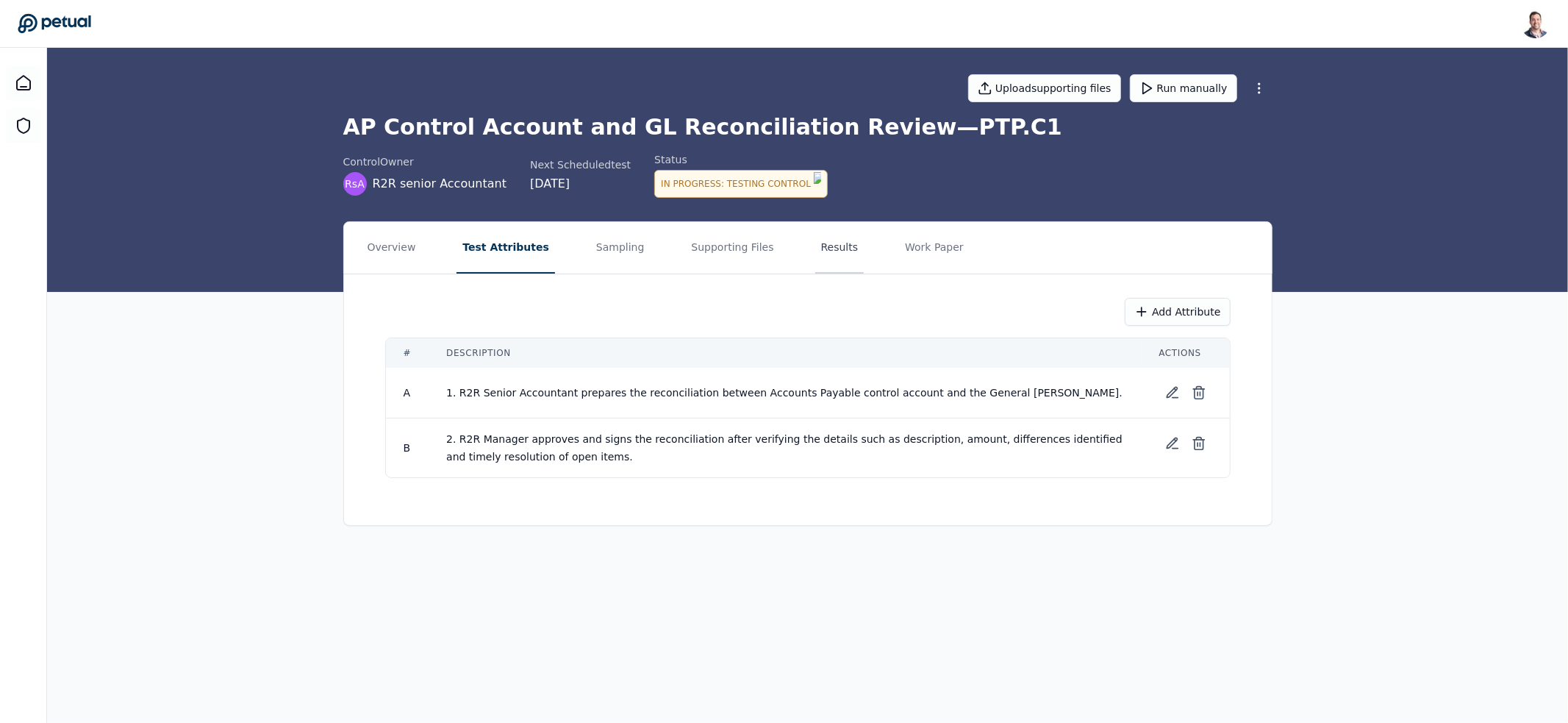
click at [815, 243] on button "Results" at bounding box center [839, 248] width 49 height 51
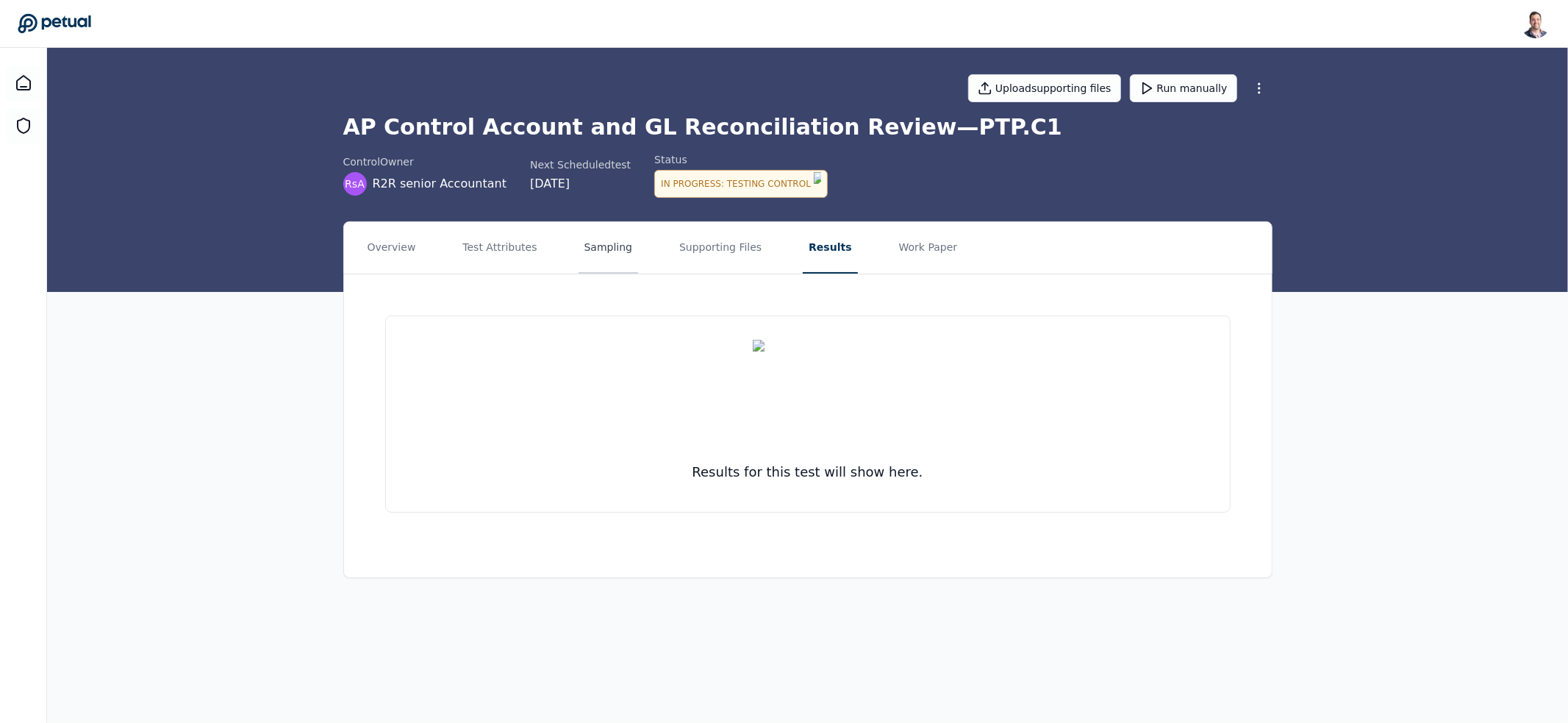
click at [615, 236] on button "Sampling" at bounding box center [609, 248] width 60 height 51
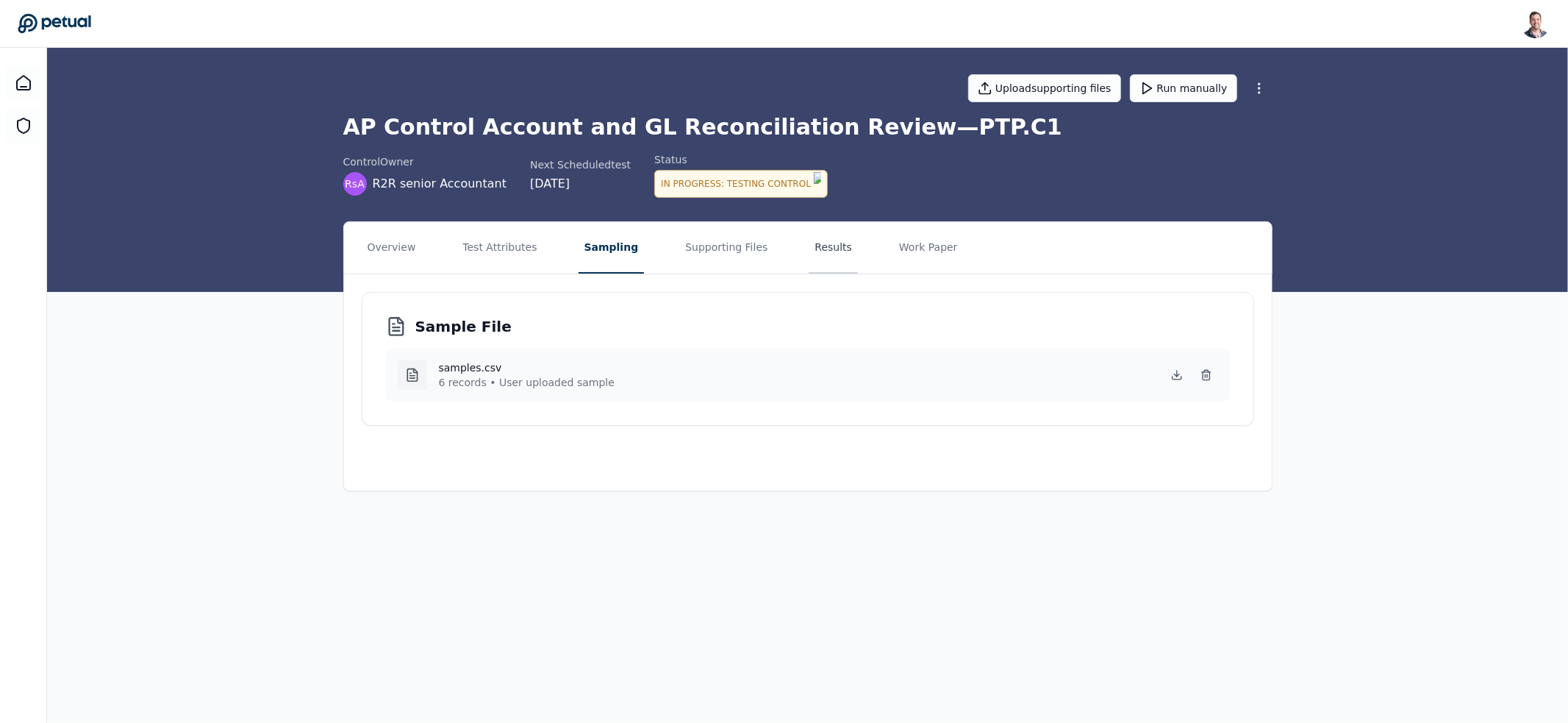
click at [818, 256] on button "Results" at bounding box center [833, 248] width 49 height 51
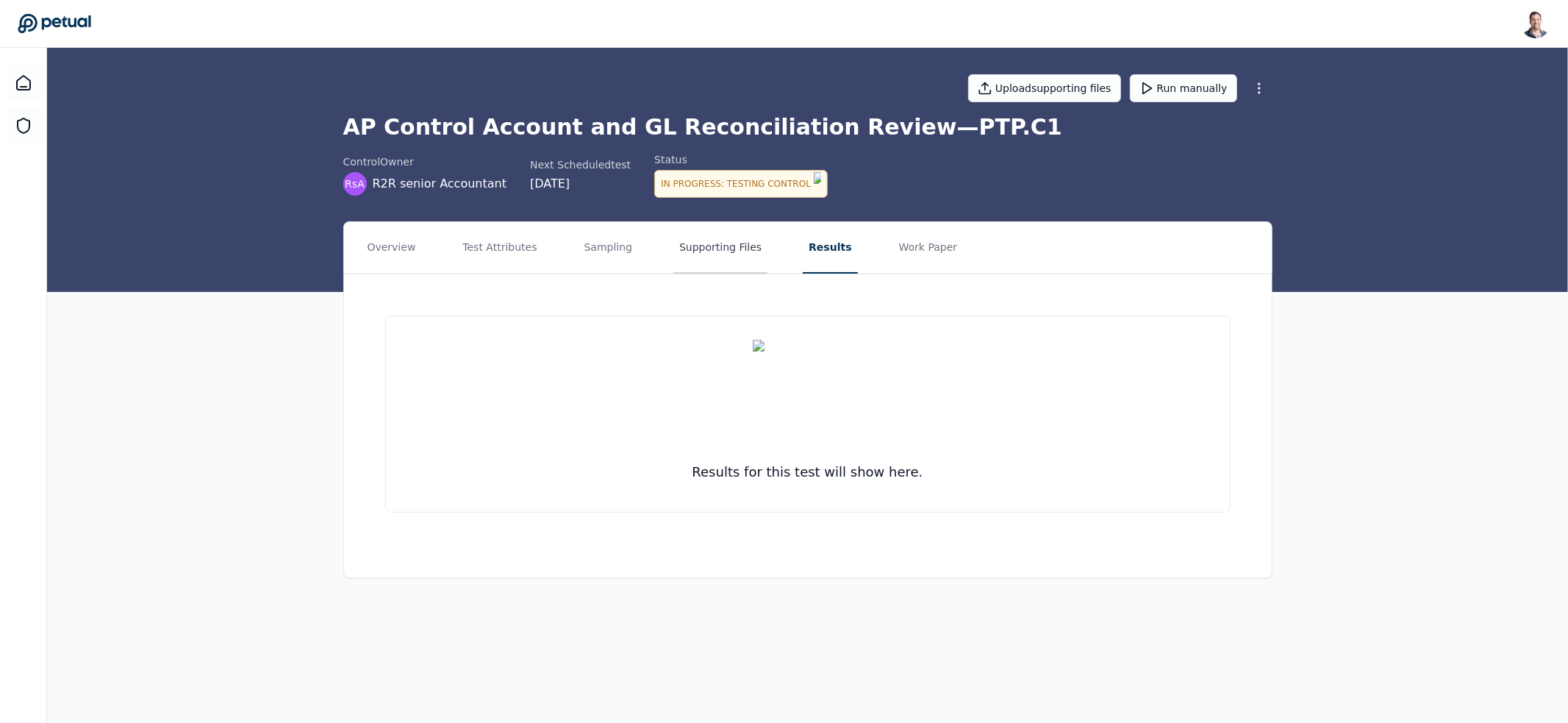
click at [696, 240] on button "Supporting Files" at bounding box center [720, 248] width 94 height 51
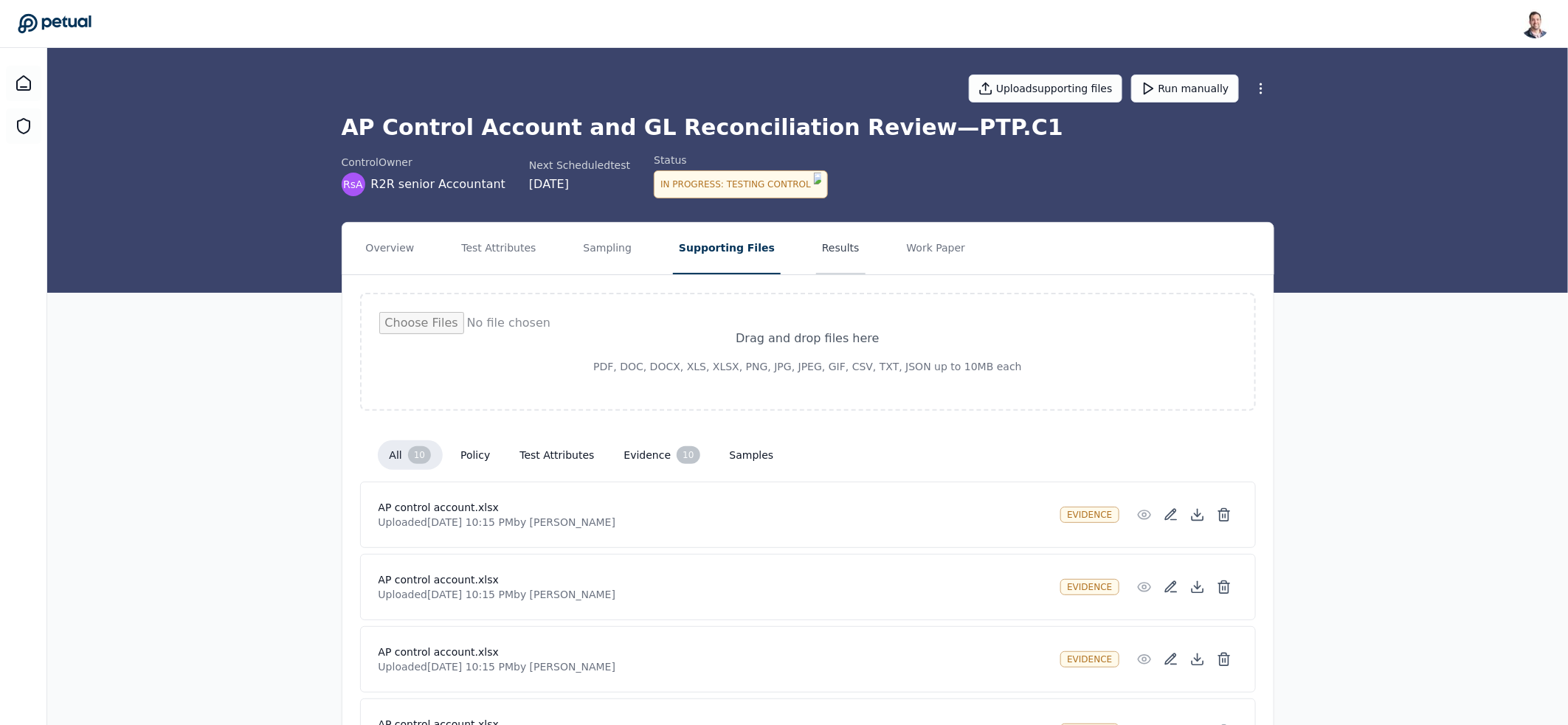
click at [816, 246] on button "Results" at bounding box center [840, 249] width 49 height 51
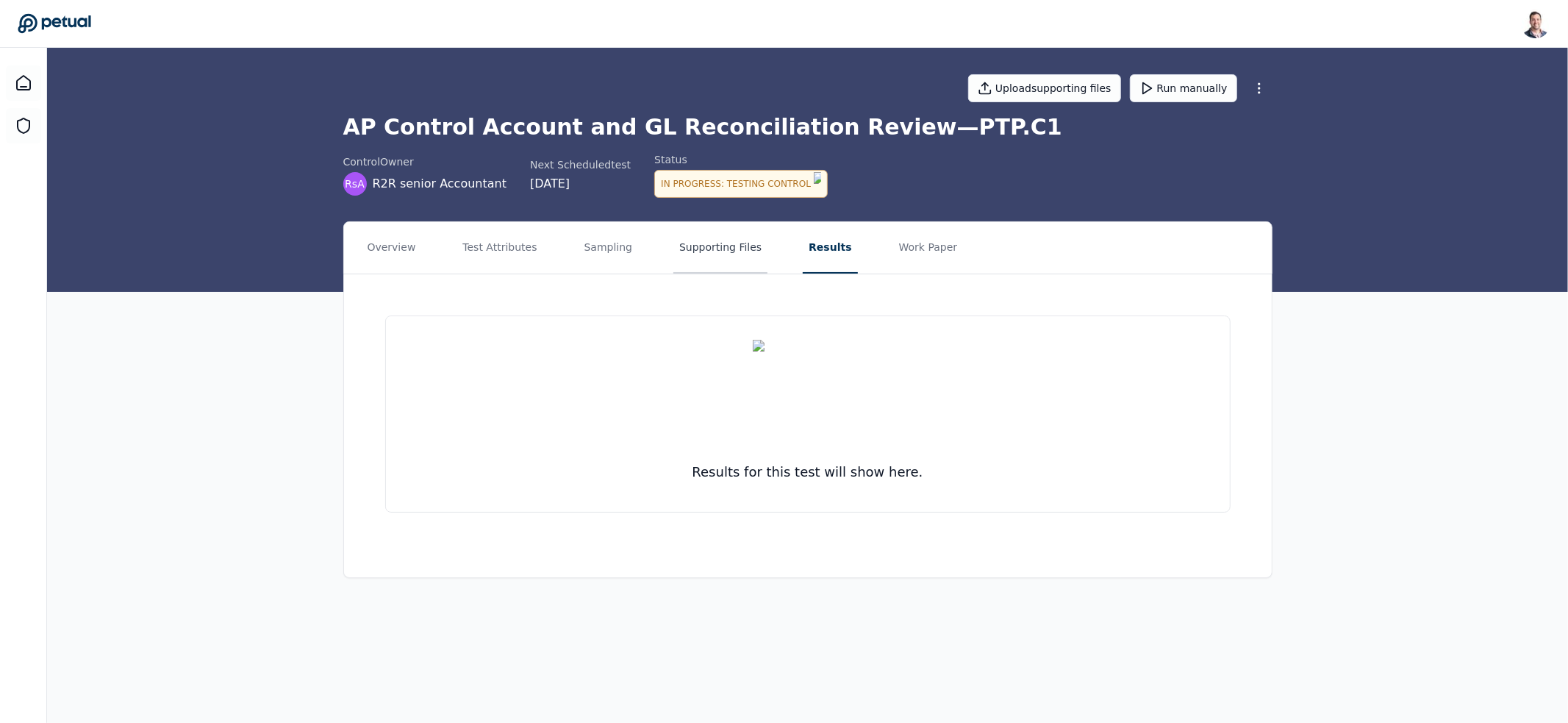
click at [706, 253] on button "Supporting Files" at bounding box center [720, 248] width 94 height 51
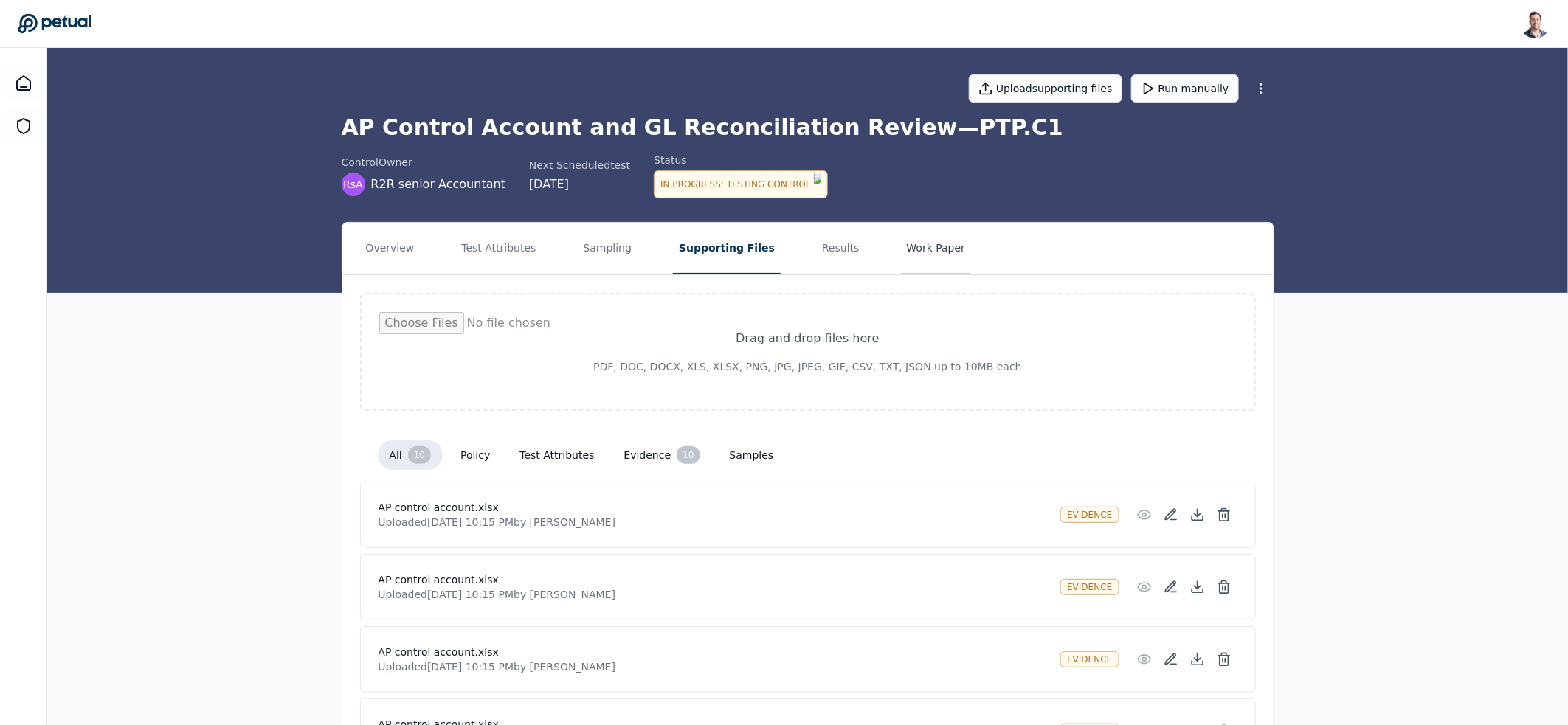
click at [925, 247] on button "Work Paper" at bounding box center [936, 249] width 71 height 51
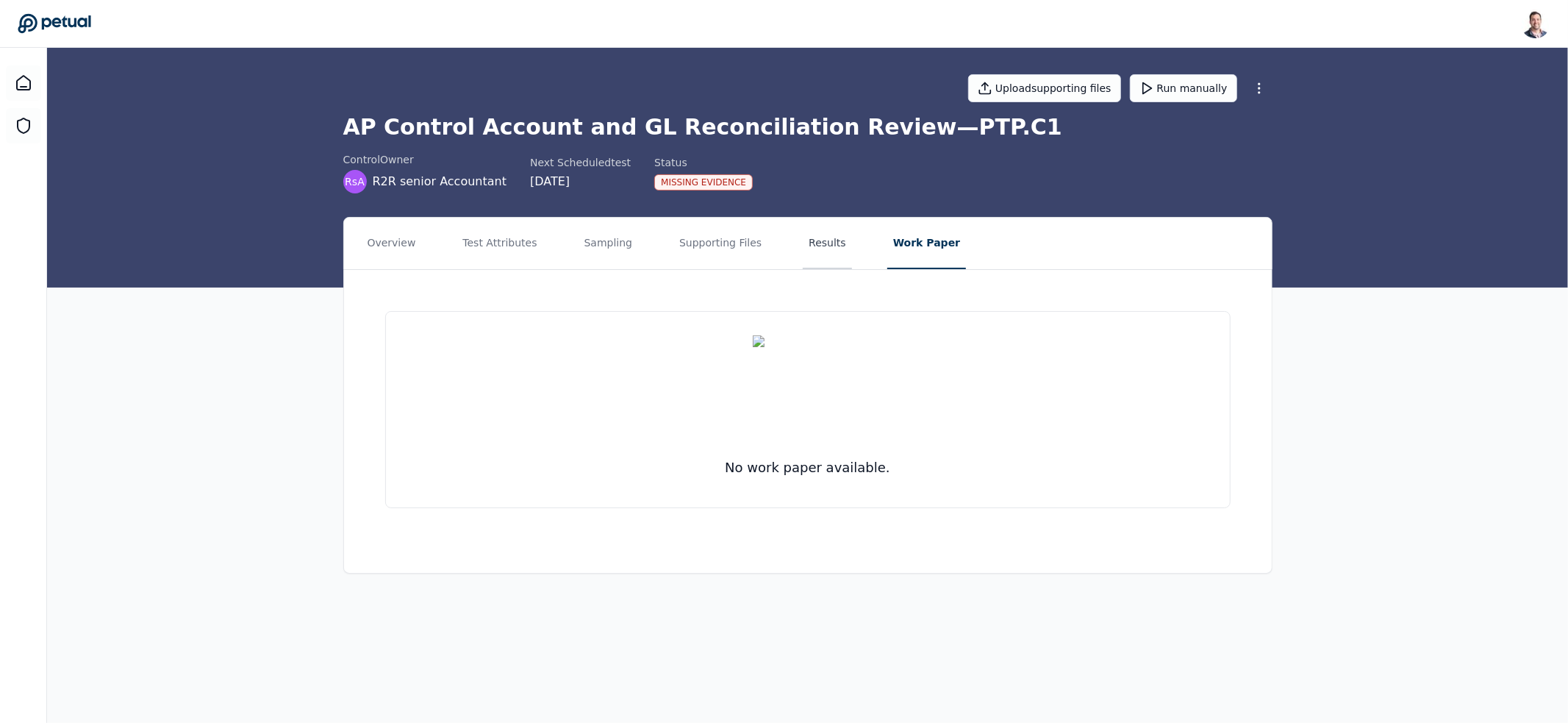
click at [817, 232] on button "Results" at bounding box center [827, 244] width 49 height 51
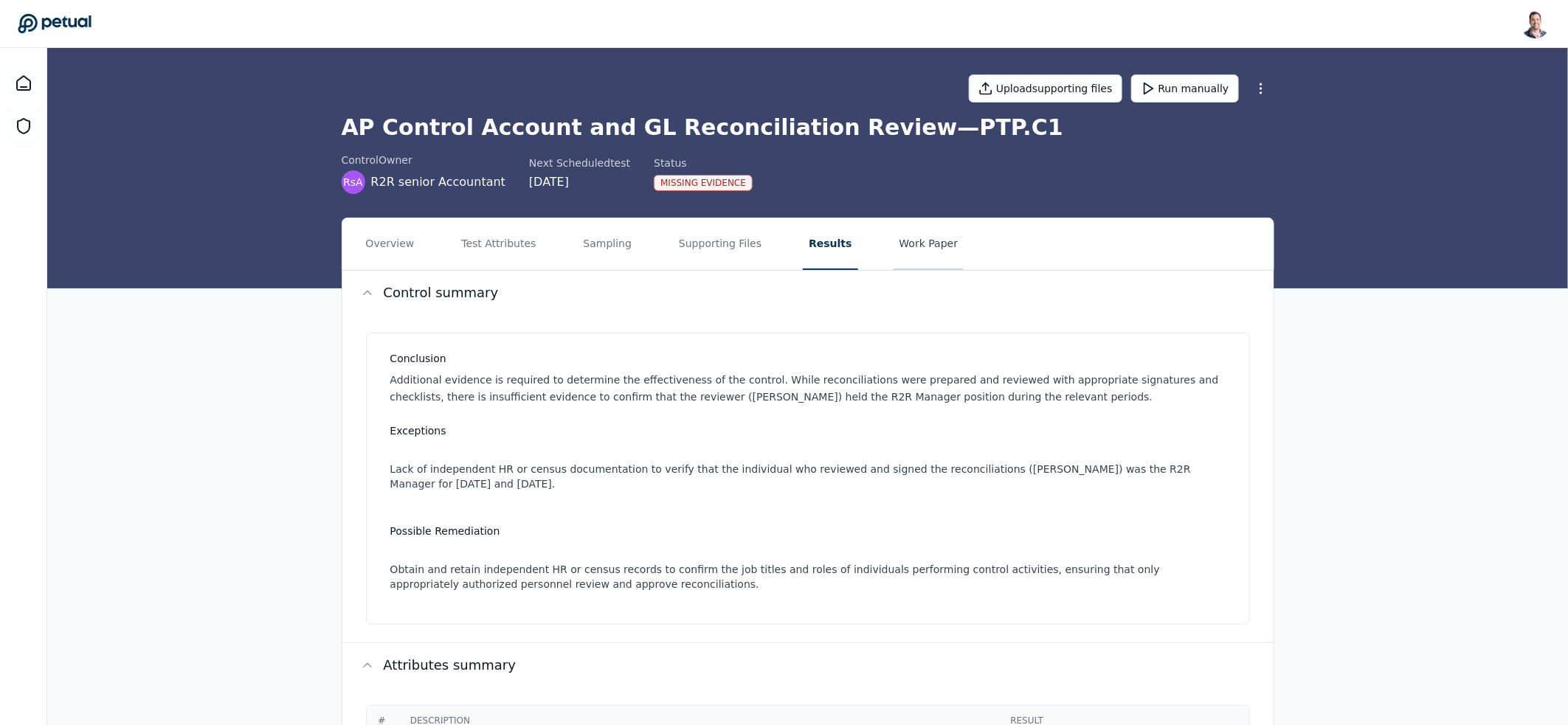
click at [893, 233] on button "Work Paper" at bounding box center [929, 244] width 71 height 51
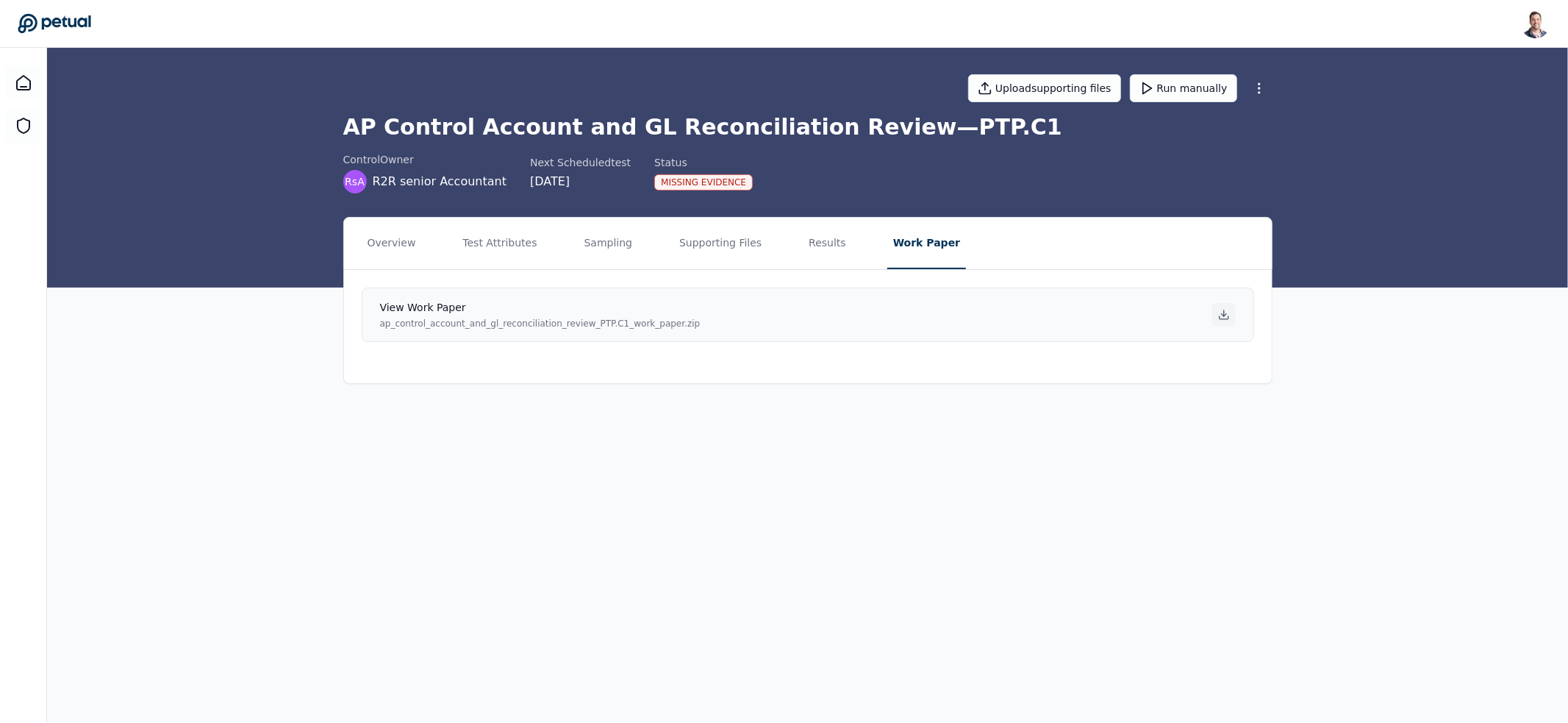
click at [1221, 313] on icon at bounding box center [1224, 315] width 12 height 12
click at [174, 237] on div "Overview Test Attributes Sampling Supporting Files Results Work Paper View work…" at bounding box center [807, 300] width 1521 height 167
click at [802, 247] on button "Results" at bounding box center [827, 244] width 49 height 51
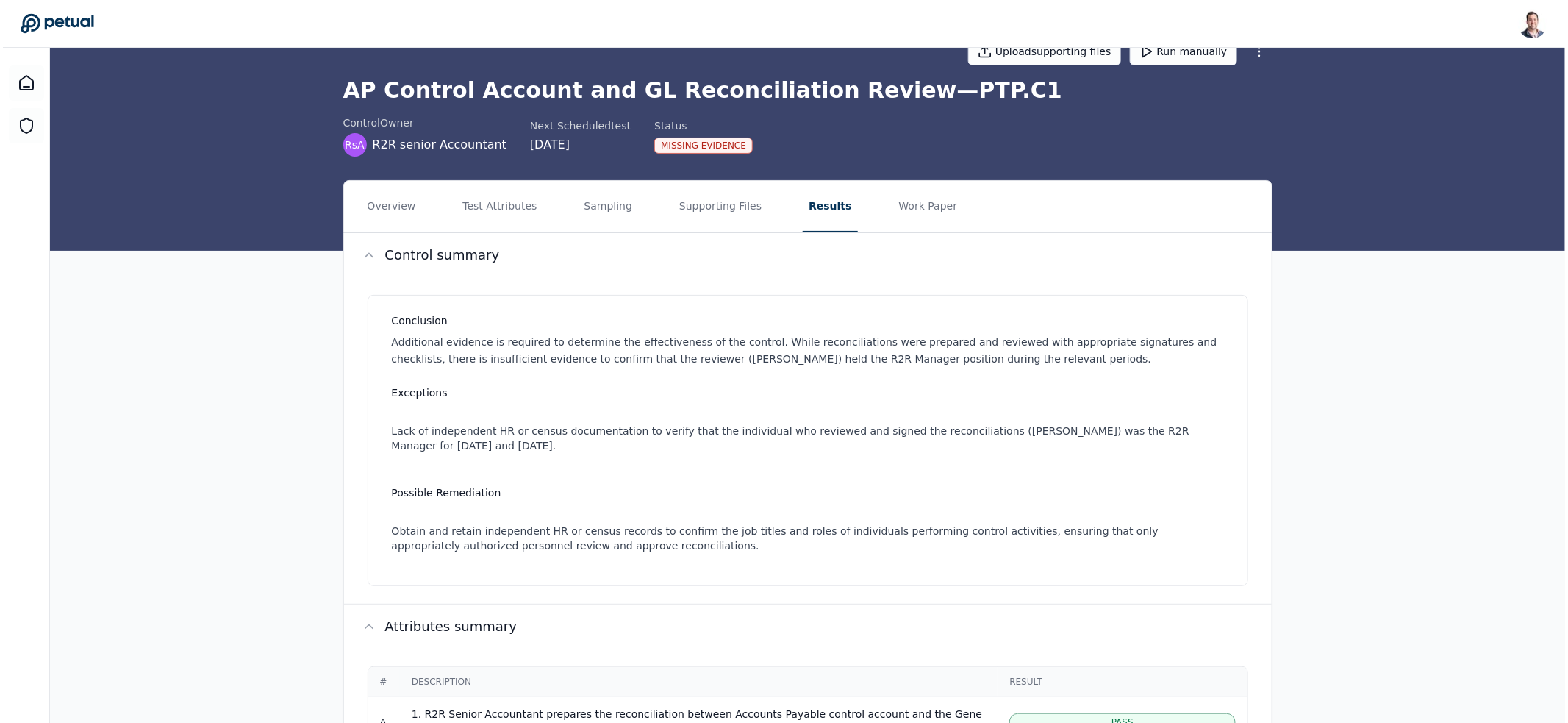
scroll to position [525, 0]
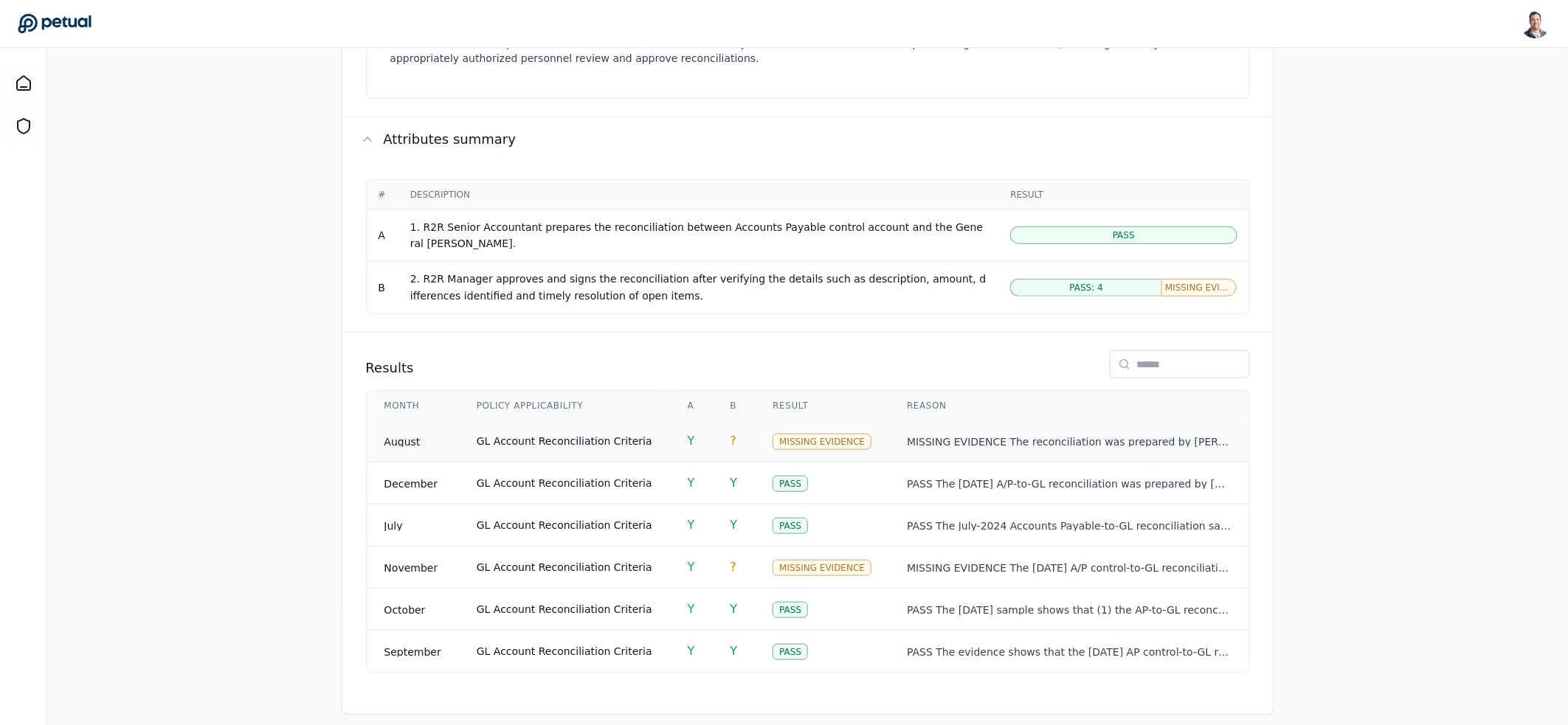
click at [670, 436] on td "Y" at bounding box center [691, 442] width 43 height 42
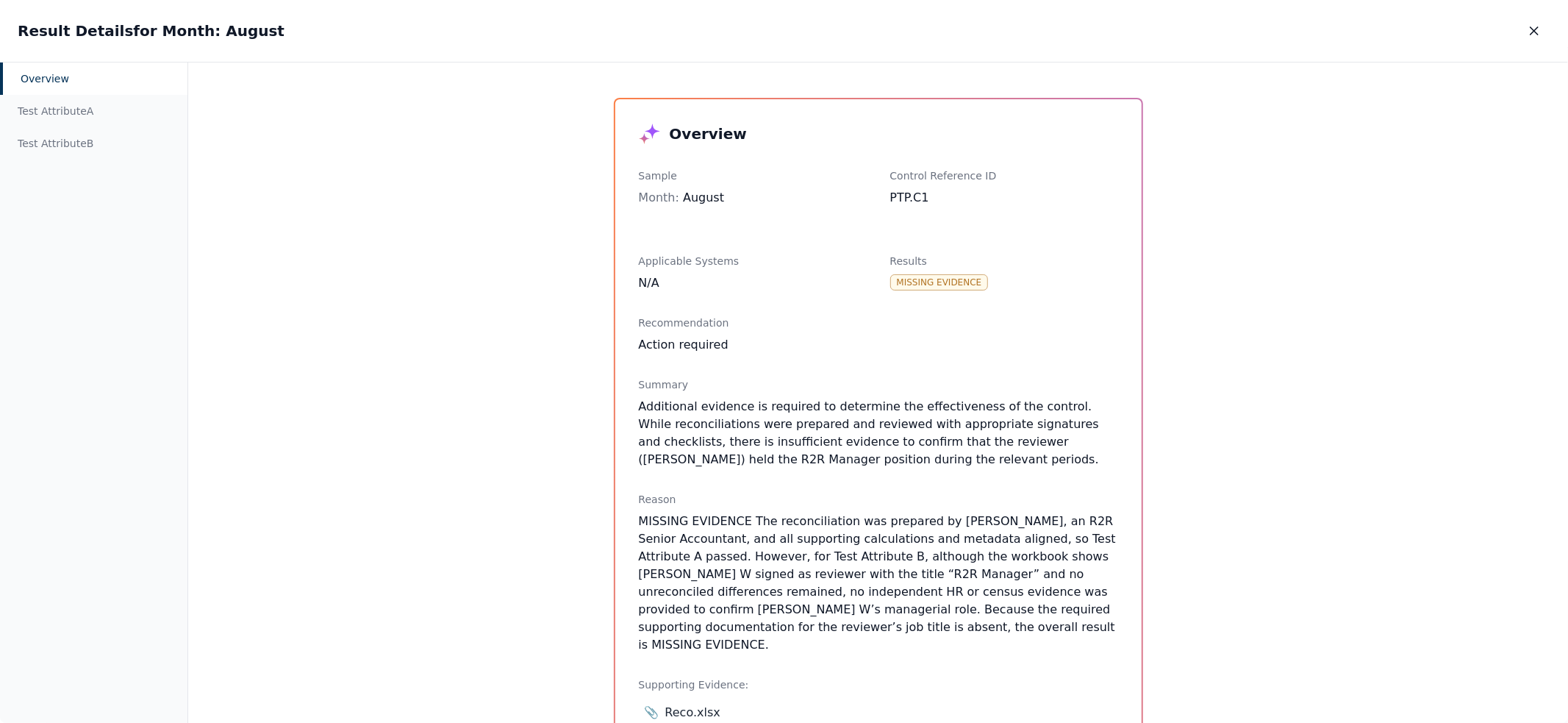
click at [76, 89] on div "Overview" at bounding box center [93, 78] width 188 height 32
click at [83, 109] on div "Test Attribute A" at bounding box center [93, 111] width 188 height 32
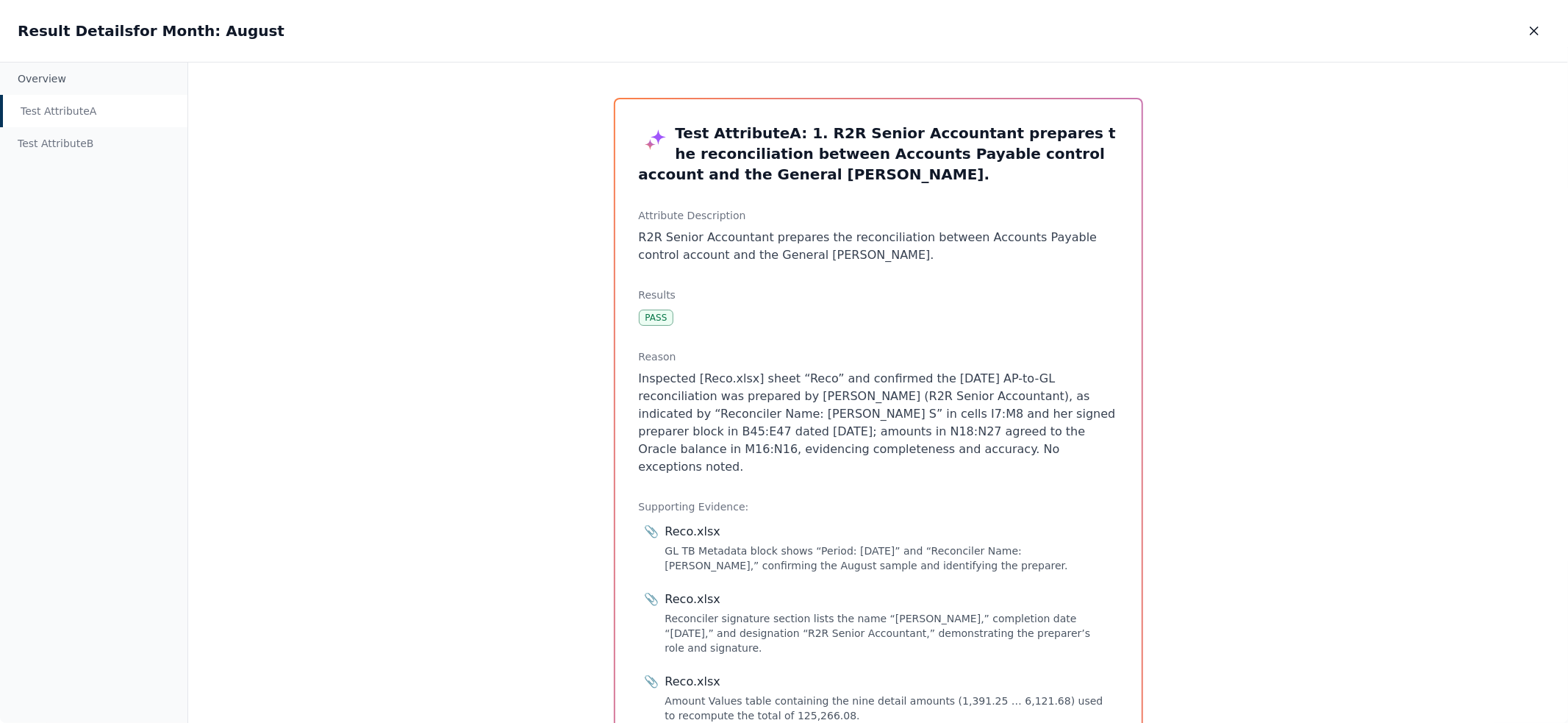
click at [87, 124] on div "Test Attribute A" at bounding box center [93, 111] width 188 height 32
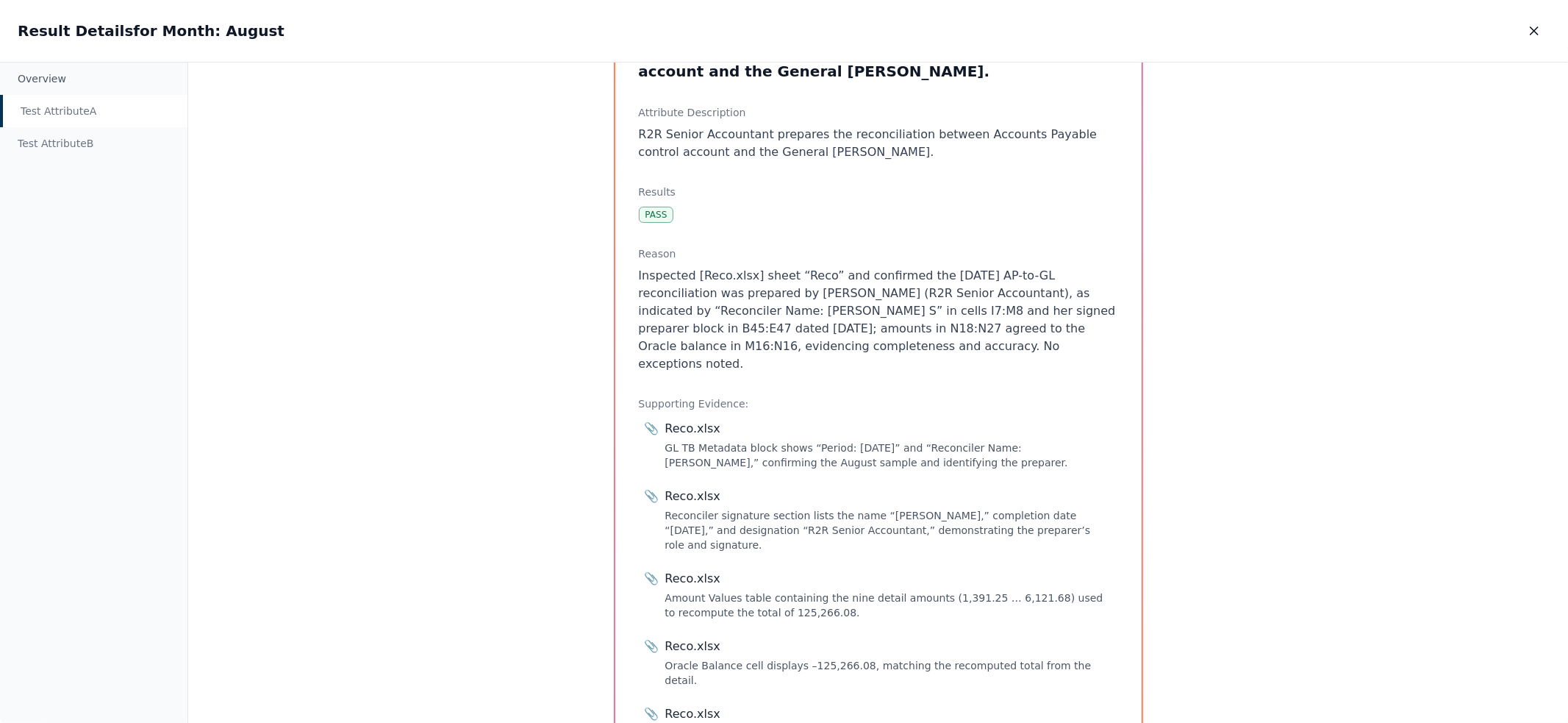
scroll to position [179, 0]
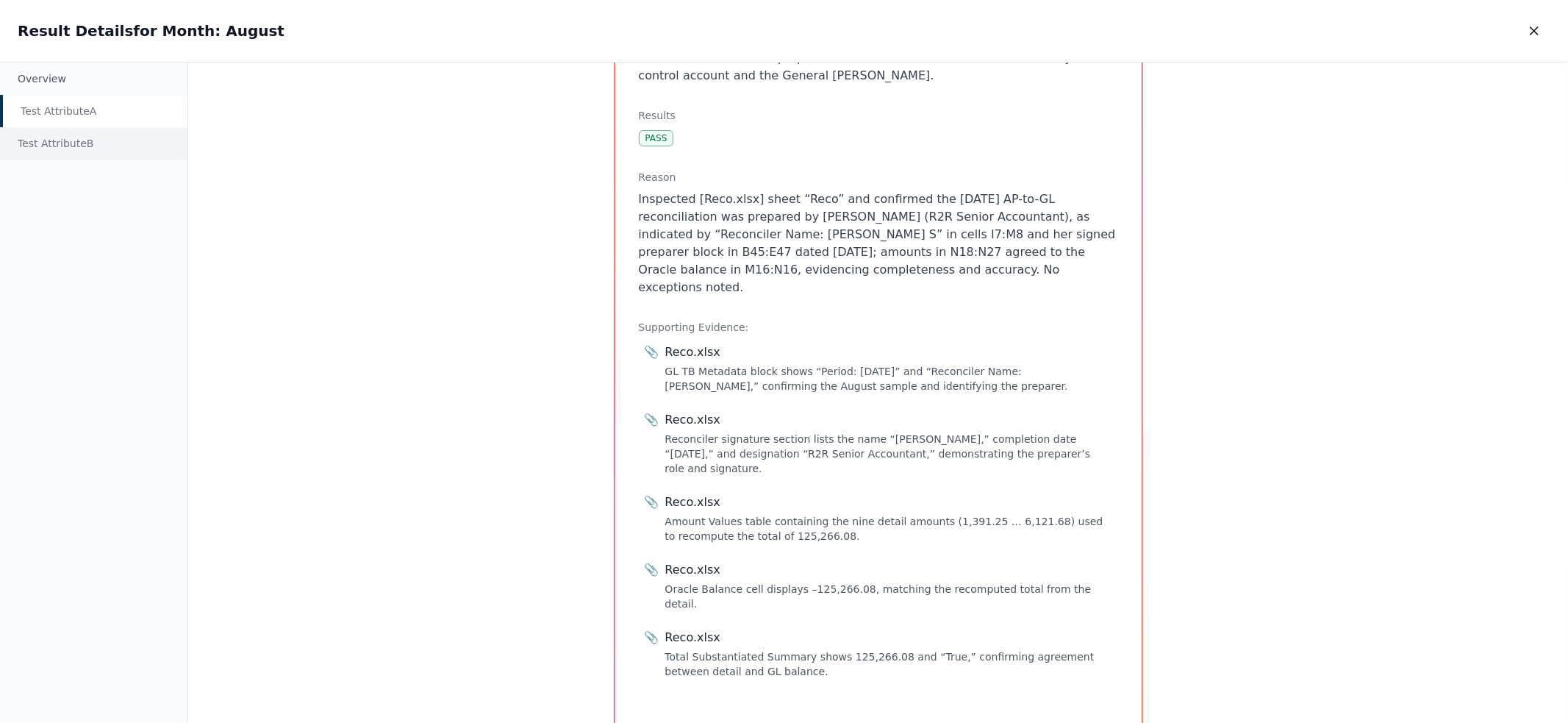
click at [75, 127] on div "Test Attribute B" at bounding box center [93, 143] width 188 height 32
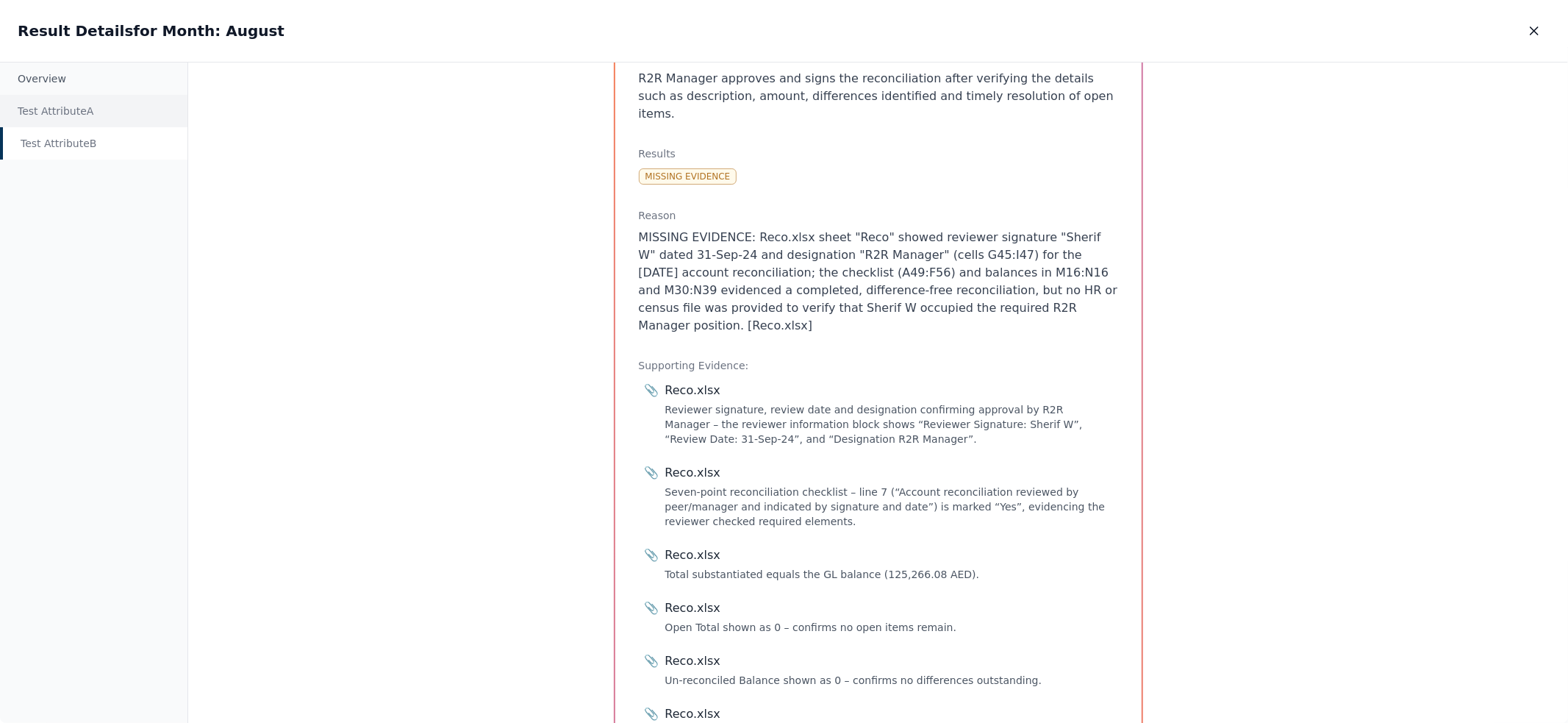
click at [78, 110] on div "Test Attribute A" at bounding box center [93, 111] width 188 height 32
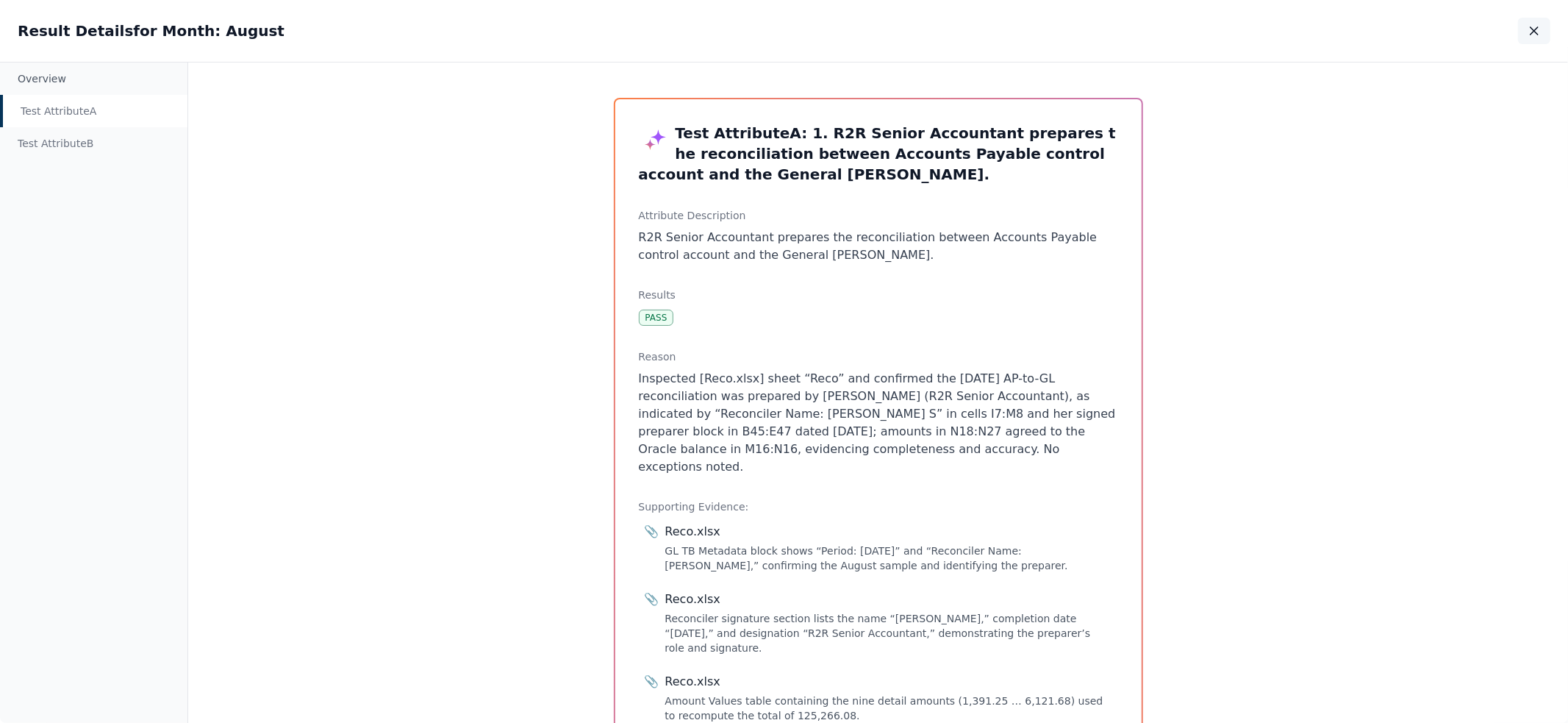
click at [1529, 34] on icon "button" at bounding box center [1534, 31] width 15 height 15
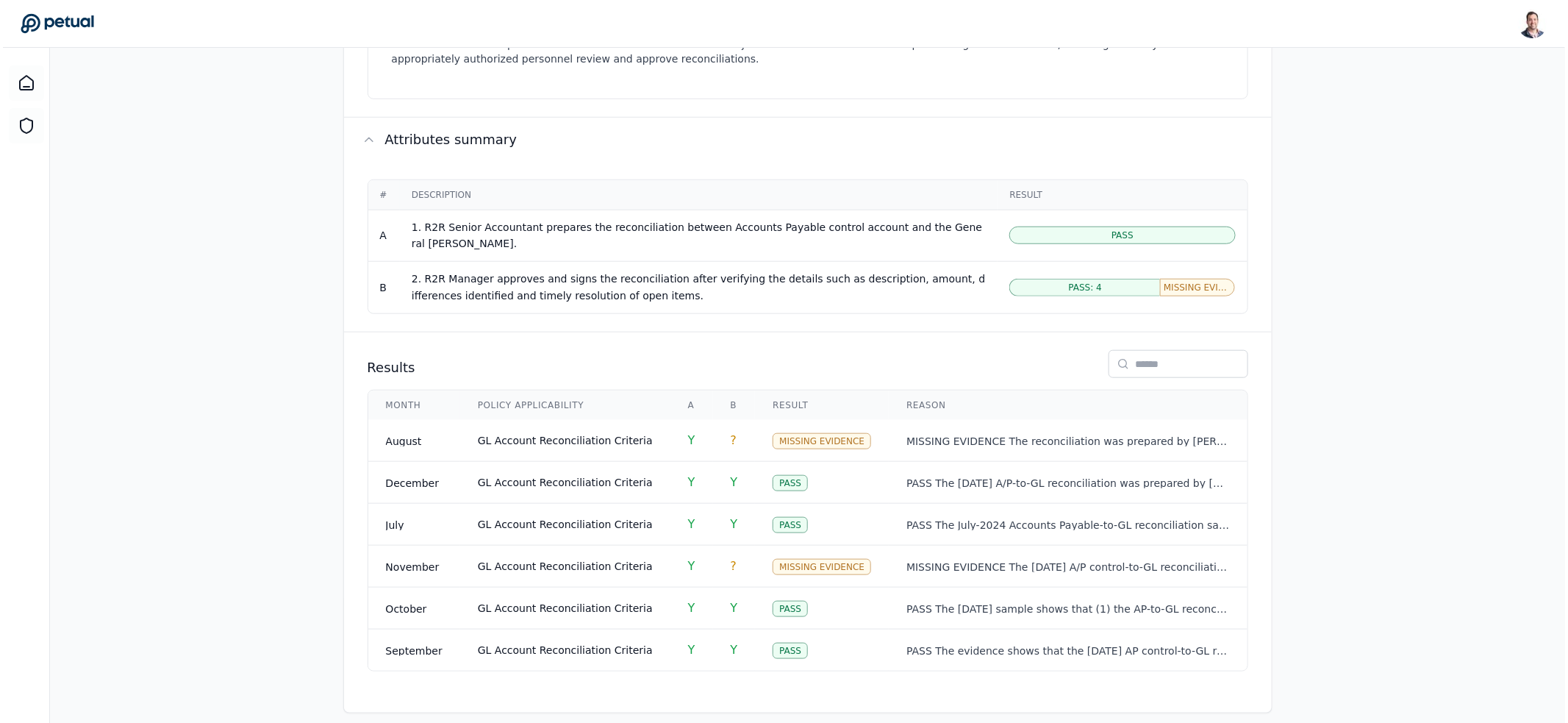
scroll to position [525, 0]
click at [938, 433] on td "MISSING EVIDENCE The reconciliation was prepared by [PERSON_NAME], an R2R Senio…" at bounding box center [1065, 440] width 358 height 42
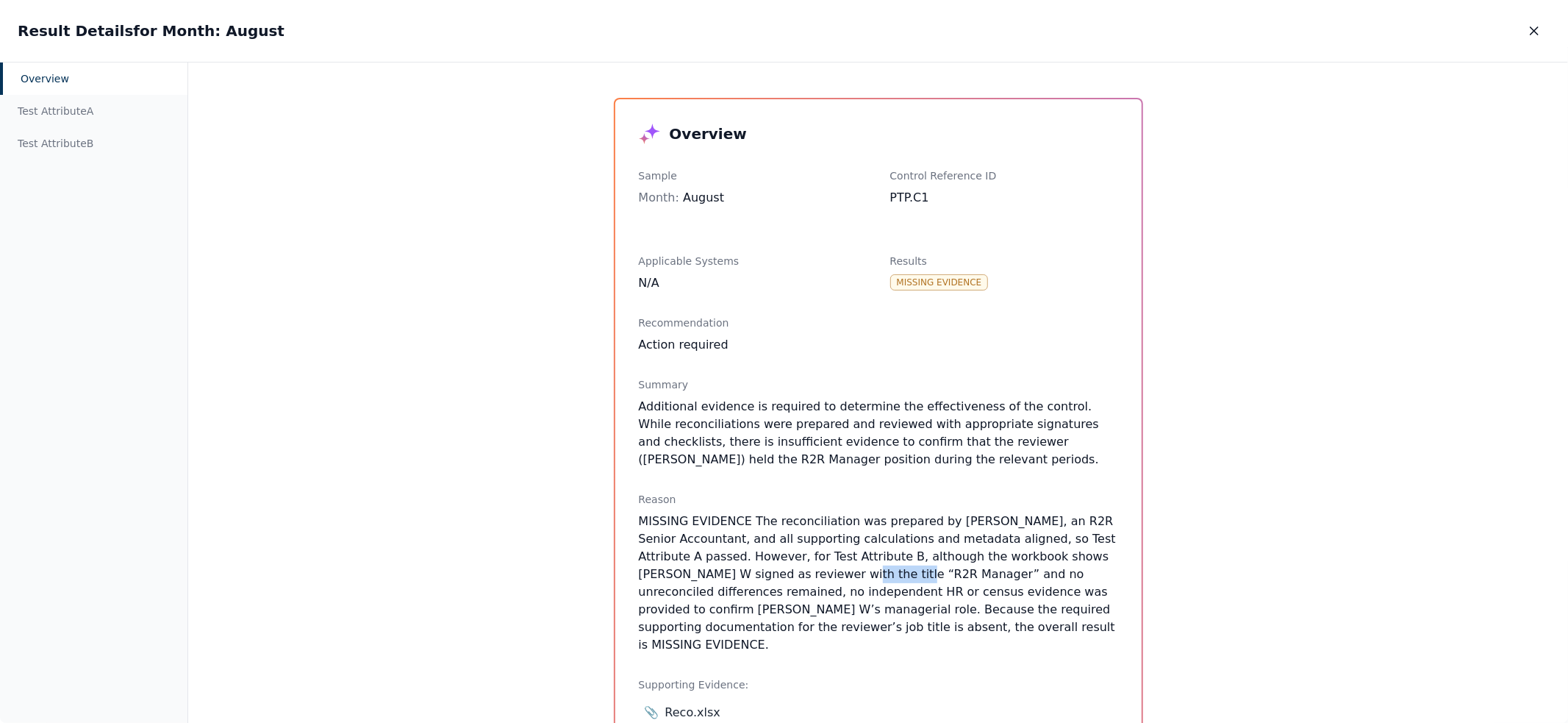
drag, startPoint x: 761, startPoint y: 574, endPoint x: 829, endPoint y: 578, distance: 68.1
click at [829, 578] on p "MISSING EVIDENCE The reconciliation was prepared by [PERSON_NAME], an R2R Senio…" at bounding box center [879, 583] width 479 height 141
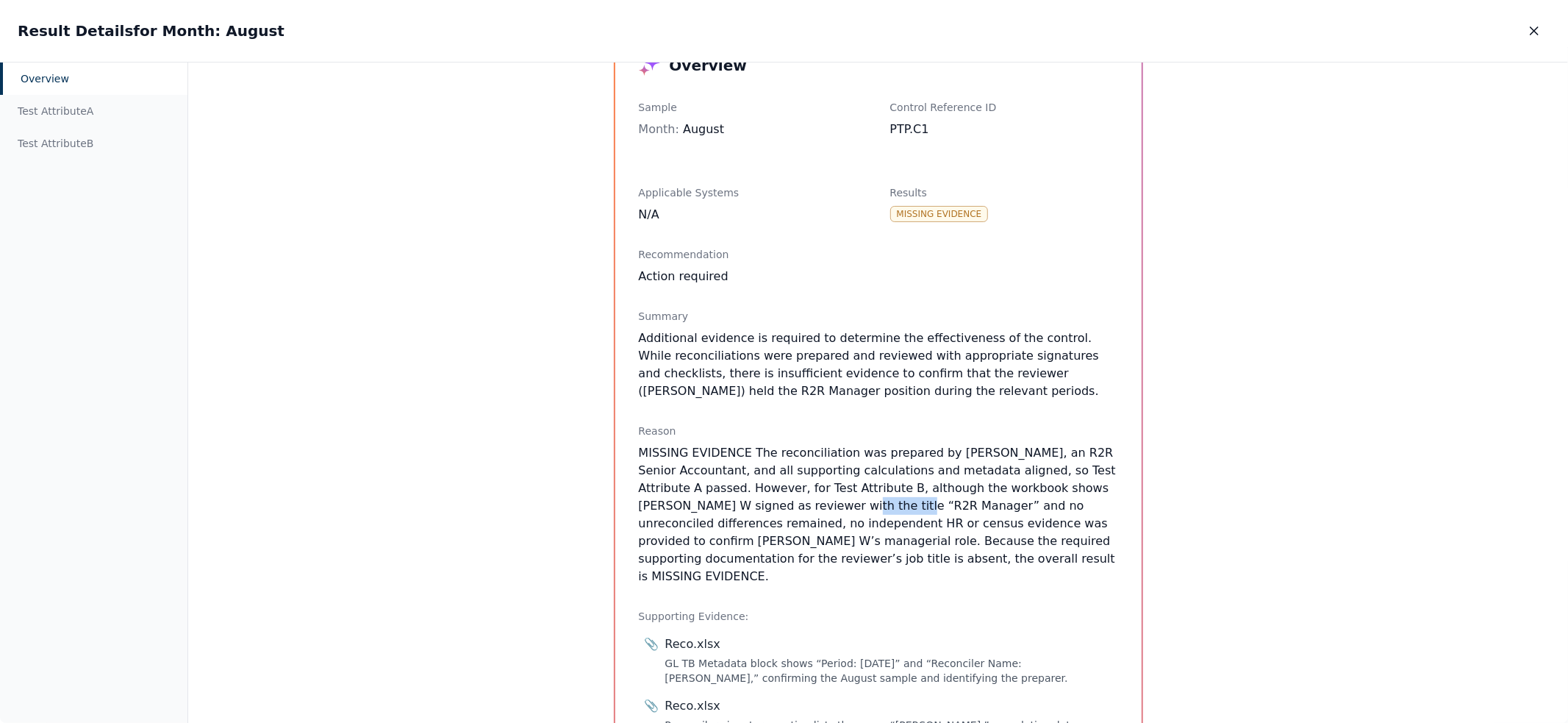
scroll to position [75, 0]
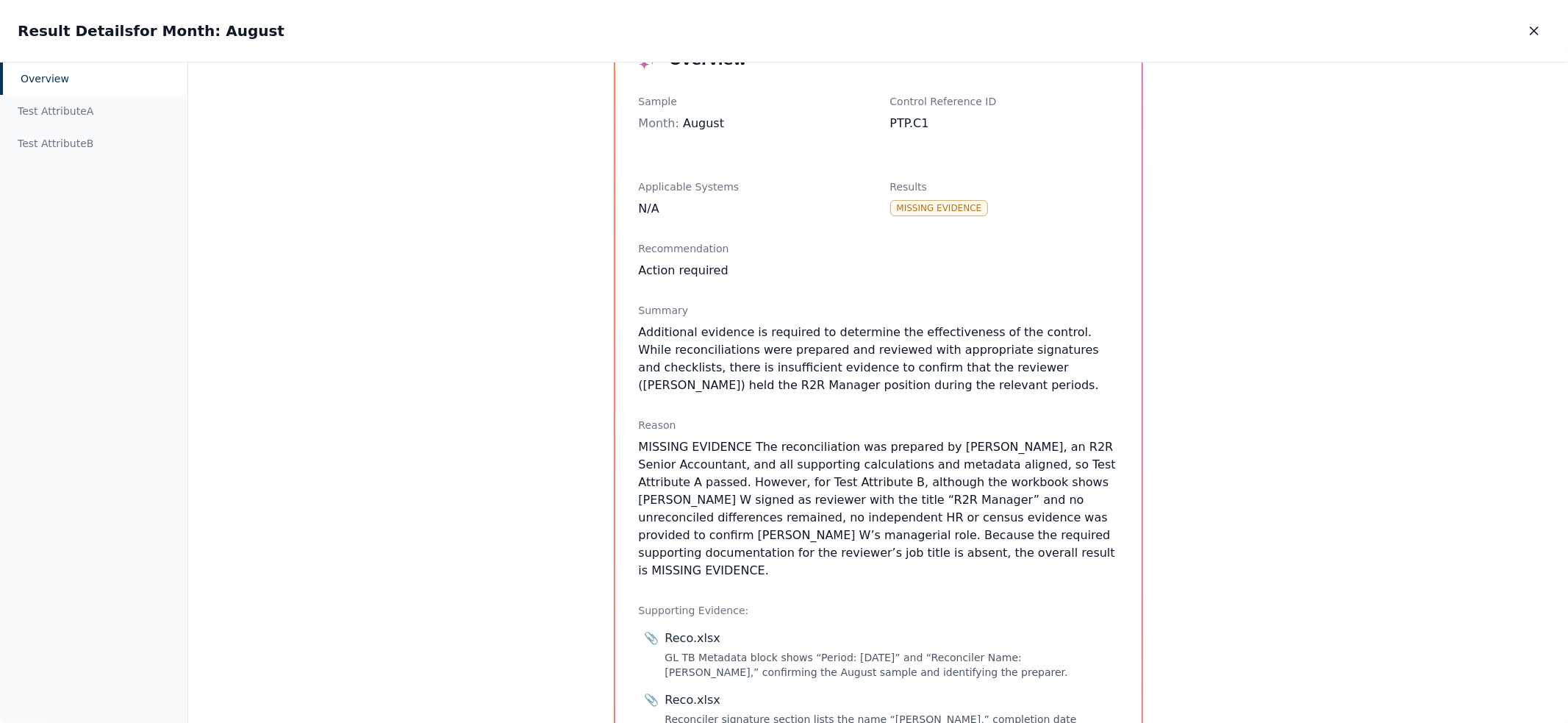
click at [867, 554] on p "MISSING EVIDENCE The reconciliation was prepared by [PERSON_NAME], an R2R Senio…" at bounding box center [879, 508] width 479 height 141
click at [104, 110] on div "Test Attribute A" at bounding box center [93, 111] width 188 height 32
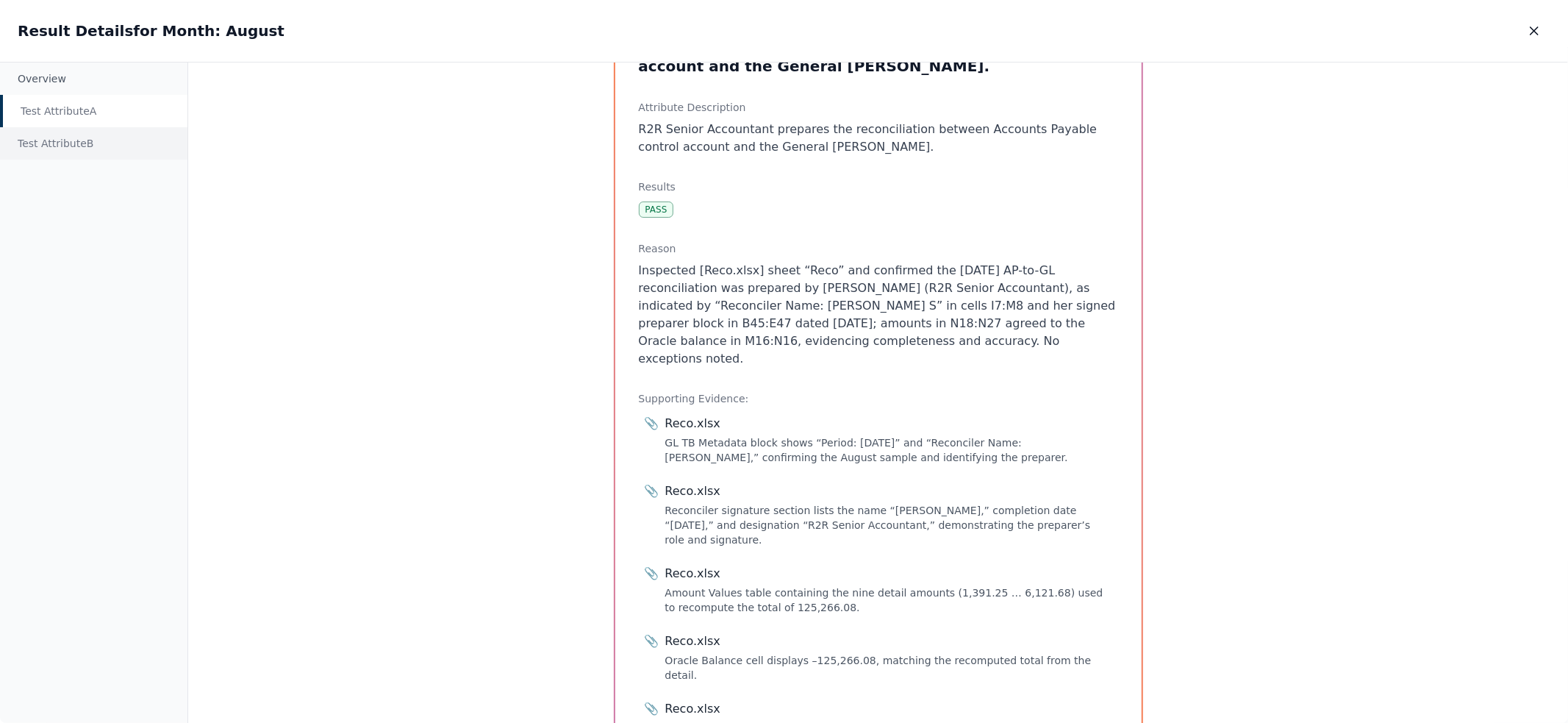
click at [79, 145] on div "Test Attribute B" at bounding box center [93, 143] width 188 height 32
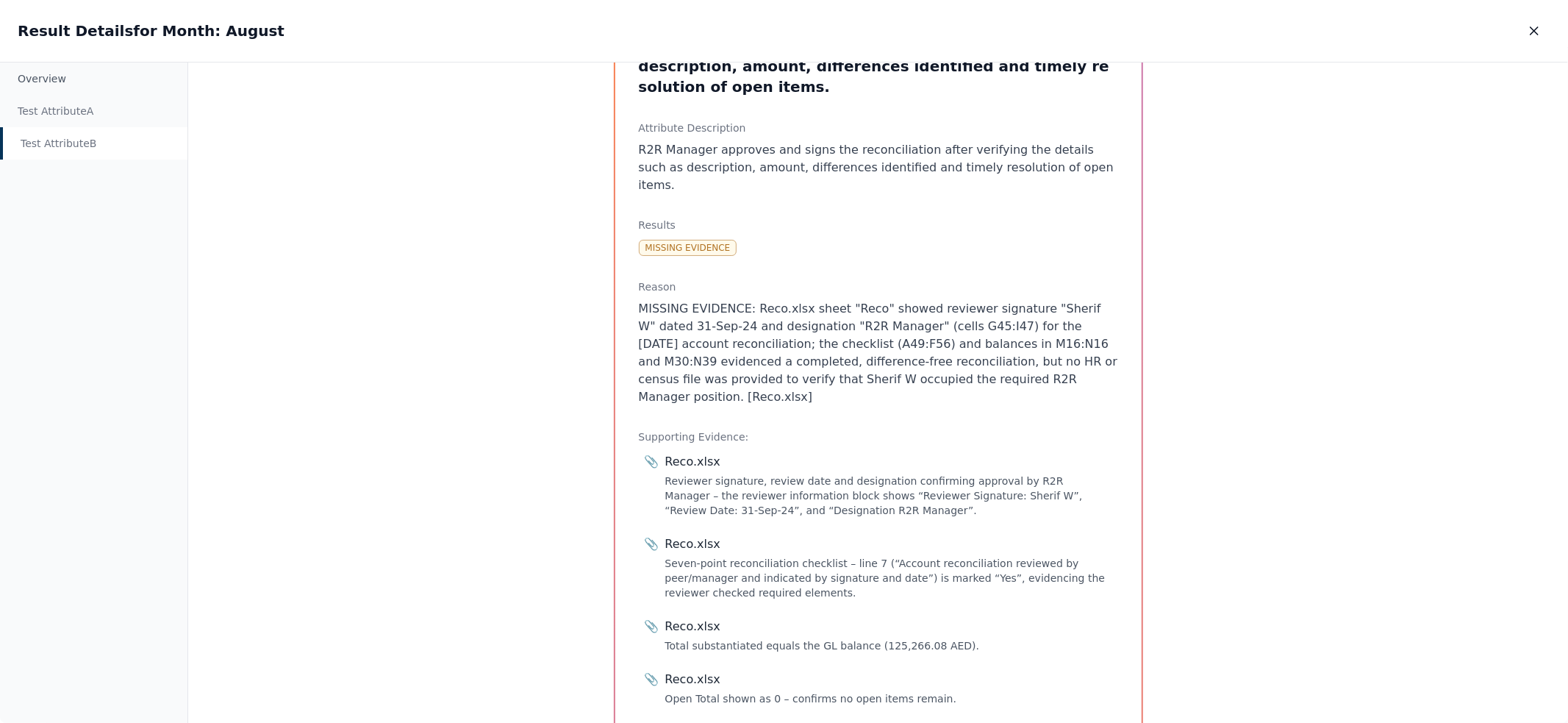
drag, startPoint x: 1083, startPoint y: 348, endPoint x: 690, endPoint y: 255, distance: 403.9
click at [690, 280] on div "Reason MISSING EVIDENCE: Reco.xlsx sheet "Reco" showed reviewer signature "Sher…" at bounding box center [879, 343] width 479 height 127
click at [791, 280] on div "Reason MISSING EVIDENCE: Reco.xlsx sheet "Reco" showed reviewer signature "Sher…" at bounding box center [879, 343] width 479 height 127
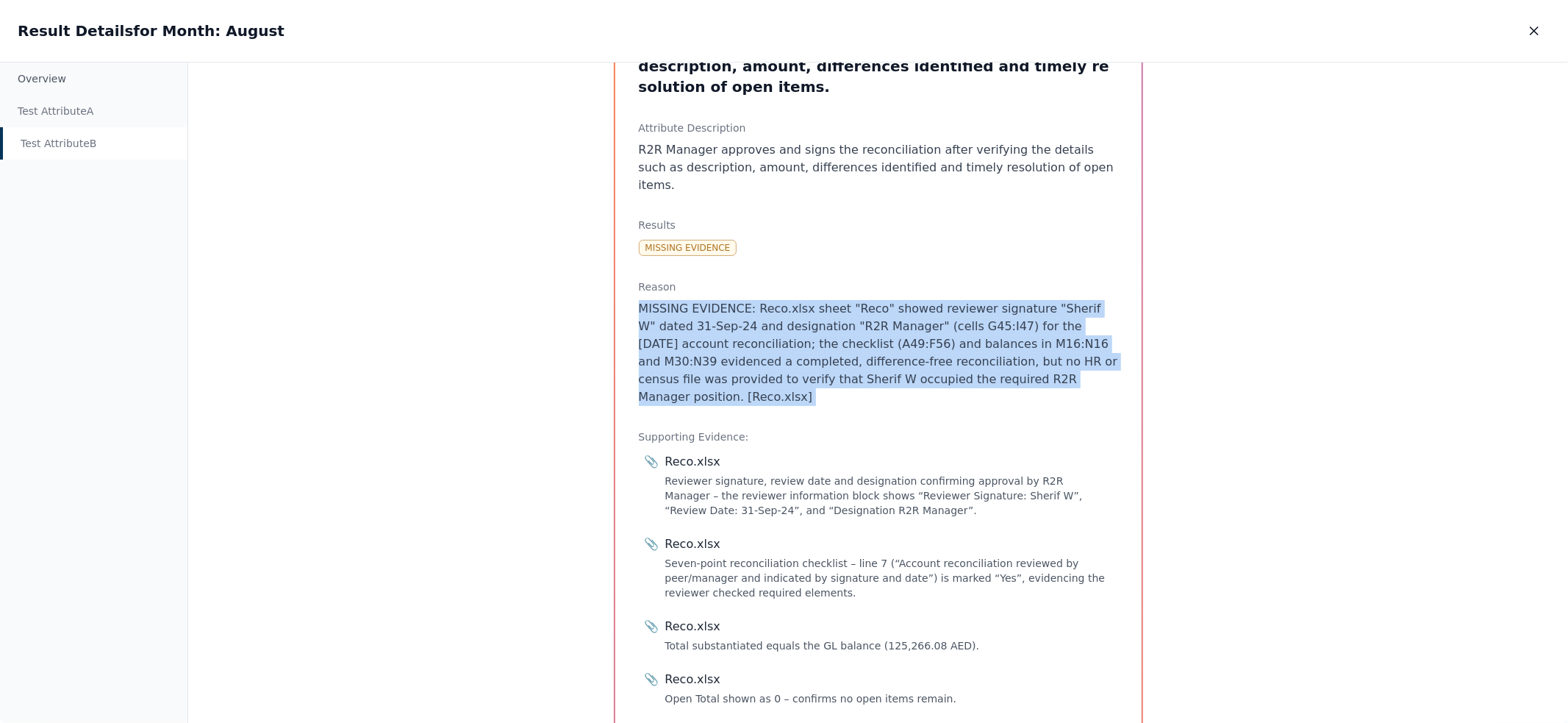
drag, startPoint x: 791, startPoint y: 259, endPoint x: 1078, endPoint y: 342, distance: 298.8
click at [1078, 342] on div "Reason MISSING EVIDENCE: Reco.xlsx sheet "Reco" showed reviewer signature "Sher…" at bounding box center [879, 343] width 479 height 127
click at [1074, 345] on p "MISSING EVIDENCE: Reco.xlsx sheet "Reco" showed reviewer signature "Sherif W" d…" at bounding box center [879, 353] width 479 height 106
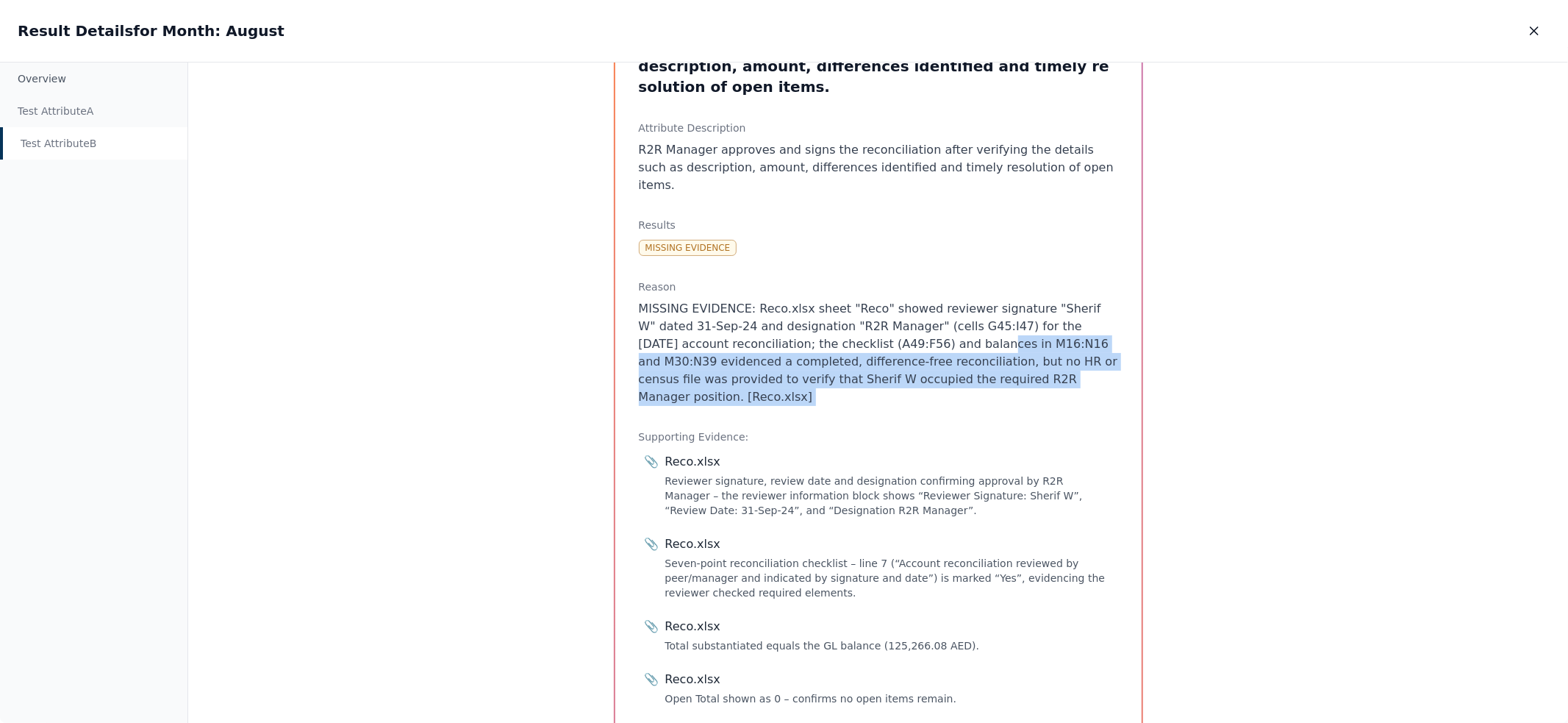
drag, startPoint x: 1074, startPoint y: 345, endPoint x: 874, endPoint y: 310, distance: 203.0
click at [874, 310] on p "MISSING EVIDENCE: Reco.xlsx sheet "Reco" showed reviewer signature "Sherif W" d…" at bounding box center [879, 353] width 479 height 106
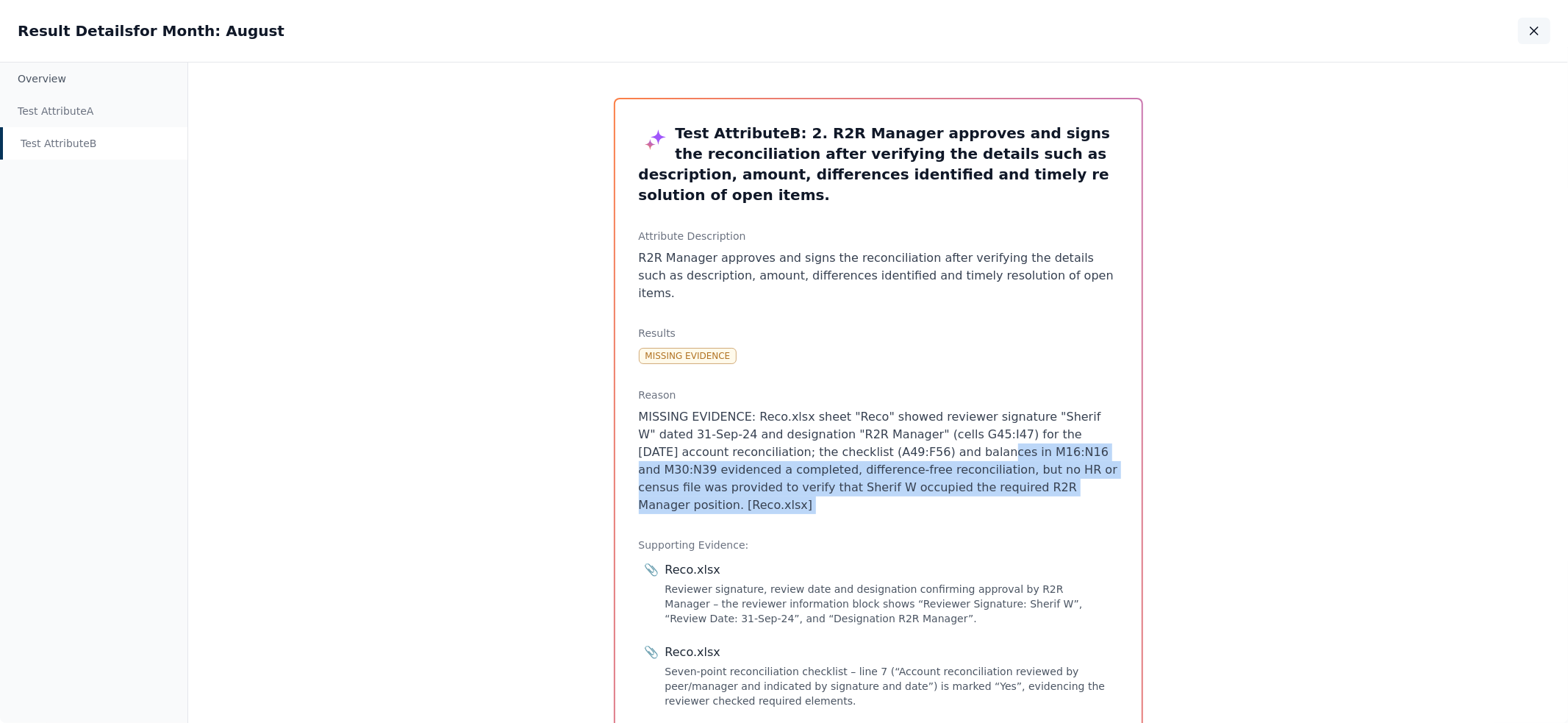
click at [1525, 32] on button "button" at bounding box center [1533, 30] width 32 height 26
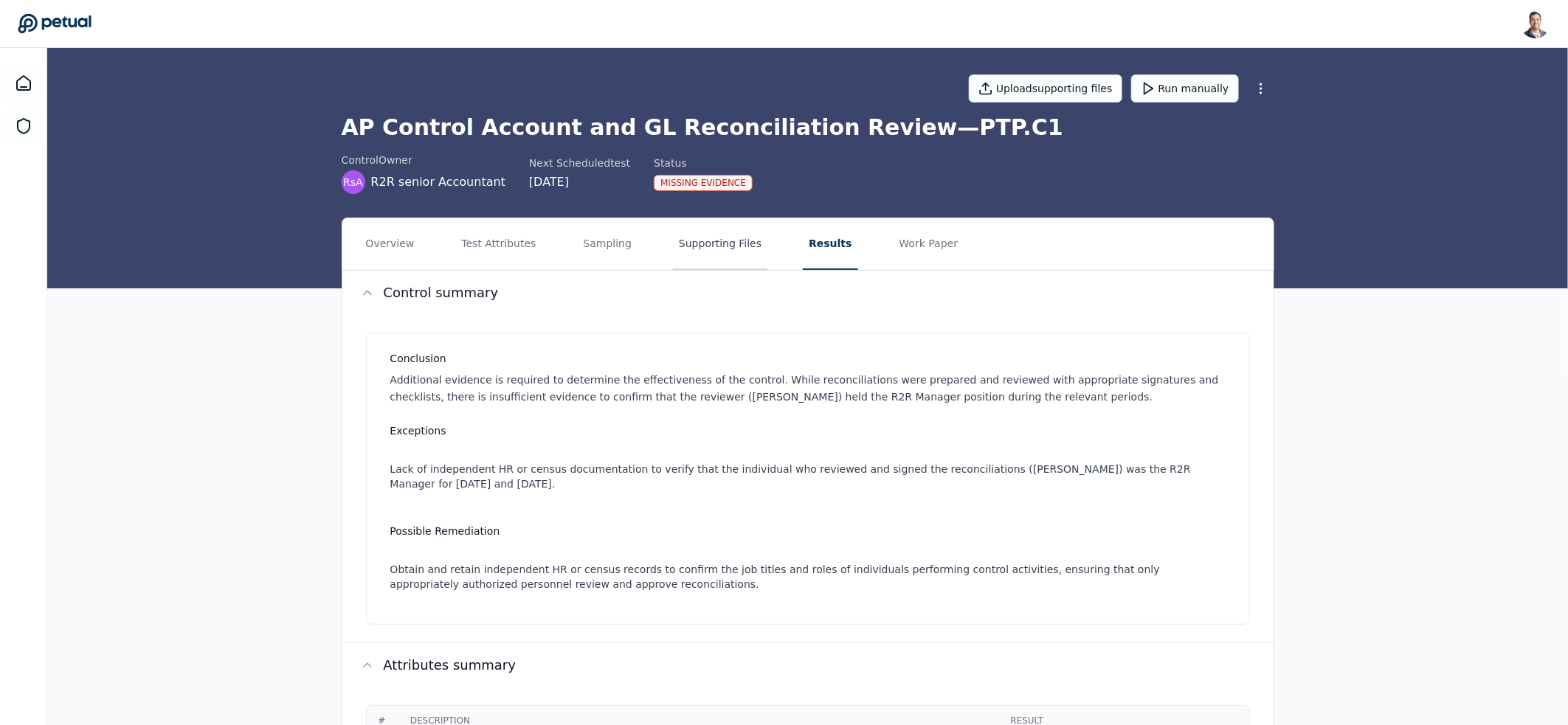
click at [730, 251] on button "Supporting Files" at bounding box center [720, 244] width 95 height 51
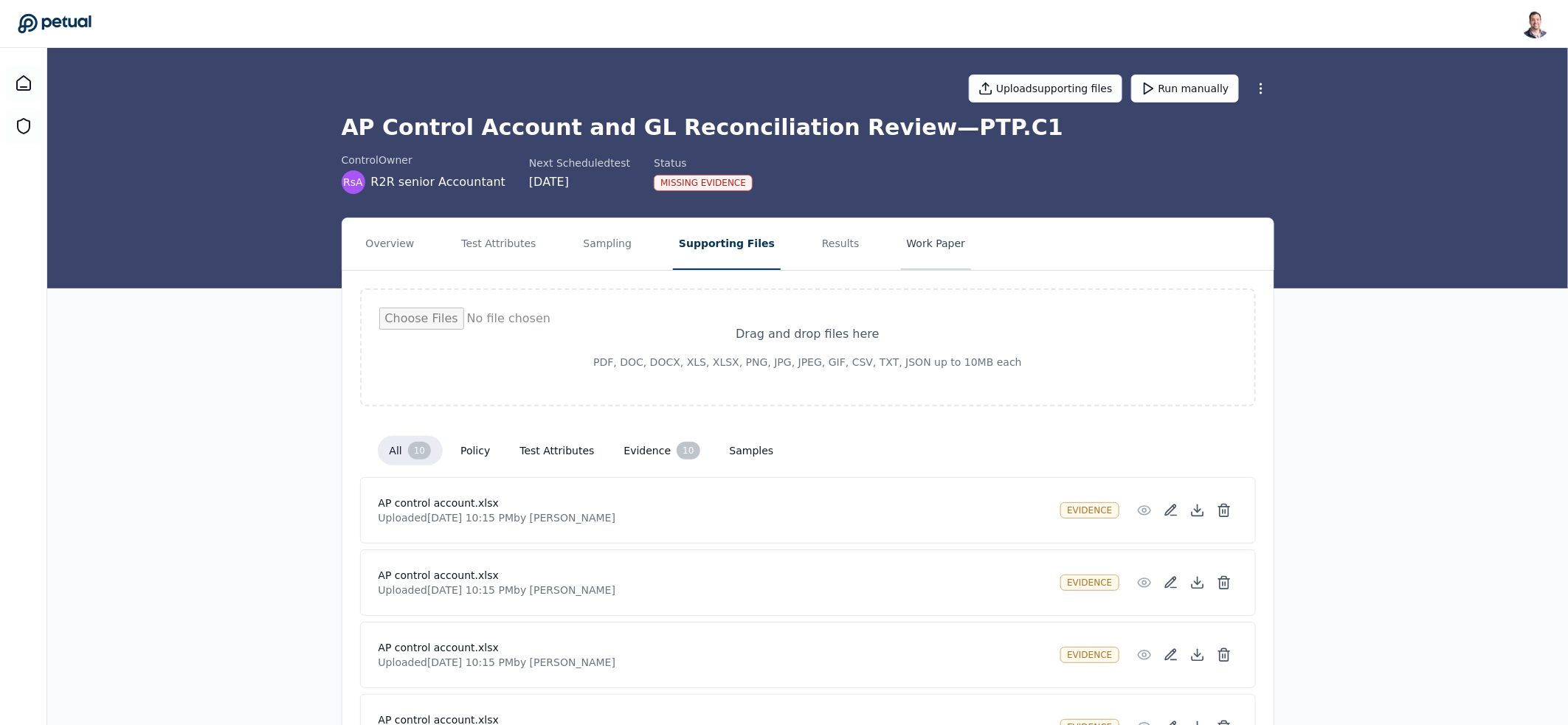
click at [901, 253] on button "Work Paper" at bounding box center [936, 244] width 71 height 51
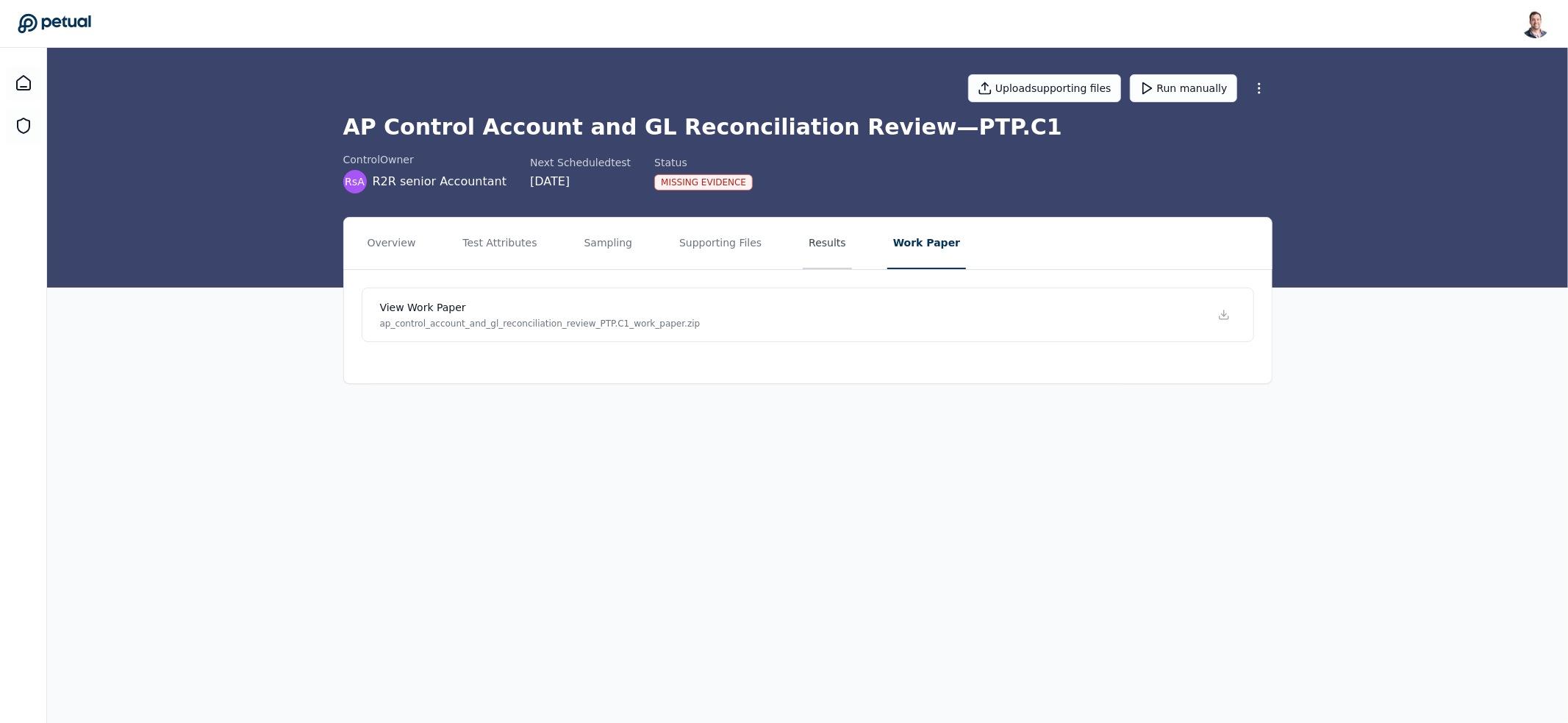
click at [812, 249] on button "Results" at bounding box center [827, 244] width 49 height 51
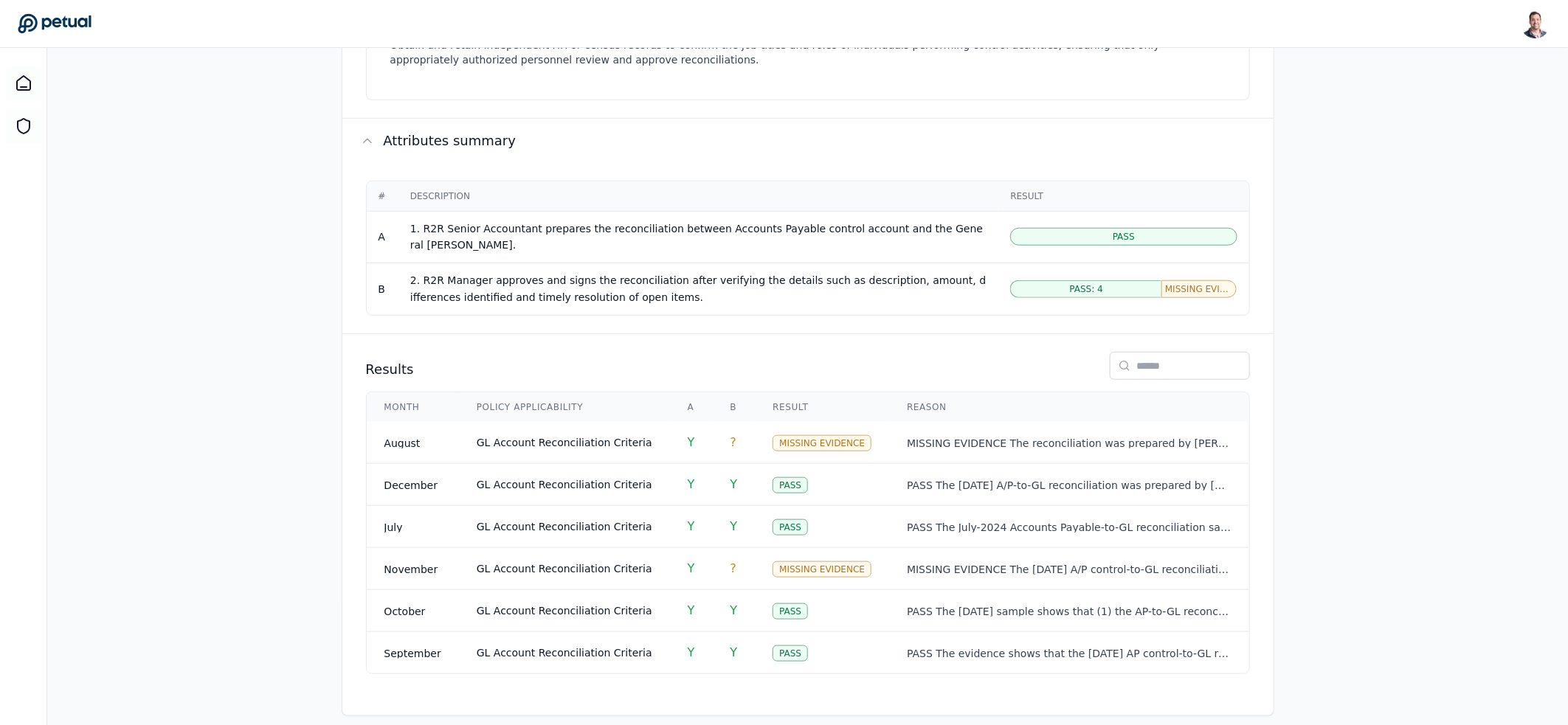
scroll to position [526, 0]
click at [198, 240] on div "Overview Test Attributes Sampling Supporting Files Results Work Paper Control s…" at bounding box center [807, 203] width 1521 height 1023
click at [616, 561] on span "GL Account Reconciliation Criteria" at bounding box center [564, 567] width 175 height 12
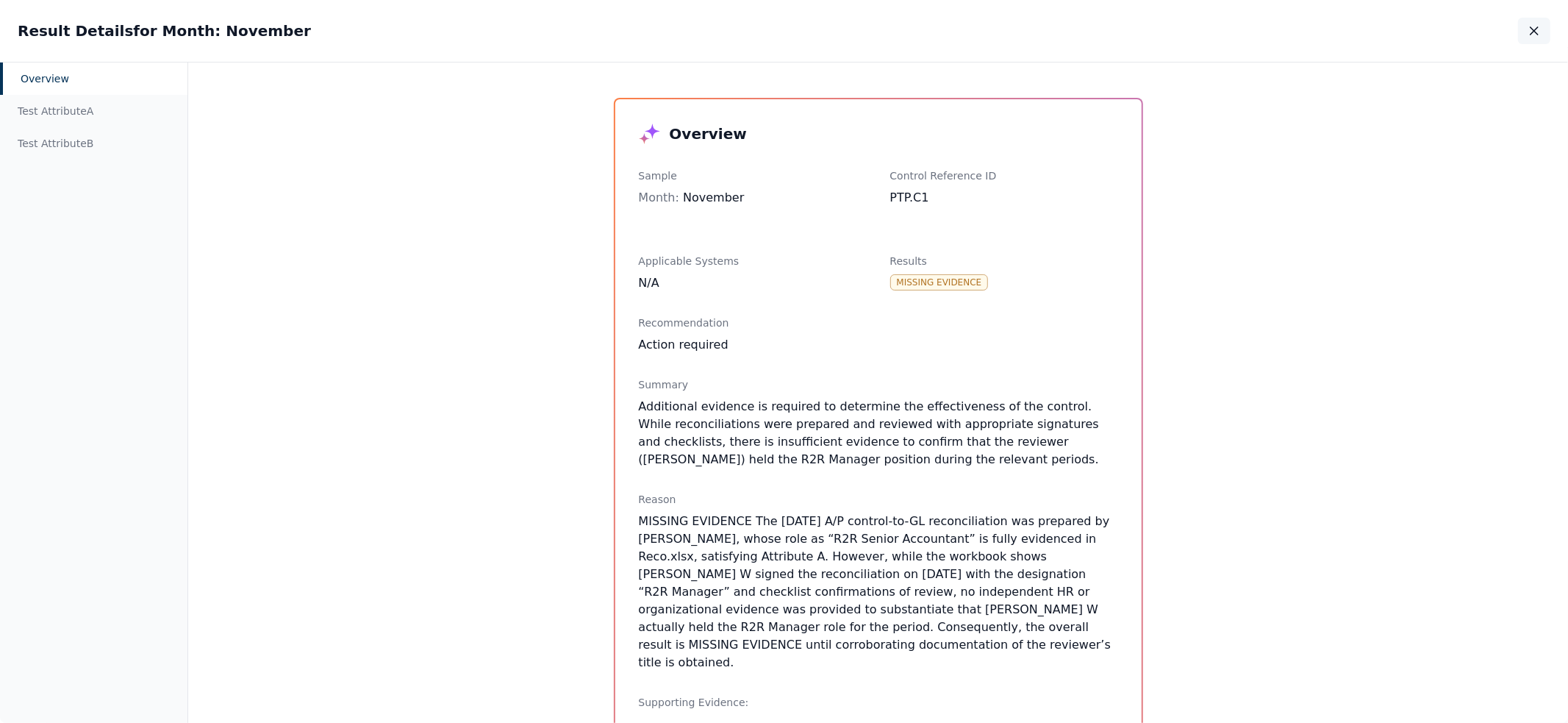
click at [1532, 38] on icon "button" at bounding box center [1534, 31] width 15 height 15
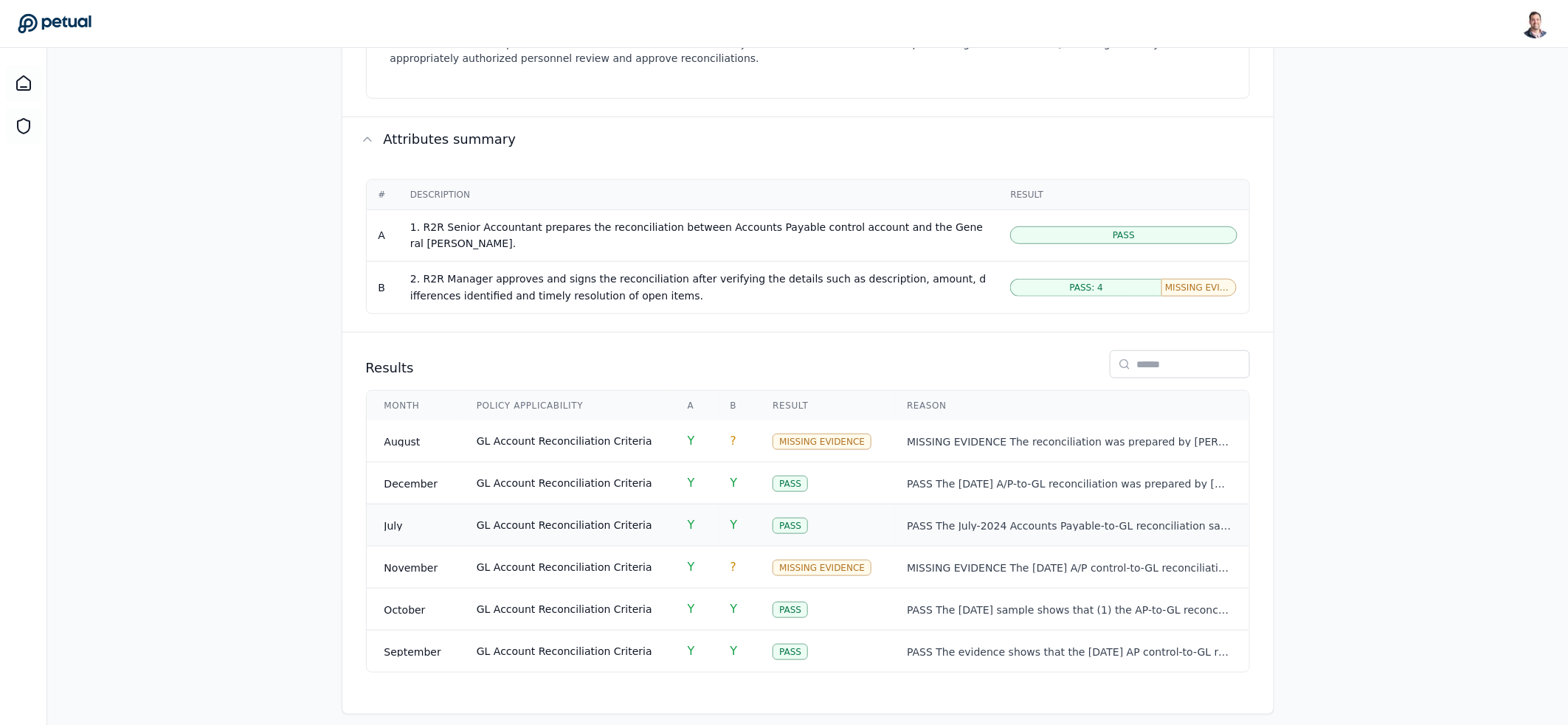
click at [650, 510] on td "GL Account Reconciliation Criteria" at bounding box center [564, 525] width 211 height 42
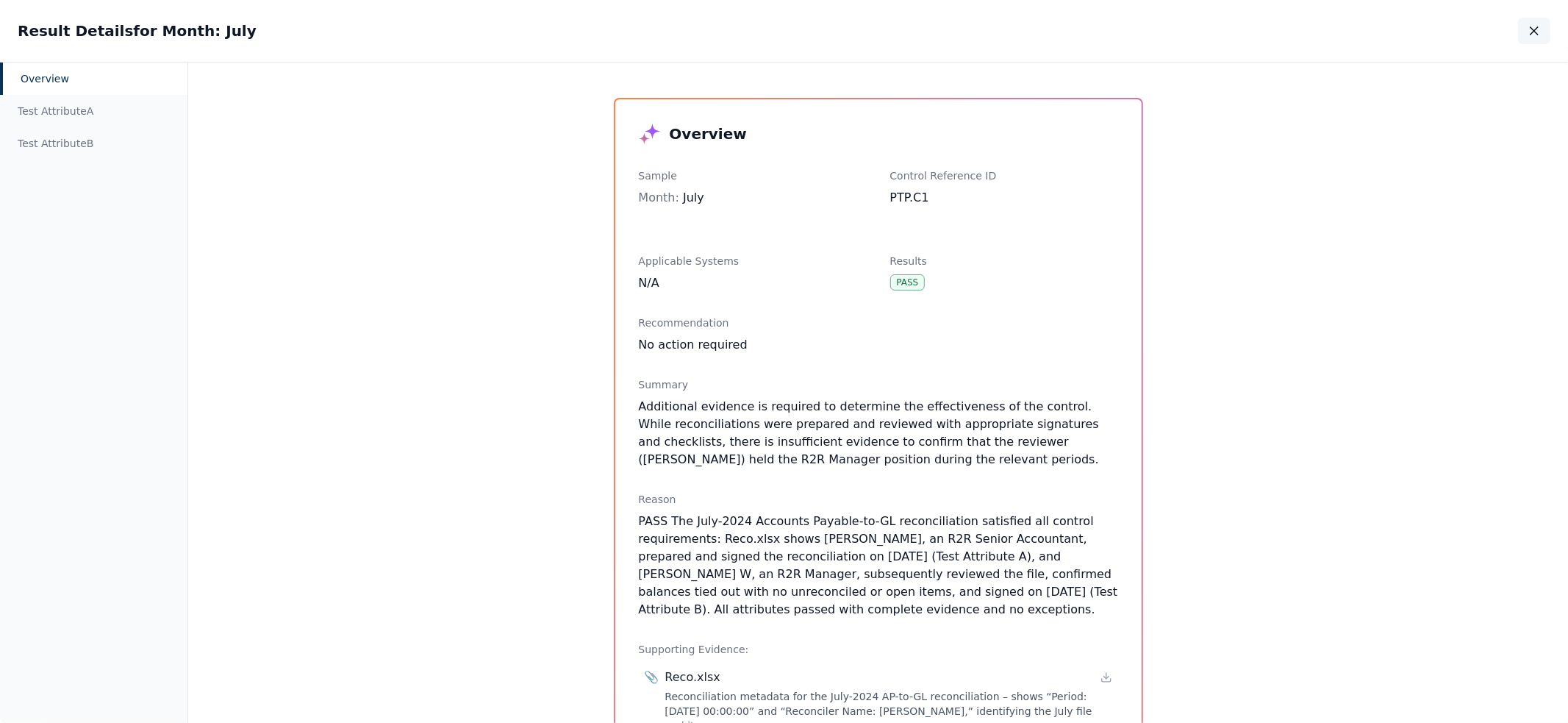
click at [1535, 33] on icon "button" at bounding box center [1534, 31] width 15 height 15
